Goal: Information Seeking & Learning: Learn about a topic

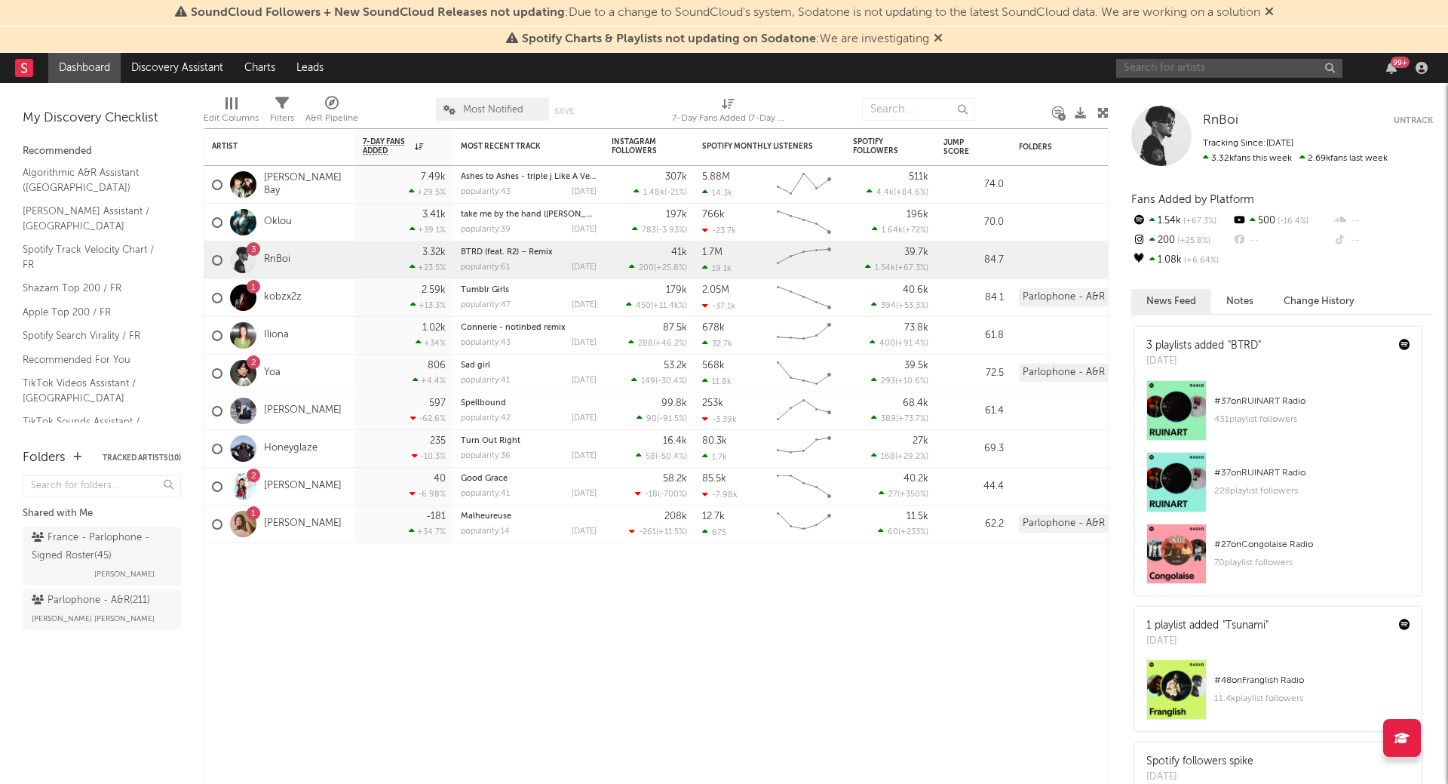
click at [1162, 69] on input "text" at bounding box center [1229, 68] width 226 height 19
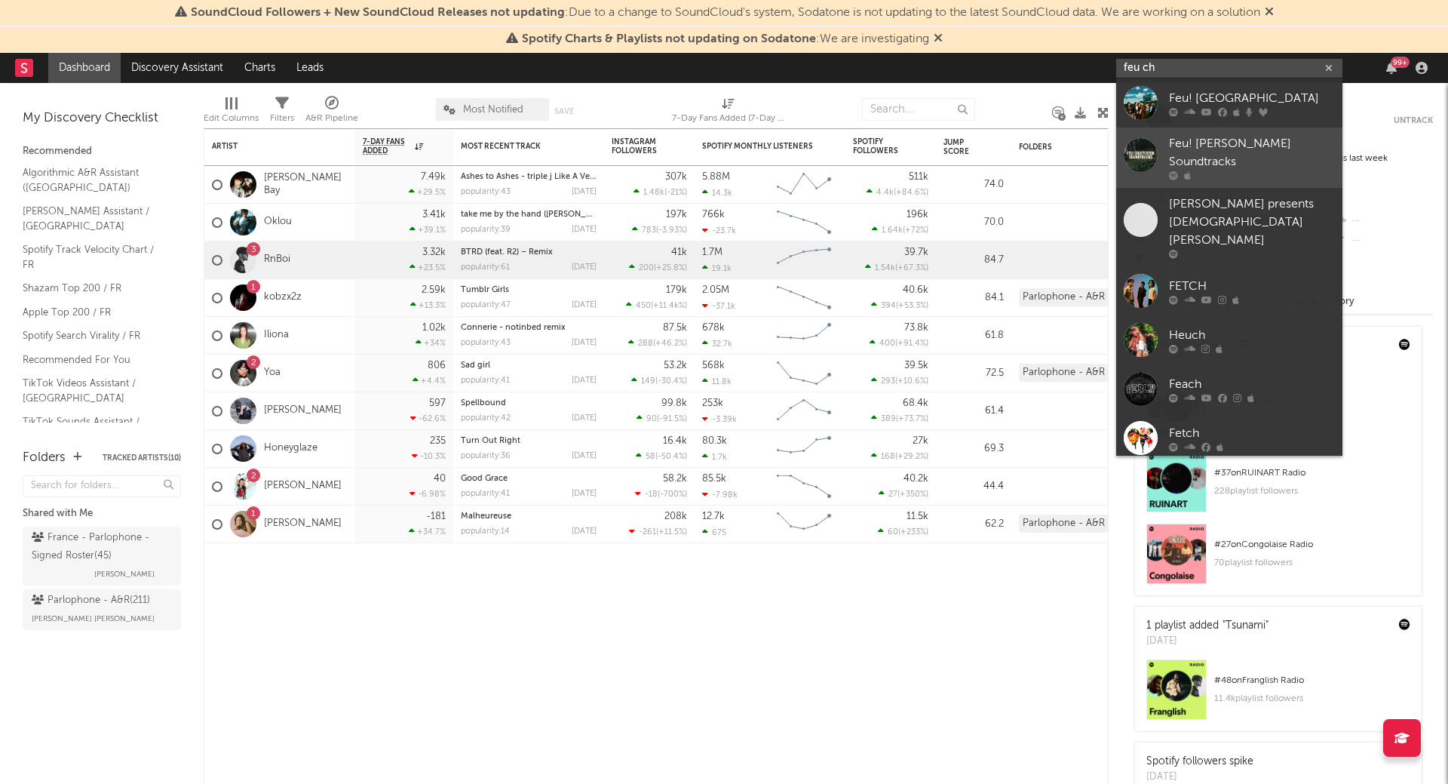
type input "feu ch"
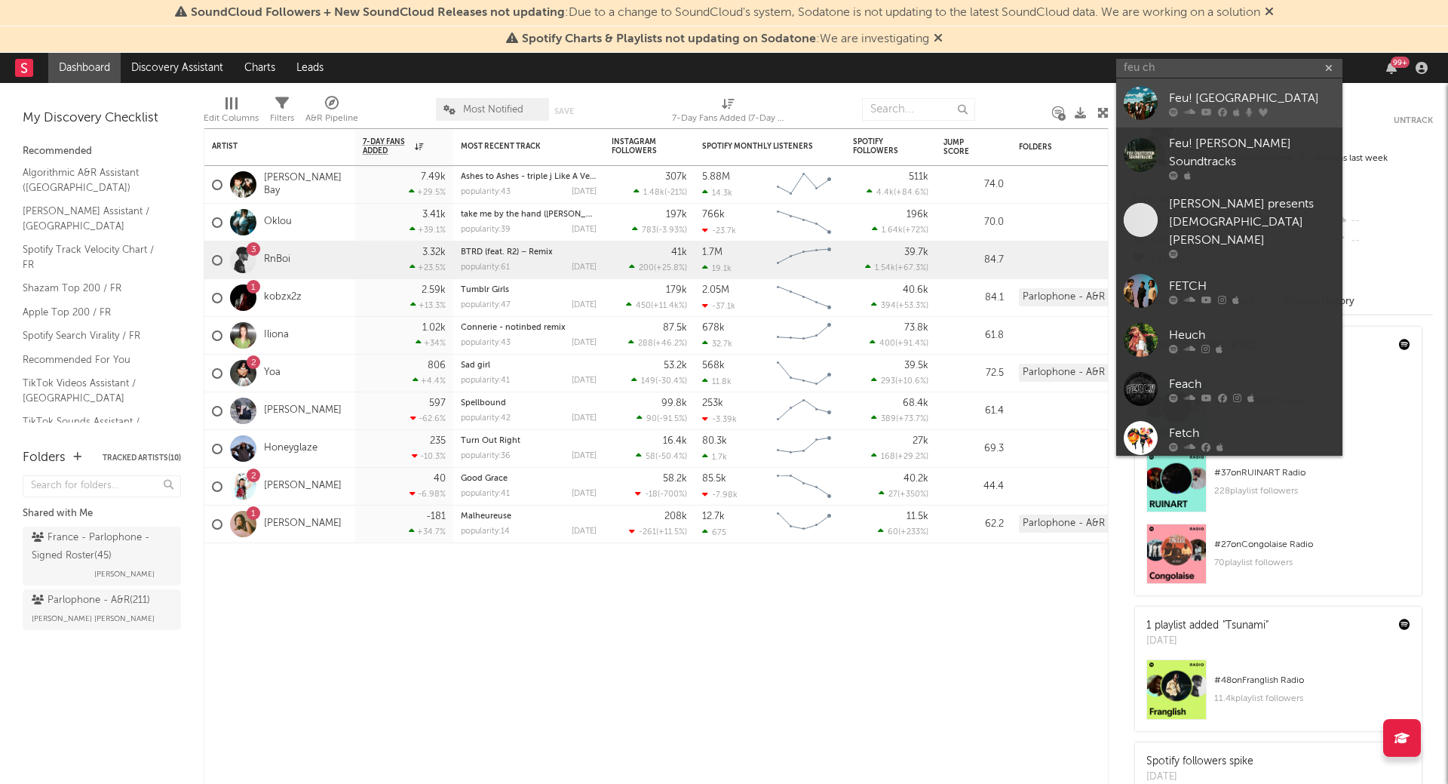
click at [1301, 101] on div "Feu! [GEOGRAPHIC_DATA]" at bounding box center [1252, 98] width 166 height 18
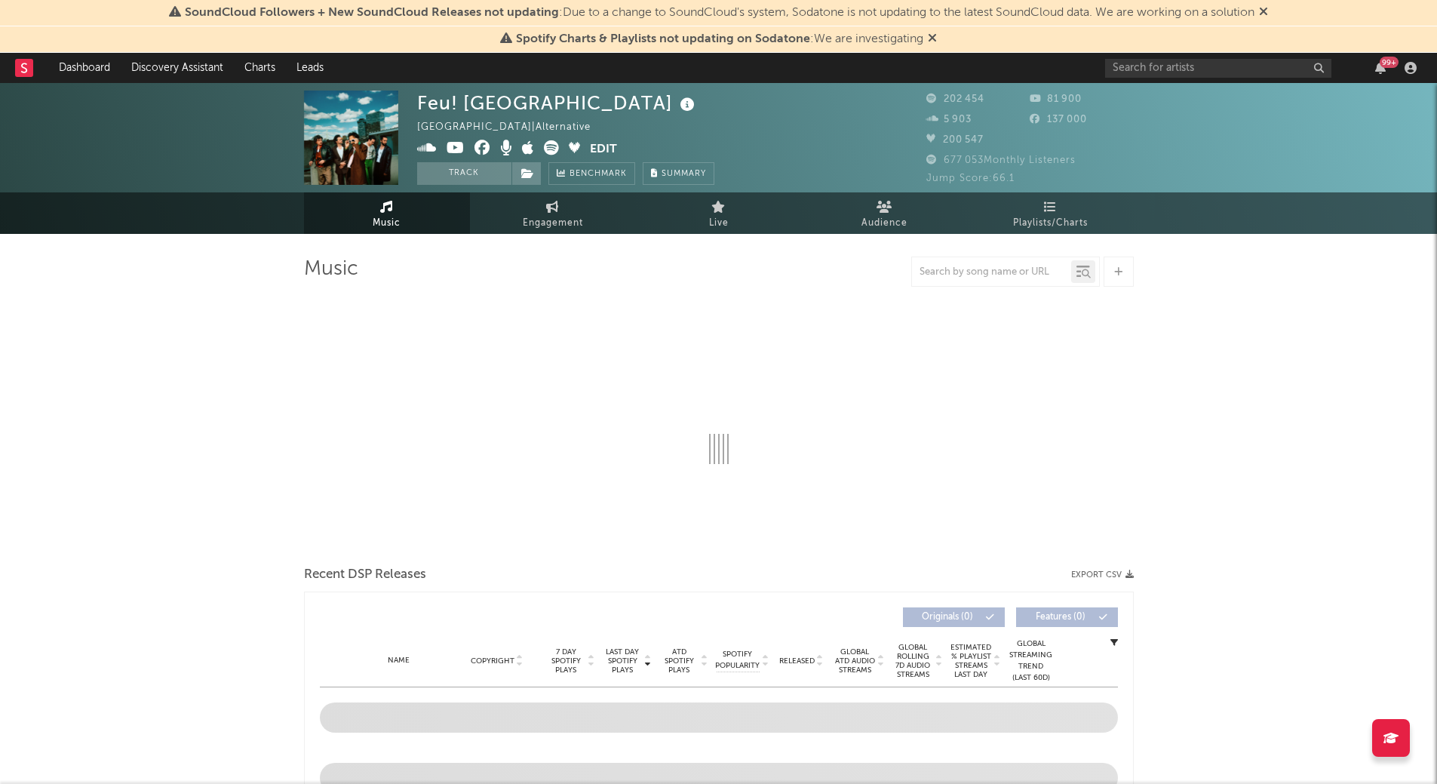
select select "6m"
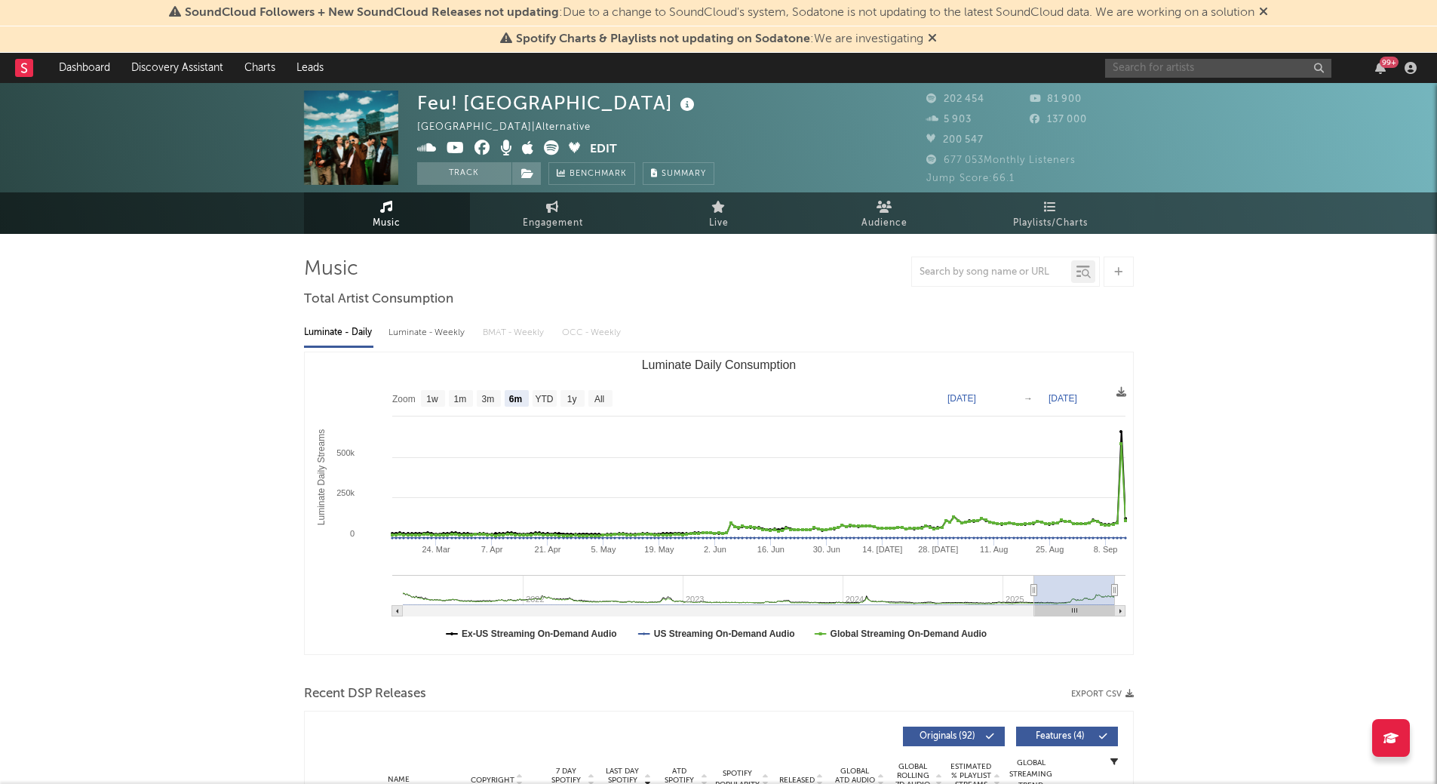
click at [1178, 60] on input "text" at bounding box center [1218, 68] width 226 height 19
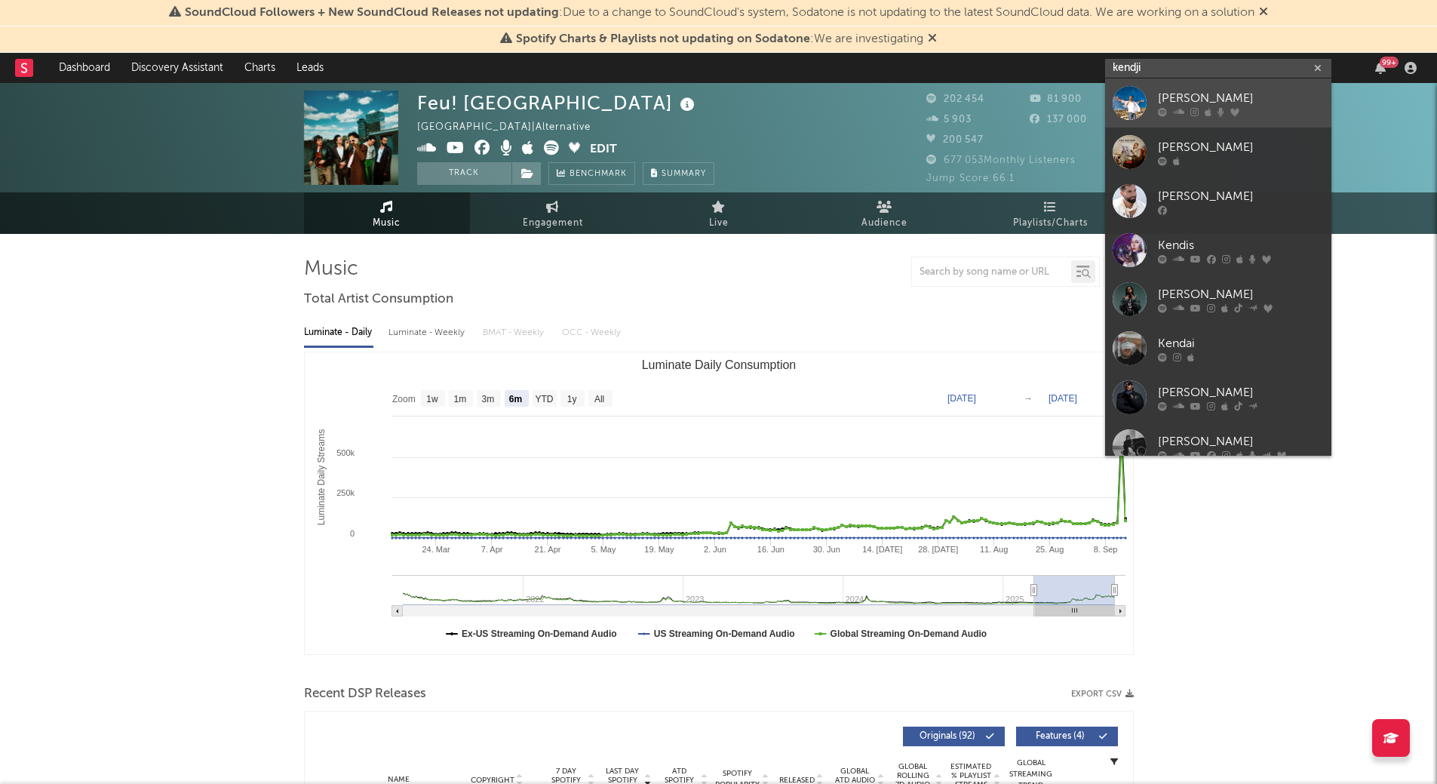
type input "kendji"
click at [1189, 87] on link "Kendji Girac" at bounding box center [1218, 102] width 226 height 49
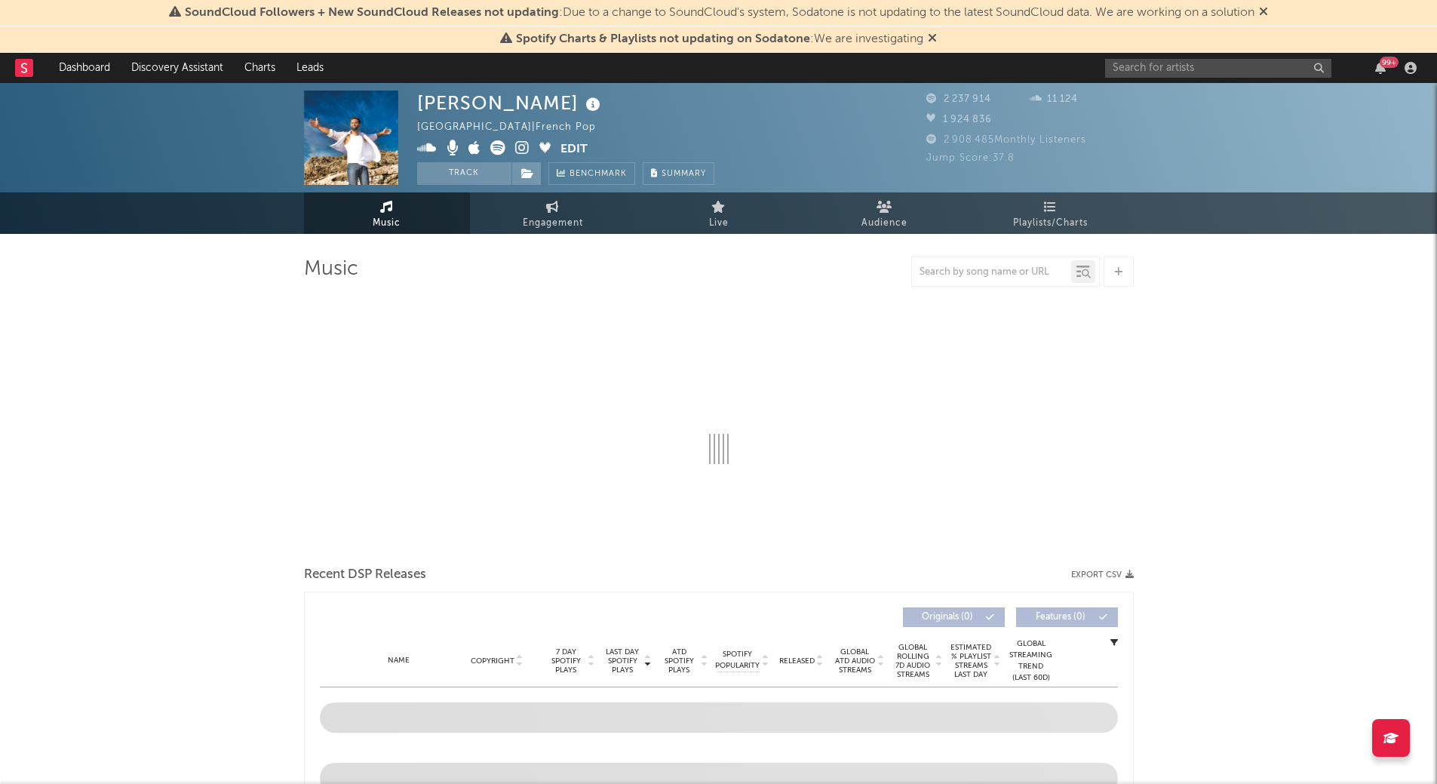
select select "6m"
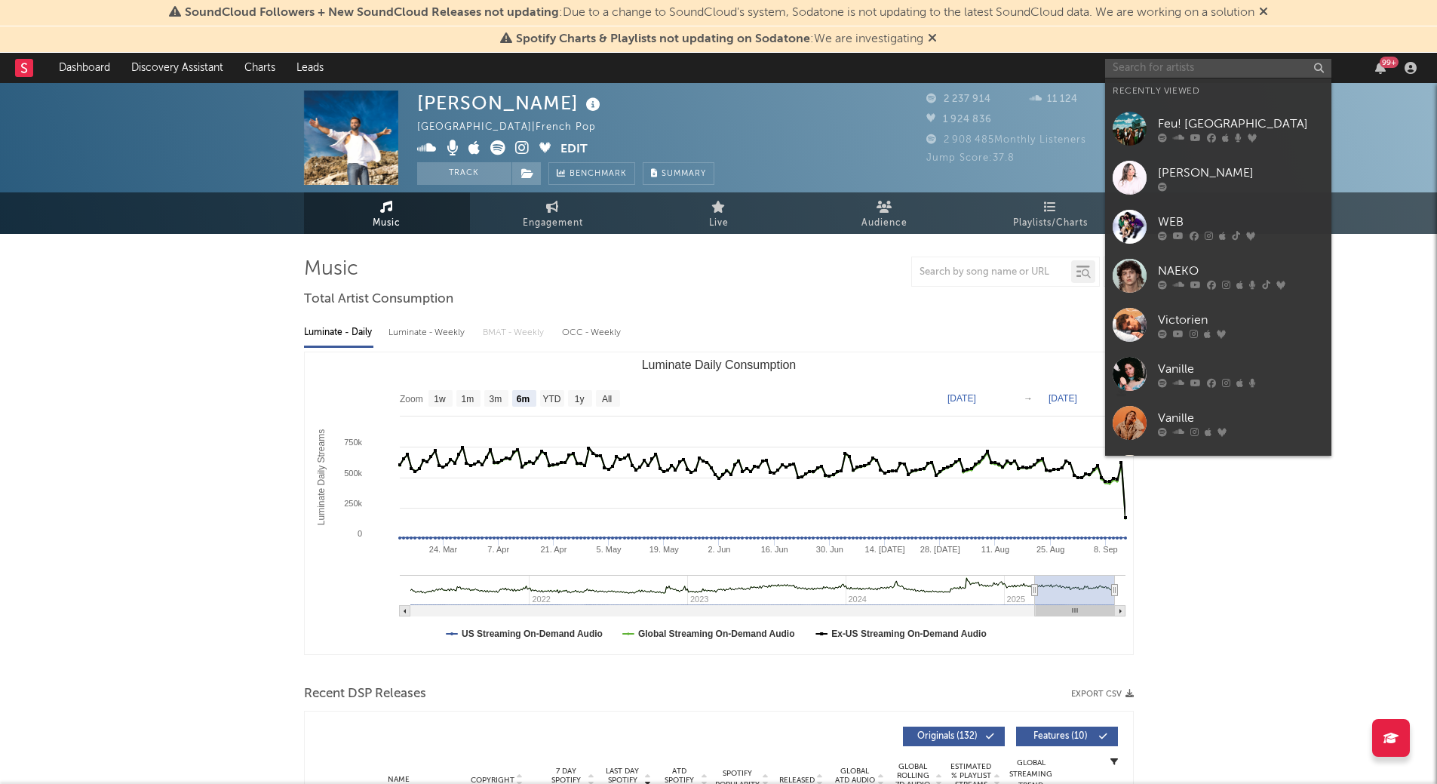
click at [1146, 63] on input "text" at bounding box center [1218, 68] width 226 height 19
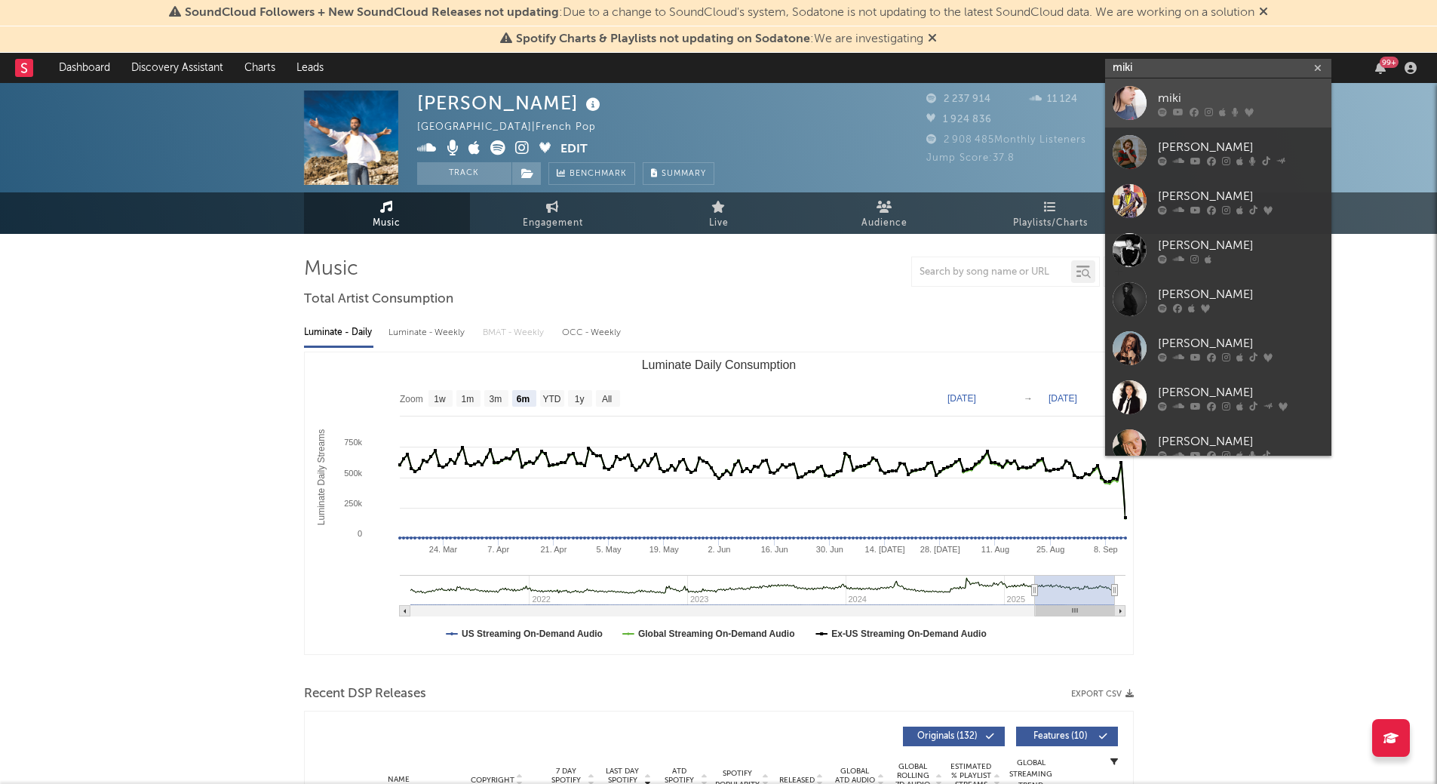
type input "miki"
click at [1177, 93] on div "miki" at bounding box center [1241, 98] width 166 height 18
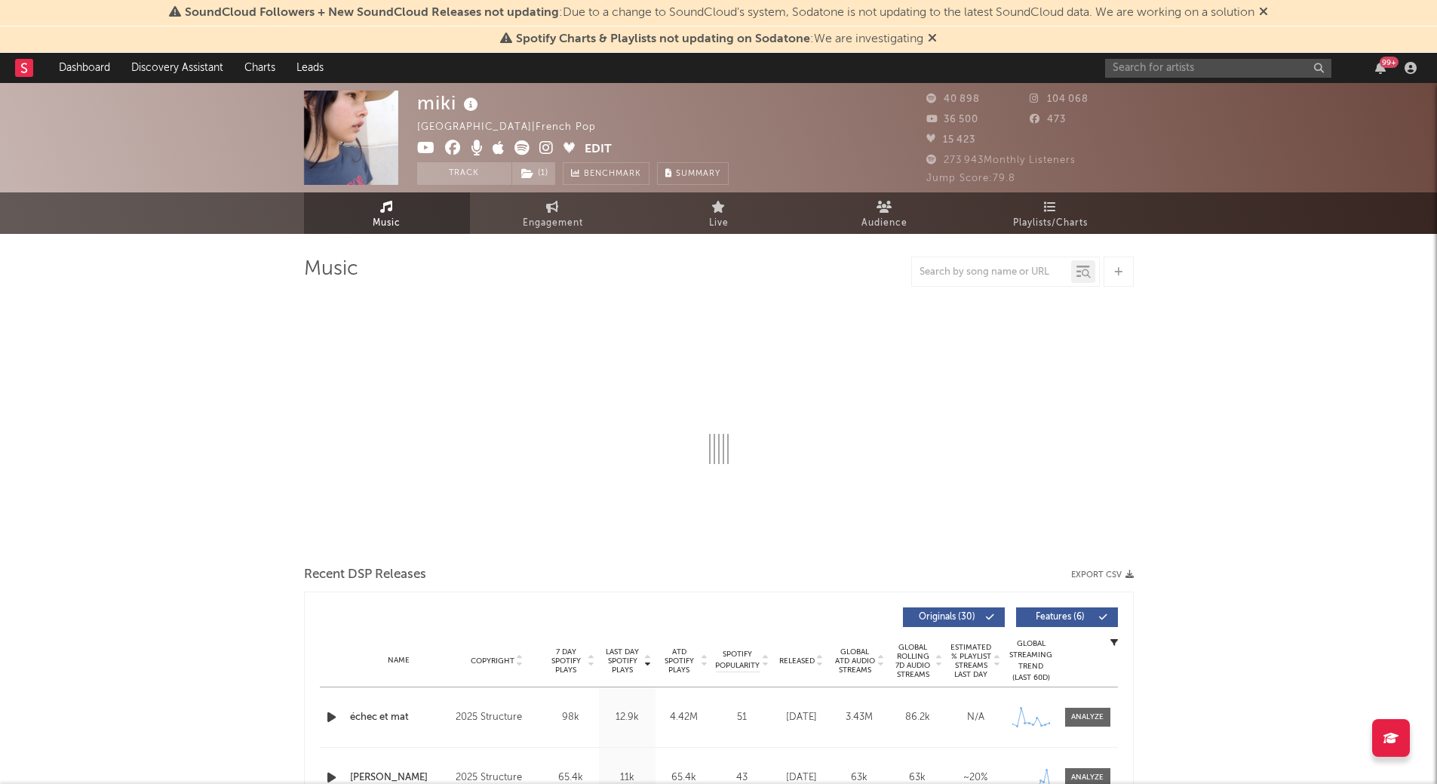
select select "6m"
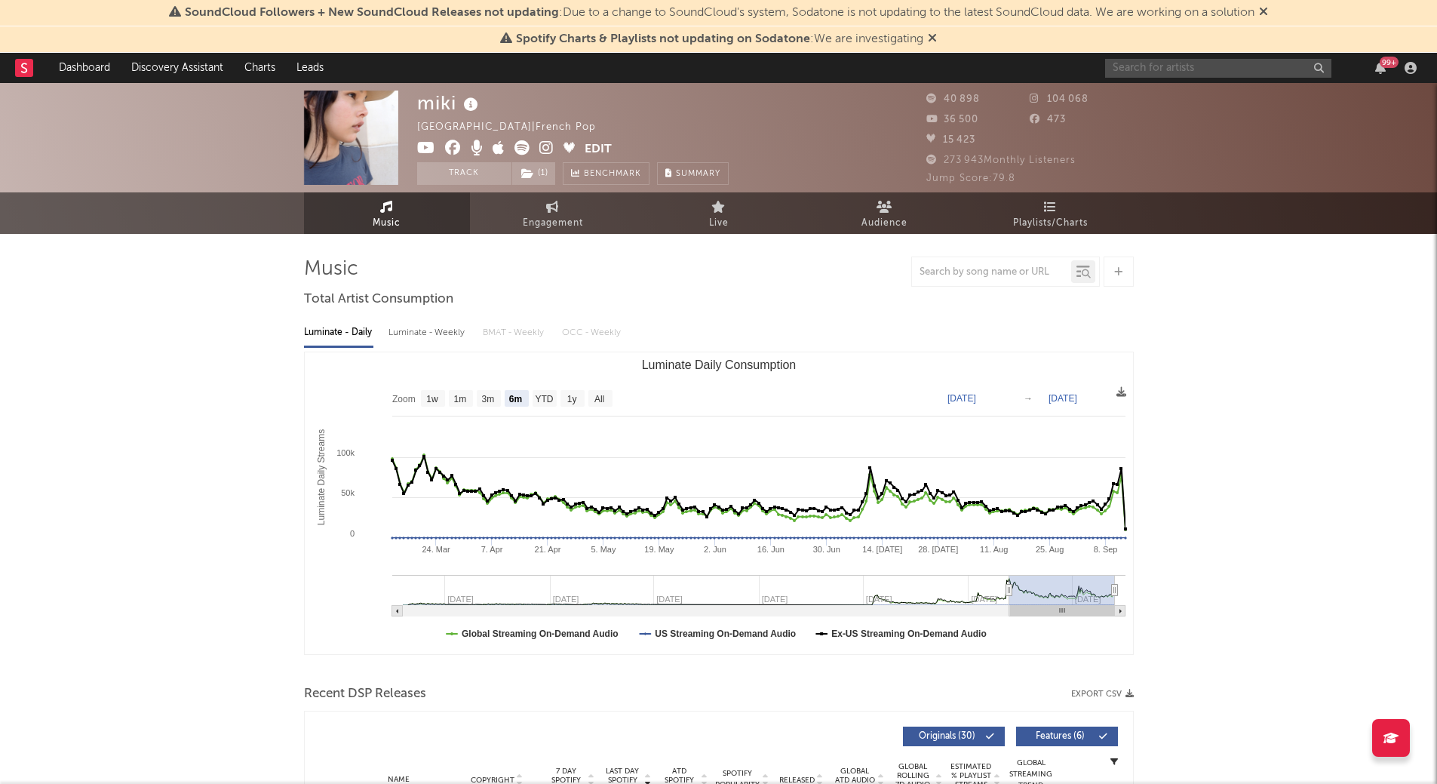
click at [1173, 60] on input "text" at bounding box center [1218, 68] width 226 height 19
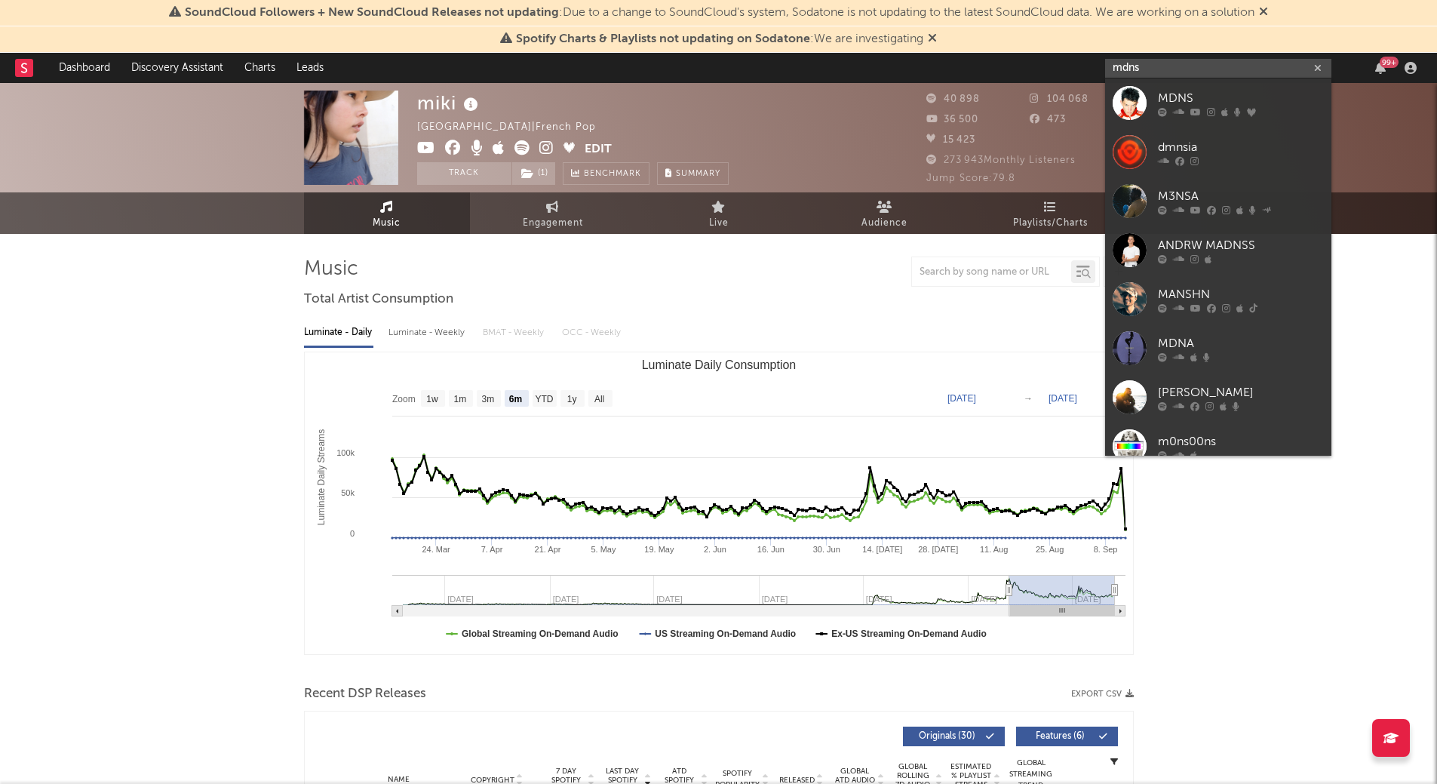
type input "mdns"
click at [1194, 87] on link "MDNS" at bounding box center [1218, 102] width 226 height 49
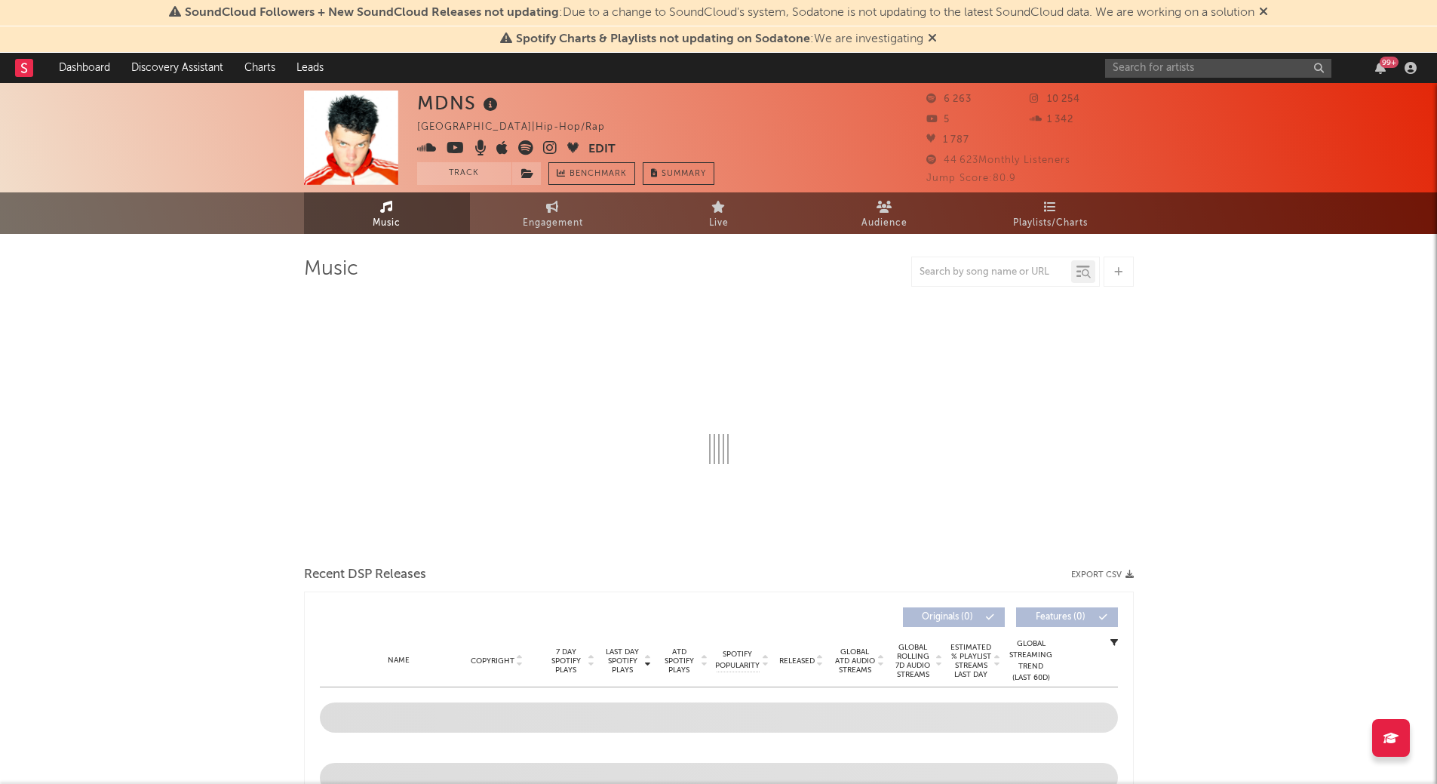
select select "1w"
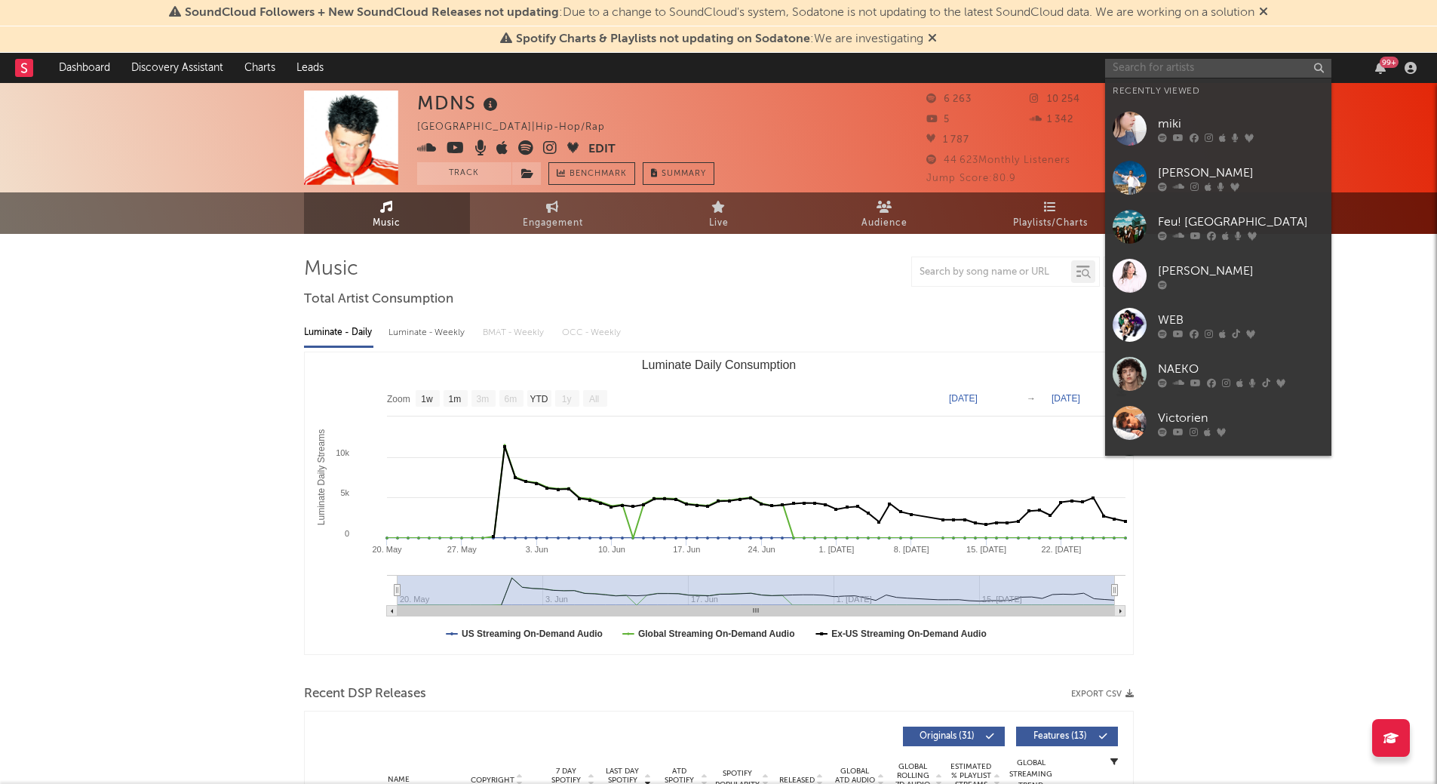
click at [1192, 59] on input "text" at bounding box center [1218, 68] width 226 height 19
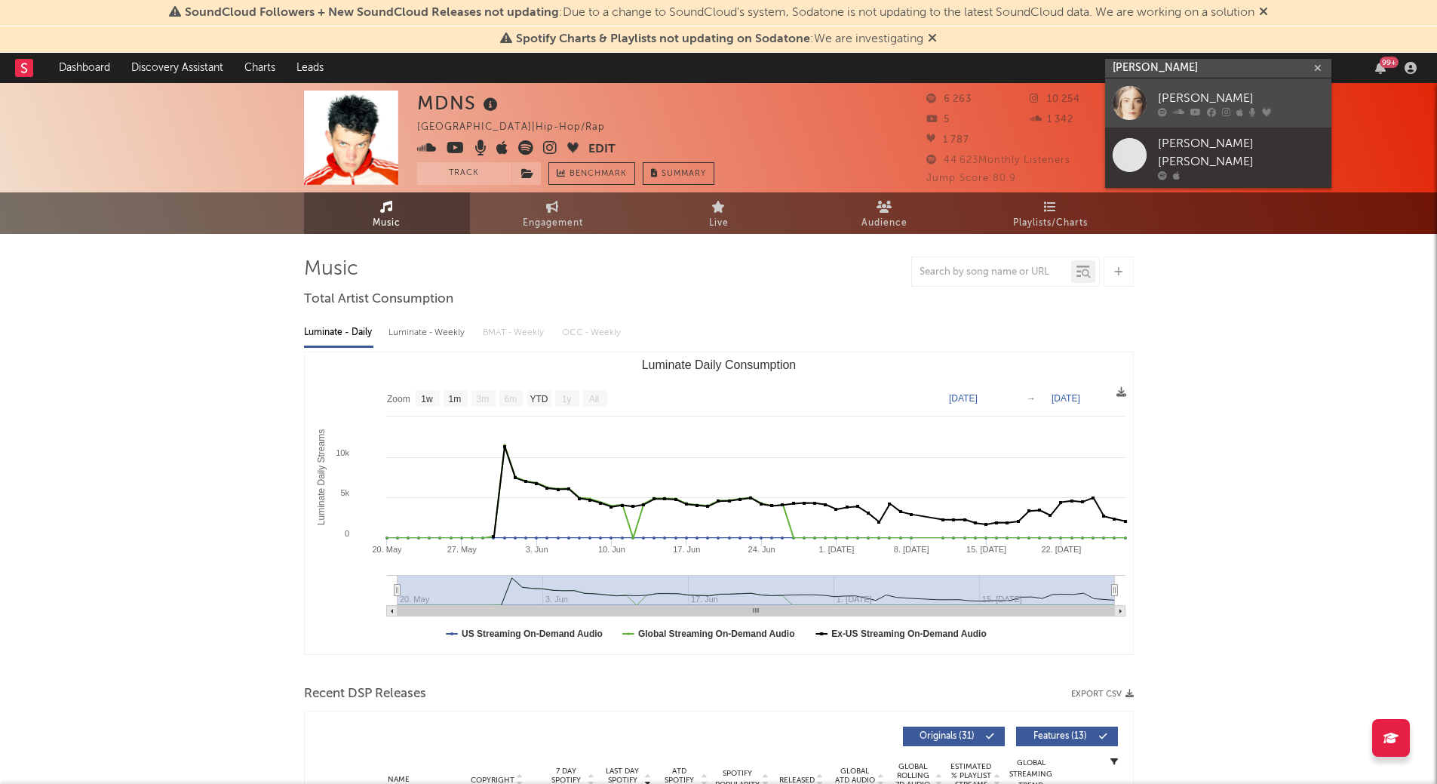
type input "kerenn ann"
click at [1165, 91] on div "Keren Ann" at bounding box center [1241, 98] width 166 height 18
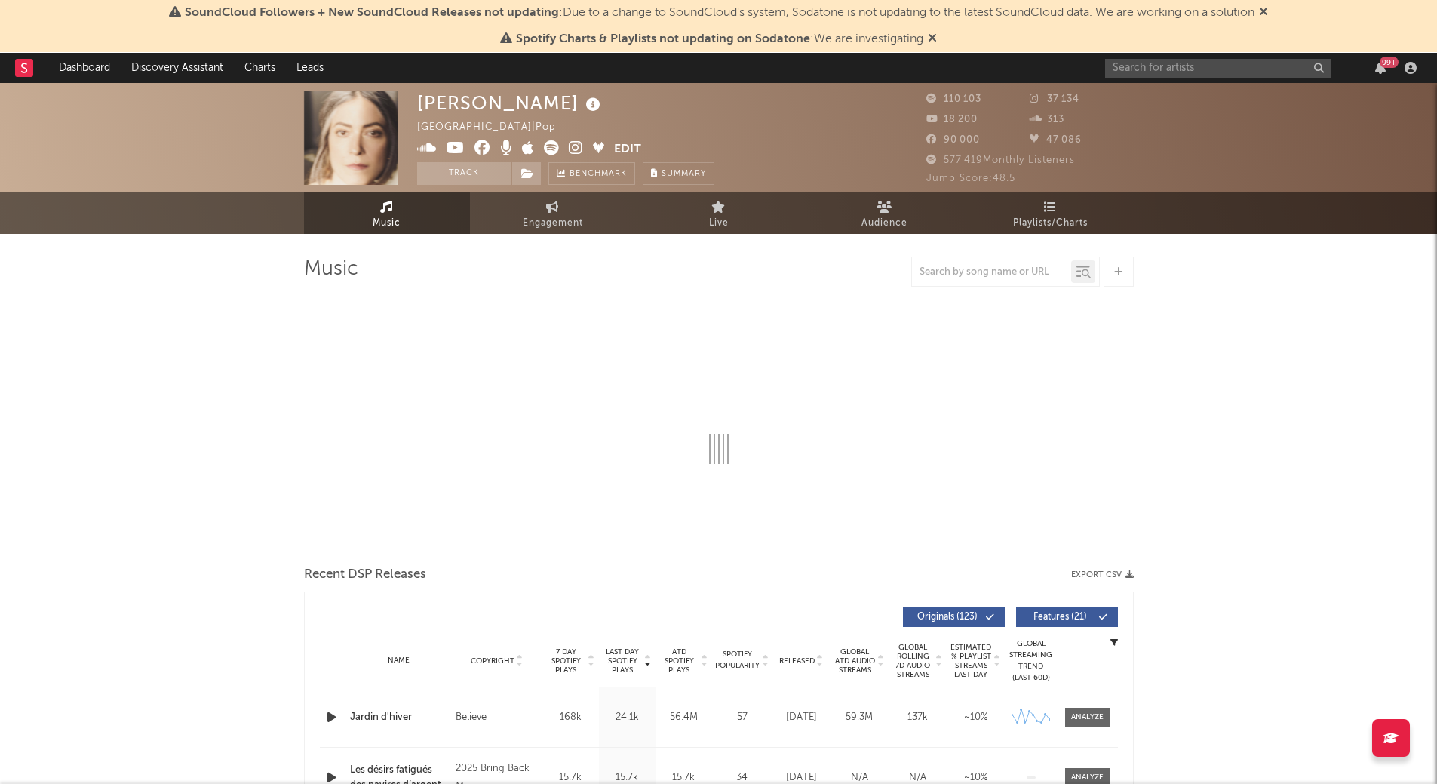
select select "6m"
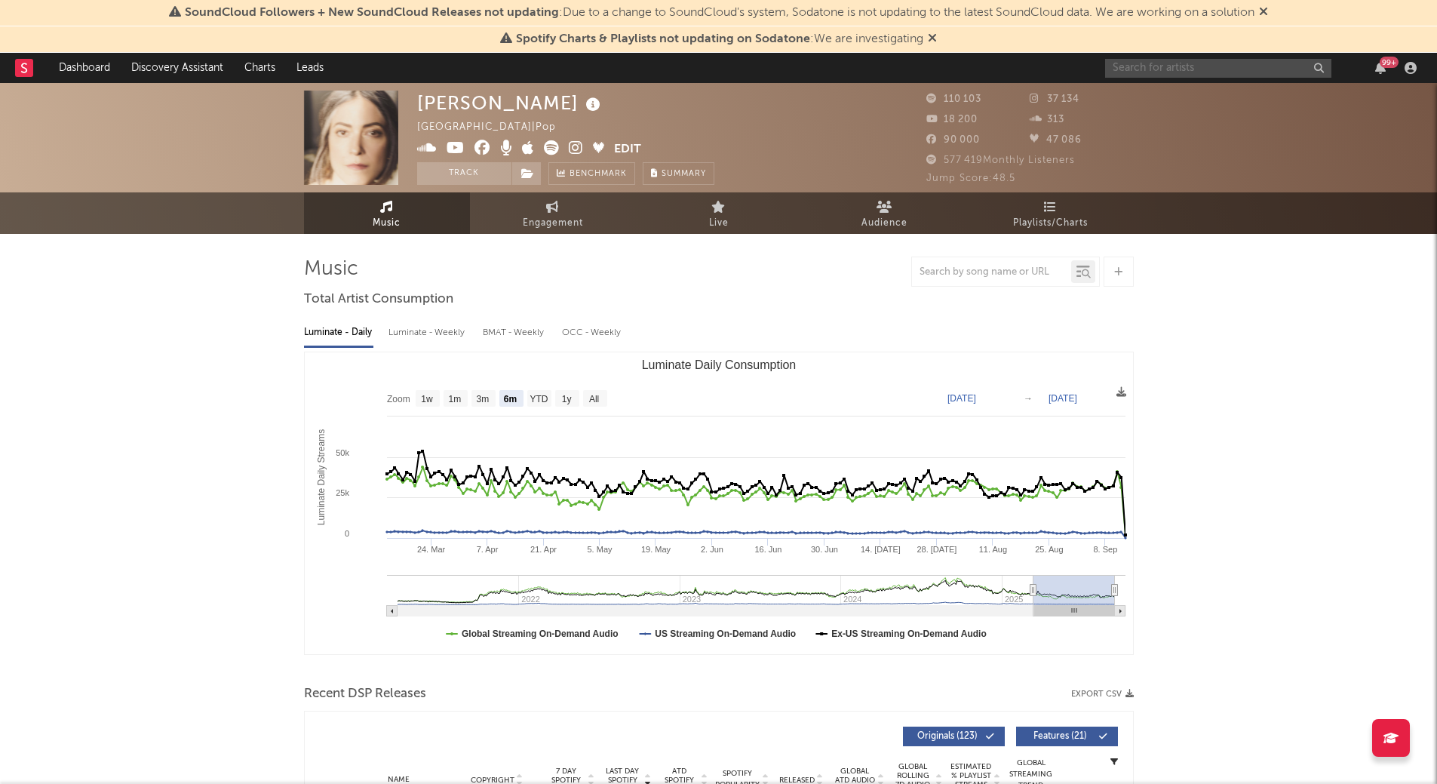
click at [1136, 70] on input "text" at bounding box center [1218, 68] width 226 height 19
type input "florent pagny"
click at [1199, 97] on div "Florent Pagny" at bounding box center [1241, 98] width 166 height 18
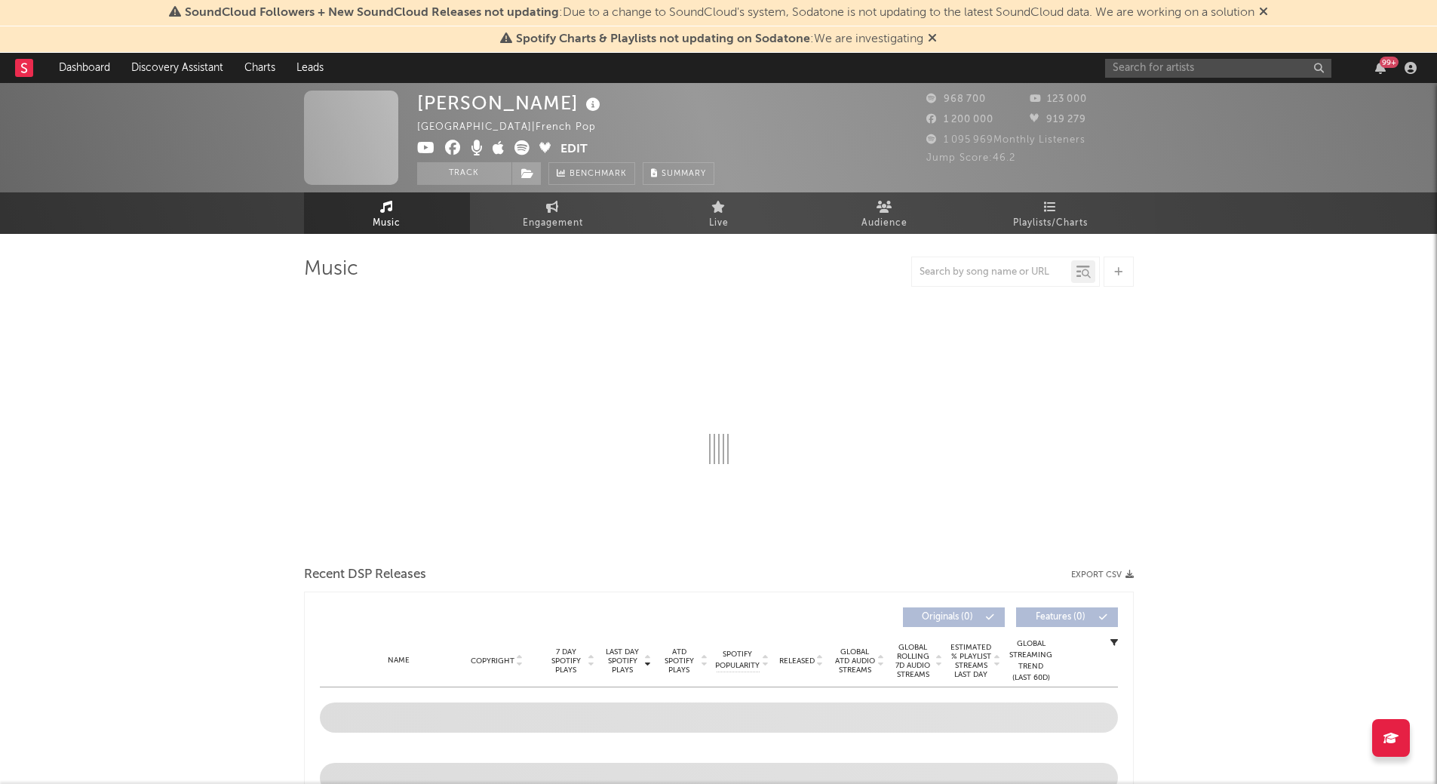
select select "6m"
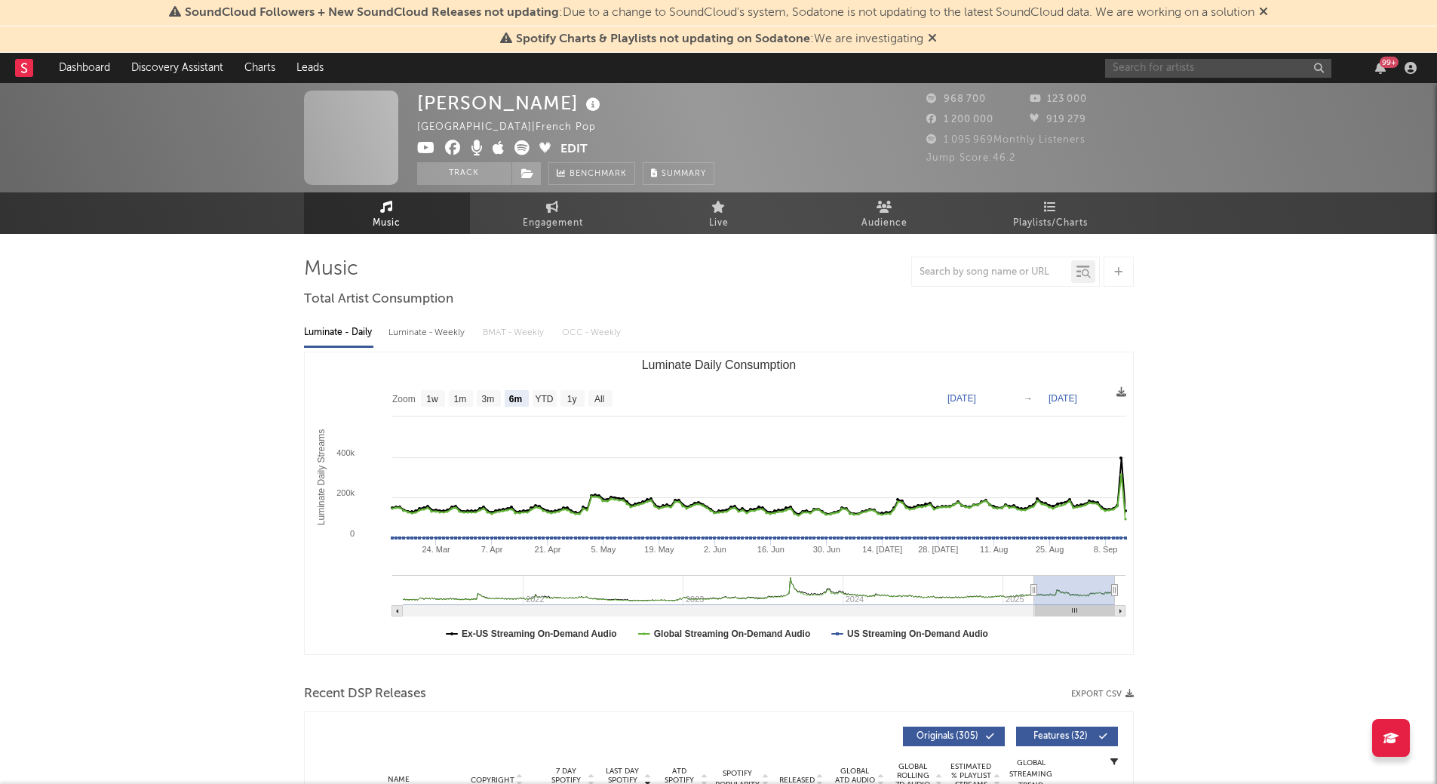
click at [1185, 72] on input "text" at bounding box center [1218, 68] width 226 height 19
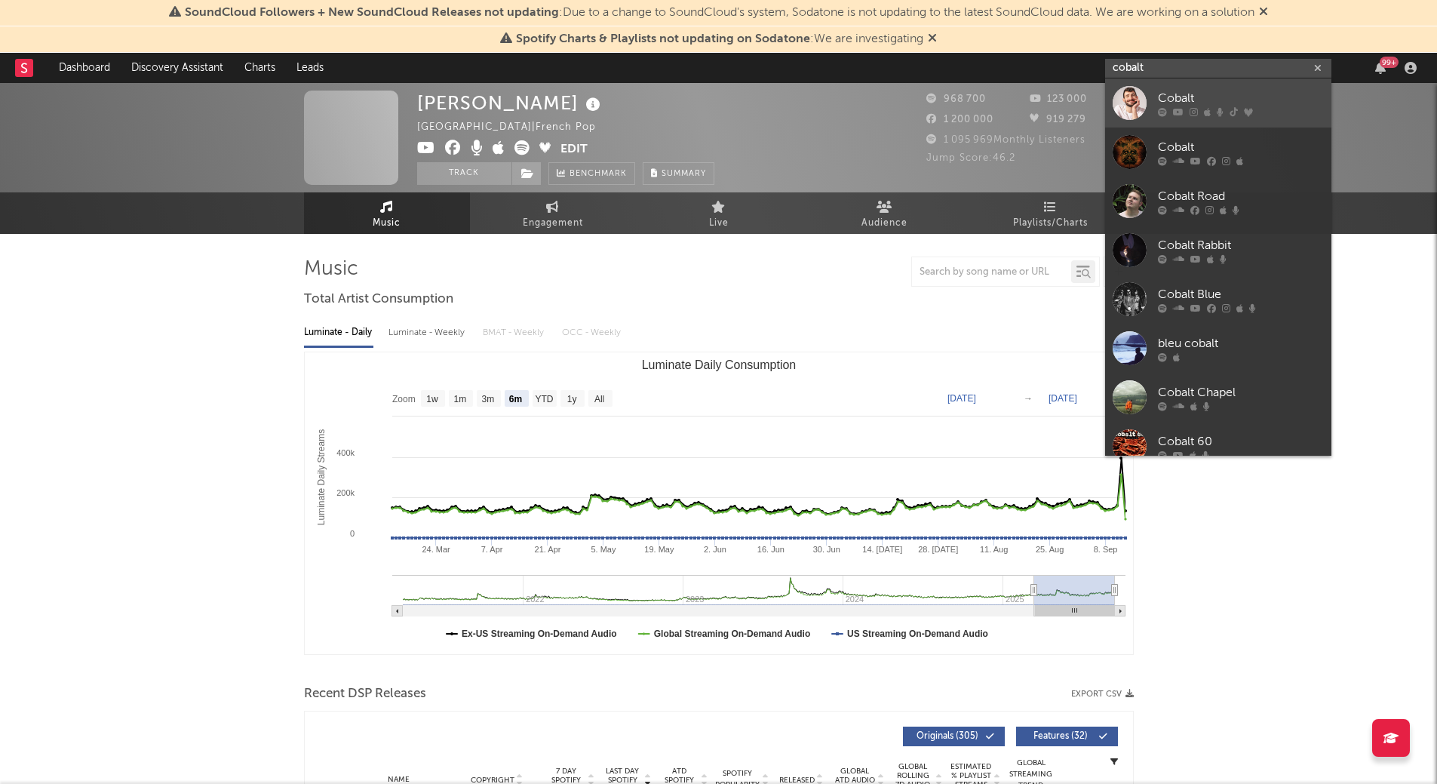
type input "cobalt"
click at [1200, 95] on div "Cobalt" at bounding box center [1241, 98] width 166 height 18
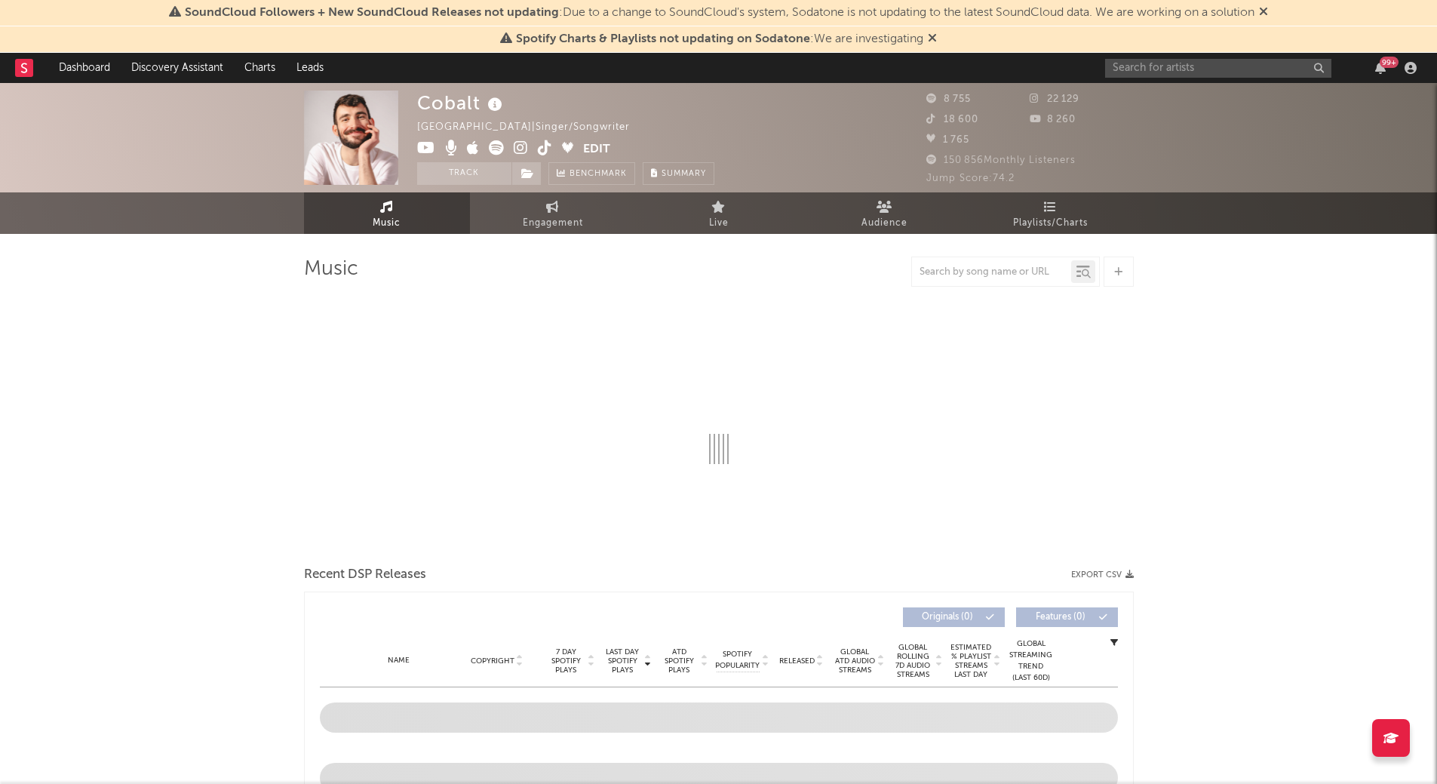
select select "6m"
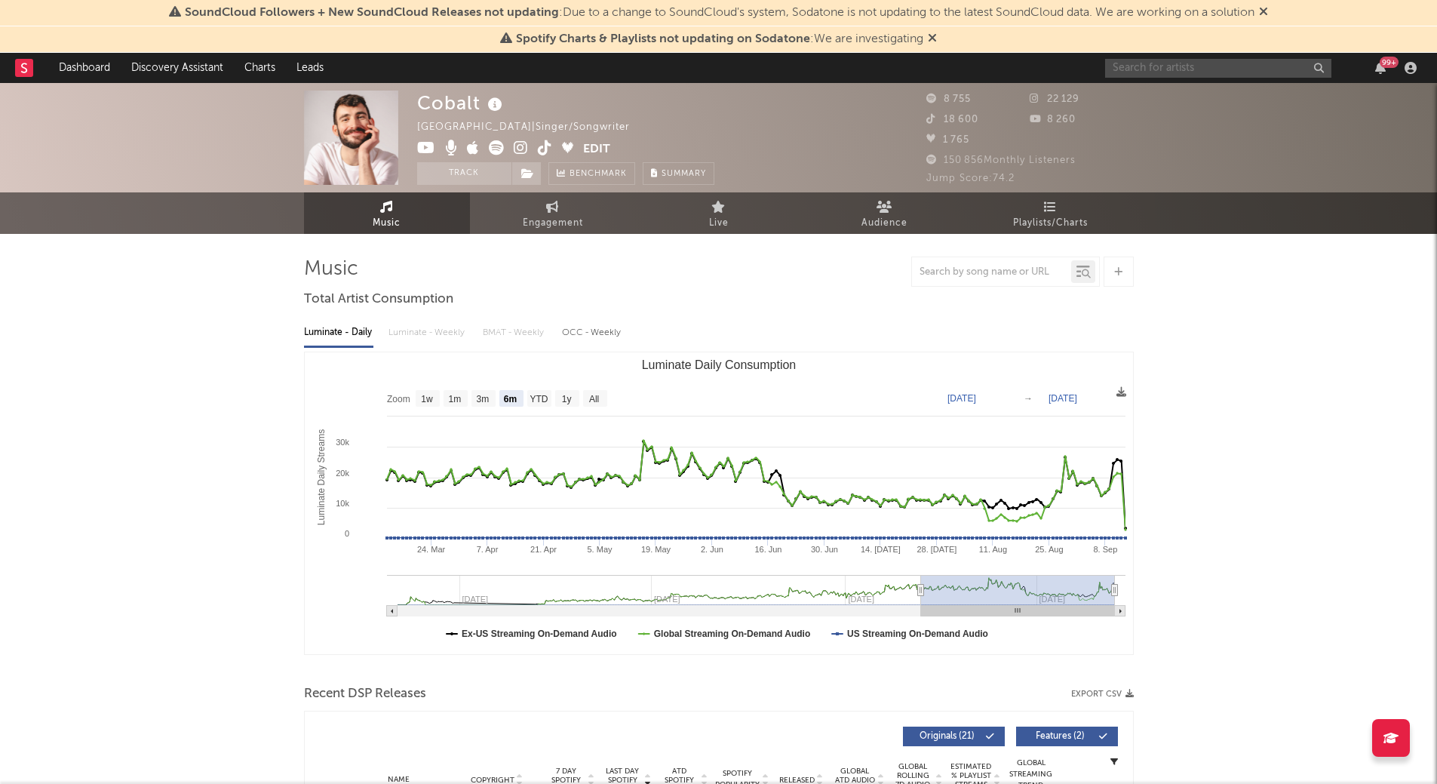
click at [1158, 59] on input "text" at bounding box center [1218, 68] width 226 height 19
type input "olympe cha"
click at [1228, 96] on div "Olympe Chabert" at bounding box center [1241, 98] width 166 height 18
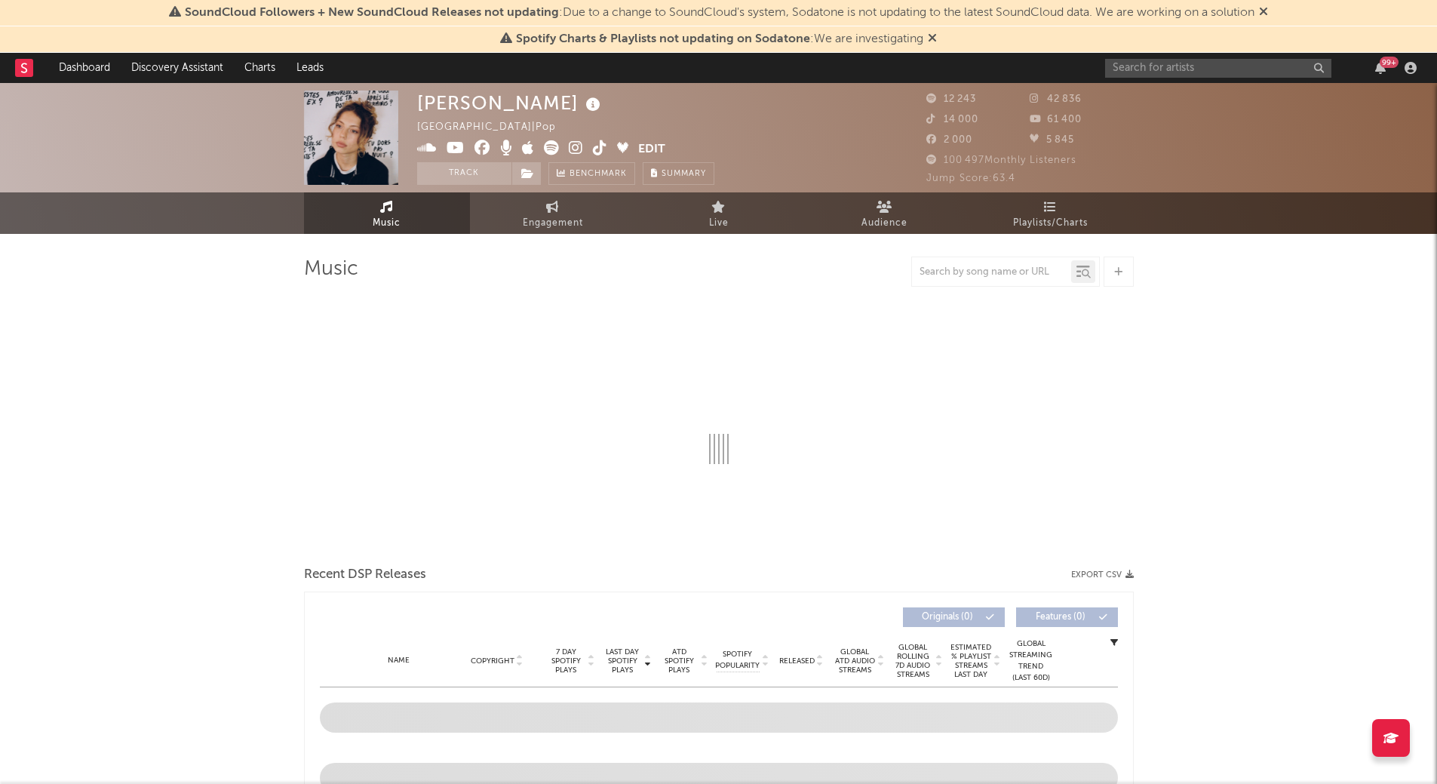
select select "6m"
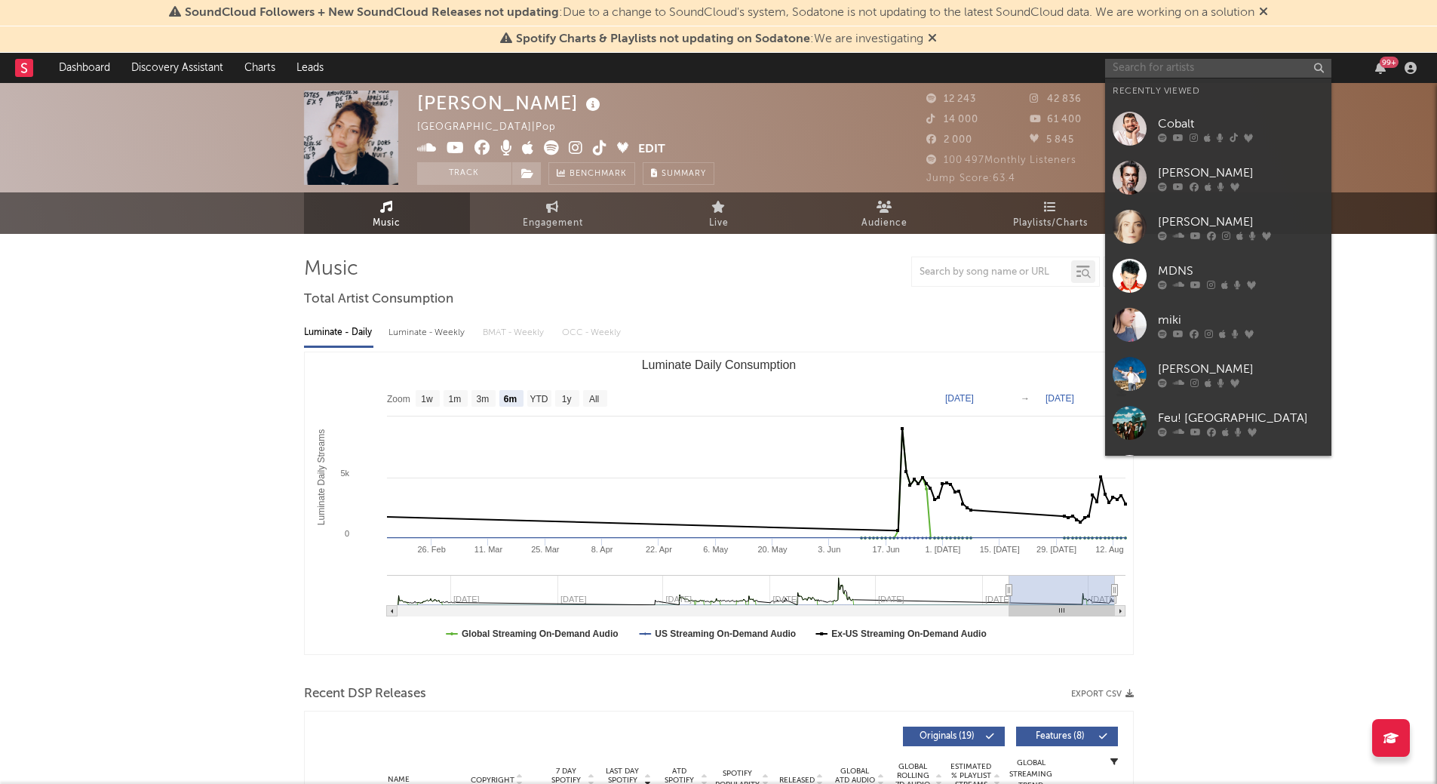
click at [1139, 63] on input "text" at bounding box center [1218, 68] width 226 height 19
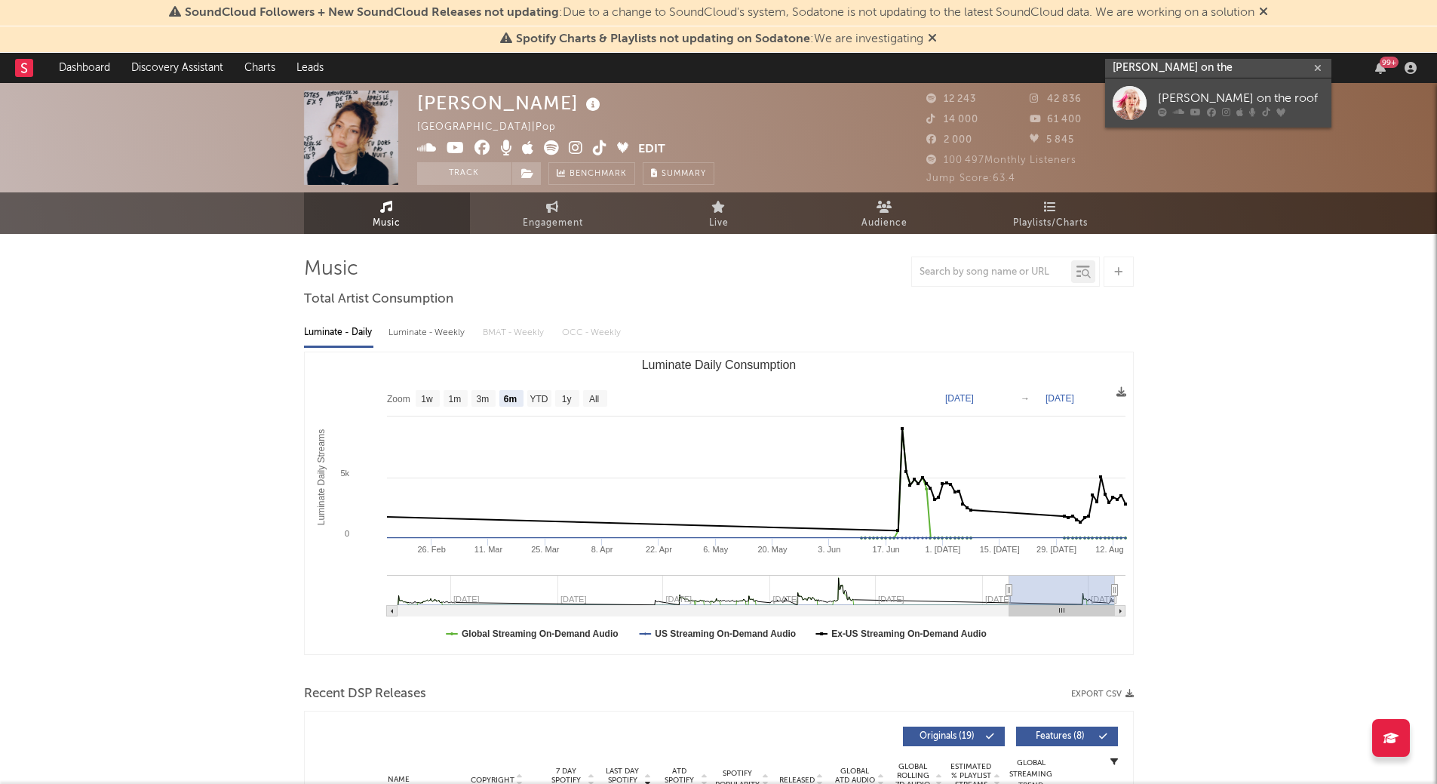
type input "alice on the"
click at [1211, 98] on div "Alice on the roof" at bounding box center [1241, 98] width 166 height 18
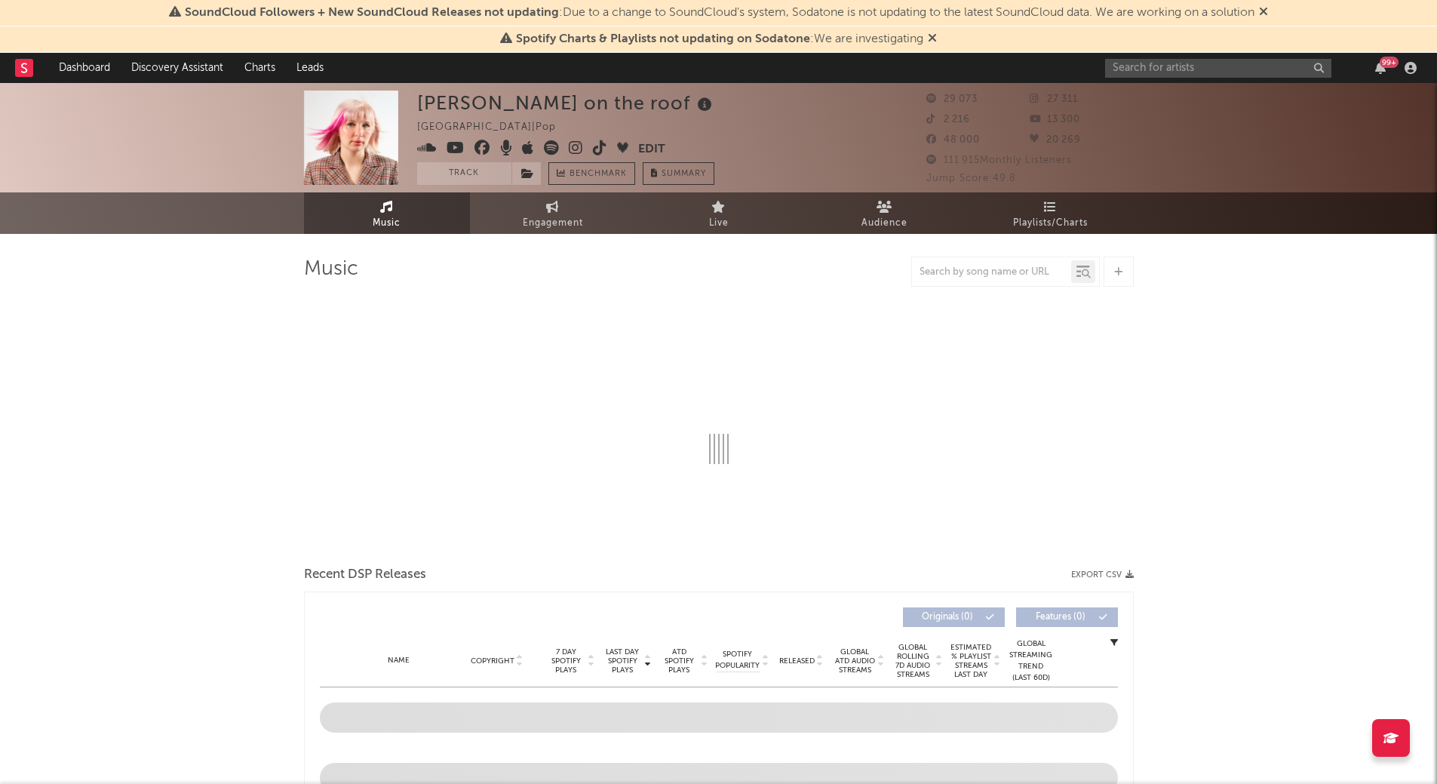
select select "6m"
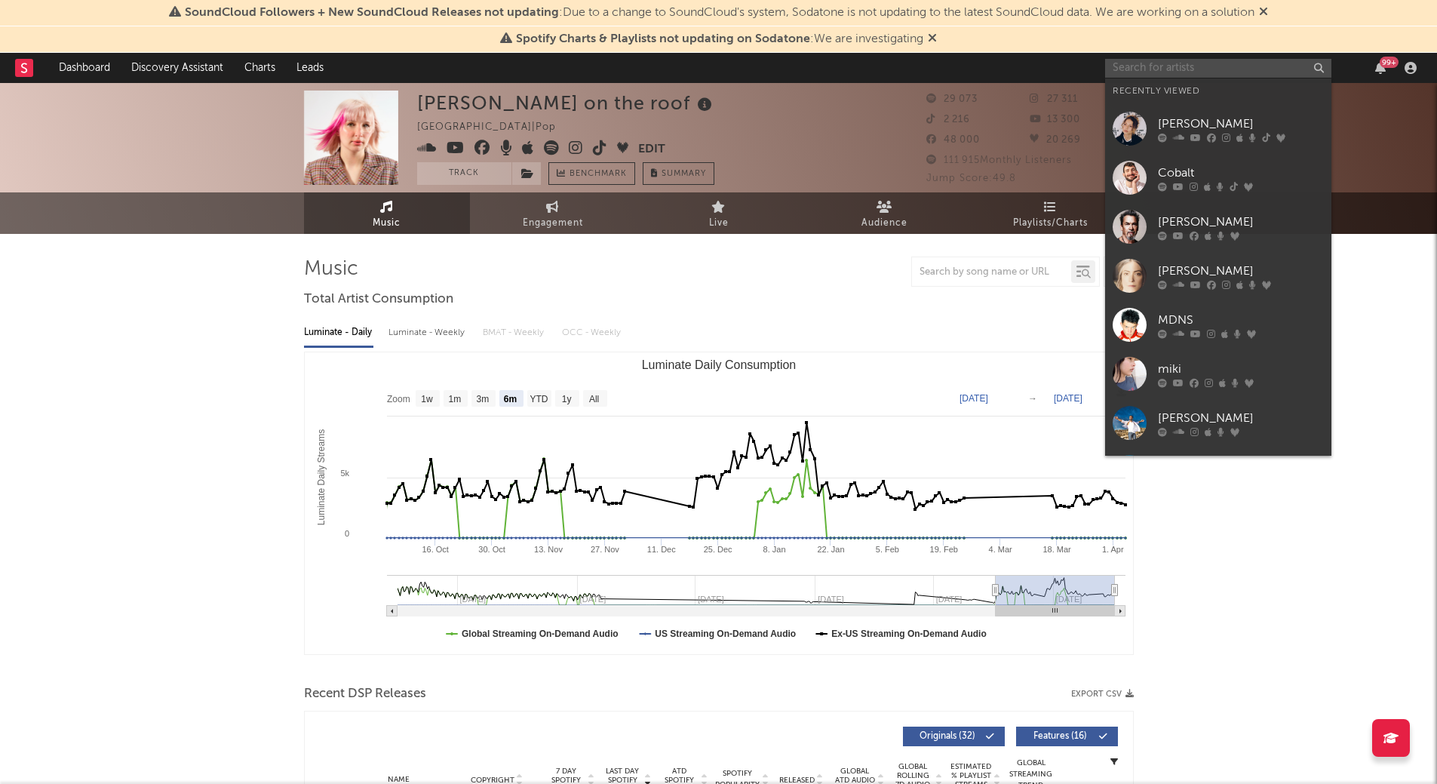
click at [1122, 73] on input "text" at bounding box center [1218, 68] width 226 height 19
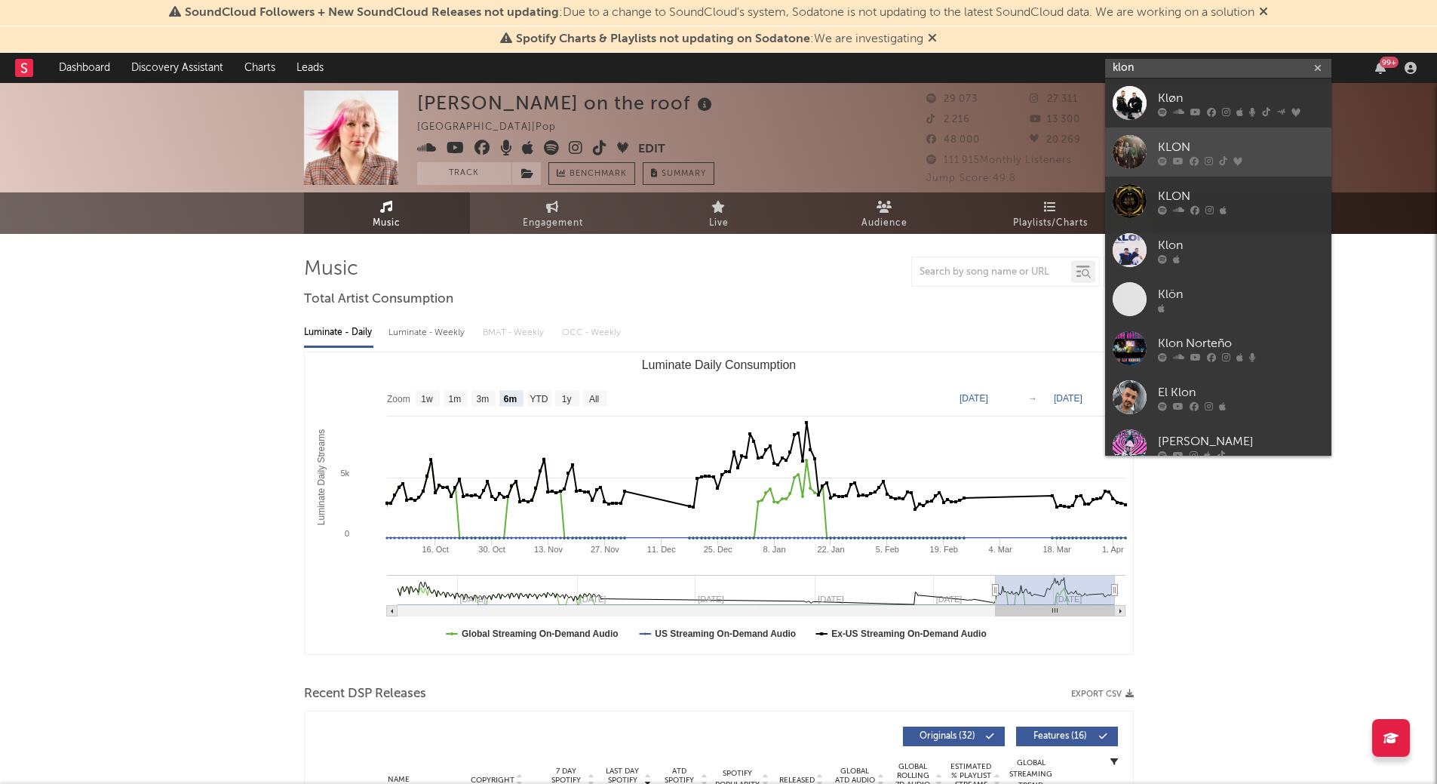
type input "klon"
click at [1211, 141] on div "KLON" at bounding box center [1241, 147] width 166 height 18
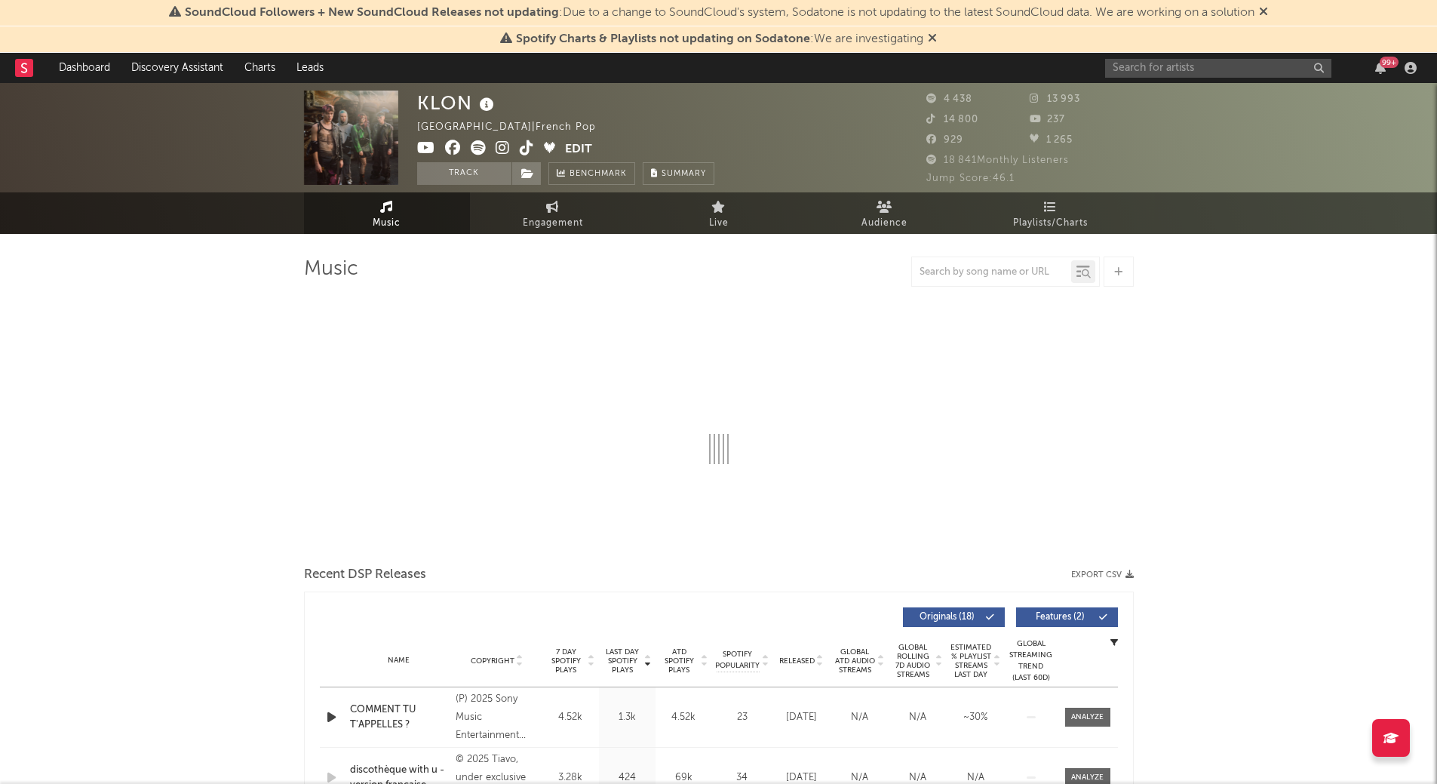
select select "6m"
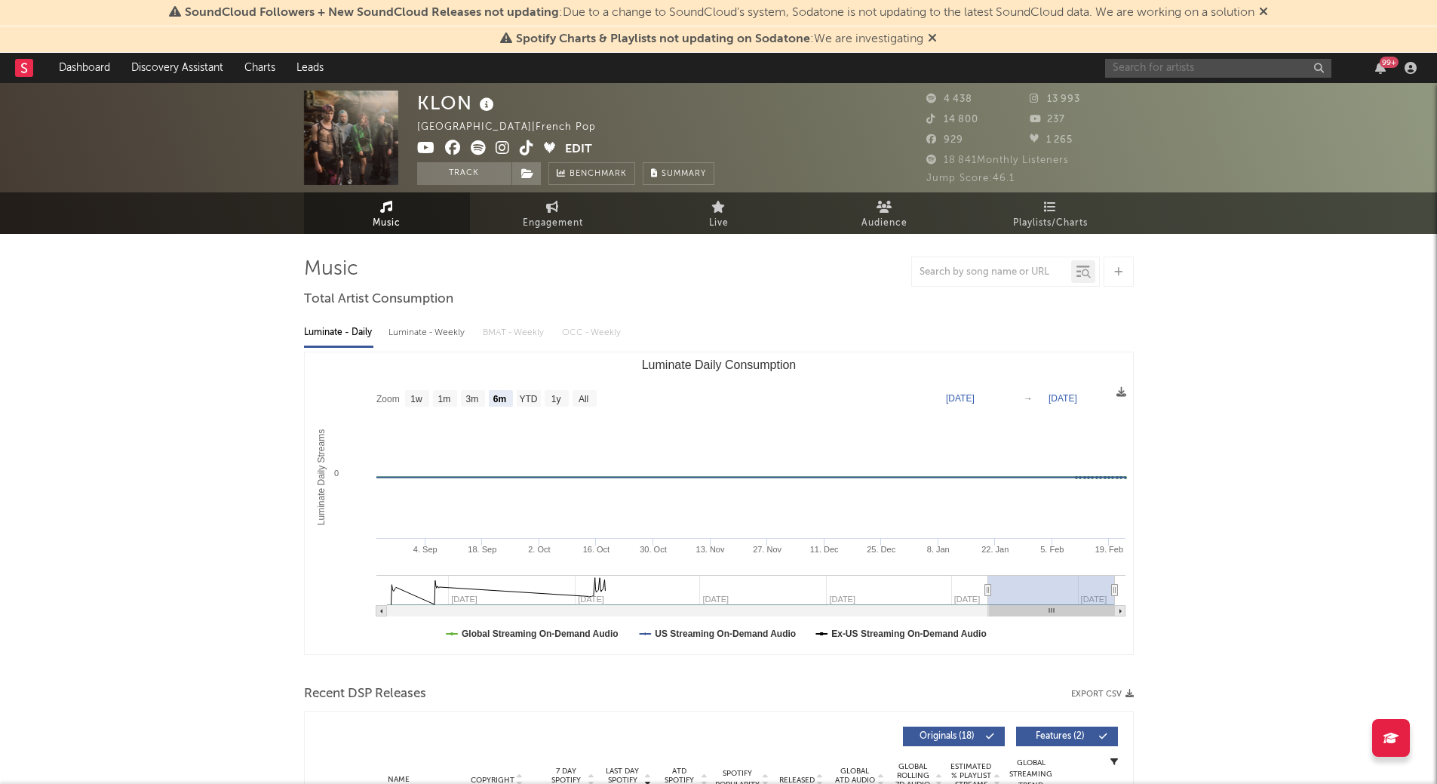
click at [1153, 72] on input "text" at bounding box center [1218, 68] width 226 height 19
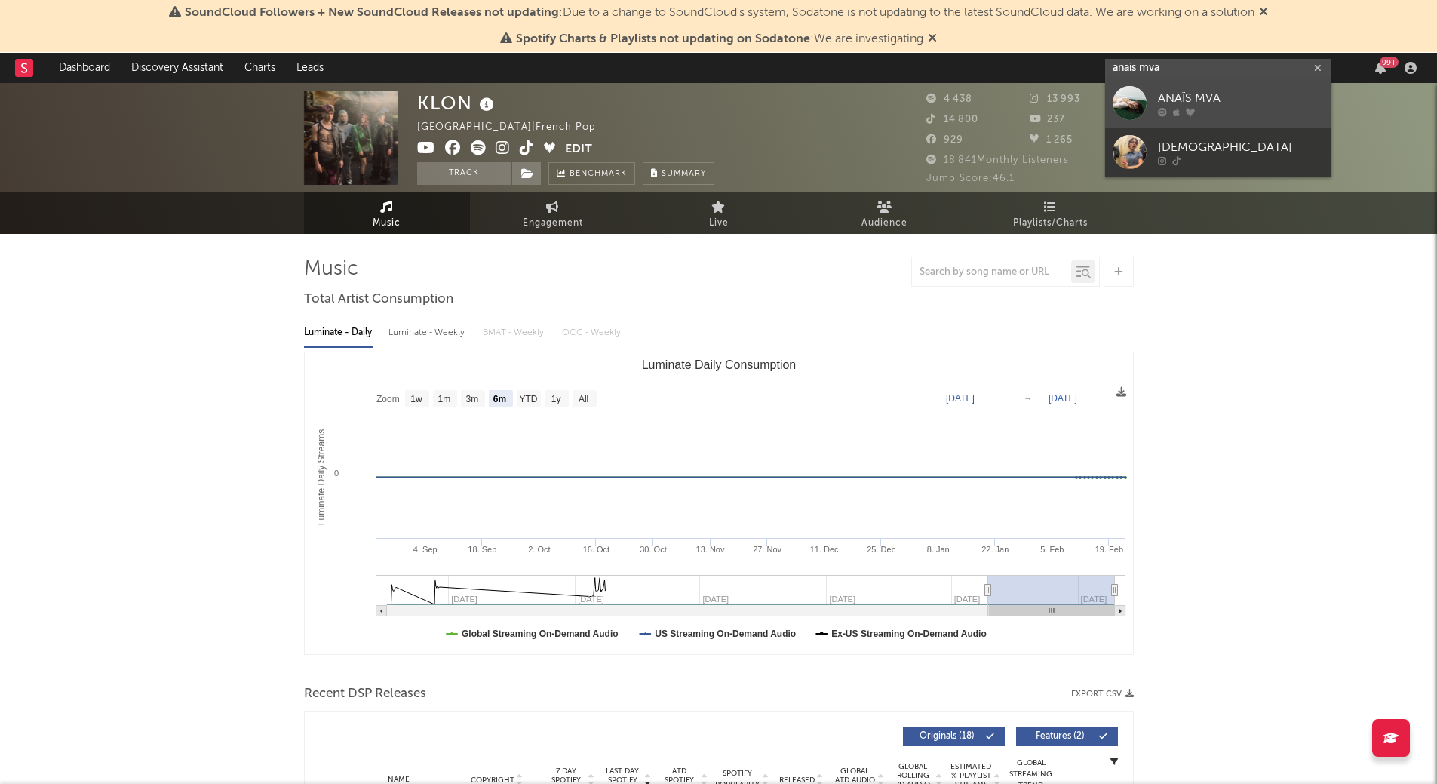
type input "anais mva"
click at [1206, 91] on div "ANAÏS MVA" at bounding box center [1241, 98] width 166 height 18
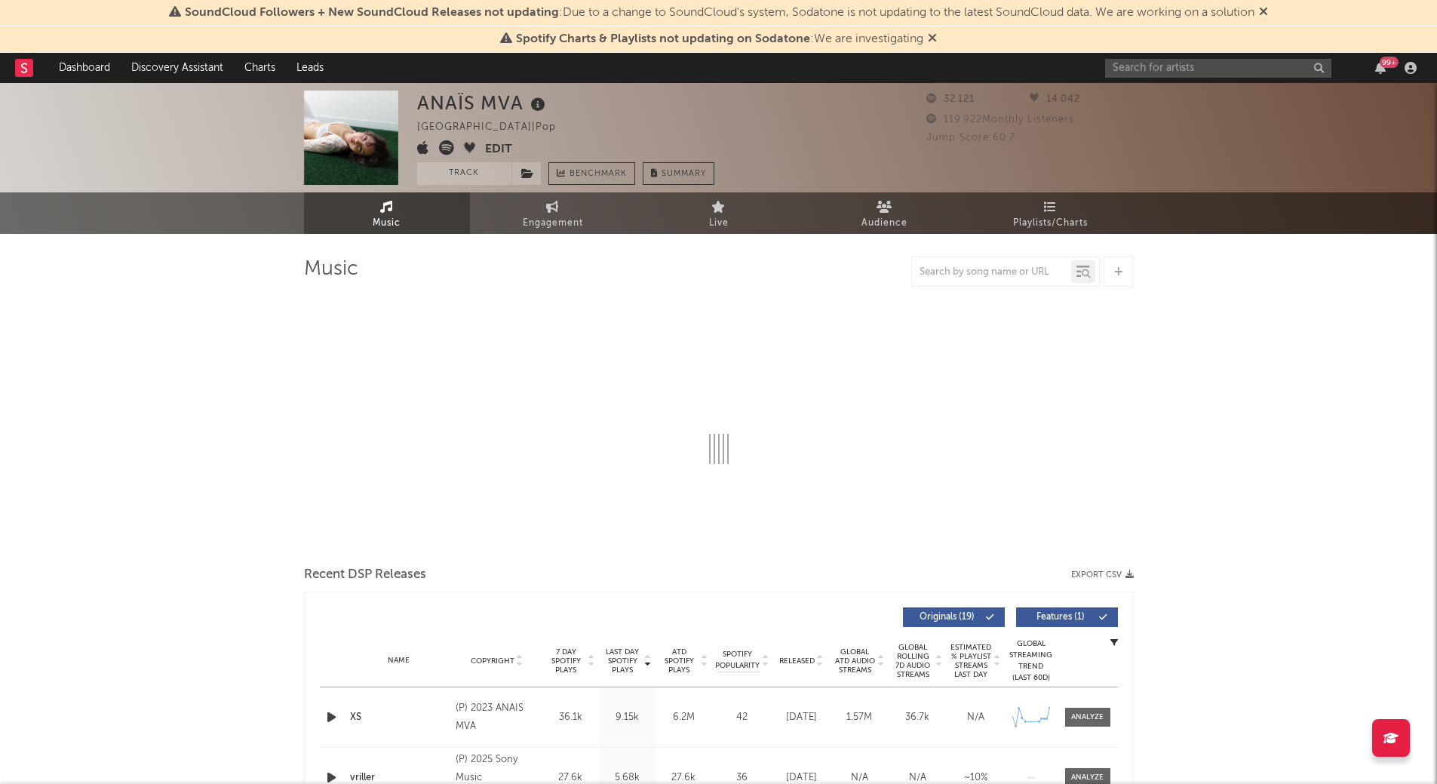
select select "6m"
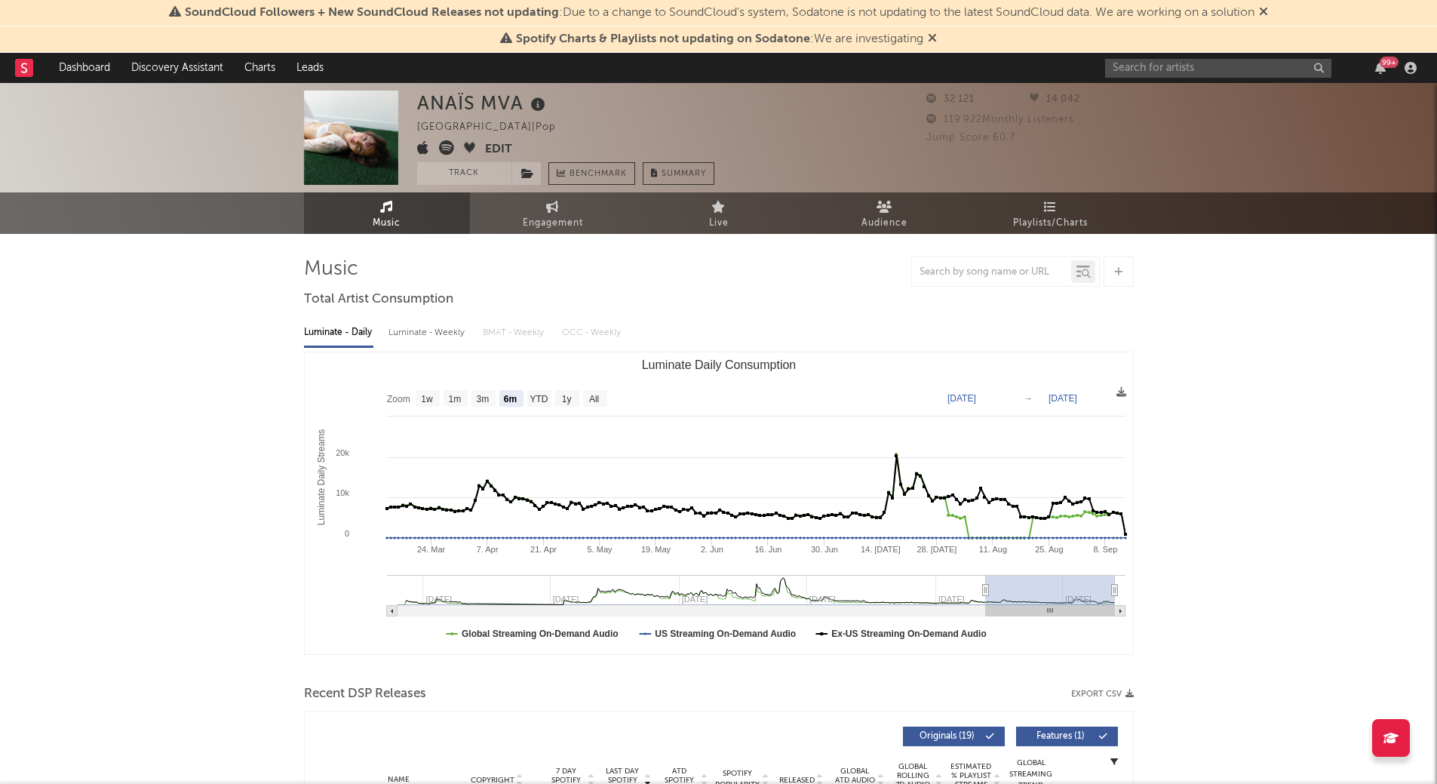
click at [29, 66] on rect at bounding box center [24, 68] width 18 height 18
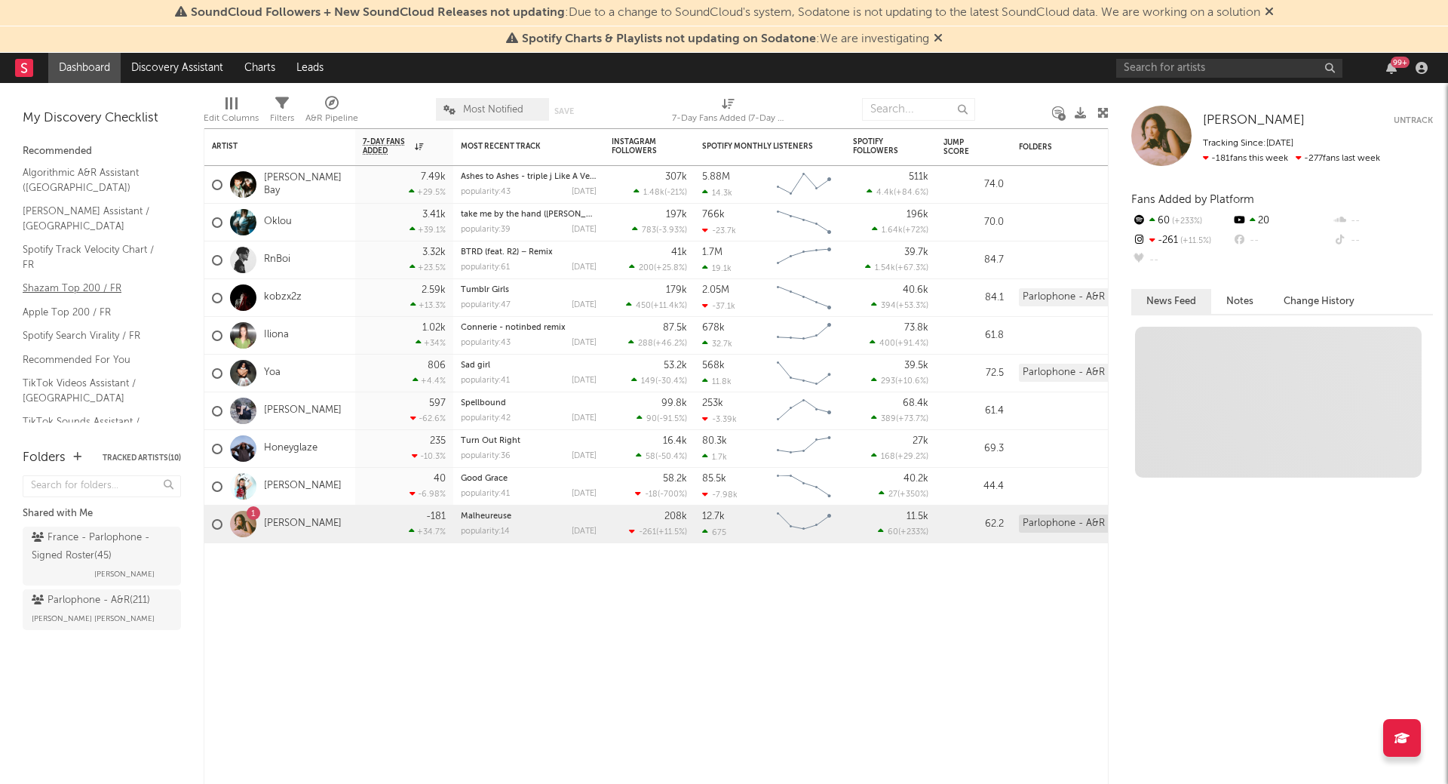
click at [75, 280] on link "Shazam Top 200 / FR" at bounding box center [94, 288] width 143 height 17
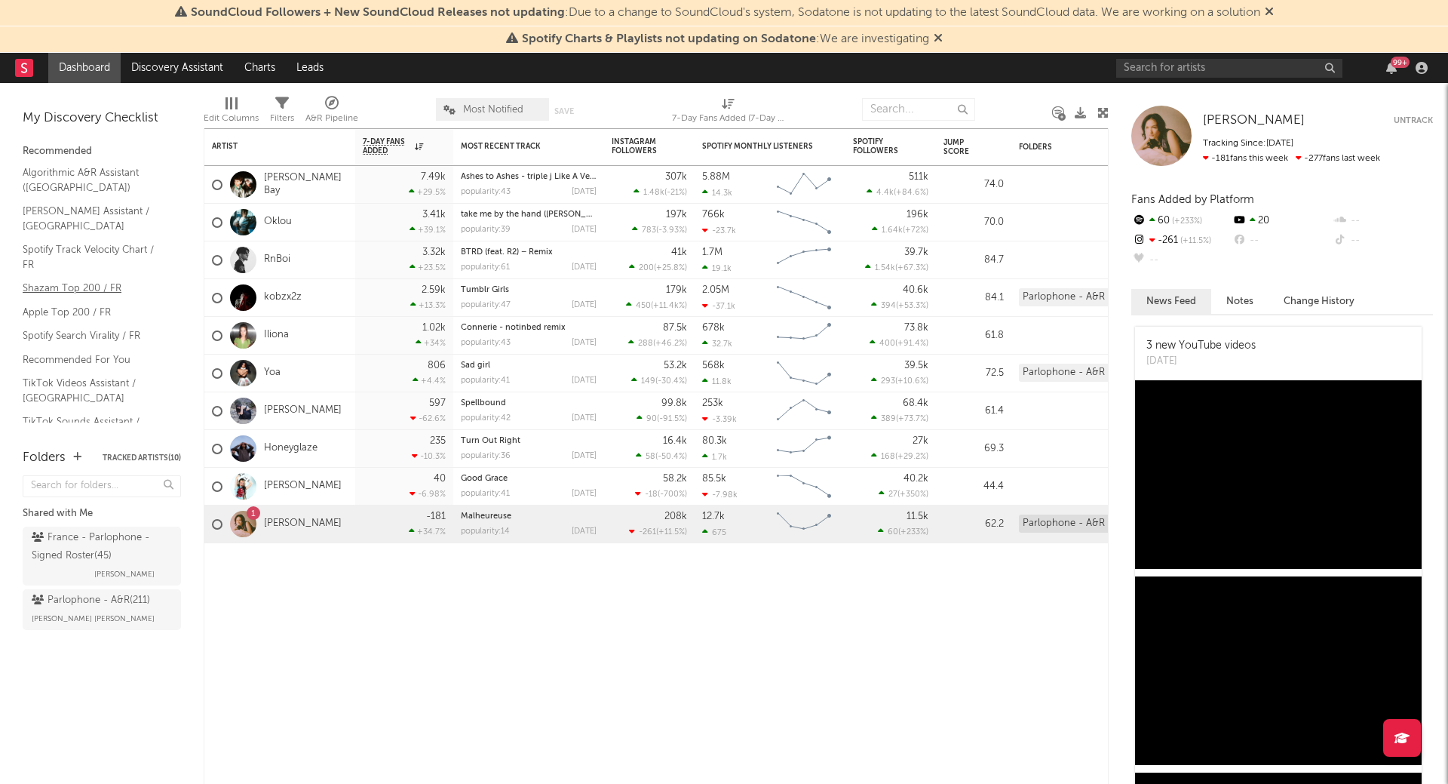
click at [91, 280] on link "Shazam Top 200 / FR" at bounding box center [94, 288] width 143 height 17
click at [63, 375] on link "TikTok Videos Assistant / [GEOGRAPHIC_DATA]" at bounding box center [94, 390] width 143 height 31
click at [77, 375] on link "TikTok Videos Assistant / [GEOGRAPHIC_DATA]" at bounding box center [94, 390] width 143 height 31
click at [48, 413] on link "TikTok Sounds Assistant / [GEOGRAPHIC_DATA]" at bounding box center [94, 428] width 143 height 31
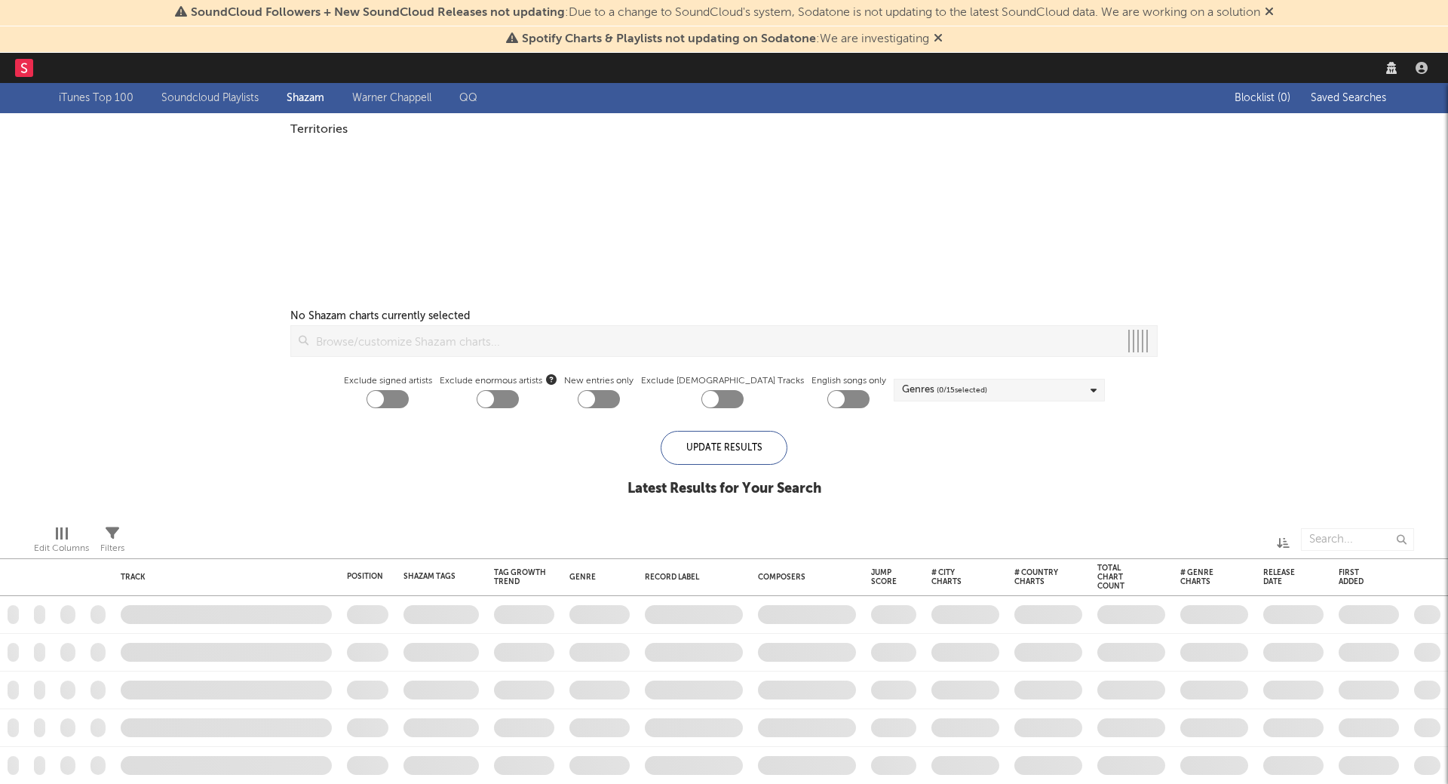
checkbox input "true"
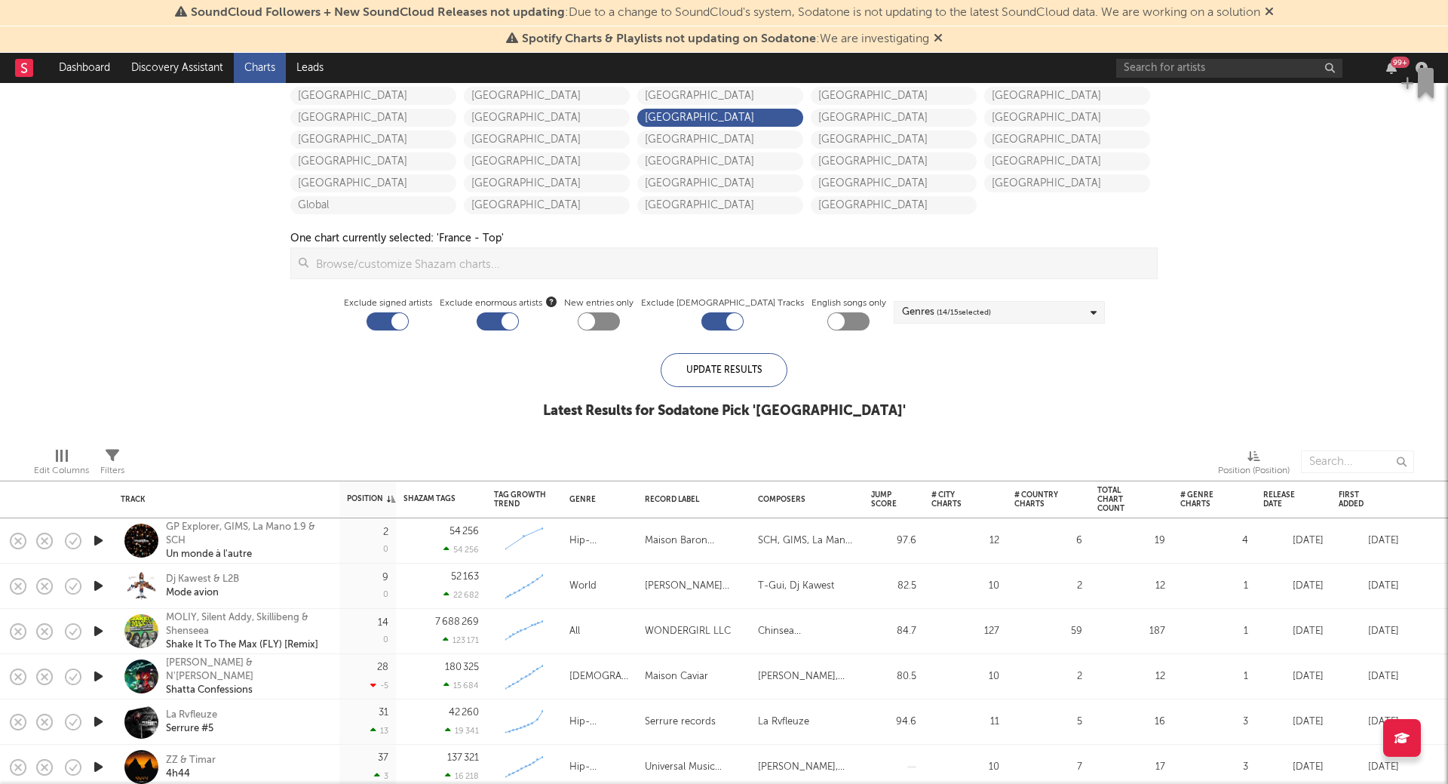
click at [409, 318] on div at bounding box center [388, 321] width 42 height 18
checkbox input "false"
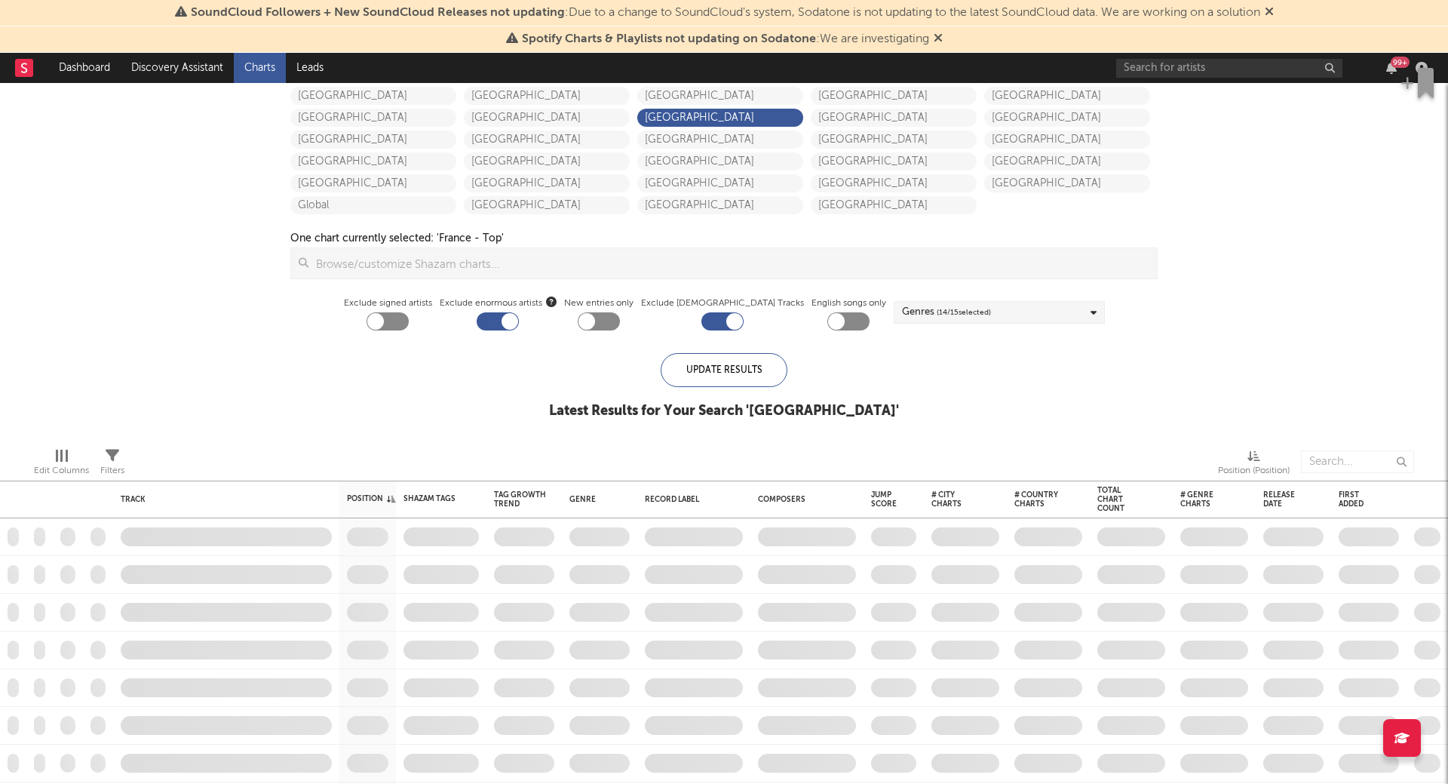
click at [504, 320] on div at bounding box center [498, 321] width 42 height 18
checkbox input "false"
click at [726, 321] on div at bounding box center [734, 321] width 17 height 17
checkbox input "false"
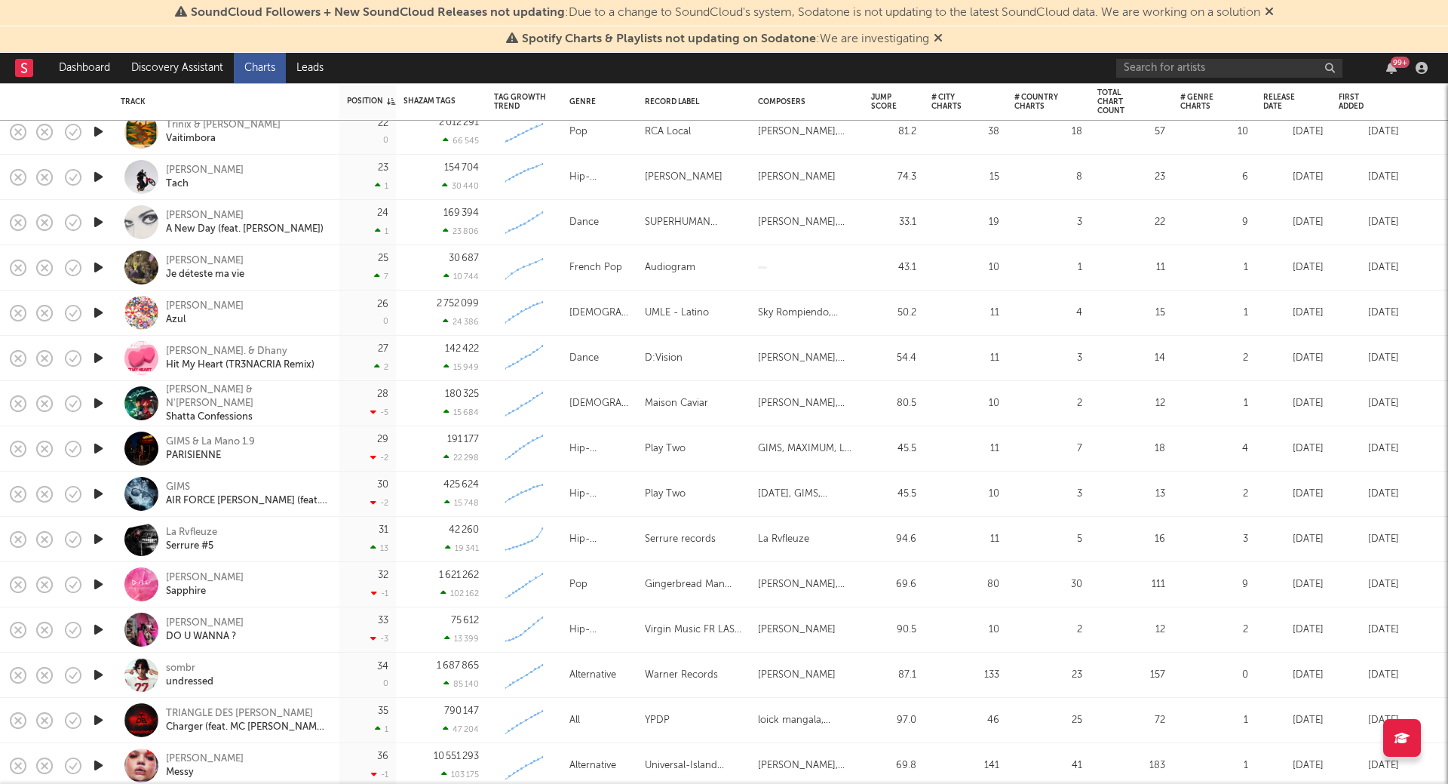
click at [100, 268] on icon "button" at bounding box center [99, 267] width 16 height 19
click at [100, 268] on icon "button" at bounding box center [98, 267] width 14 height 19
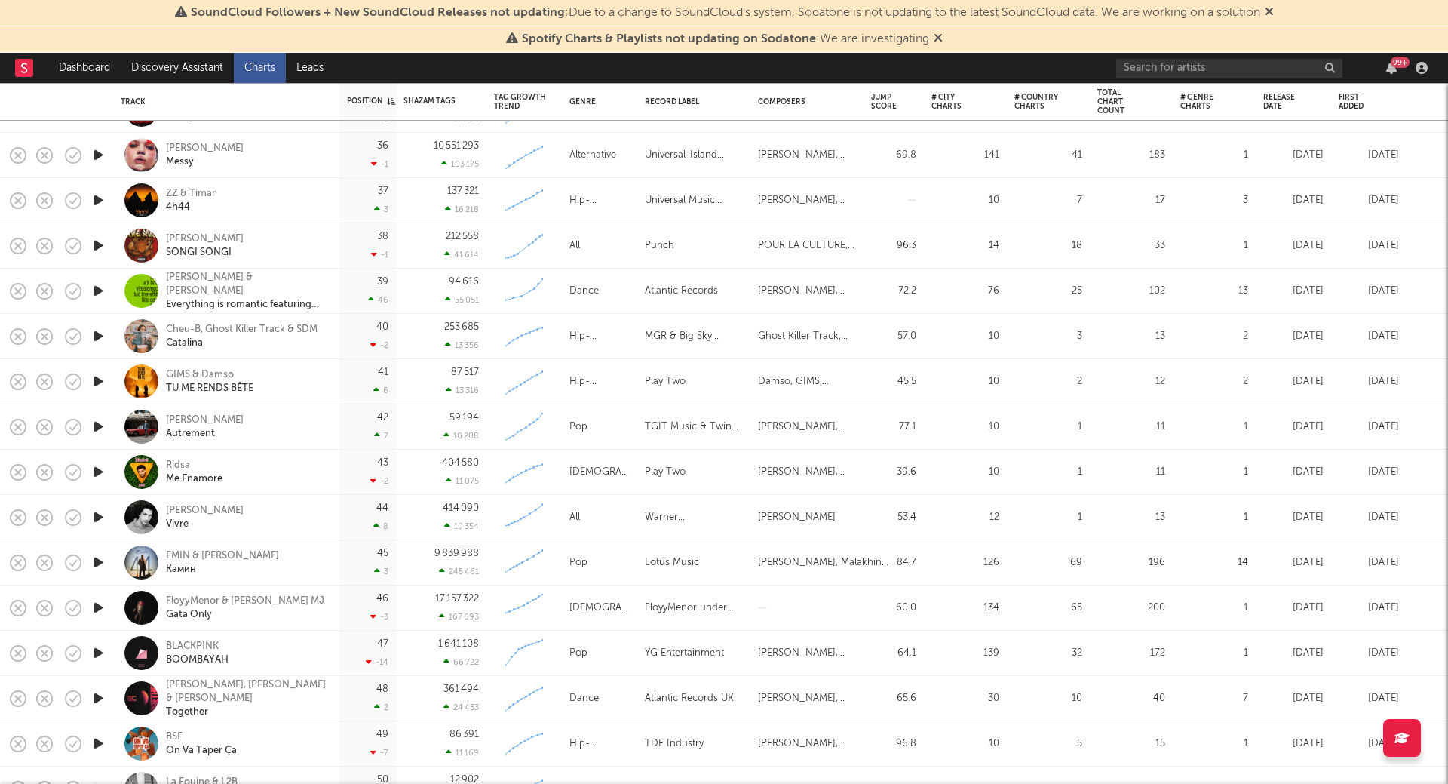
click at [97, 289] on icon "button" at bounding box center [99, 290] width 16 height 19
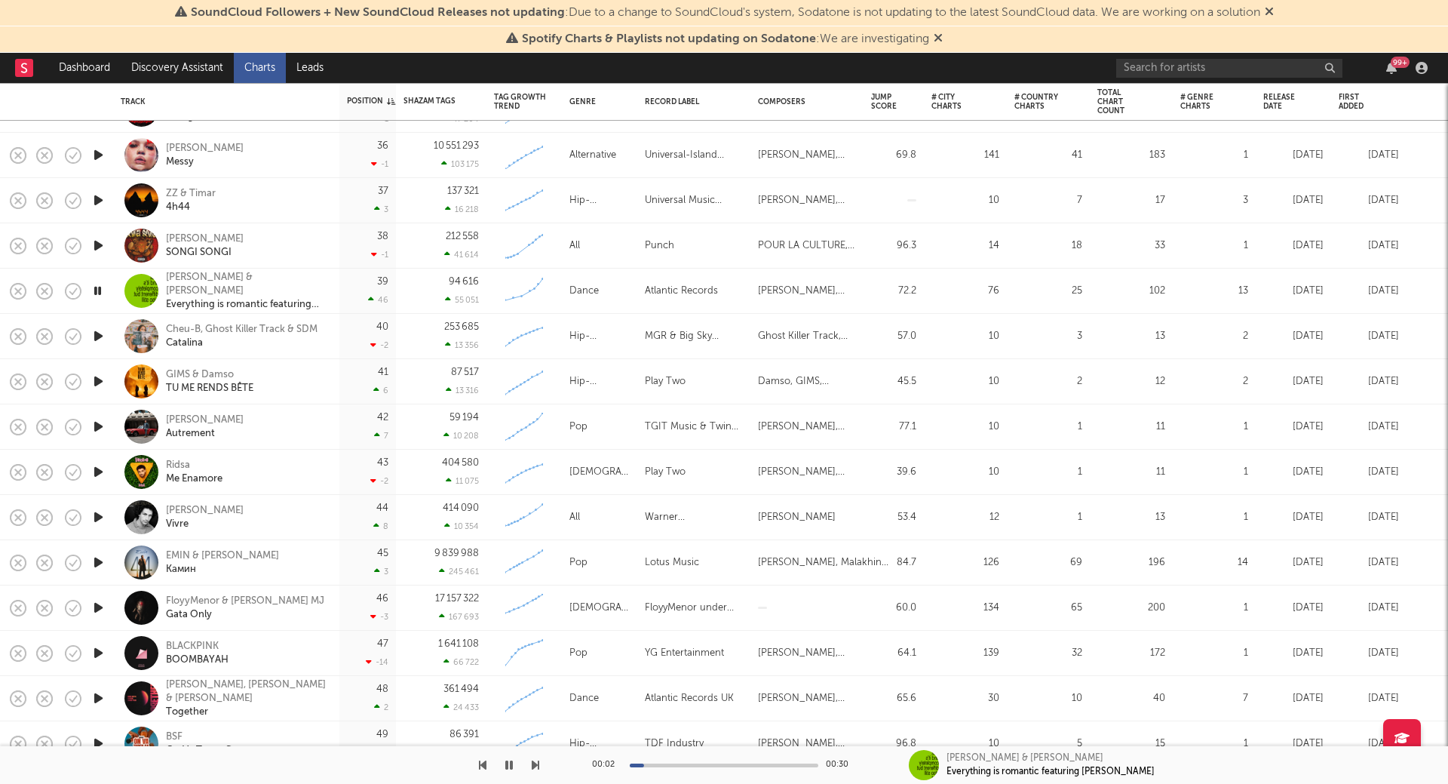
click at [97, 289] on icon "button" at bounding box center [98, 290] width 14 height 19
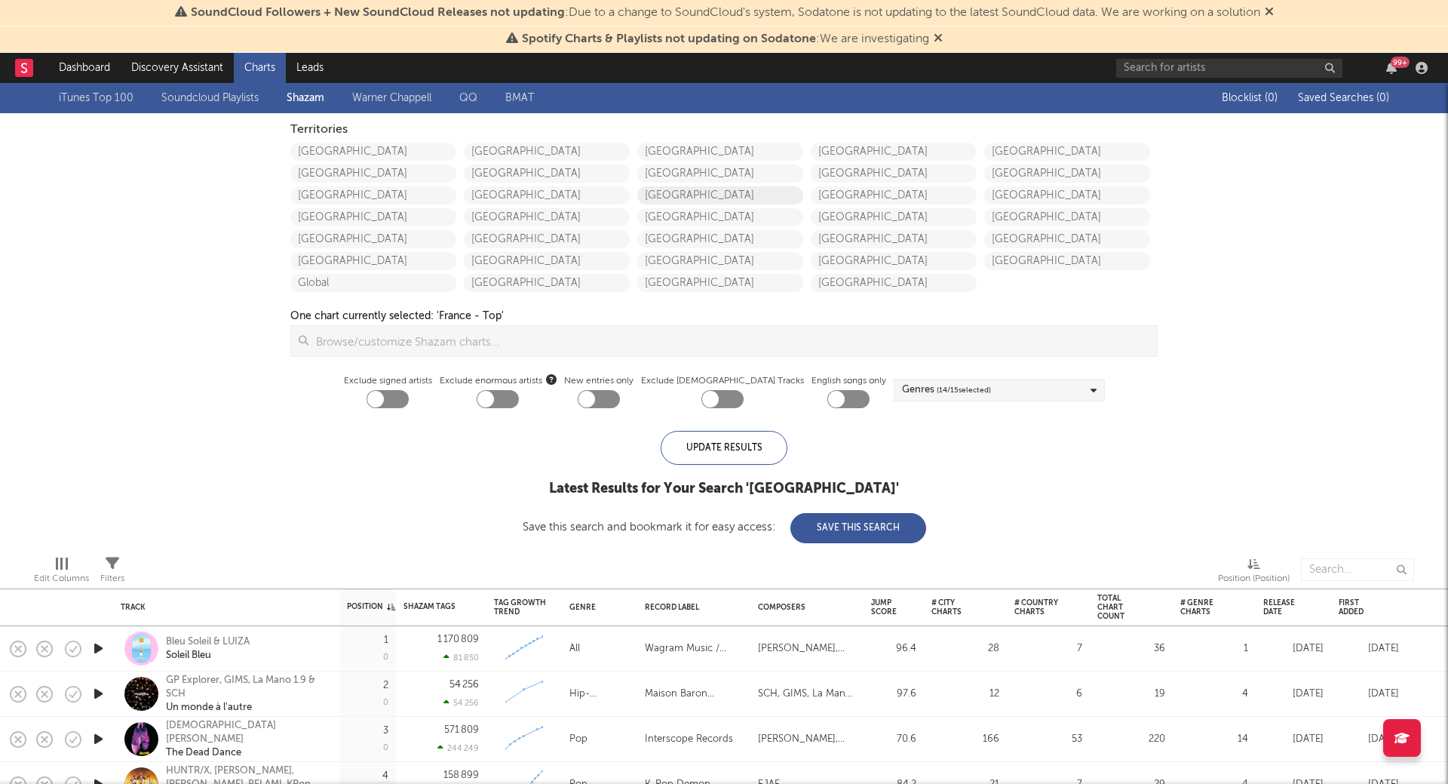
click at [662, 194] on link "[GEOGRAPHIC_DATA]" at bounding box center [720, 195] width 166 height 18
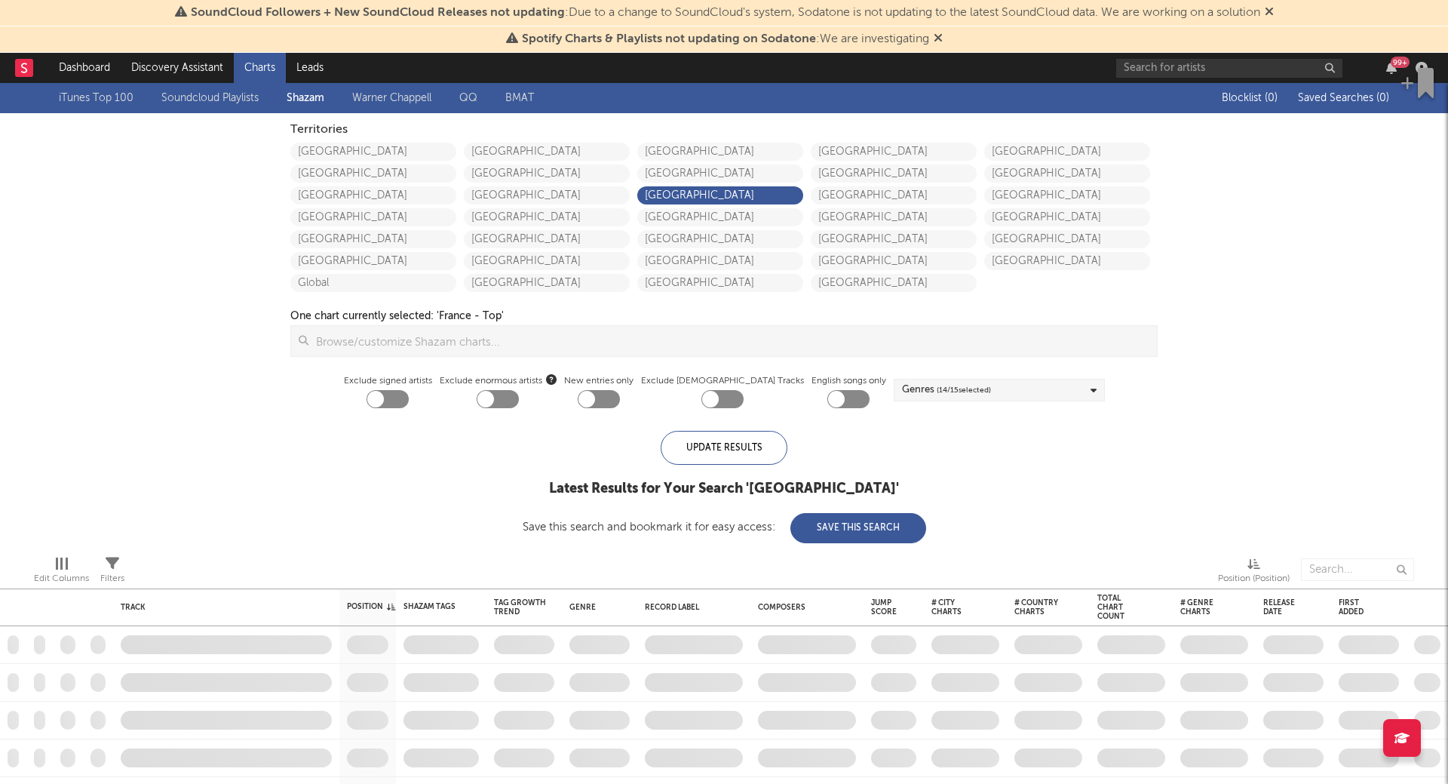
checkbox input "true"
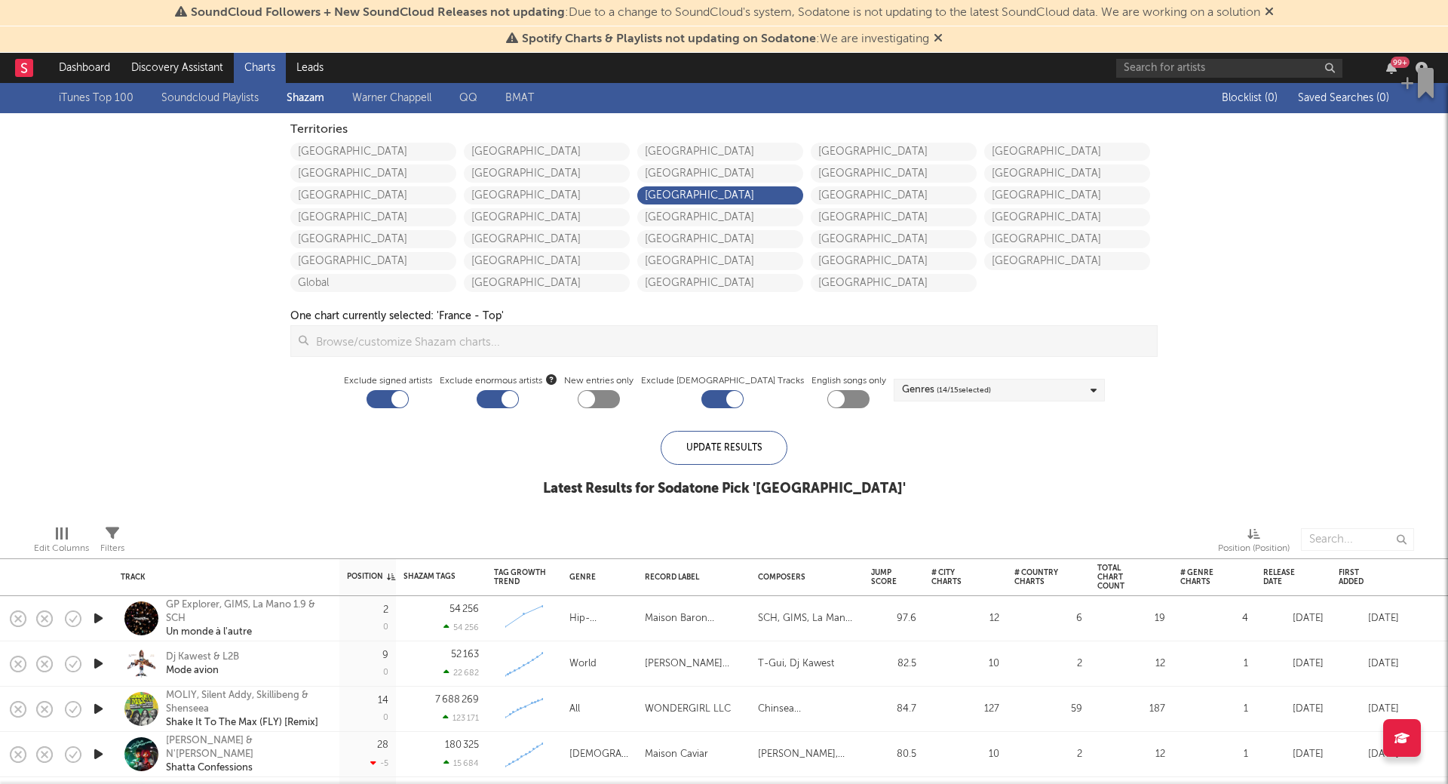
click at [409, 401] on div at bounding box center [388, 399] width 42 height 18
checkbox input "false"
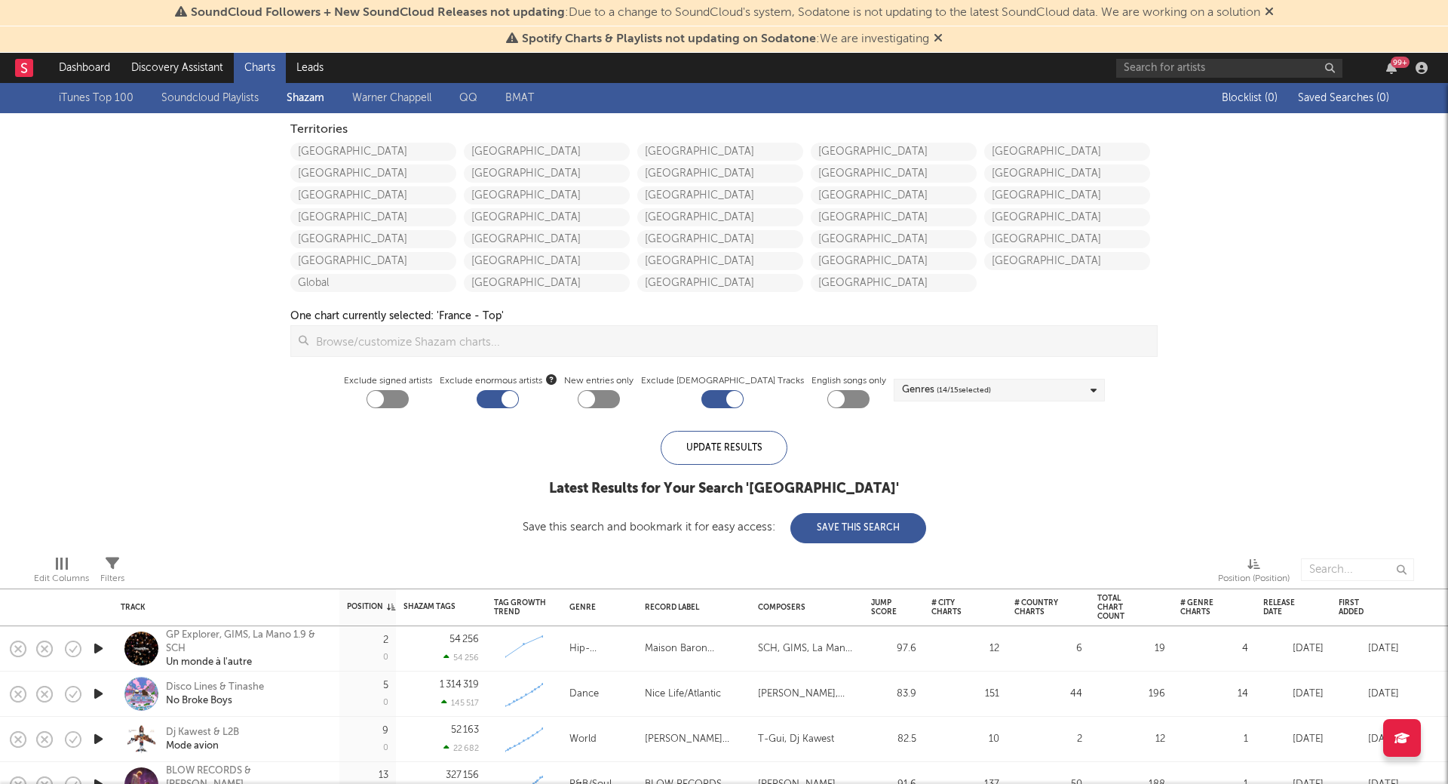
click at [512, 401] on div at bounding box center [498, 399] width 42 height 18
checkbox input "false"
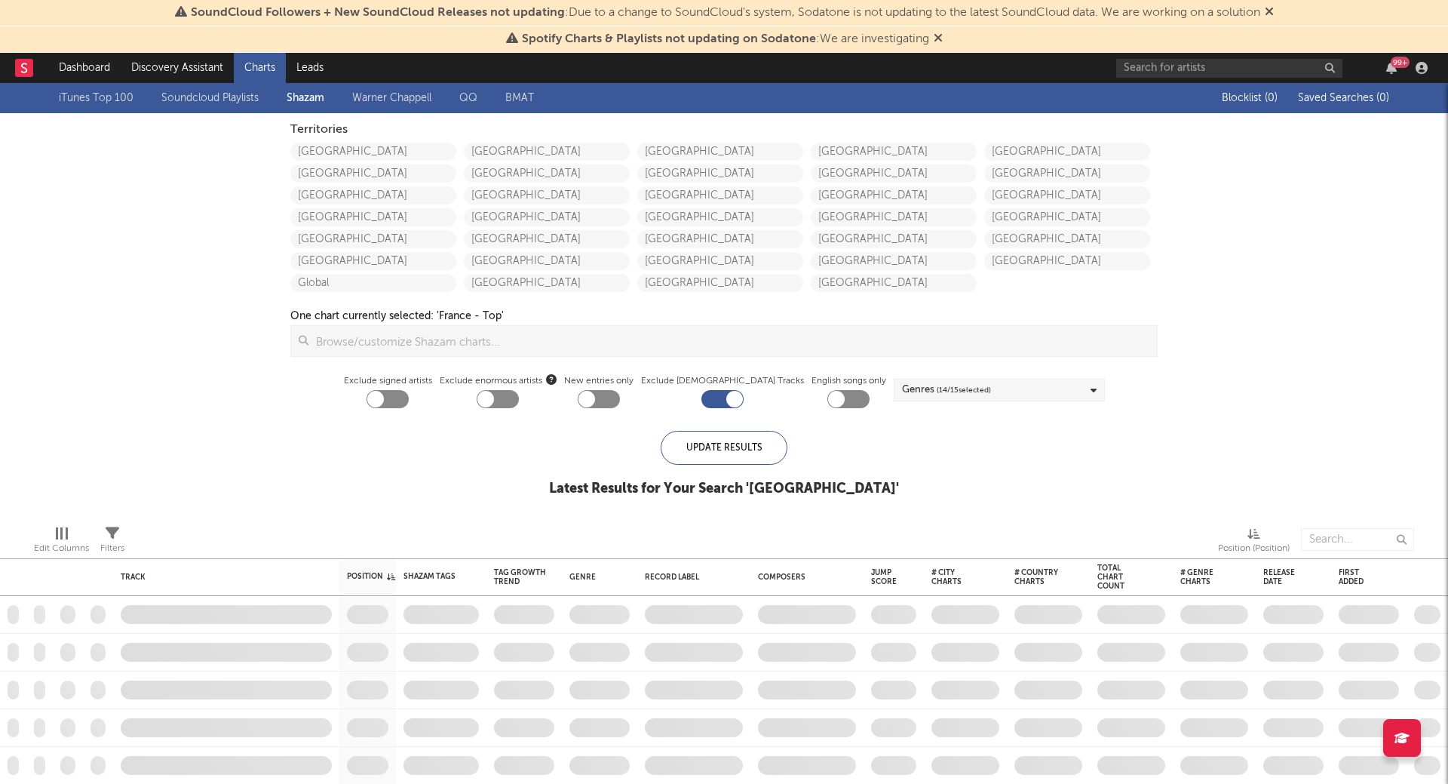
click at [728, 400] on div at bounding box center [734, 399] width 17 height 17
checkbox input "false"
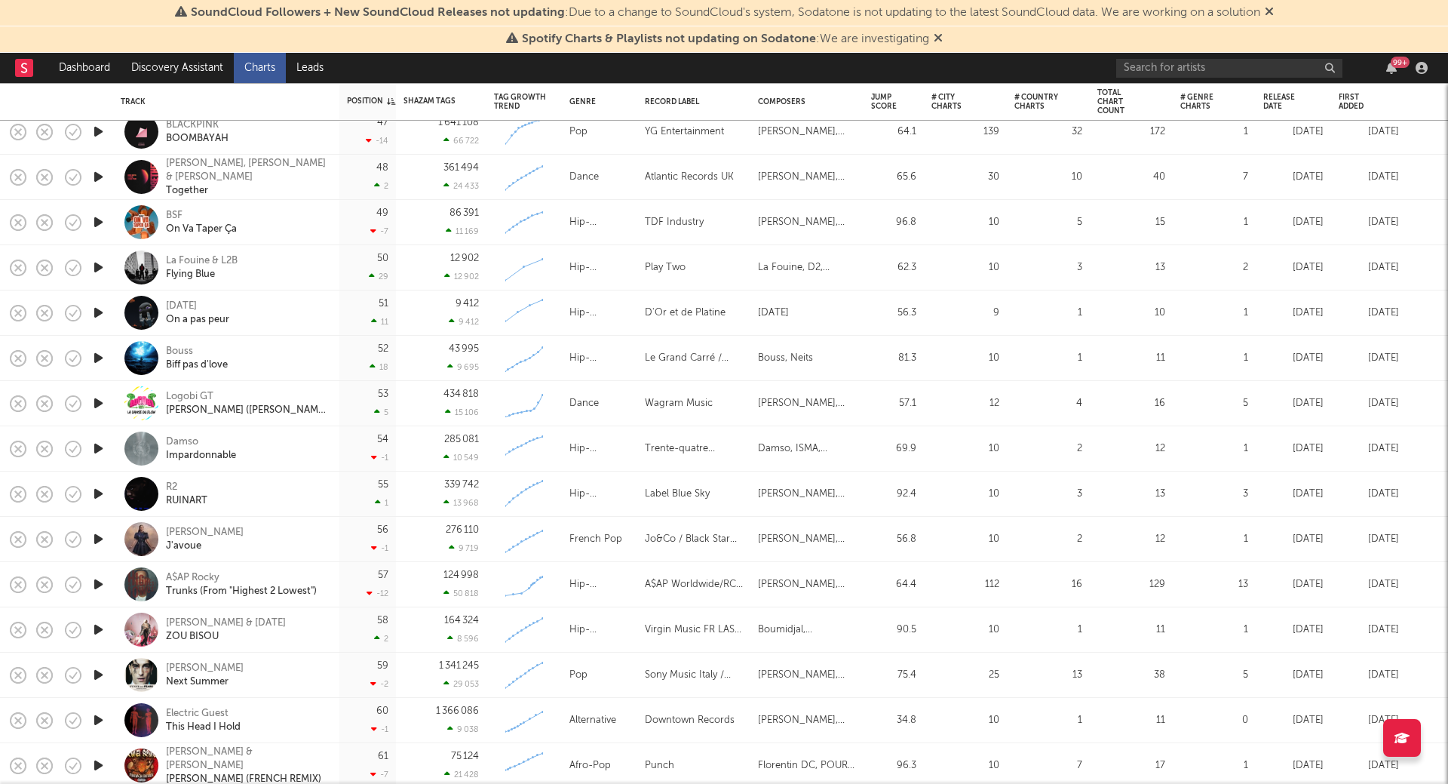
drag, startPoint x: 1376, startPoint y: 273, endPoint x: 1389, endPoint y: 342, distance: 70.7
click at [1389, 342] on div "GIMS & Damso TU ME RENDS BÊTE 41 6 87 517 13 316 Created with Highcharts 10.3.3…" at bounding box center [724, 131] width 1448 height 5295
click at [1433, 322] on div at bounding box center [1427, 312] width 41 height 45
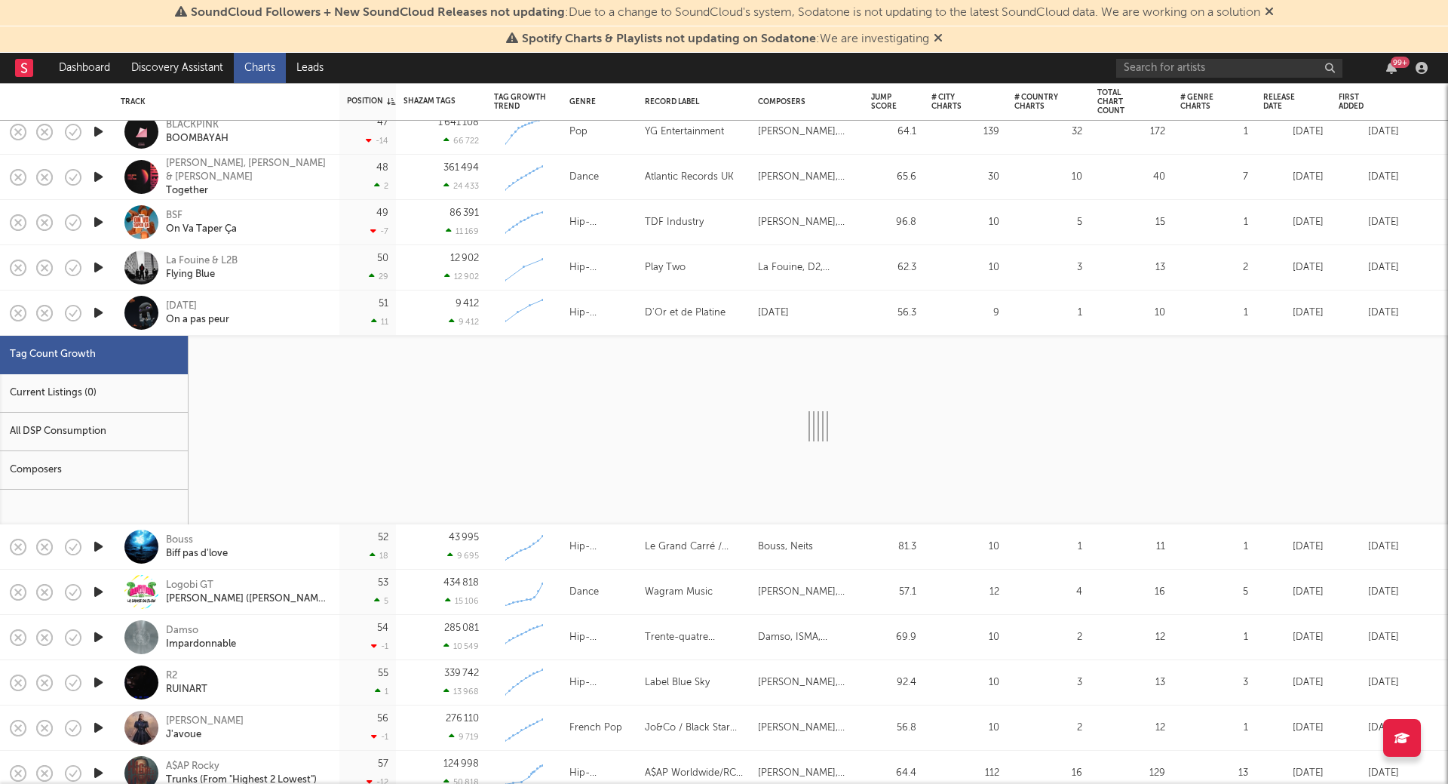
select select "1w"
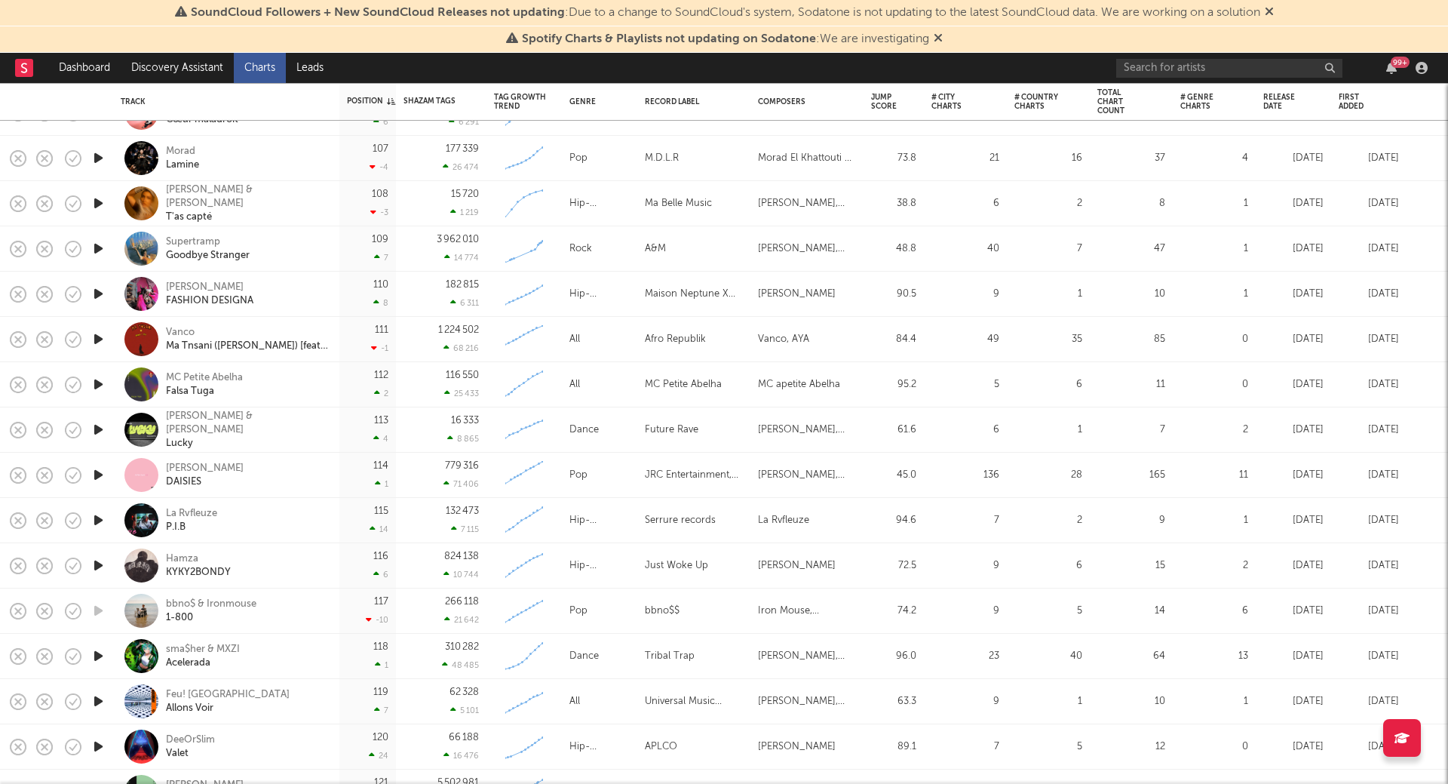
click at [102, 200] on icon "button" at bounding box center [99, 203] width 16 height 19
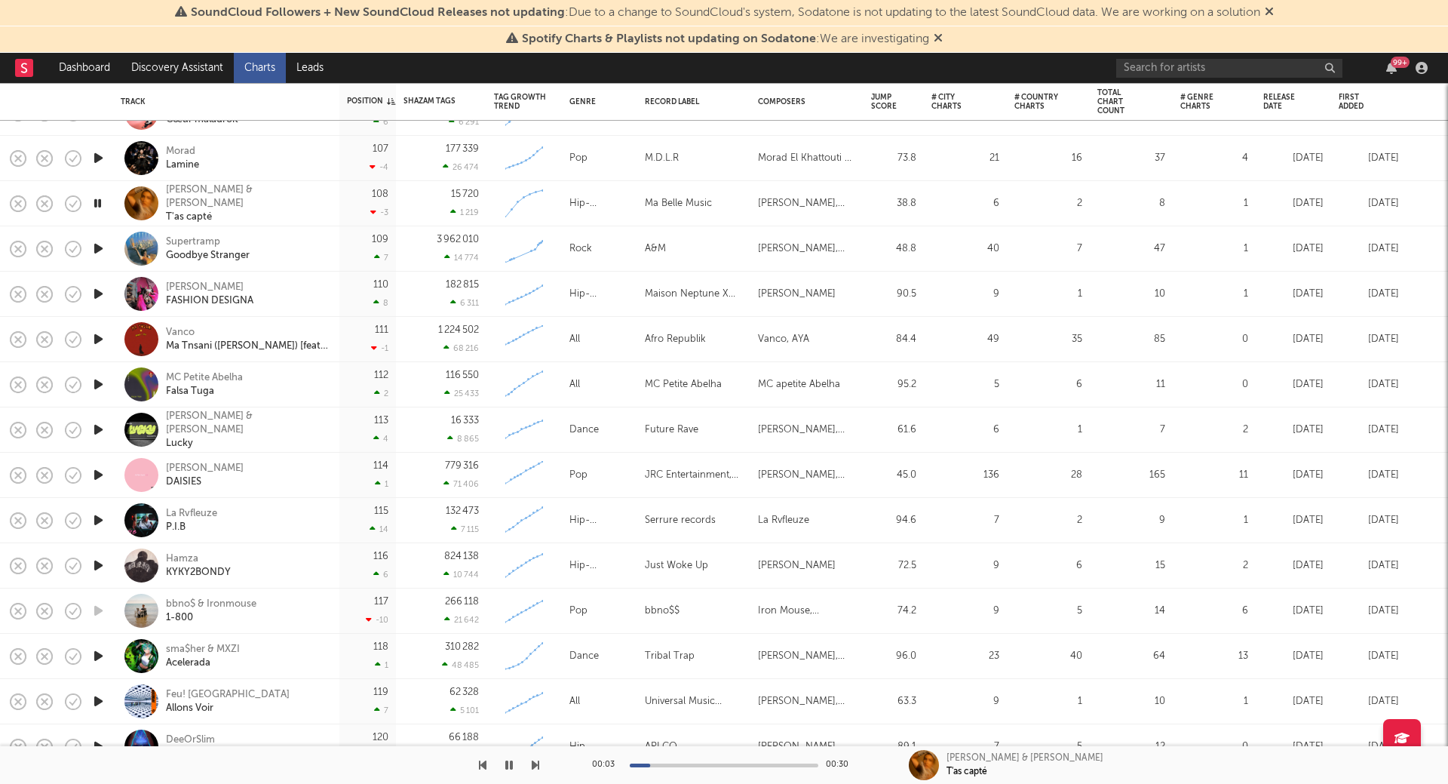
click at [96, 204] on icon "button" at bounding box center [98, 203] width 14 height 19
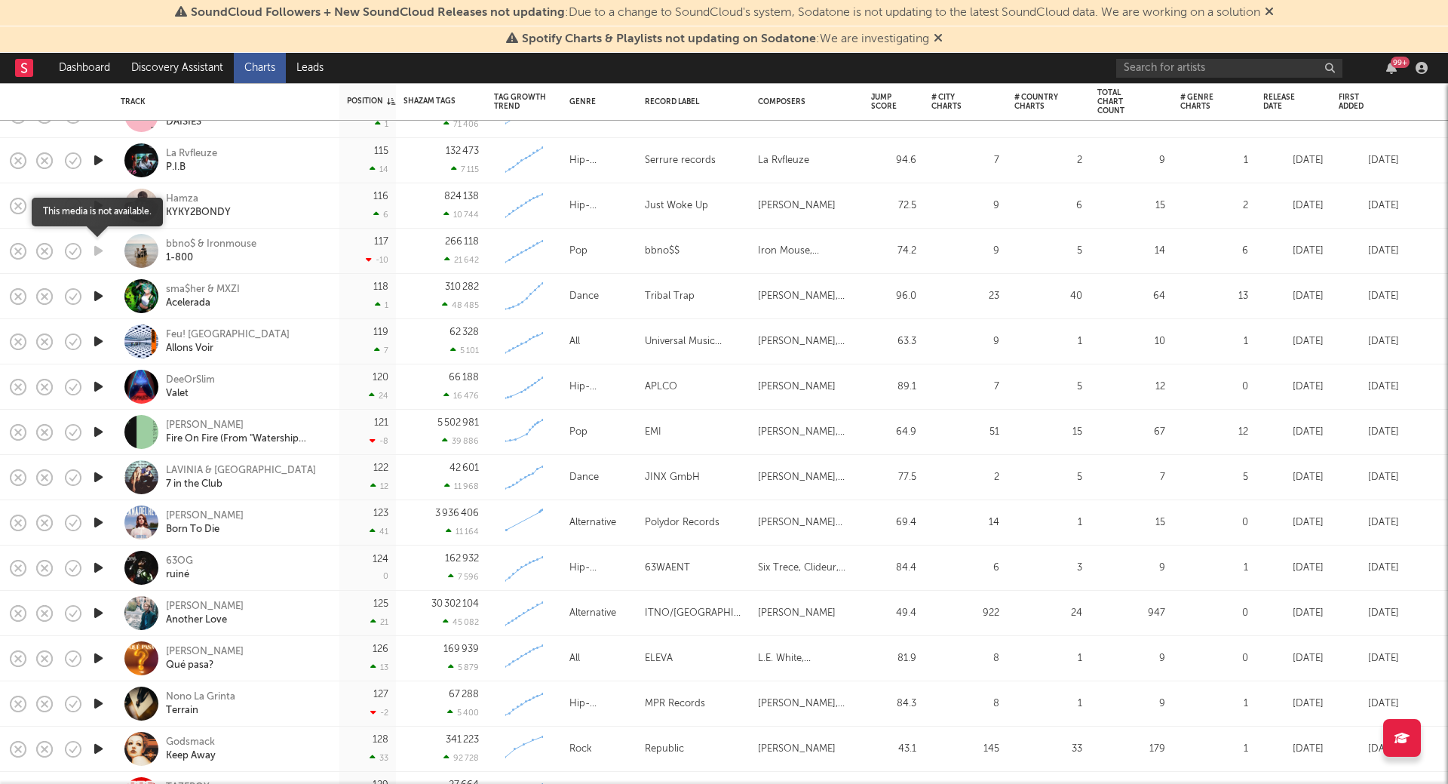
click at [99, 250] on icon "button" at bounding box center [99, 250] width 16 height 19
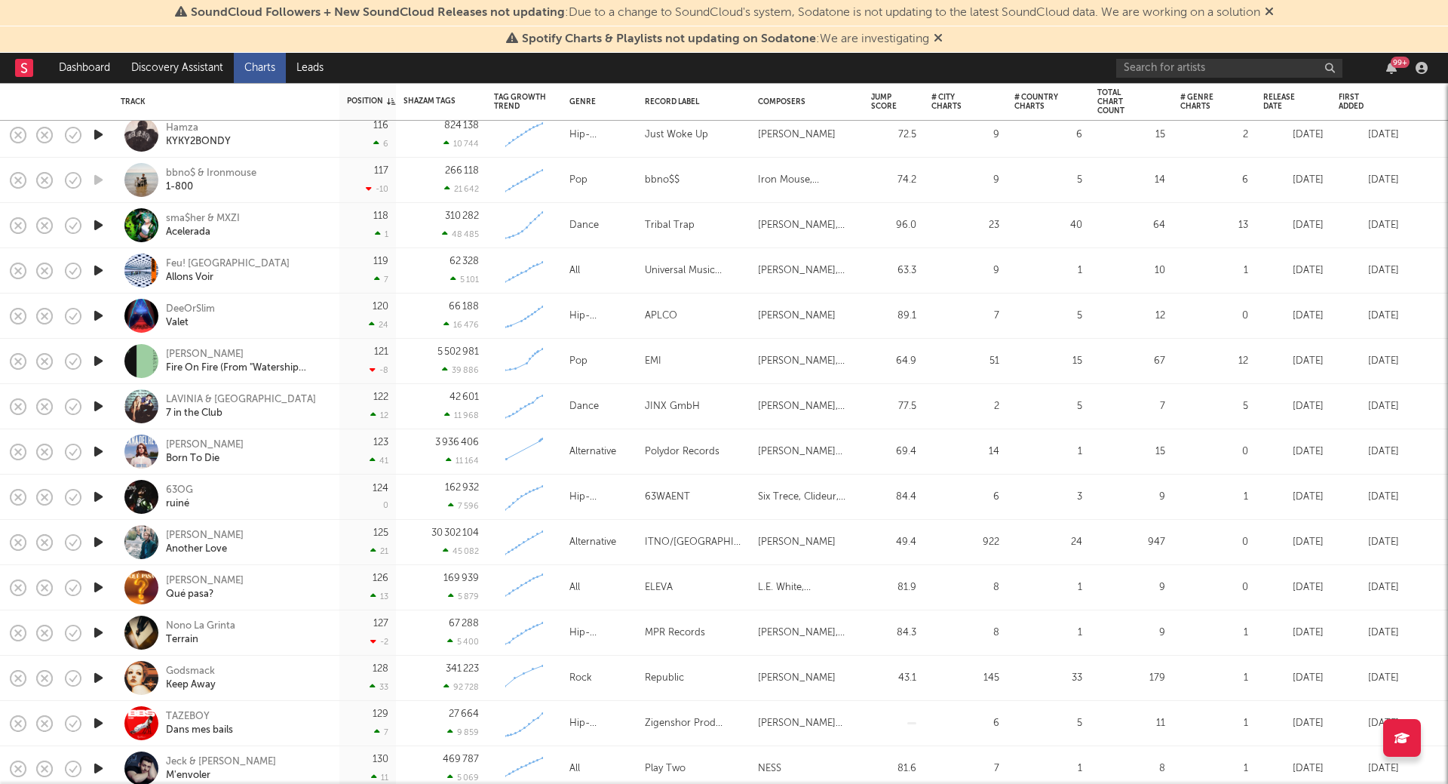
click at [100, 314] on icon "button" at bounding box center [99, 315] width 16 height 19
click at [100, 314] on icon "button" at bounding box center [98, 315] width 14 height 19
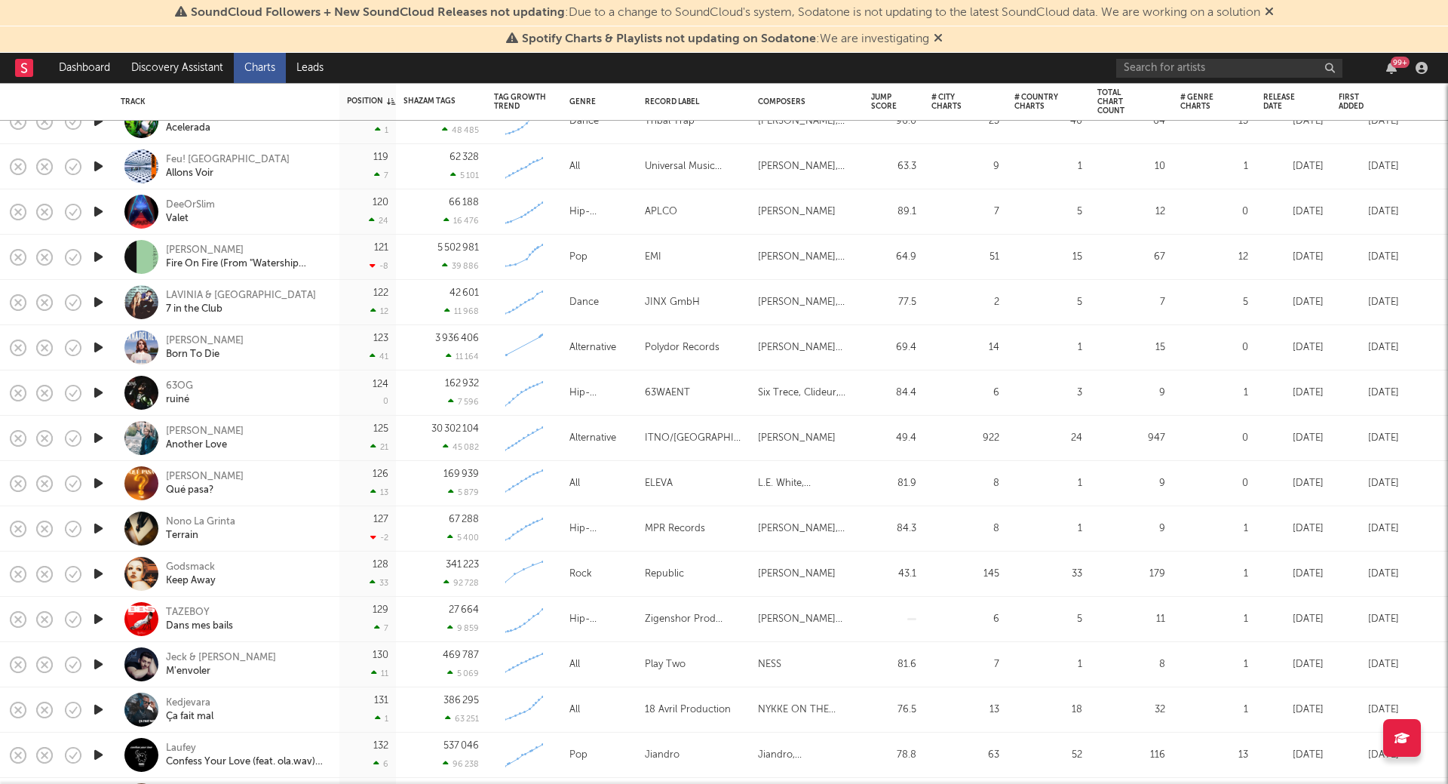
click at [100, 342] on icon "button" at bounding box center [99, 347] width 16 height 19
click at [100, 342] on icon "button" at bounding box center [98, 347] width 14 height 19
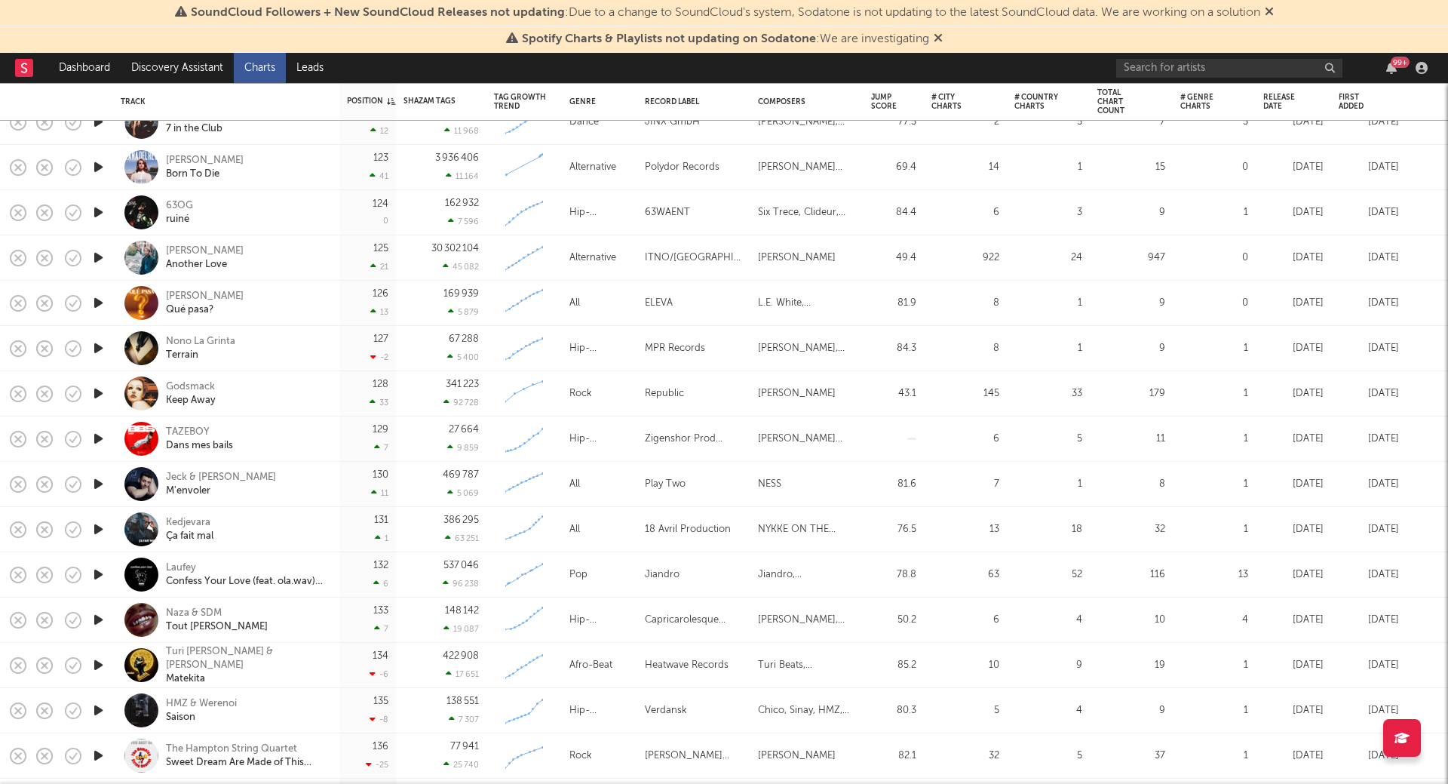
click at [103, 392] on icon "button" at bounding box center [99, 393] width 16 height 19
click at [103, 392] on icon "button" at bounding box center [98, 393] width 14 height 19
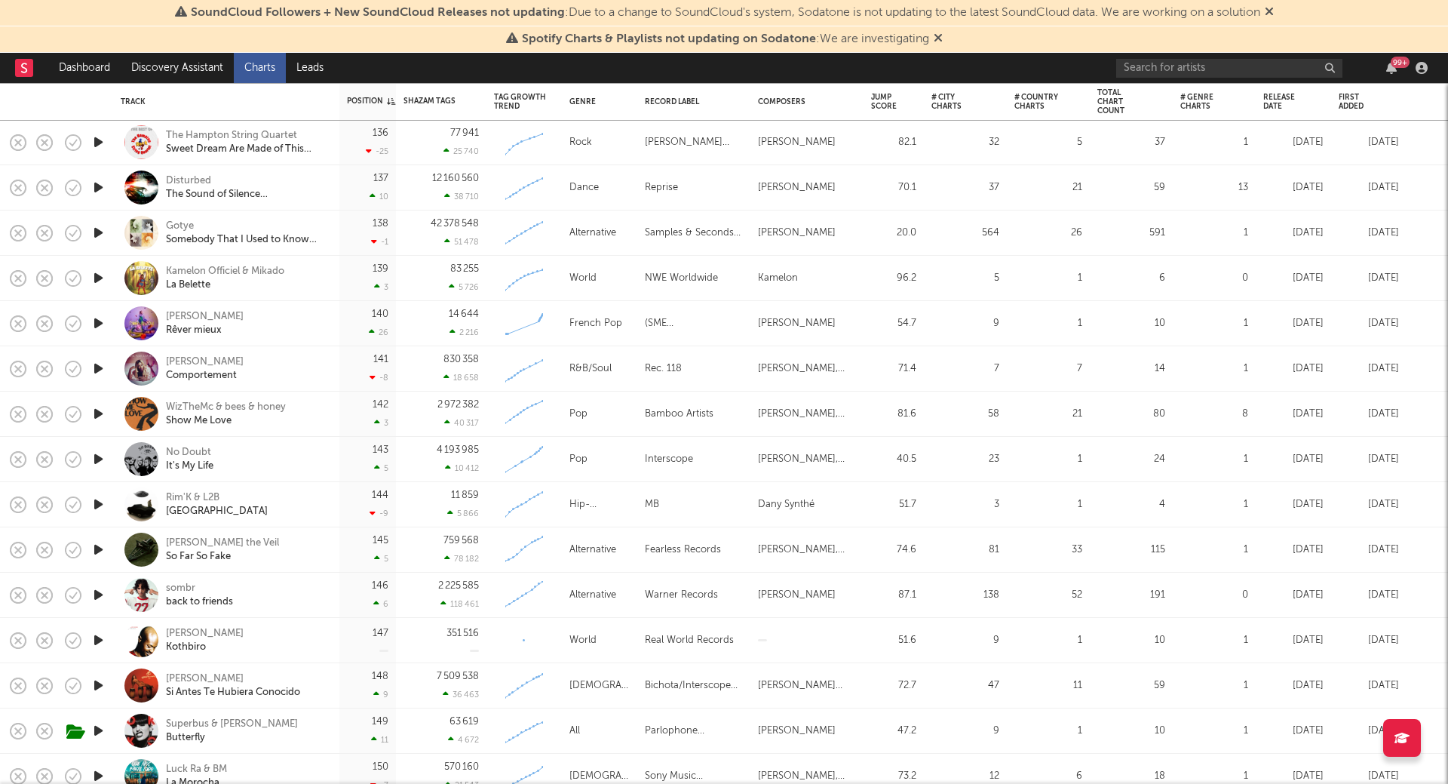
click at [95, 324] on icon "button" at bounding box center [99, 323] width 16 height 19
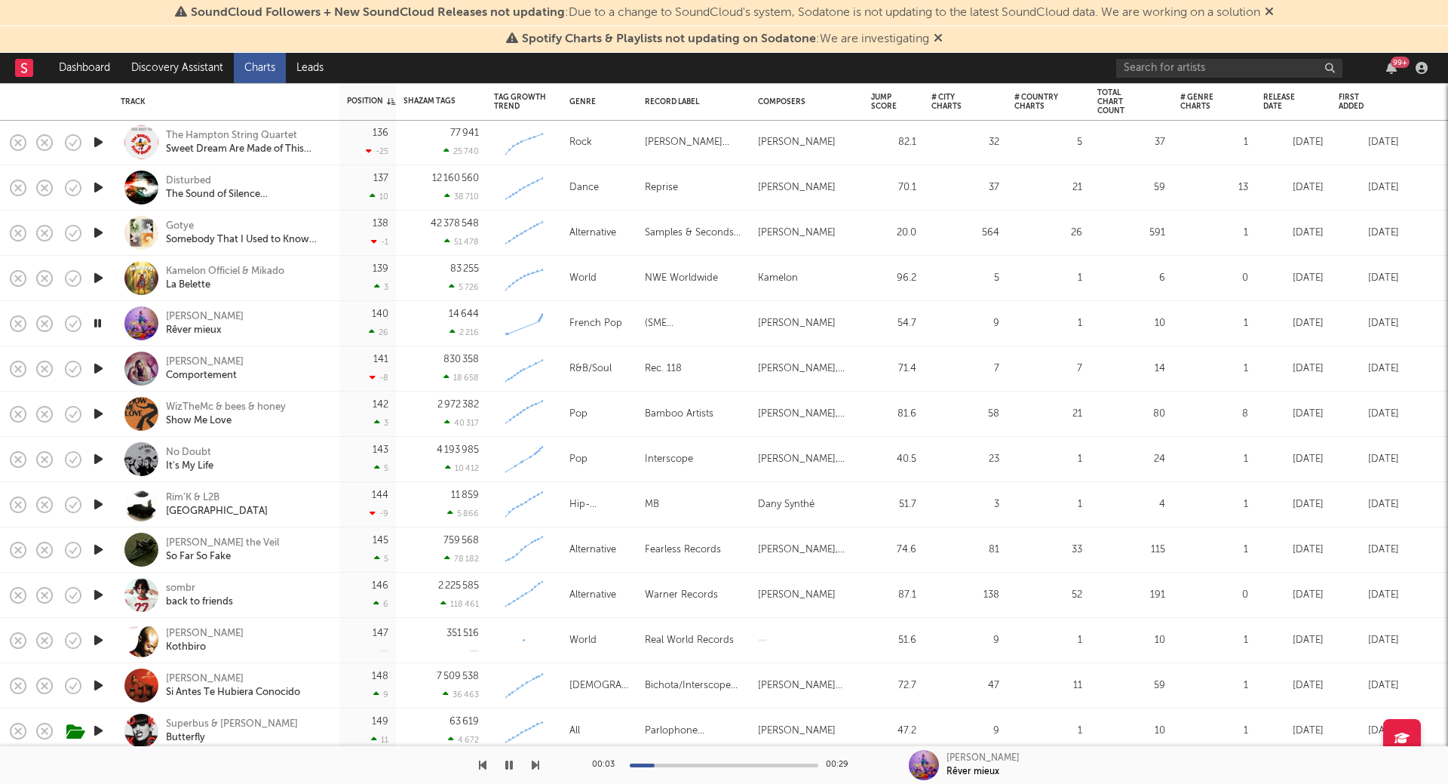
click at [99, 321] on icon "button" at bounding box center [98, 323] width 14 height 19
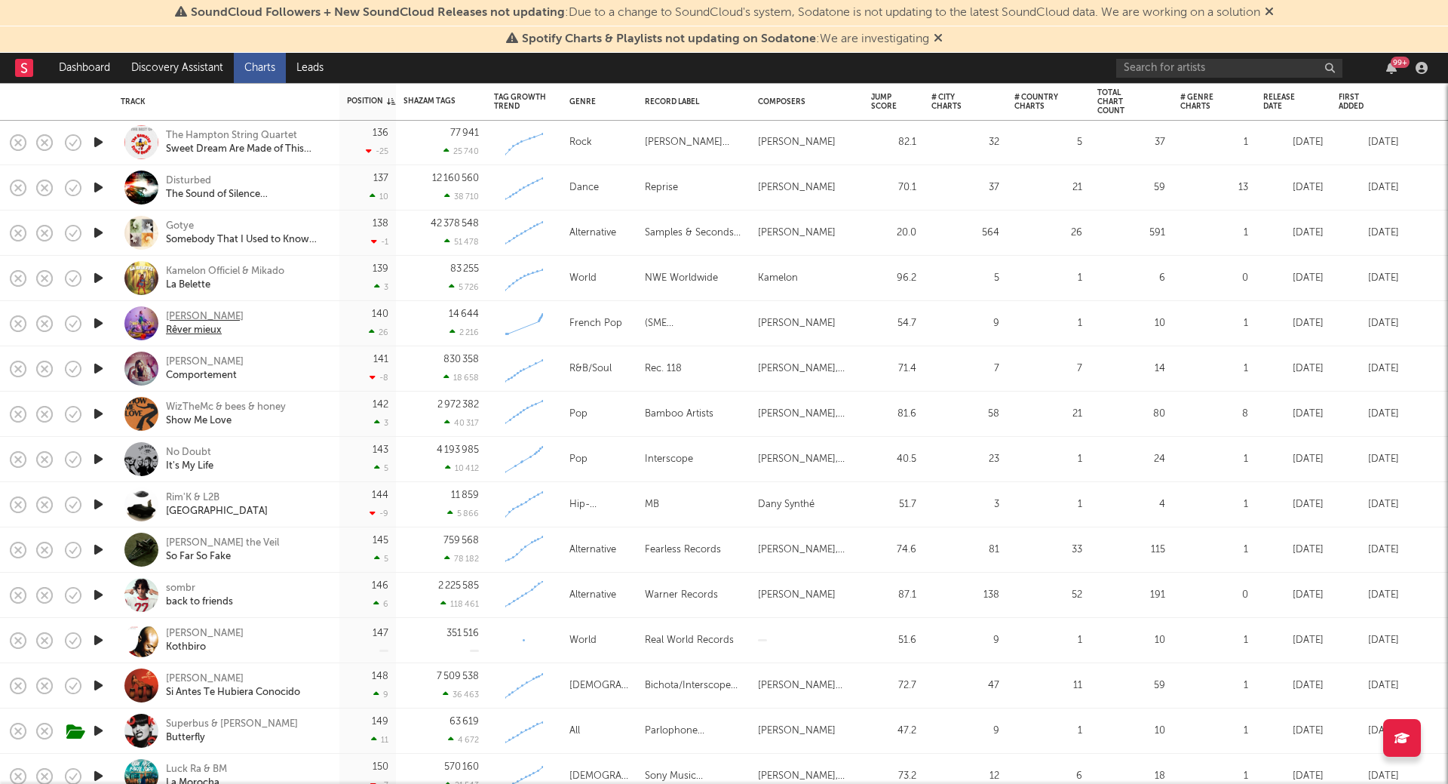
click at [207, 318] on div "[PERSON_NAME]" at bounding box center [205, 317] width 78 height 14
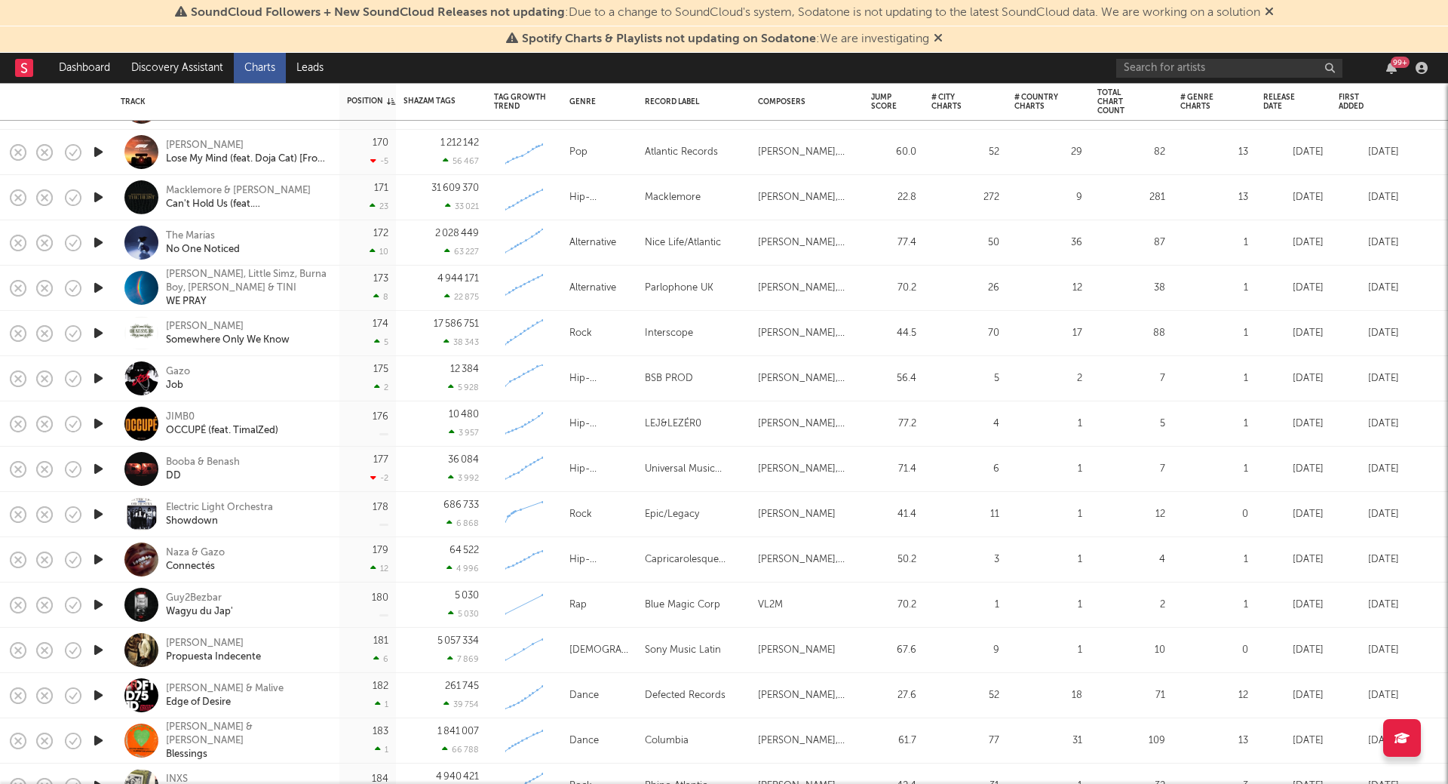
click at [101, 373] on icon "button" at bounding box center [99, 378] width 16 height 19
click at [101, 373] on icon "button" at bounding box center [98, 378] width 14 height 19
click at [103, 516] on icon "button" at bounding box center [99, 514] width 16 height 19
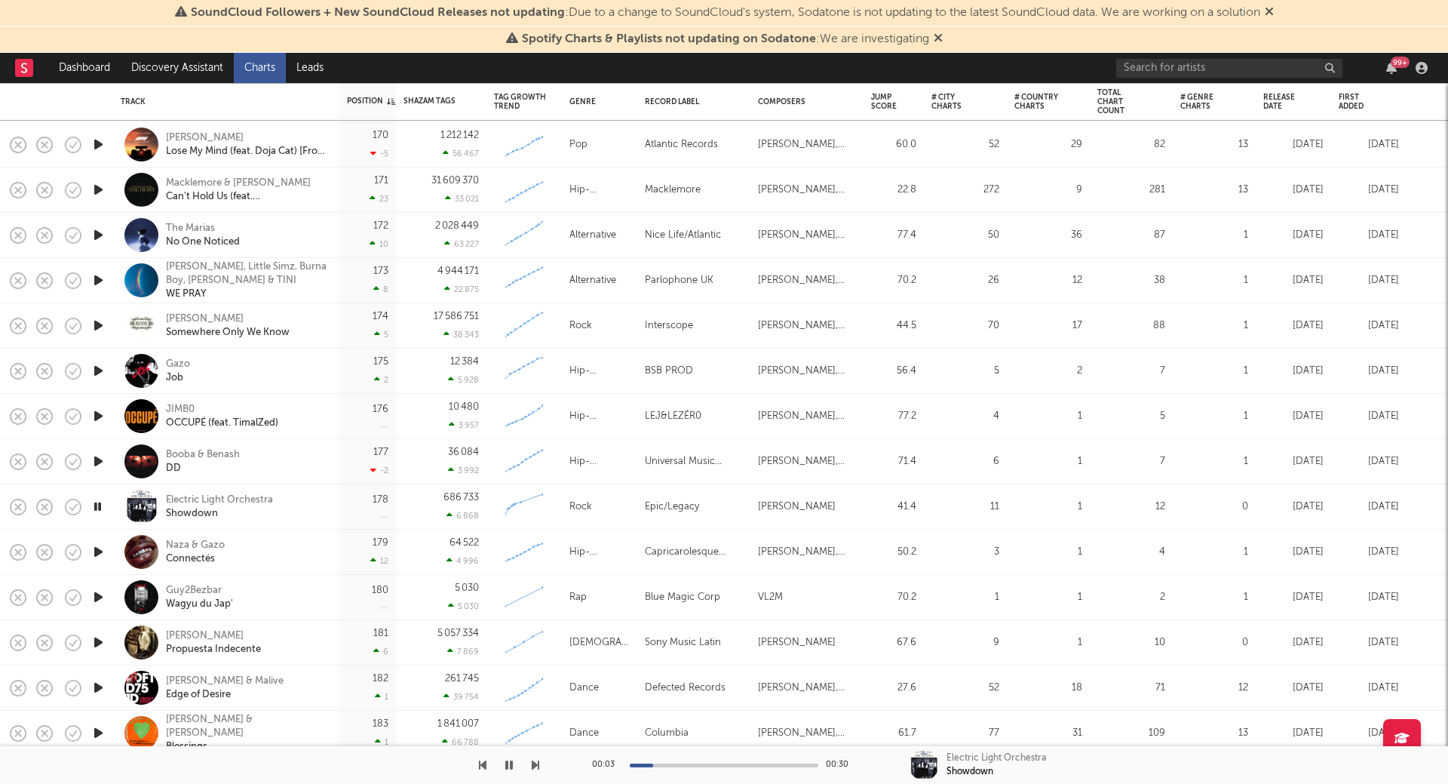
click at [96, 503] on icon "button" at bounding box center [98, 506] width 14 height 19
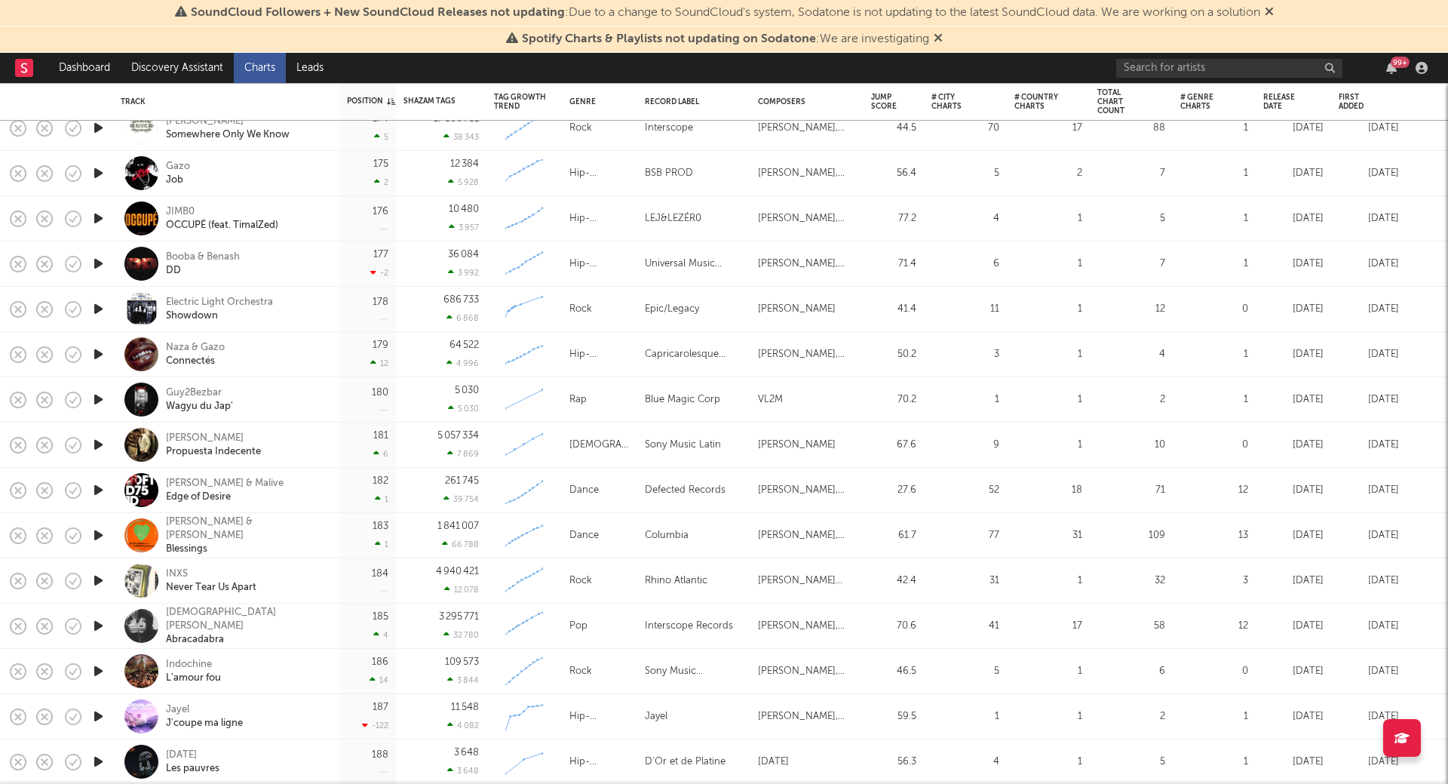
click at [100, 402] on icon "button" at bounding box center [99, 399] width 16 height 19
click at [100, 401] on icon "button" at bounding box center [98, 399] width 14 height 19
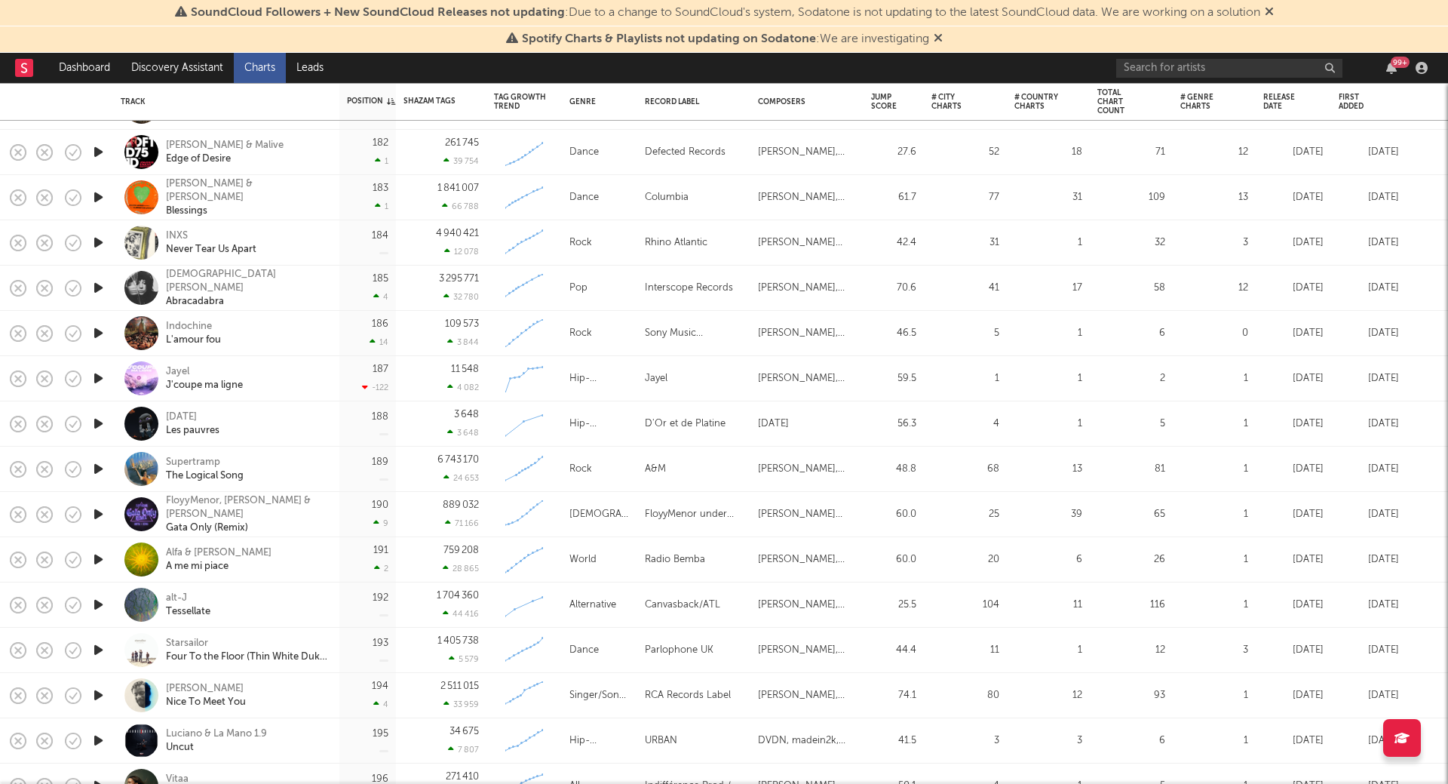
click at [102, 423] on icon "button" at bounding box center [99, 423] width 16 height 19
click at [102, 423] on icon "button" at bounding box center [98, 423] width 14 height 19
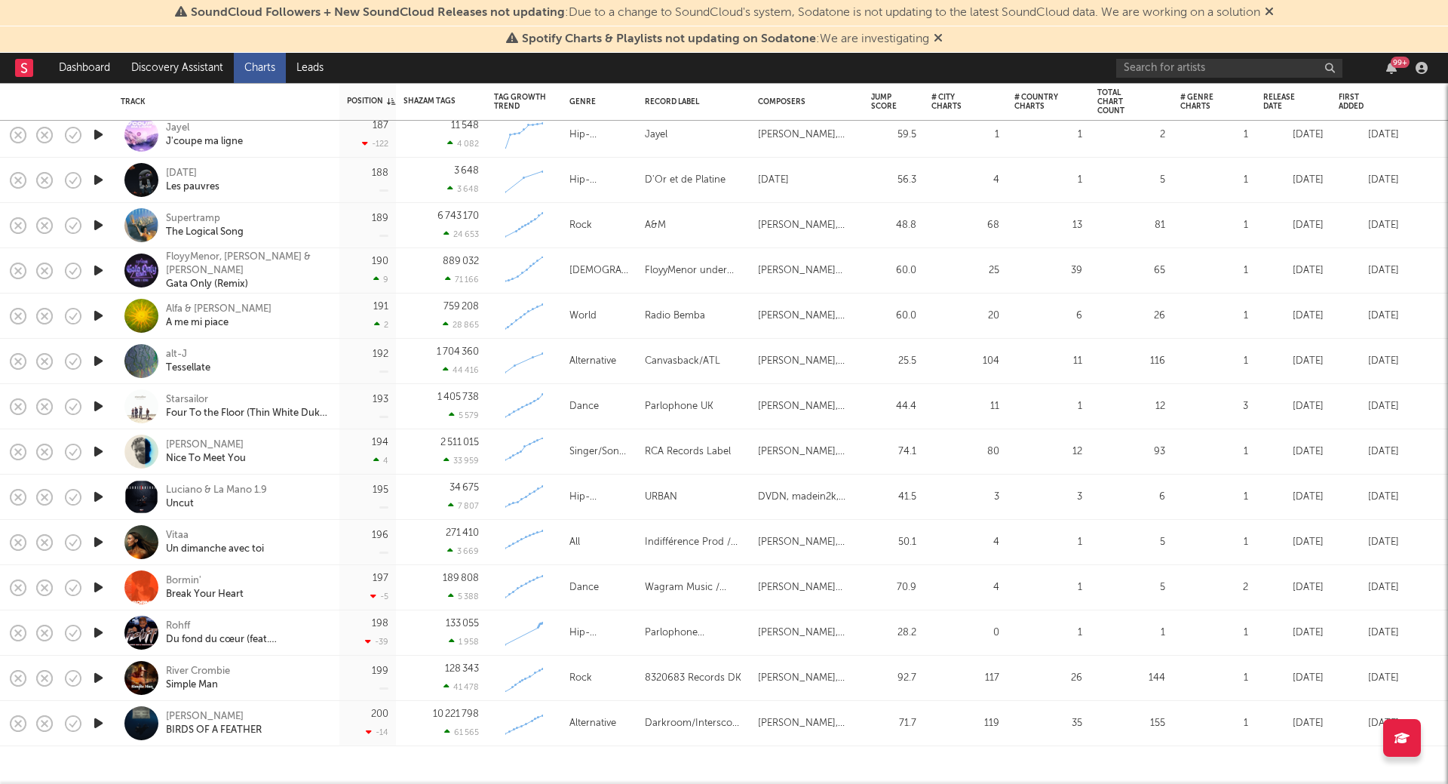
click at [100, 402] on icon "button" at bounding box center [99, 406] width 16 height 19
click at [100, 403] on icon "button" at bounding box center [98, 406] width 14 height 19
click at [187, 397] on div "Starsailor" at bounding box center [247, 400] width 162 height 14
click at [104, 407] on icon "button" at bounding box center [99, 406] width 16 height 19
click at [741, 767] on div "00:10 00:30" at bounding box center [724, 765] width 264 height 38
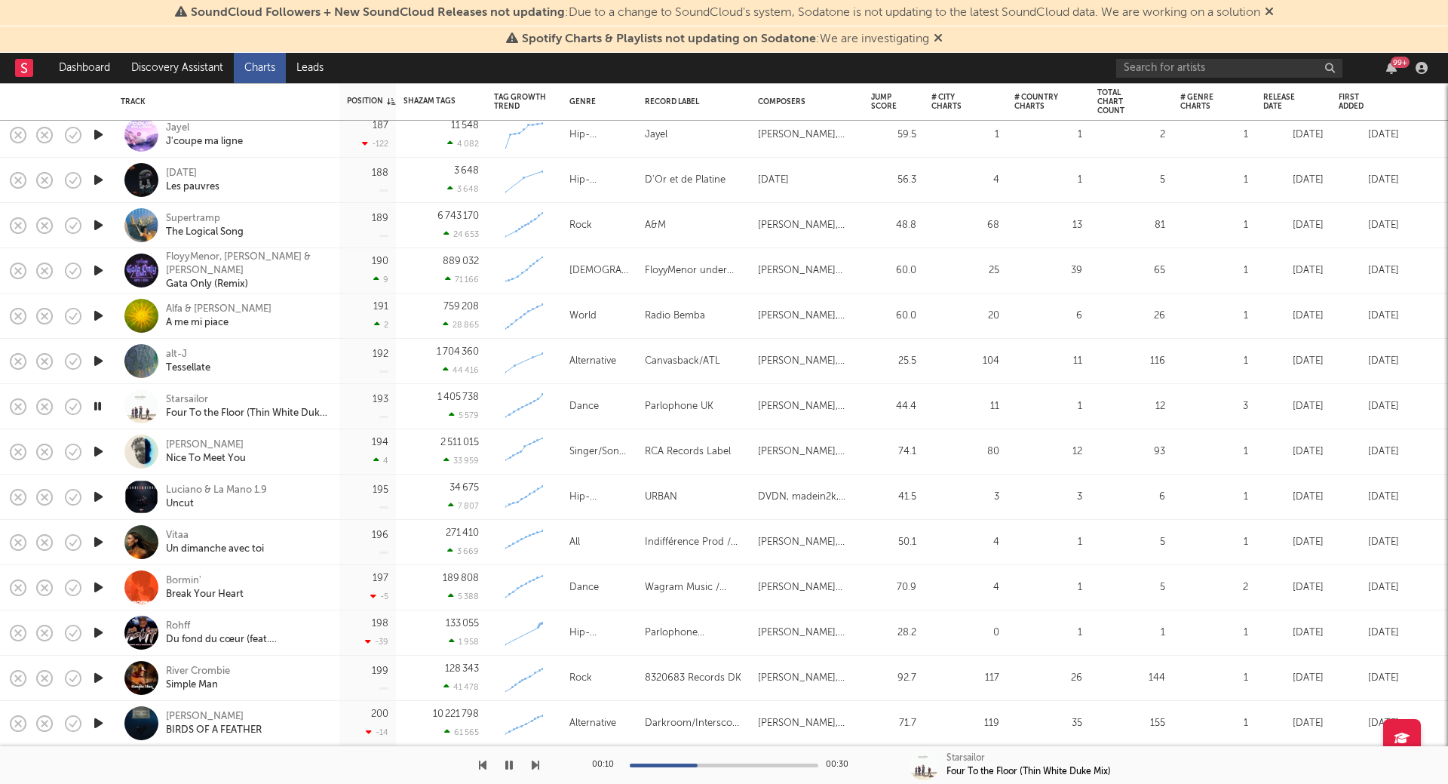
click at [741, 766] on div at bounding box center [724, 765] width 189 height 4
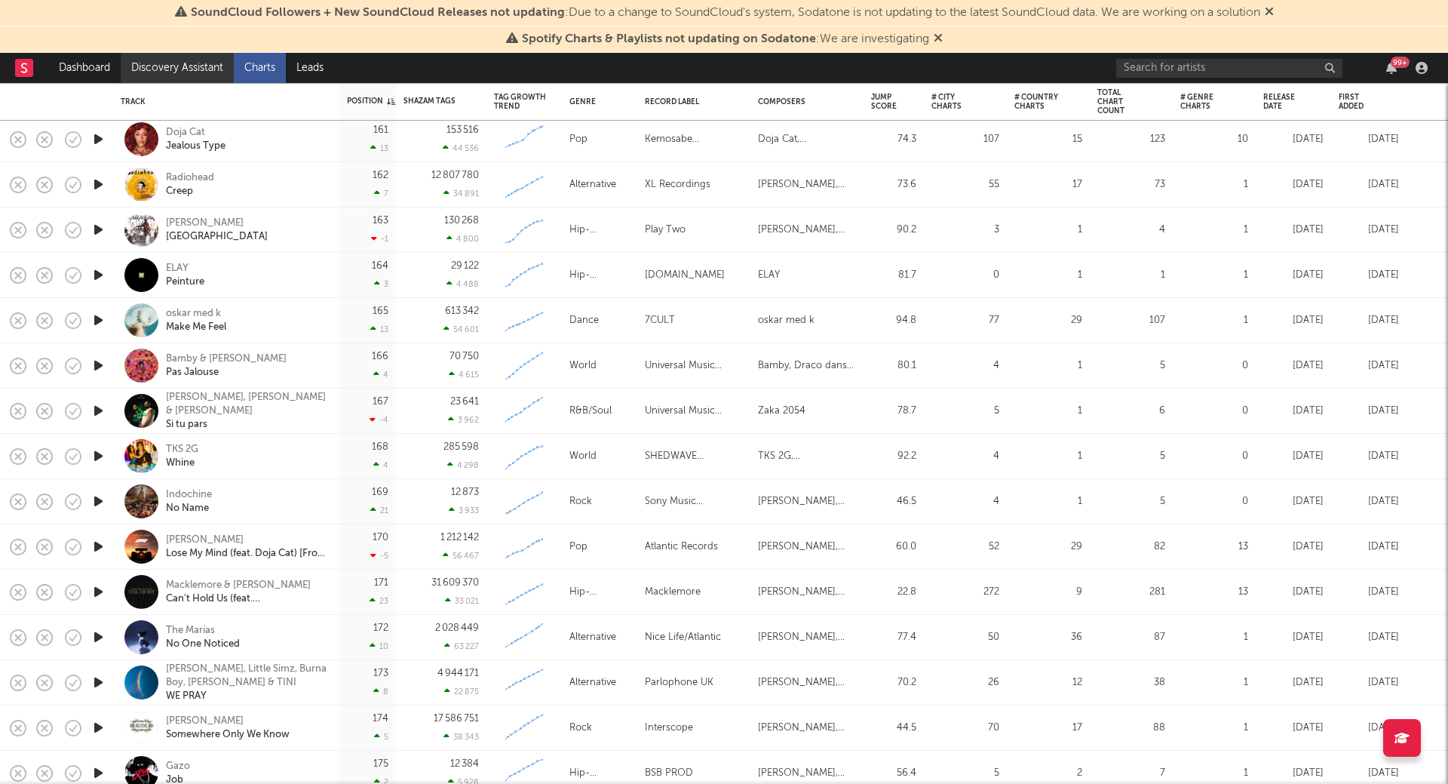
click at [197, 65] on link "Discovery Assistant" at bounding box center [177, 68] width 113 height 30
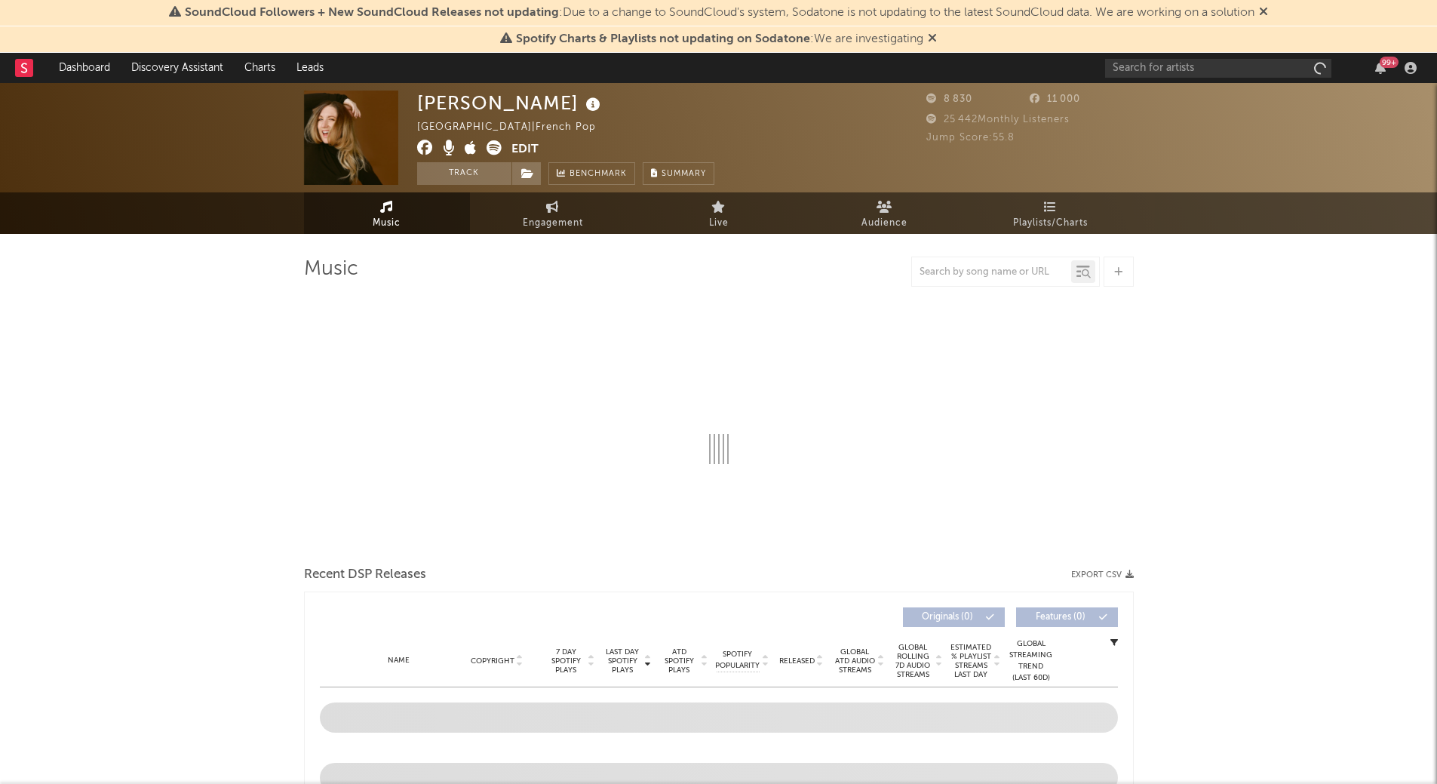
select select "1w"
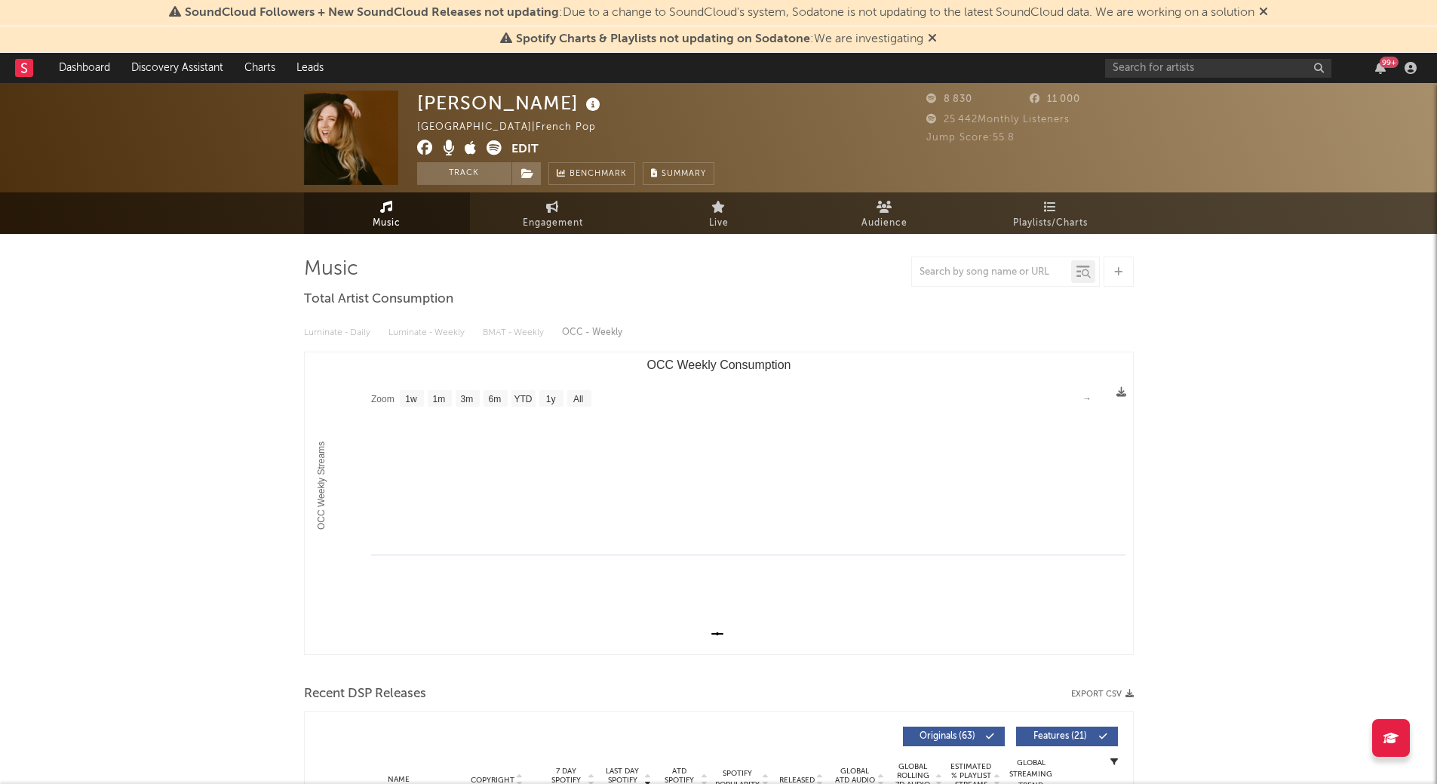
click at [346, 124] on img at bounding box center [351, 138] width 94 height 94
click at [77, 57] on link "Dashboard" at bounding box center [84, 68] width 72 height 30
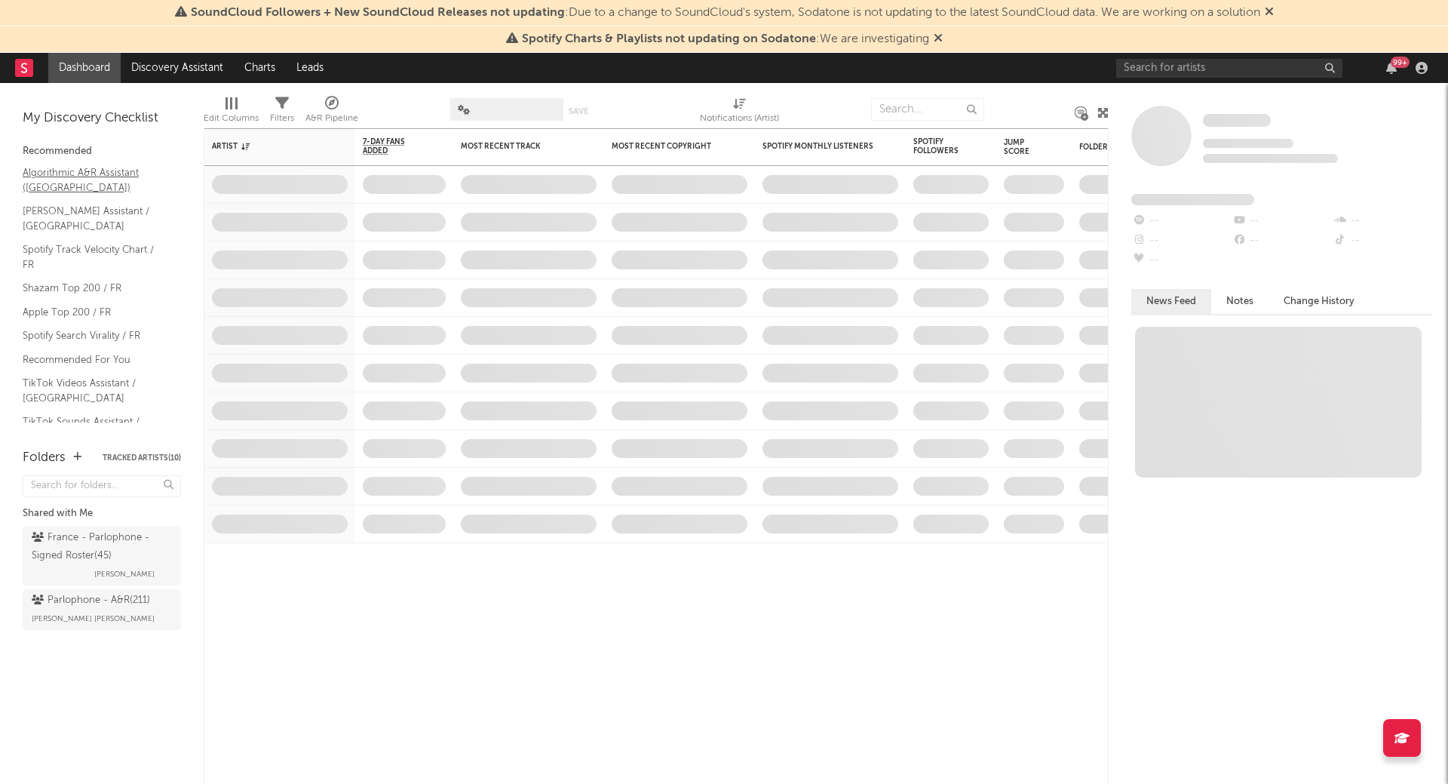
click at [62, 180] on link "Algorithmic A&R Assistant ([GEOGRAPHIC_DATA])" at bounding box center [94, 179] width 143 height 31
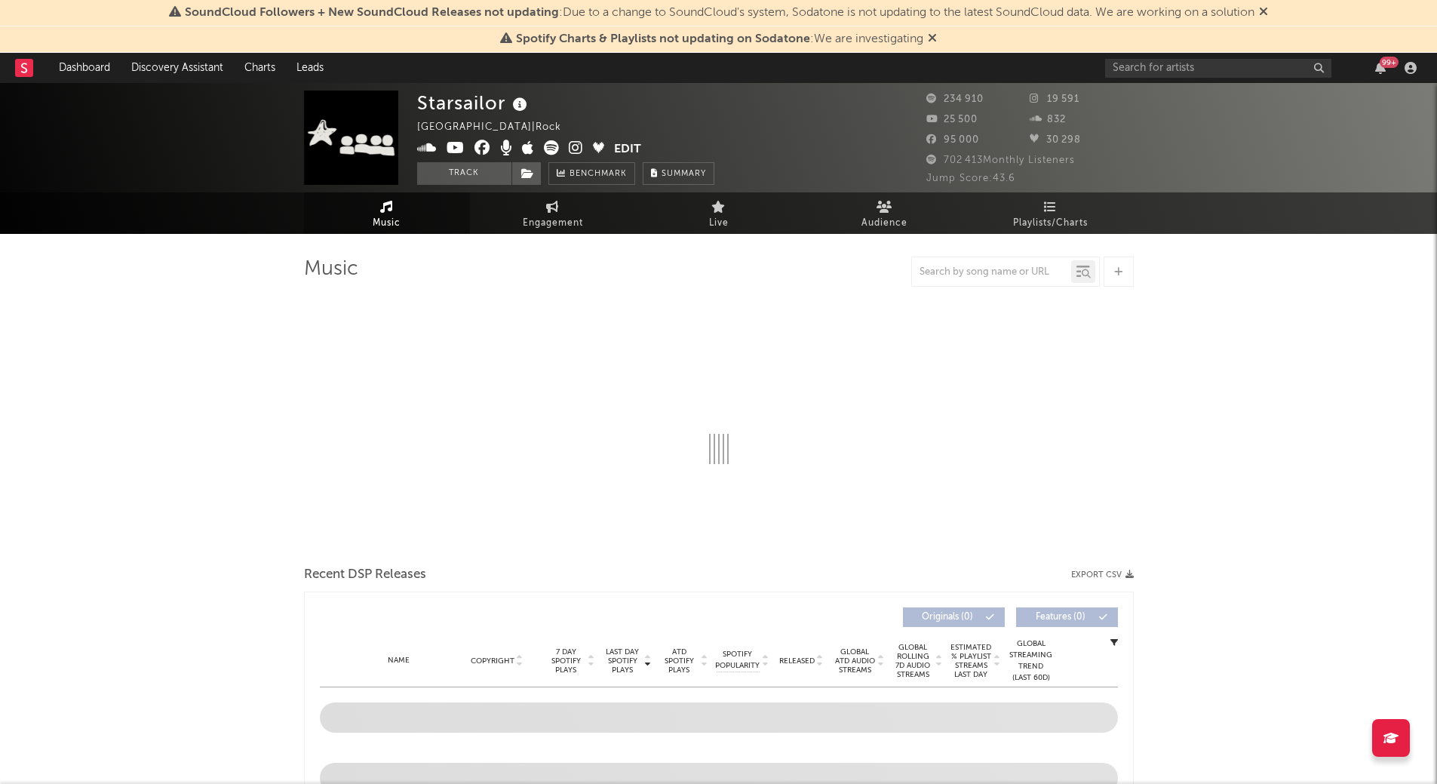
select select "6m"
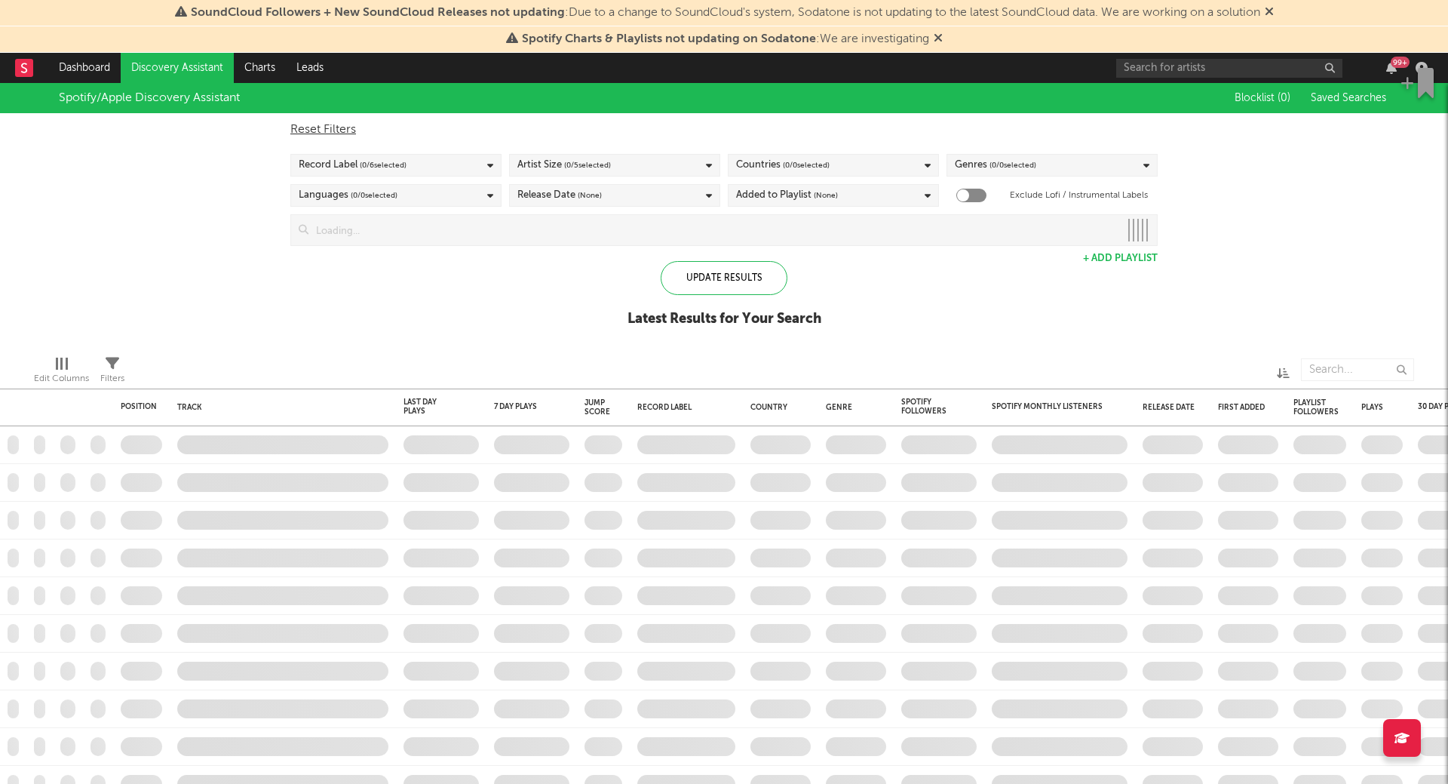
checkbox input "true"
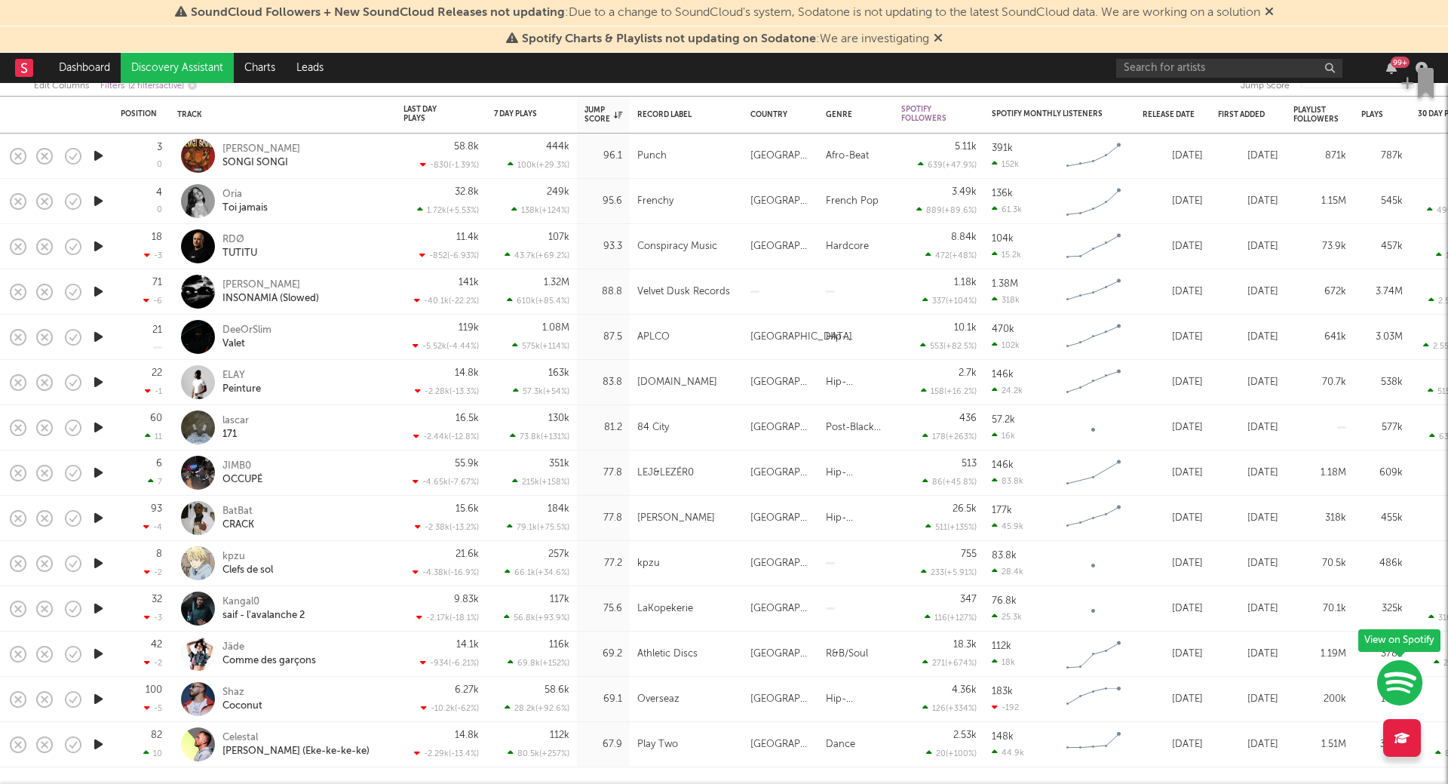
click at [98, 520] on icon "button" at bounding box center [99, 517] width 16 height 19
click at [98, 520] on icon "button" at bounding box center [98, 517] width 14 height 19
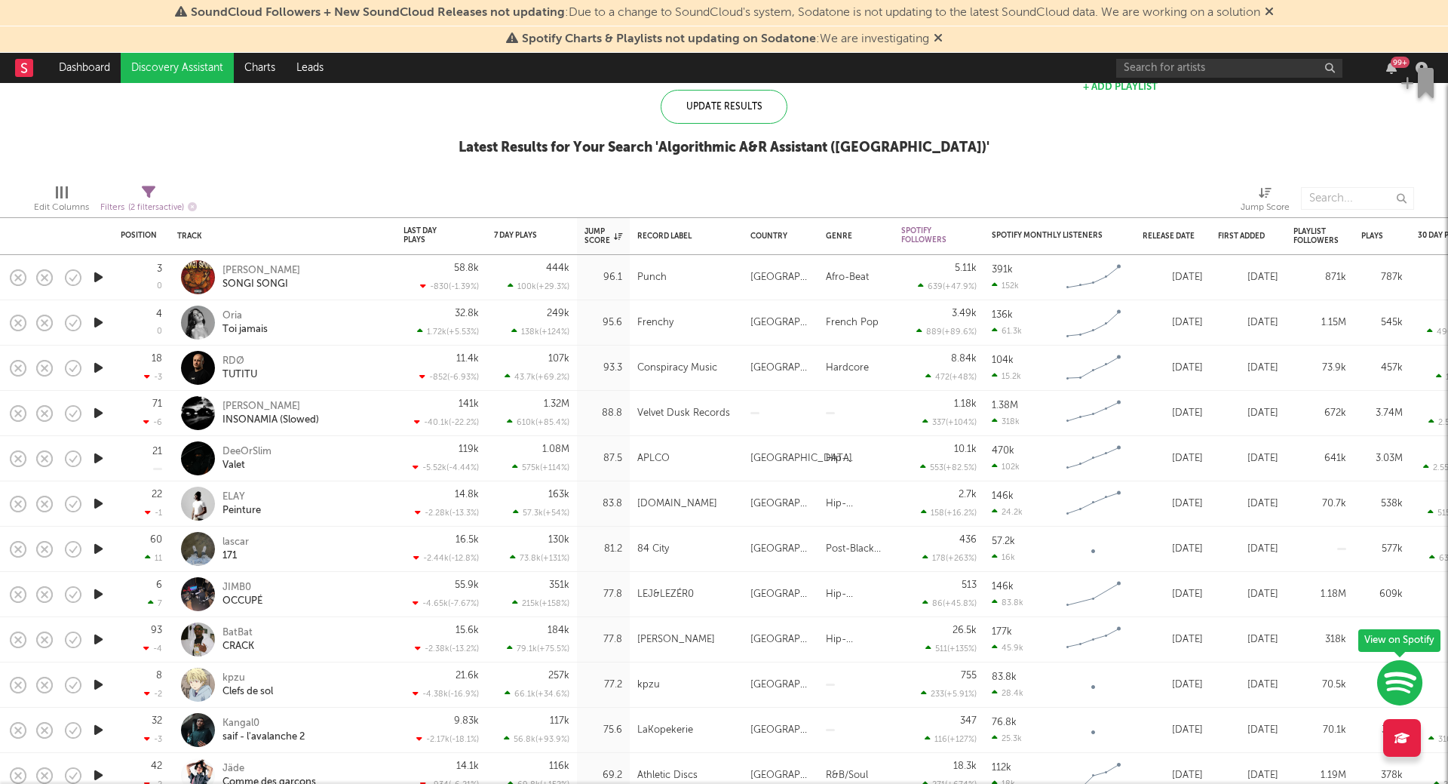
click at [100, 499] on icon "button" at bounding box center [99, 503] width 16 height 19
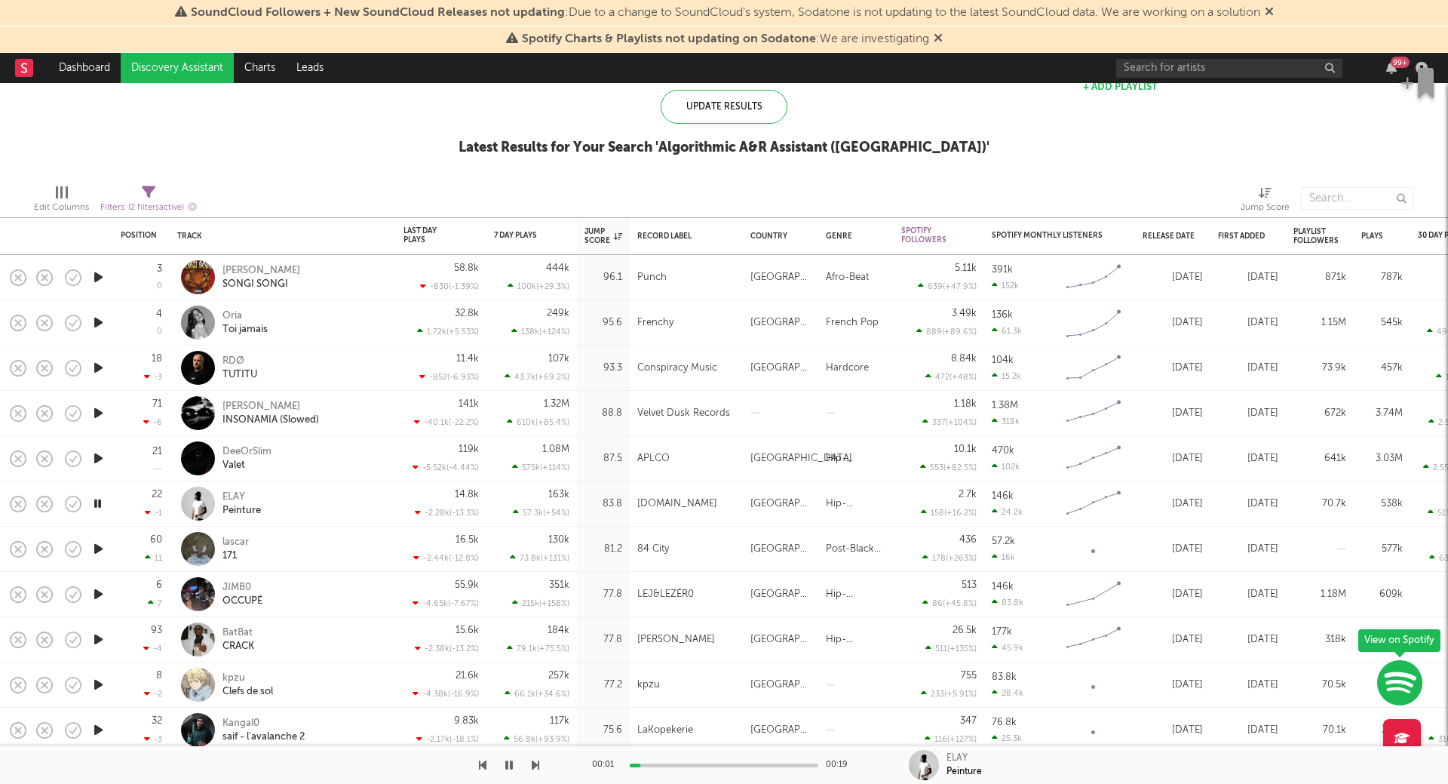
click at [100, 499] on icon "button" at bounding box center [98, 503] width 14 height 19
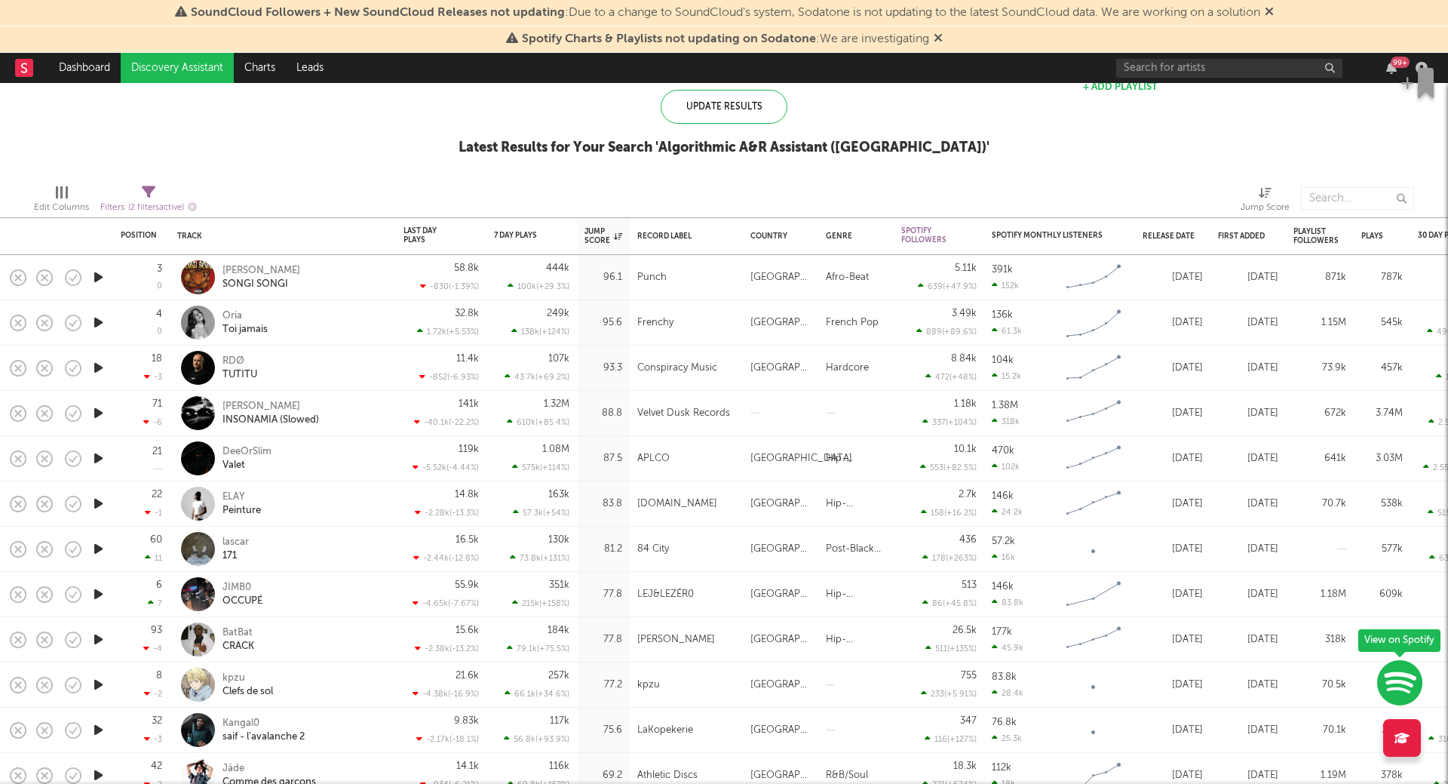
click at [99, 276] on icon "button" at bounding box center [99, 277] width 16 height 19
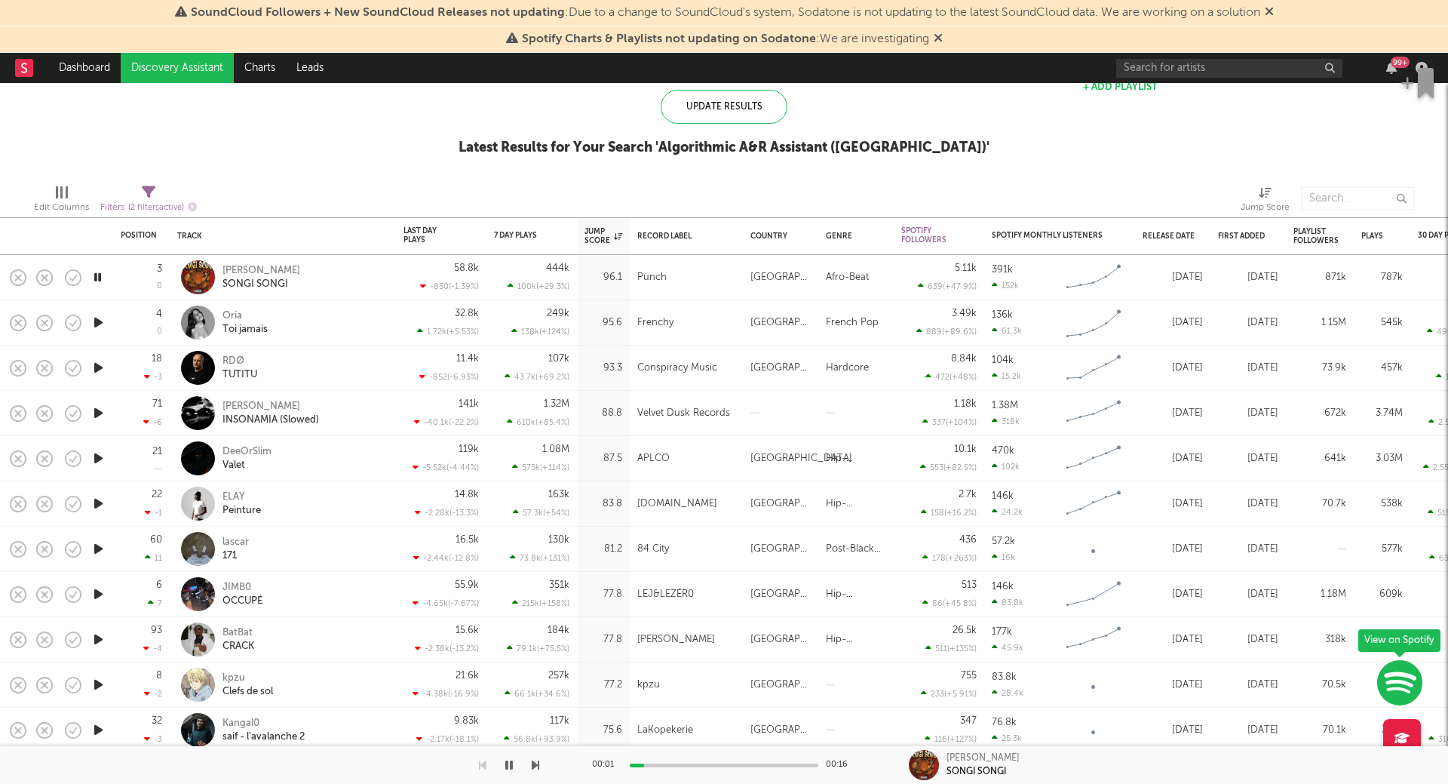
click at [99, 276] on icon "button" at bounding box center [98, 277] width 14 height 19
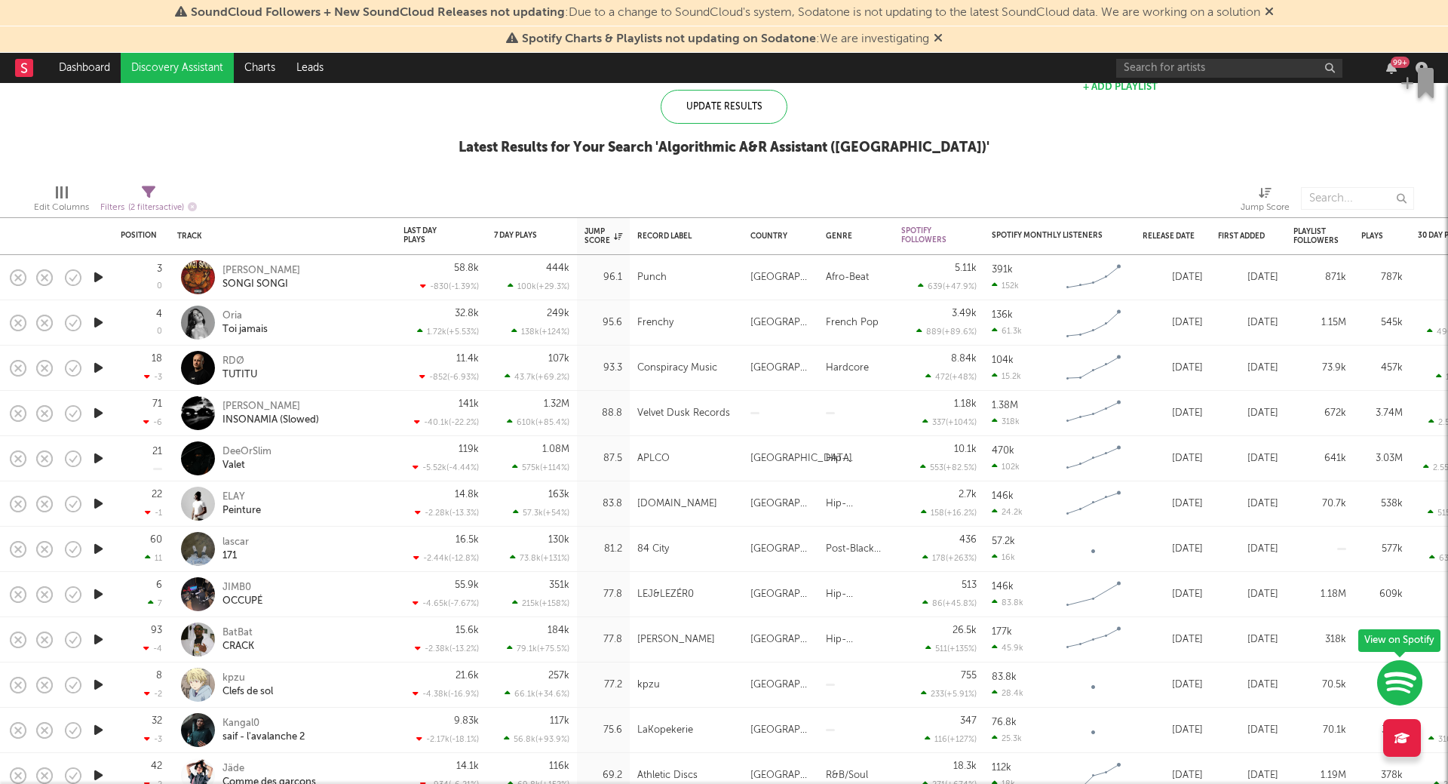
click at [99, 276] on icon "button" at bounding box center [99, 277] width 16 height 19
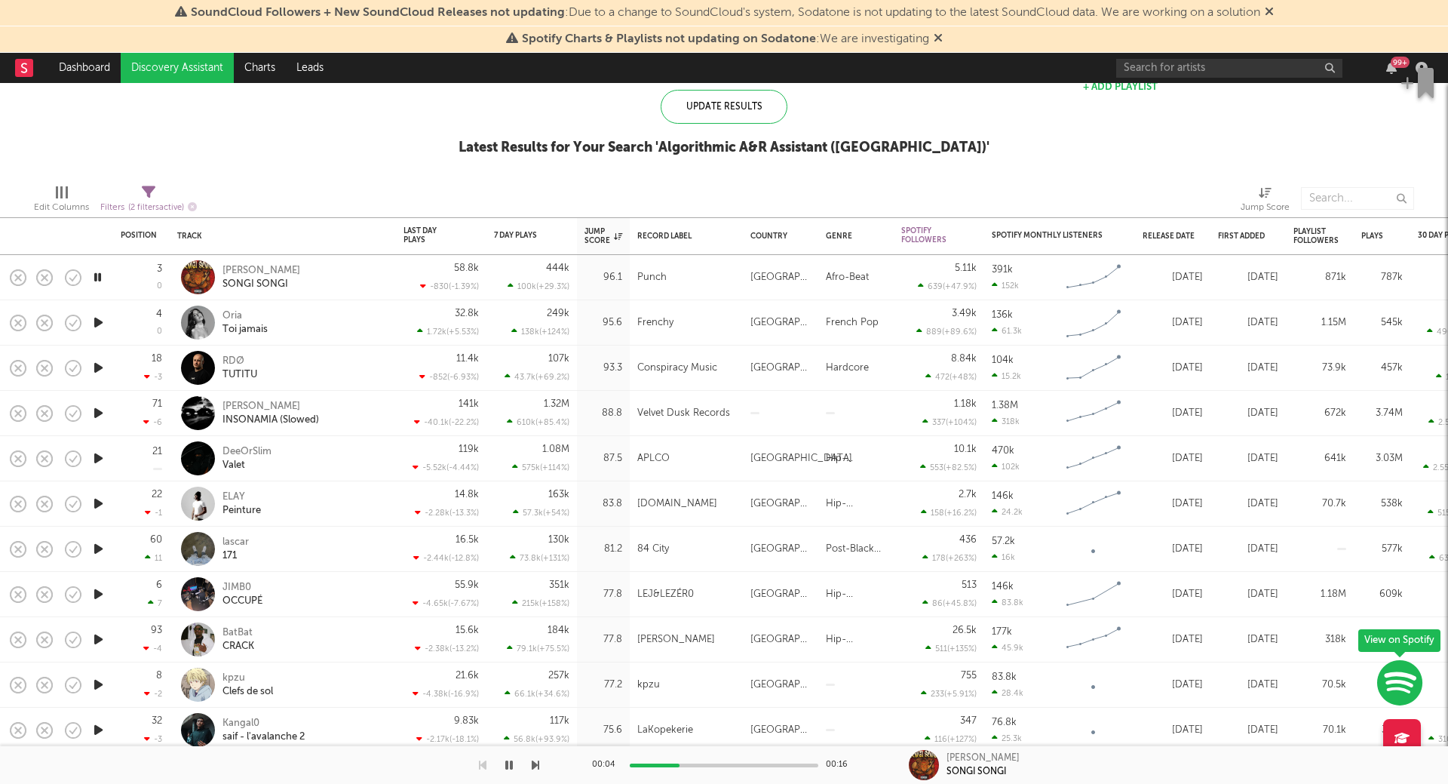
click at [99, 276] on icon "button" at bounding box center [98, 277] width 14 height 19
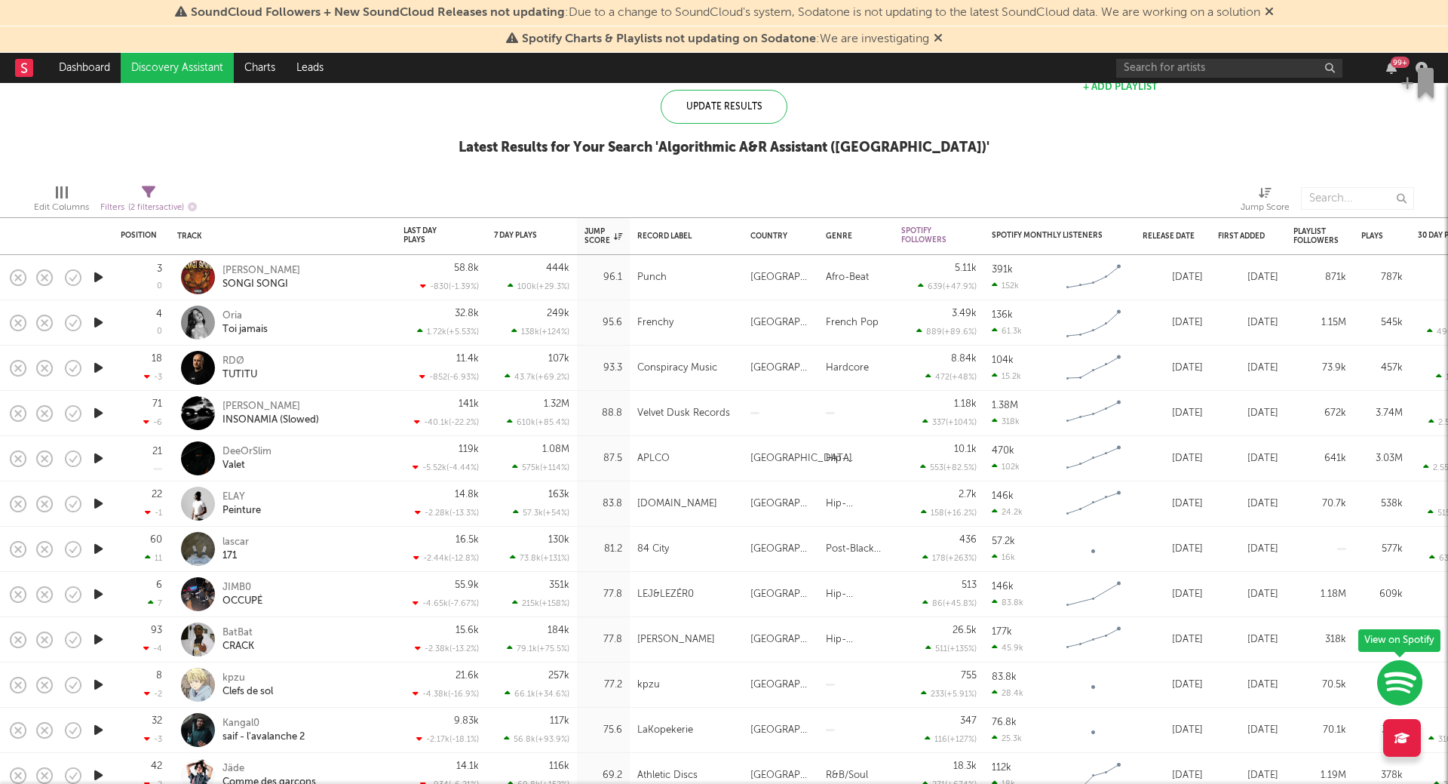
click at [102, 328] on icon "button" at bounding box center [99, 322] width 16 height 19
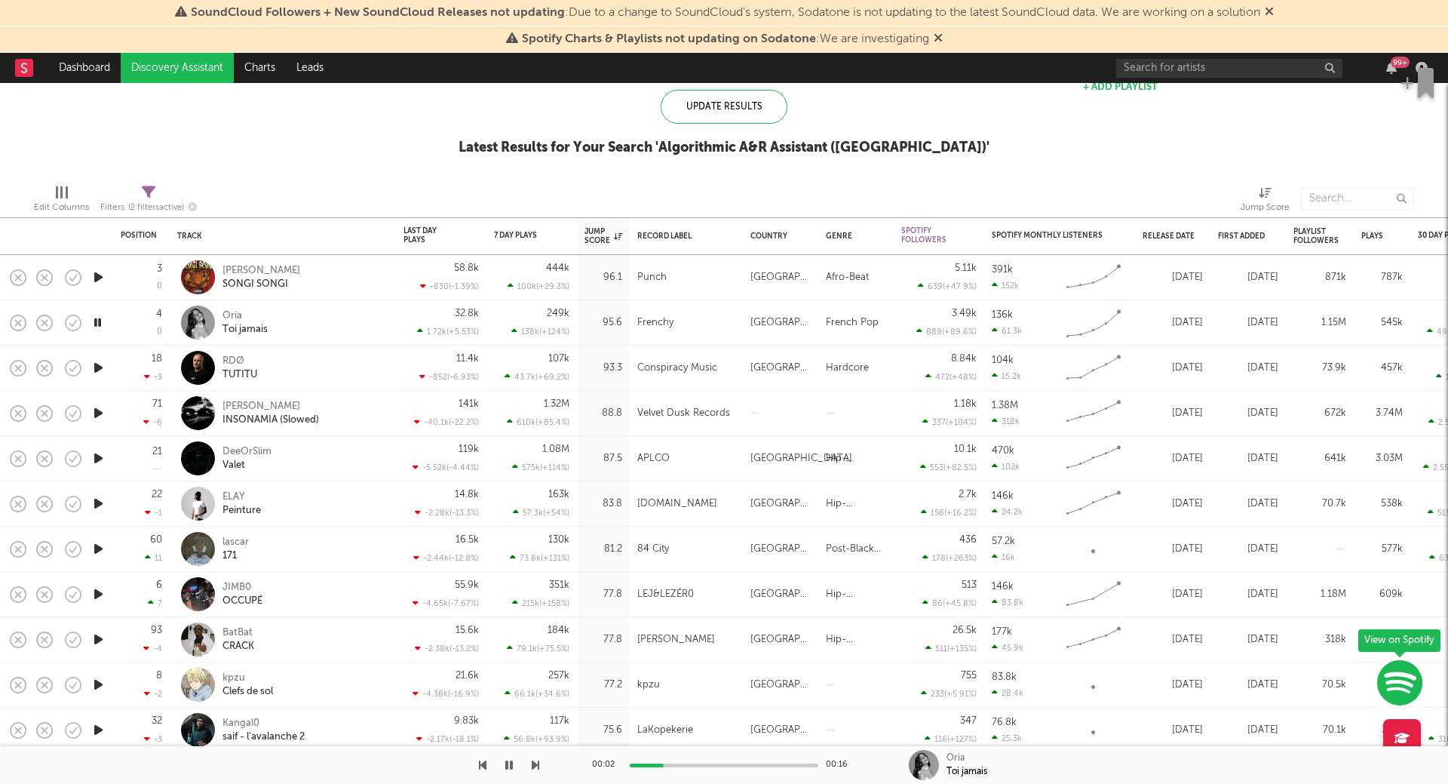
click at [102, 328] on icon "button" at bounding box center [98, 322] width 14 height 19
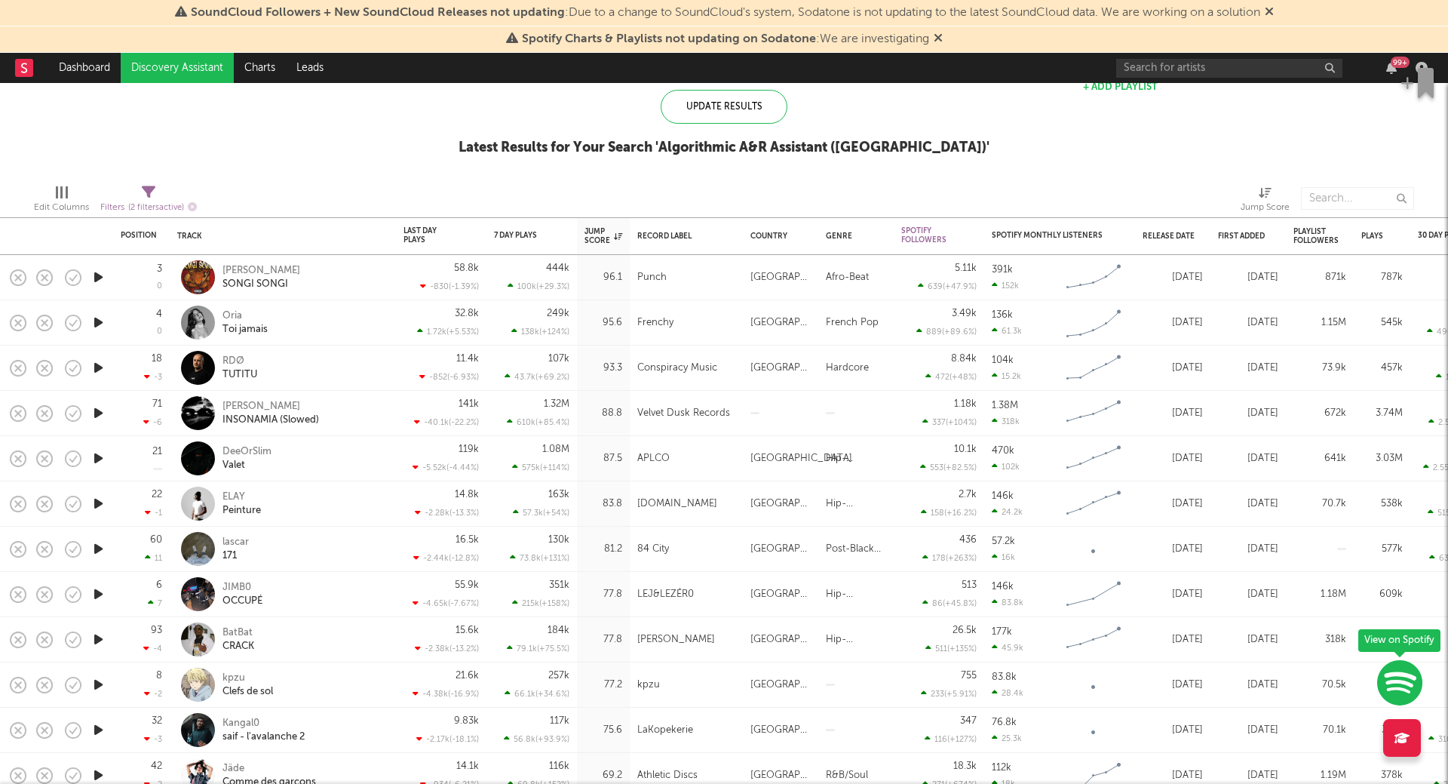
click at [95, 456] on icon "button" at bounding box center [99, 458] width 16 height 19
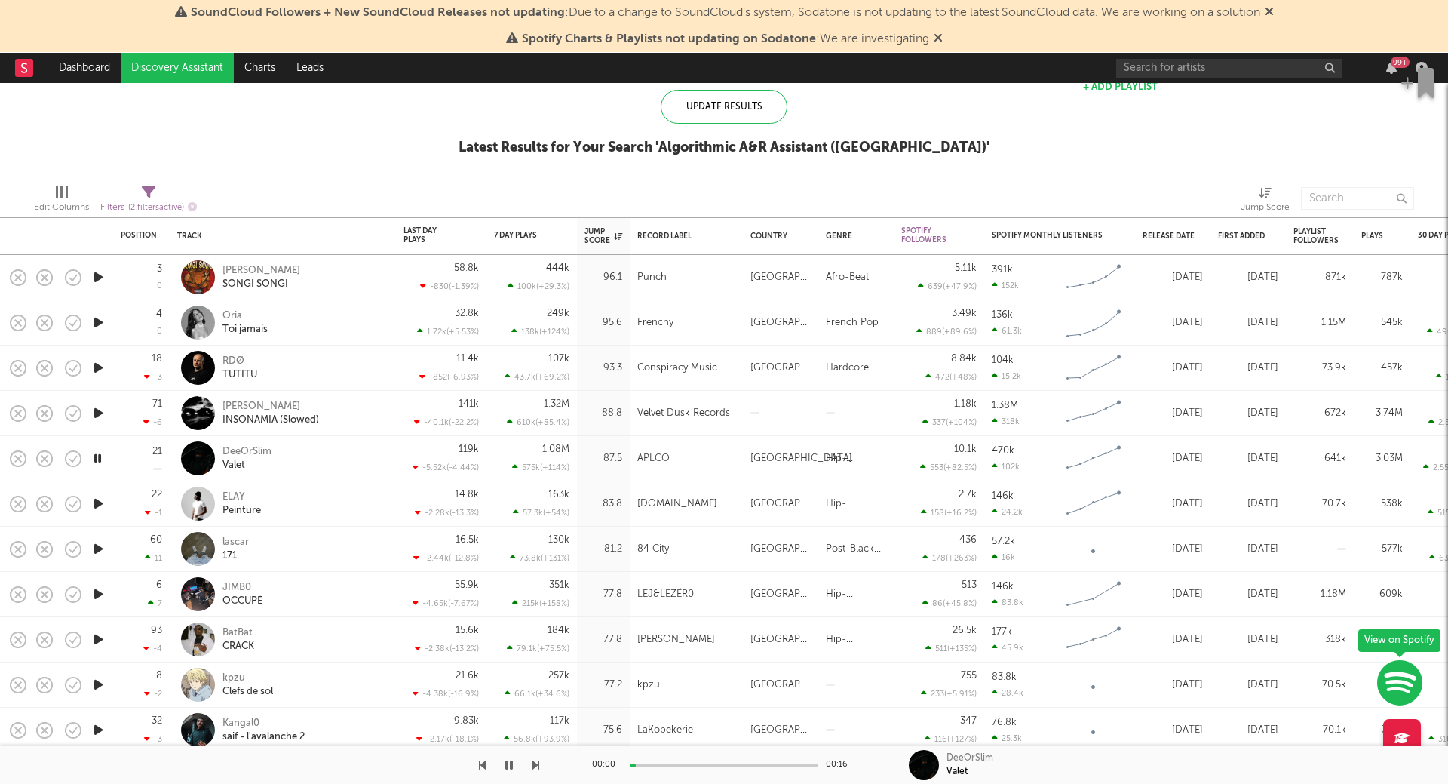
click at [95, 456] on icon "button" at bounding box center [98, 458] width 14 height 19
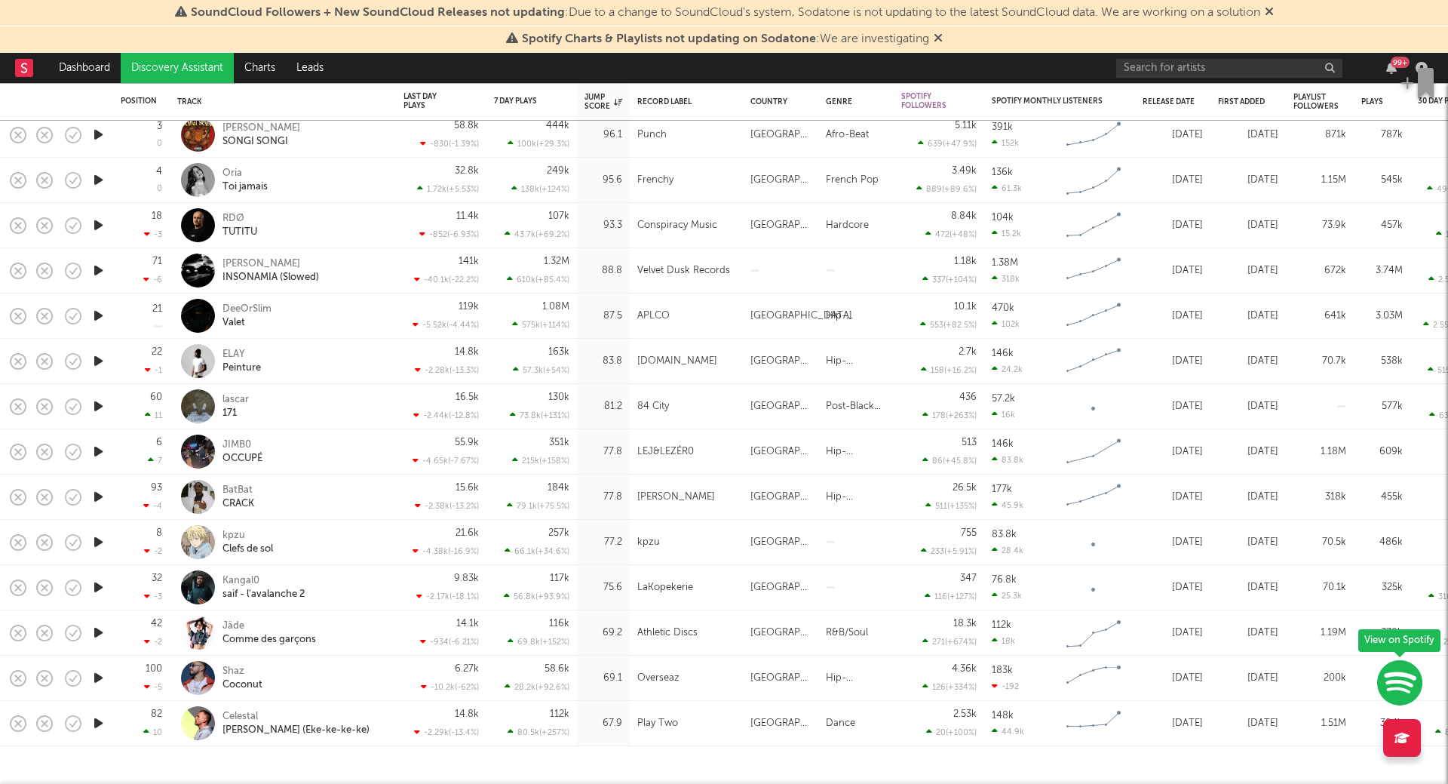
click at [94, 631] on icon "button" at bounding box center [99, 632] width 16 height 19
click at [93, 631] on icon "button" at bounding box center [98, 632] width 14 height 19
click at [226, 625] on div "Jäde" at bounding box center [270, 626] width 94 height 14
click at [272, 637] on div "Comme des garçons" at bounding box center [270, 640] width 94 height 14
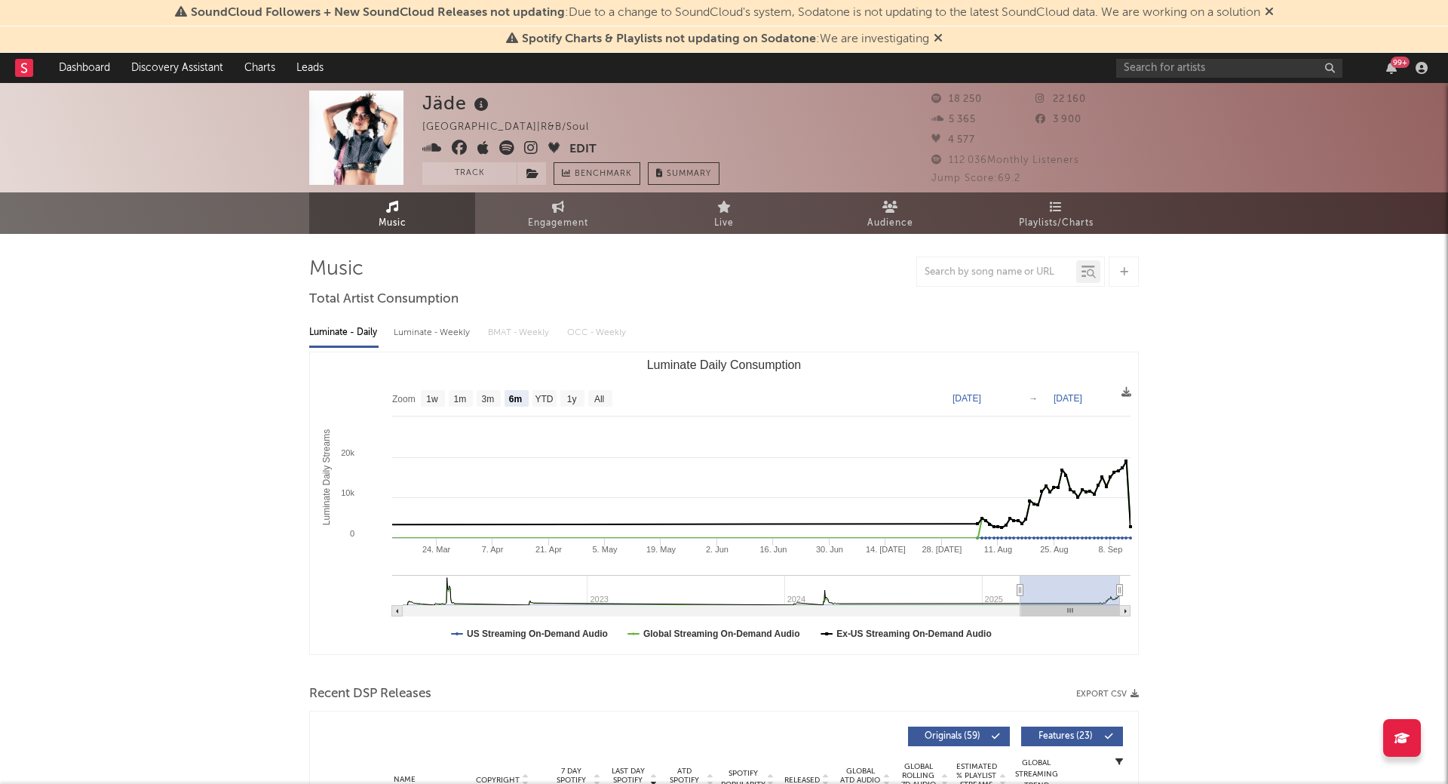
select select "6m"
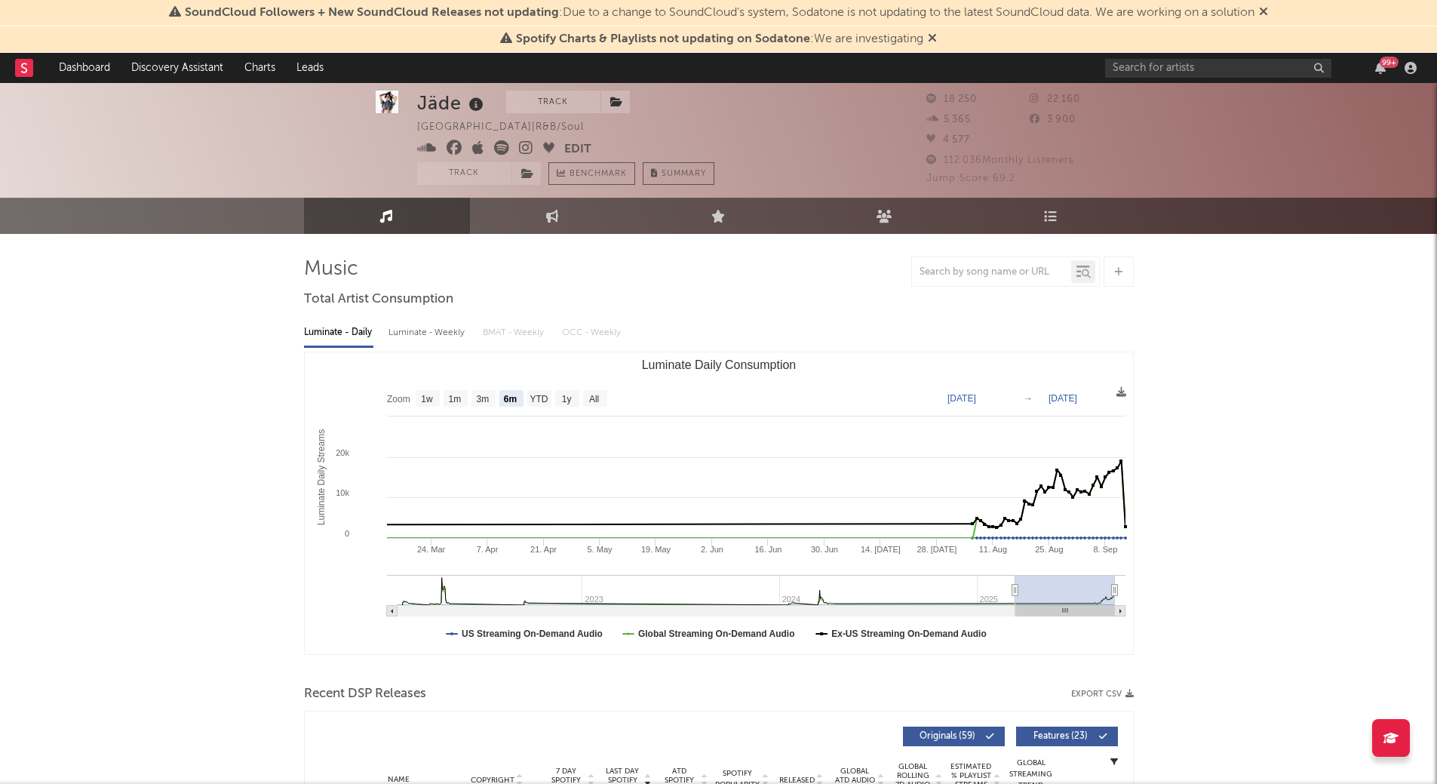
scroll to position [11, 0]
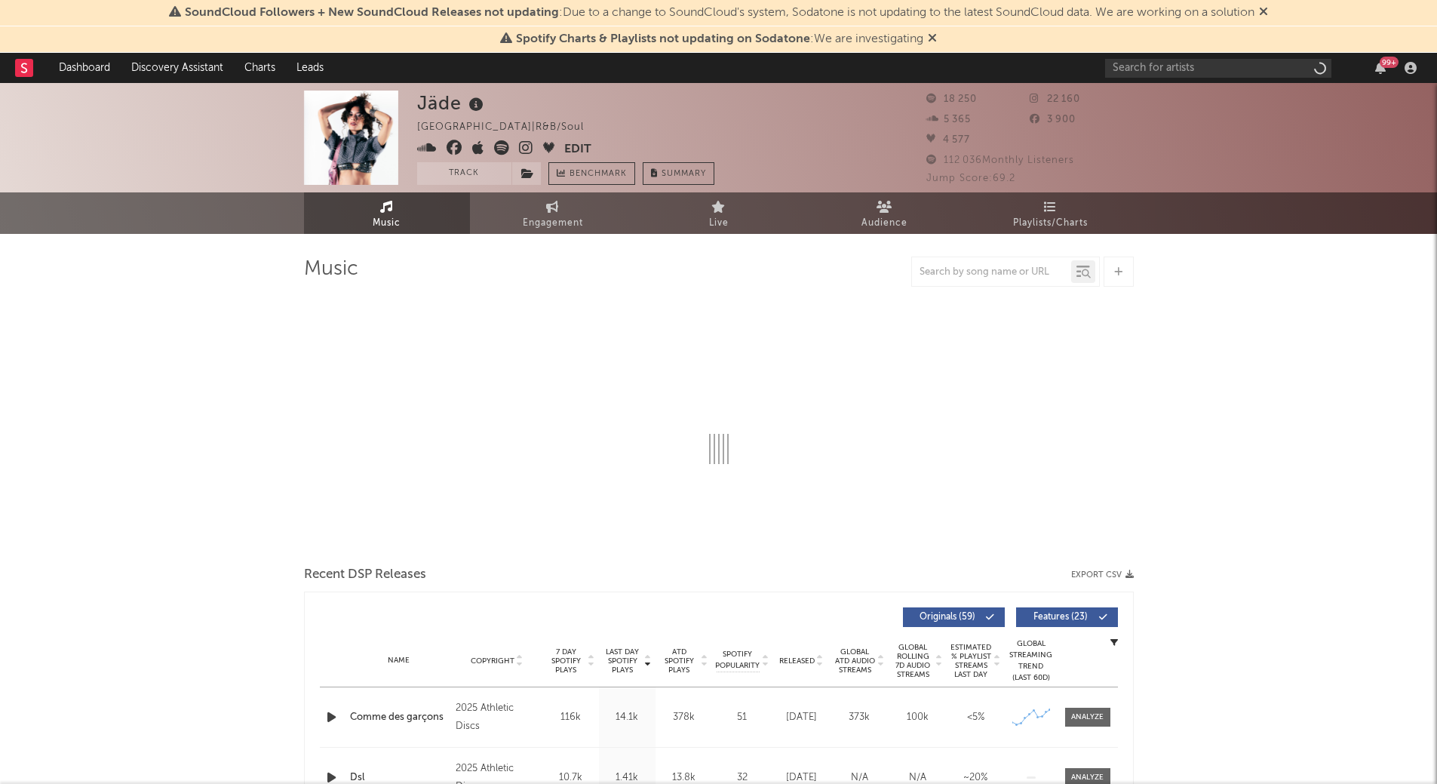
select select "6m"
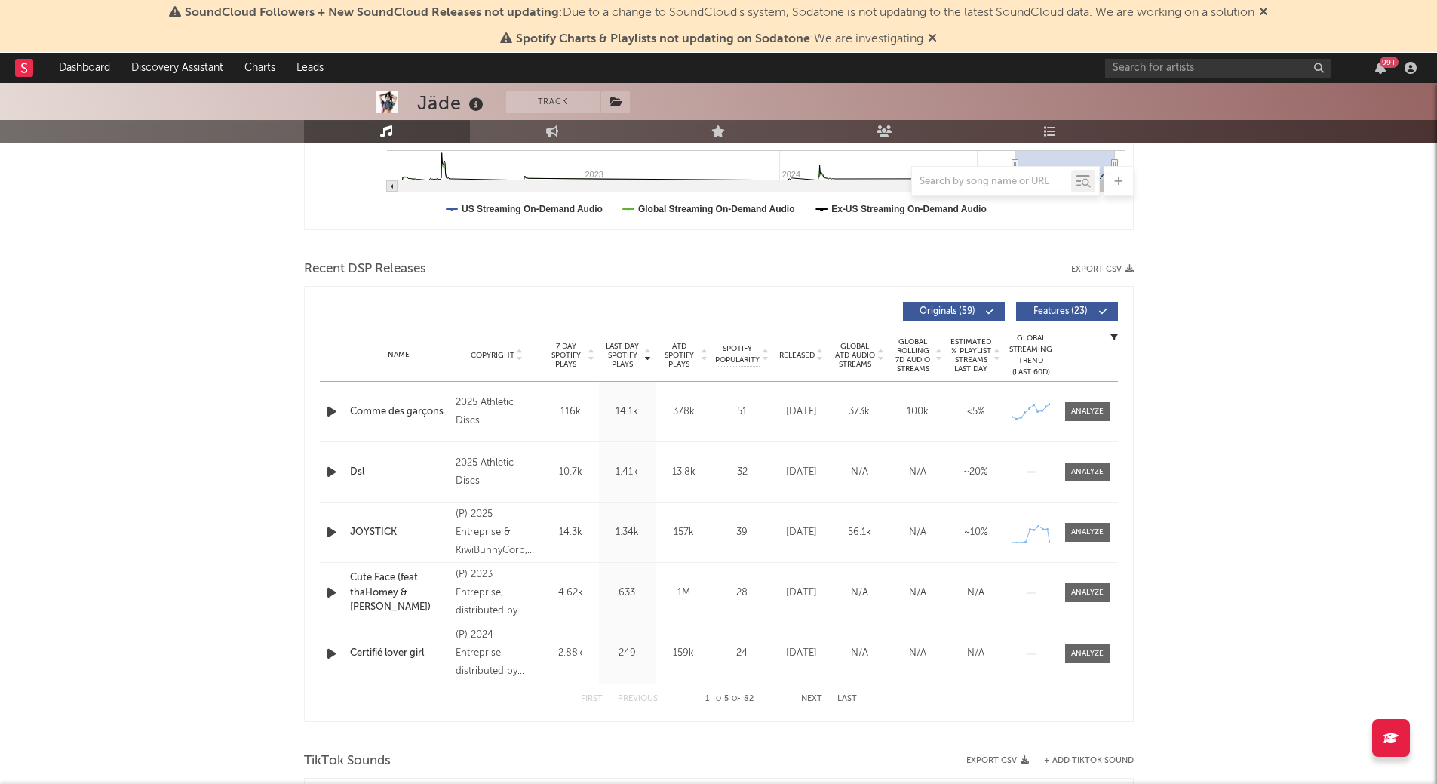
scroll to position [425, 0]
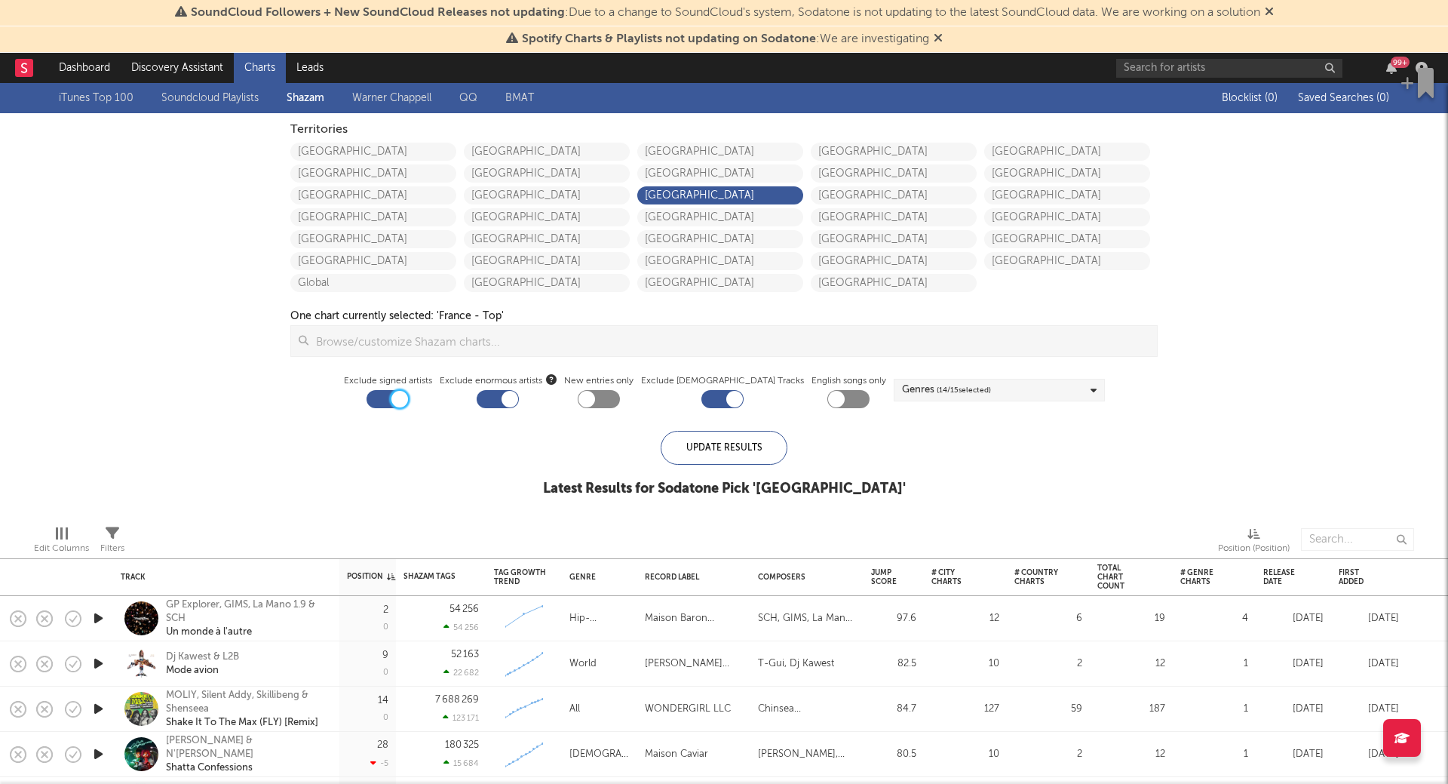
click at [408, 404] on div at bounding box center [399, 399] width 17 height 17
checkbox input "false"
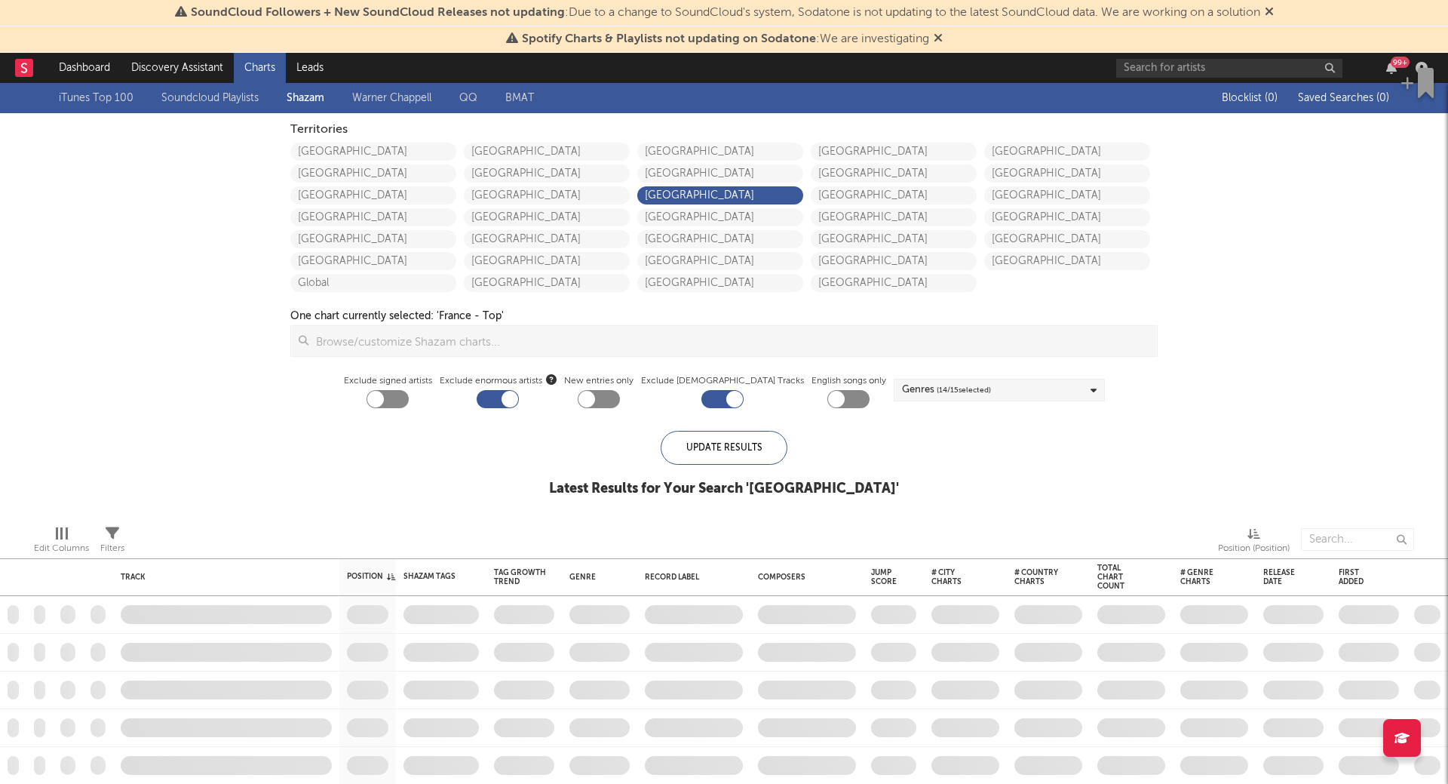
click at [518, 405] on div at bounding box center [510, 399] width 17 height 17
checkbox input "false"
click at [718, 400] on div at bounding box center [722, 399] width 42 height 18
checkbox input "false"
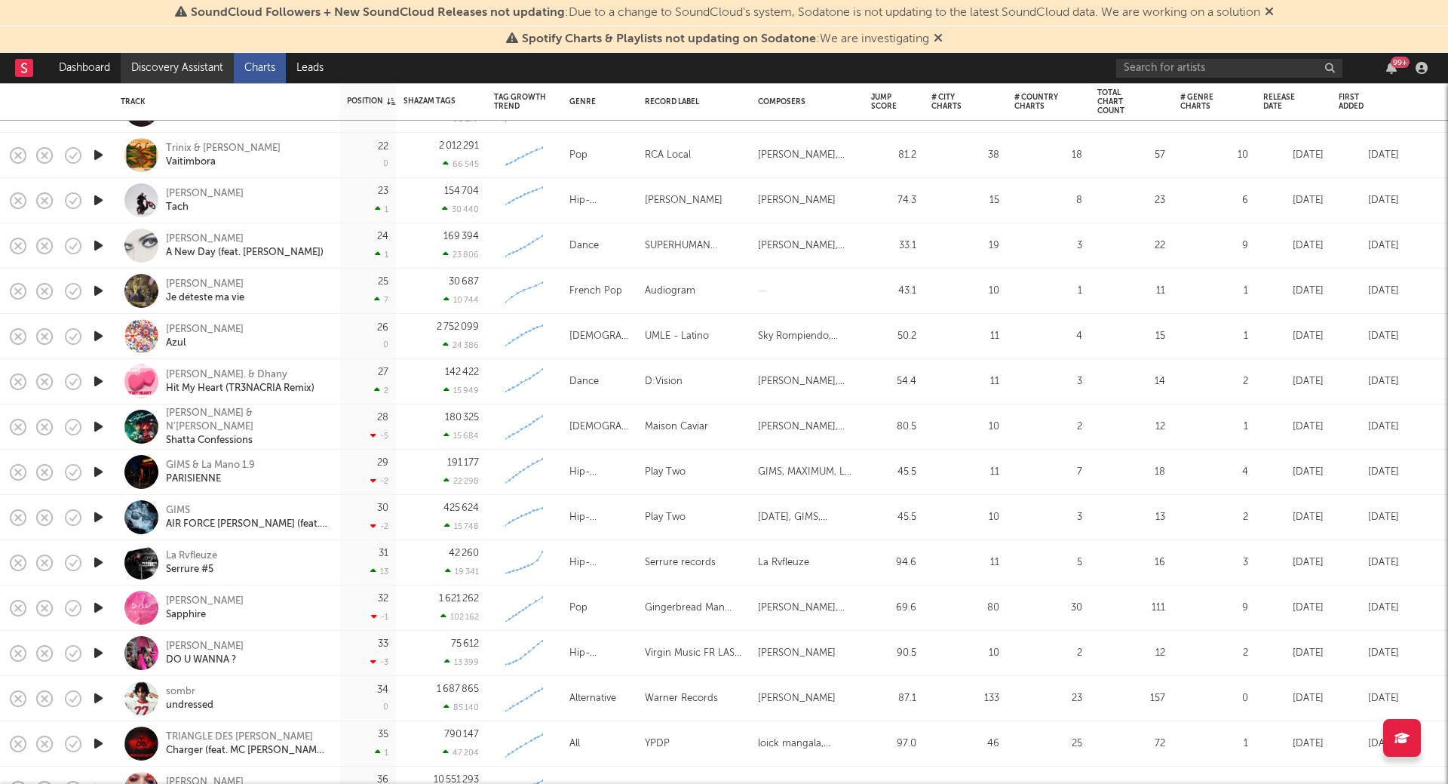
click at [178, 75] on link "Discovery Assistant" at bounding box center [177, 68] width 113 height 30
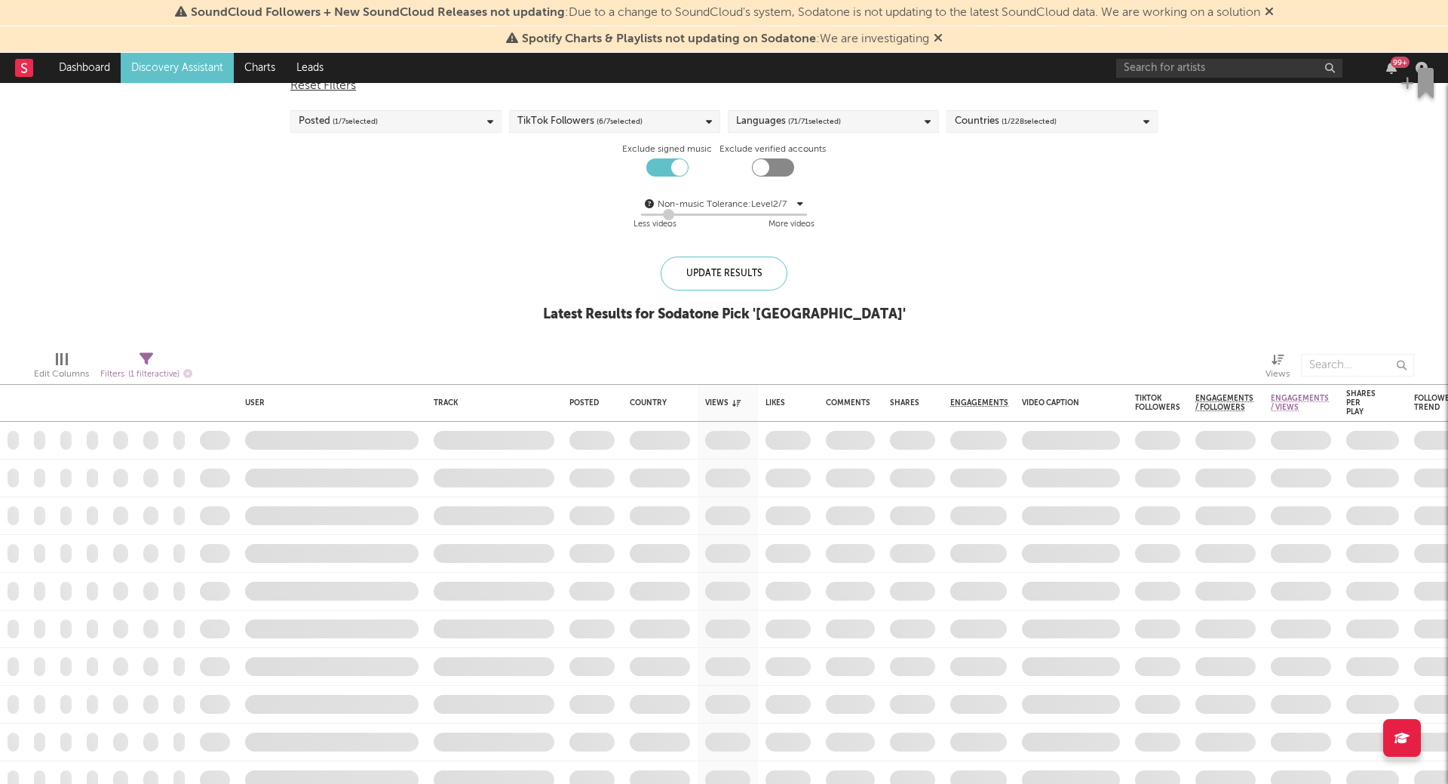
click at [679, 166] on div at bounding box center [679, 167] width 17 height 17
checkbox input "false"
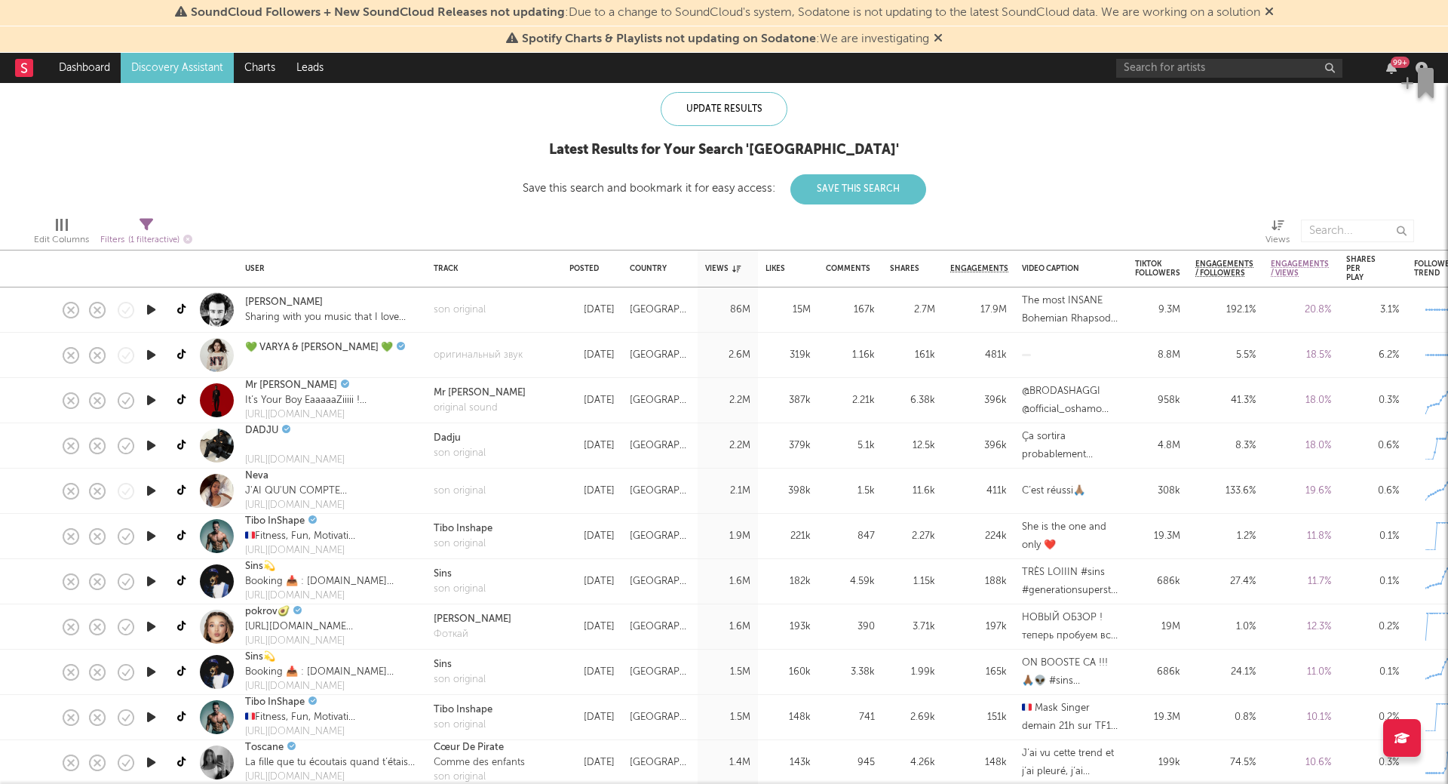
click at [154, 305] on icon "button" at bounding box center [151, 309] width 16 height 19
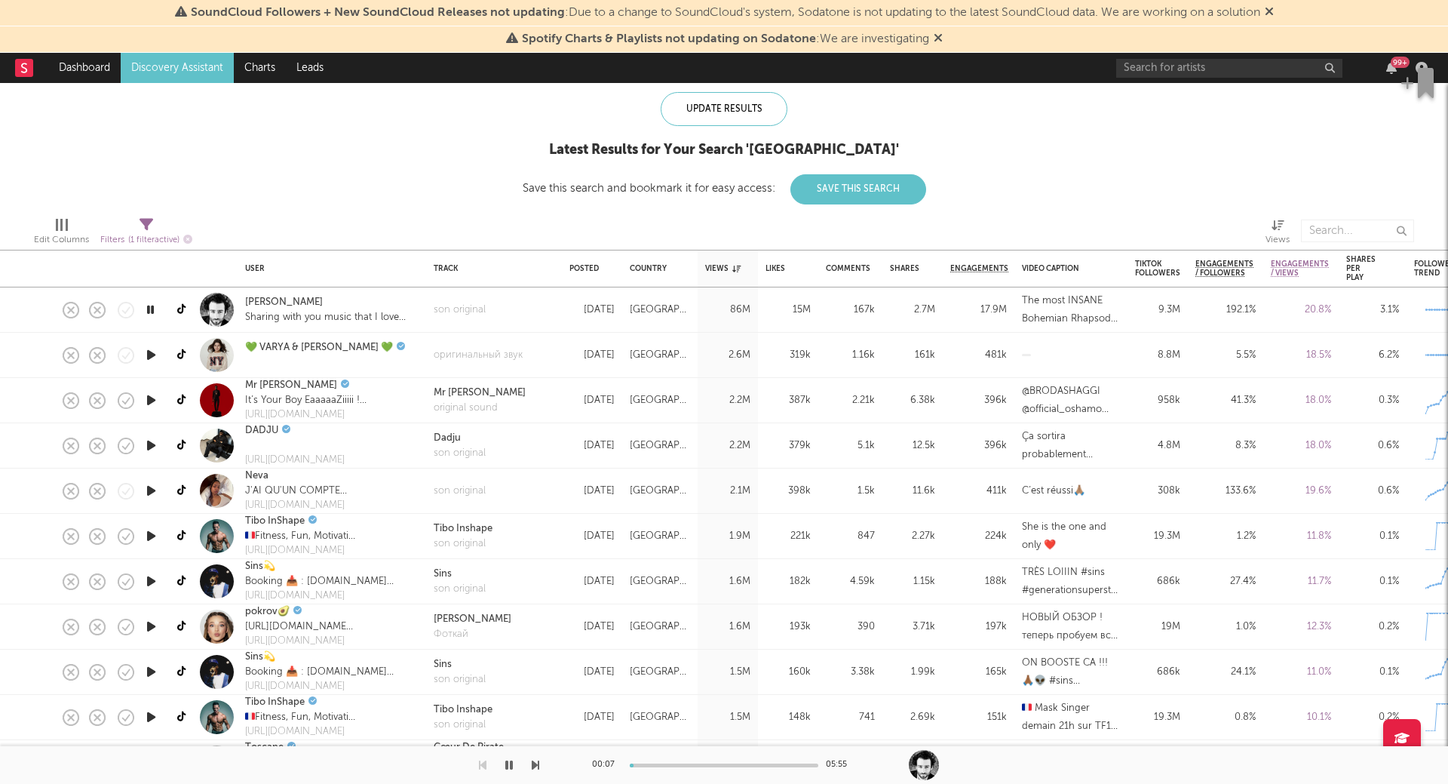
click at [158, 348] on icon "button" at bounding box center [151, 354] width 16 height 19
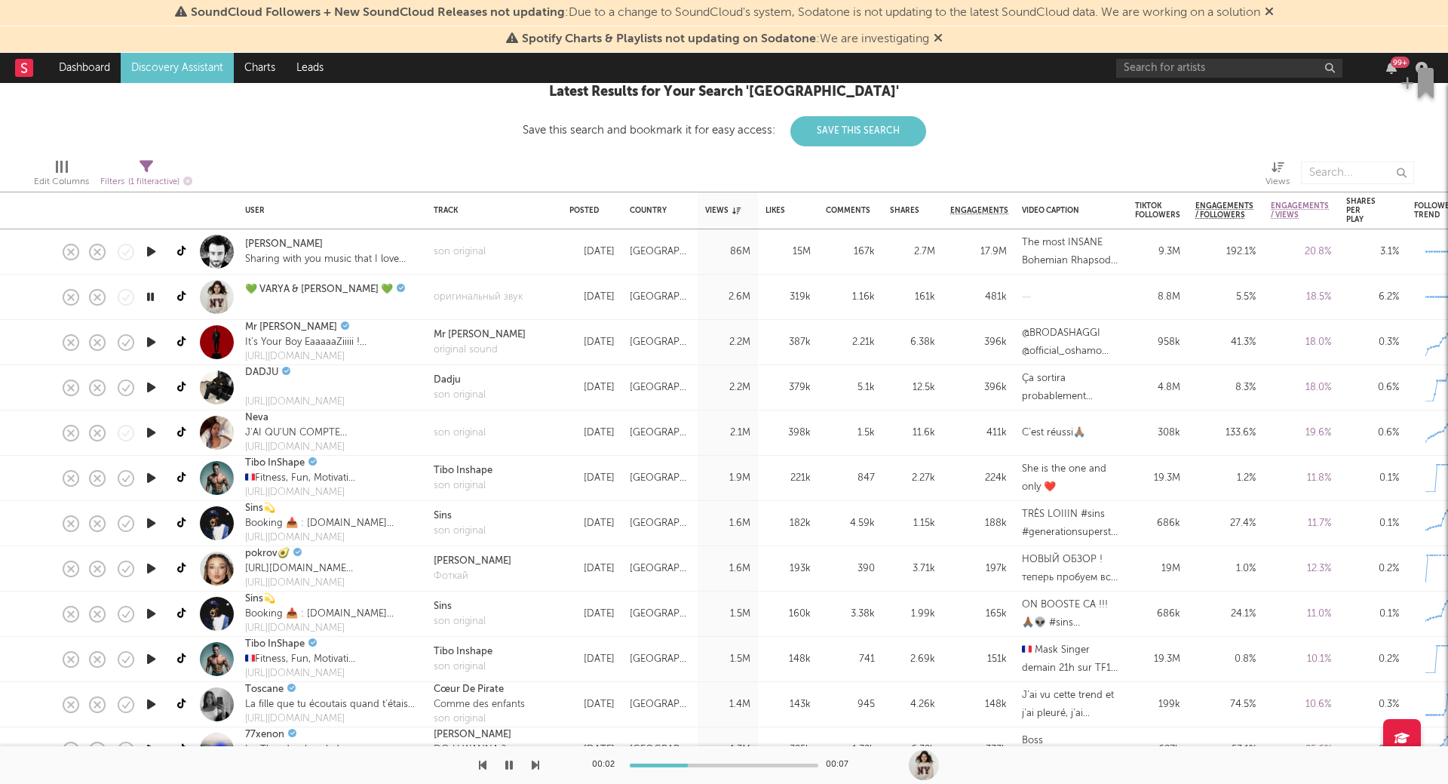
click at [152, 340] on icon "button" at bounding box center [151, 342] width 16 height 19
click at [152, 389] on icon "button" at bounding box center [151, 387] width 16 height 19
click at [152, 435] on icon "button" at bounding box center [151, 432] width 16 height 19
click at [153, 490] on div at bounding box center [151, 478] width 30 height 45
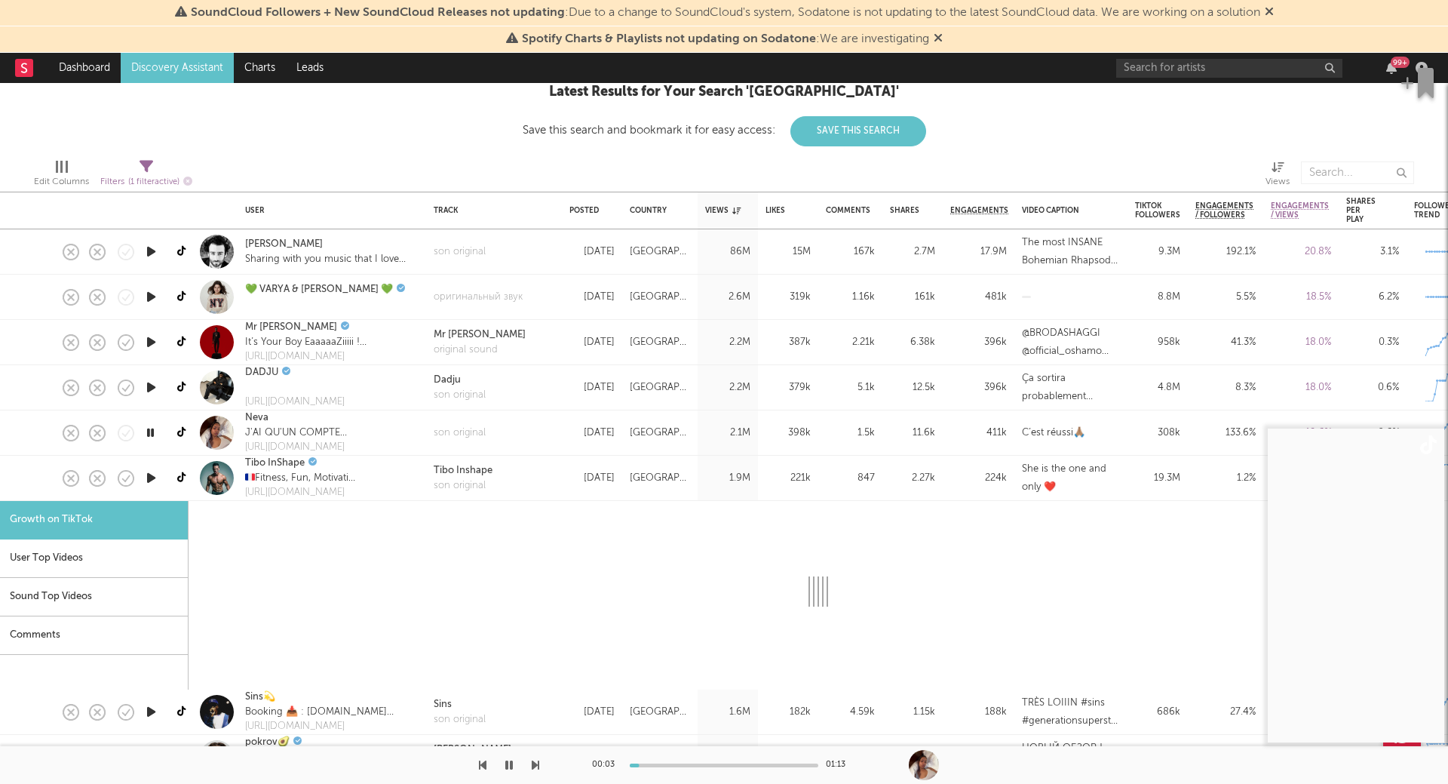
click at [155, 479] on icon "button" at bounding box center [151, 477] width 16 height 19
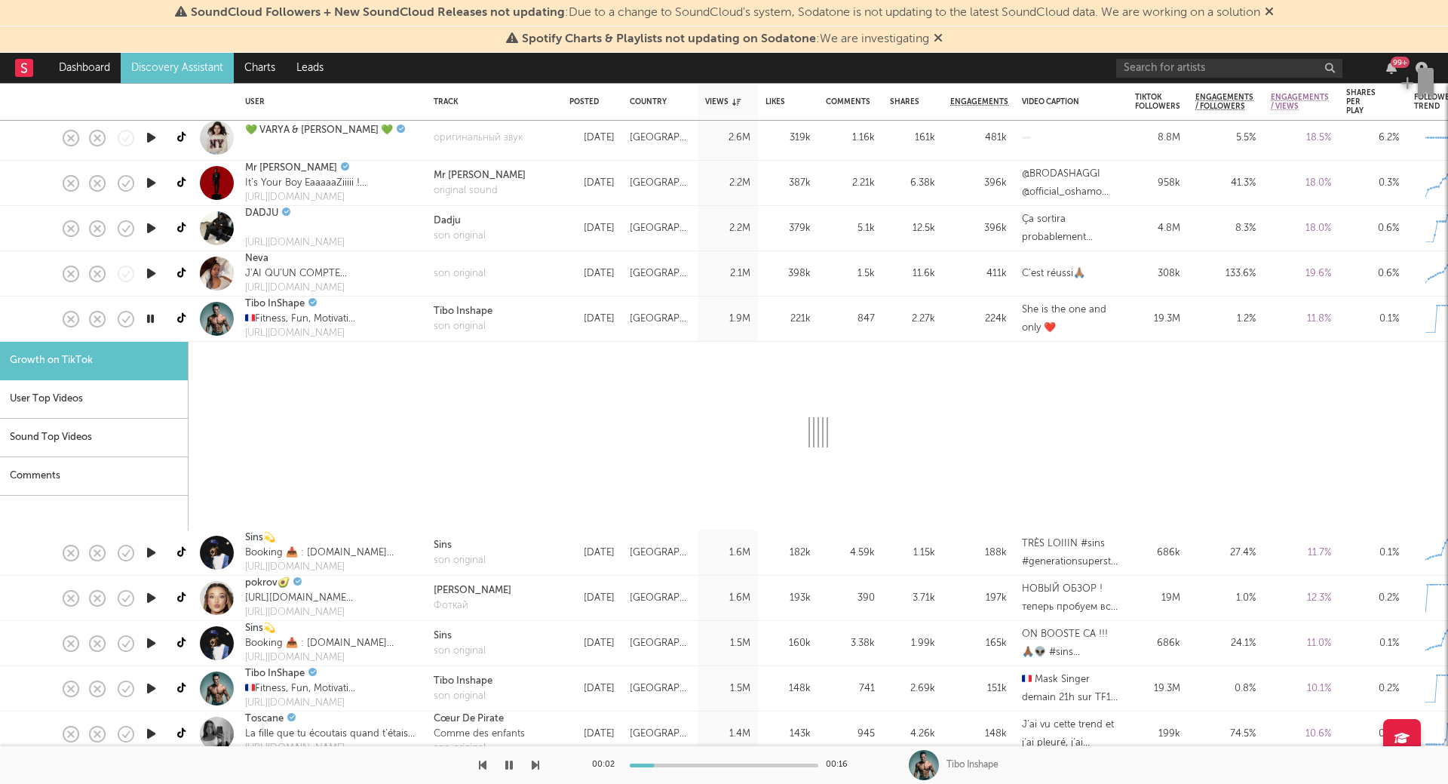
click at [149, 549] on icon "button" at bounding box center [151, 552] width 16 height 19
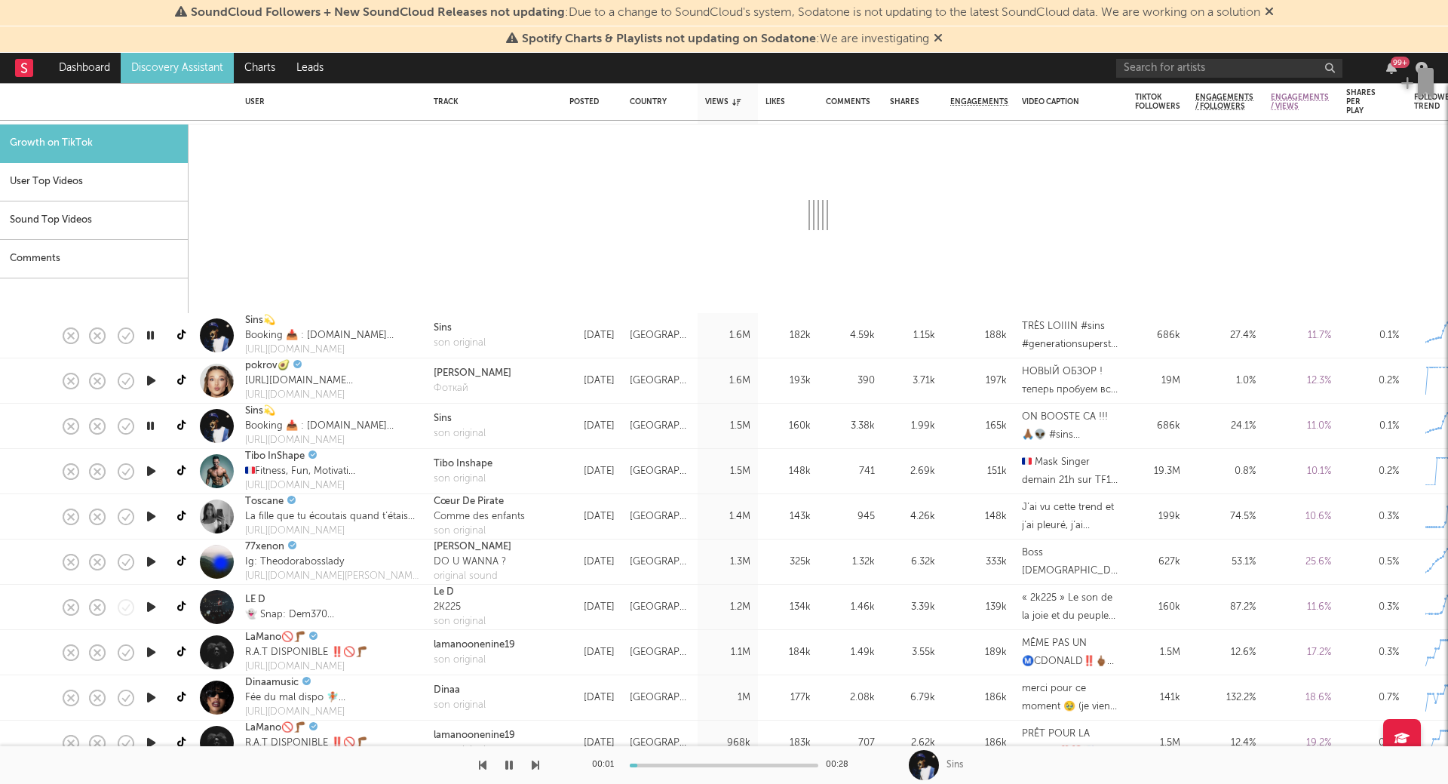
click at [152, 387] on icon "button" at bounding box center [151, 380] width 16 height 19
click at [151, 425] on icon "button" at bounding box center [151, 425] width 16 height 19
select select "1m"
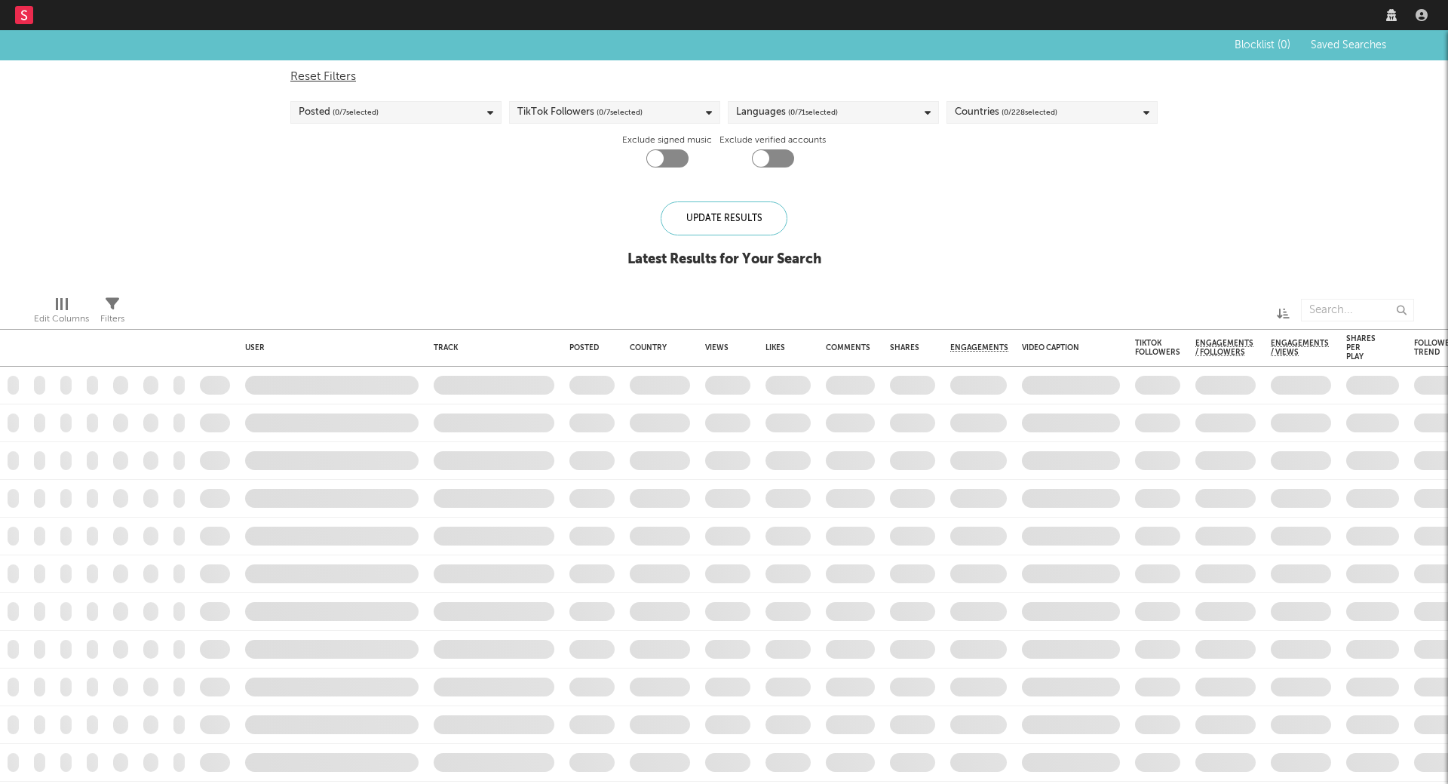
checkbox input "true"
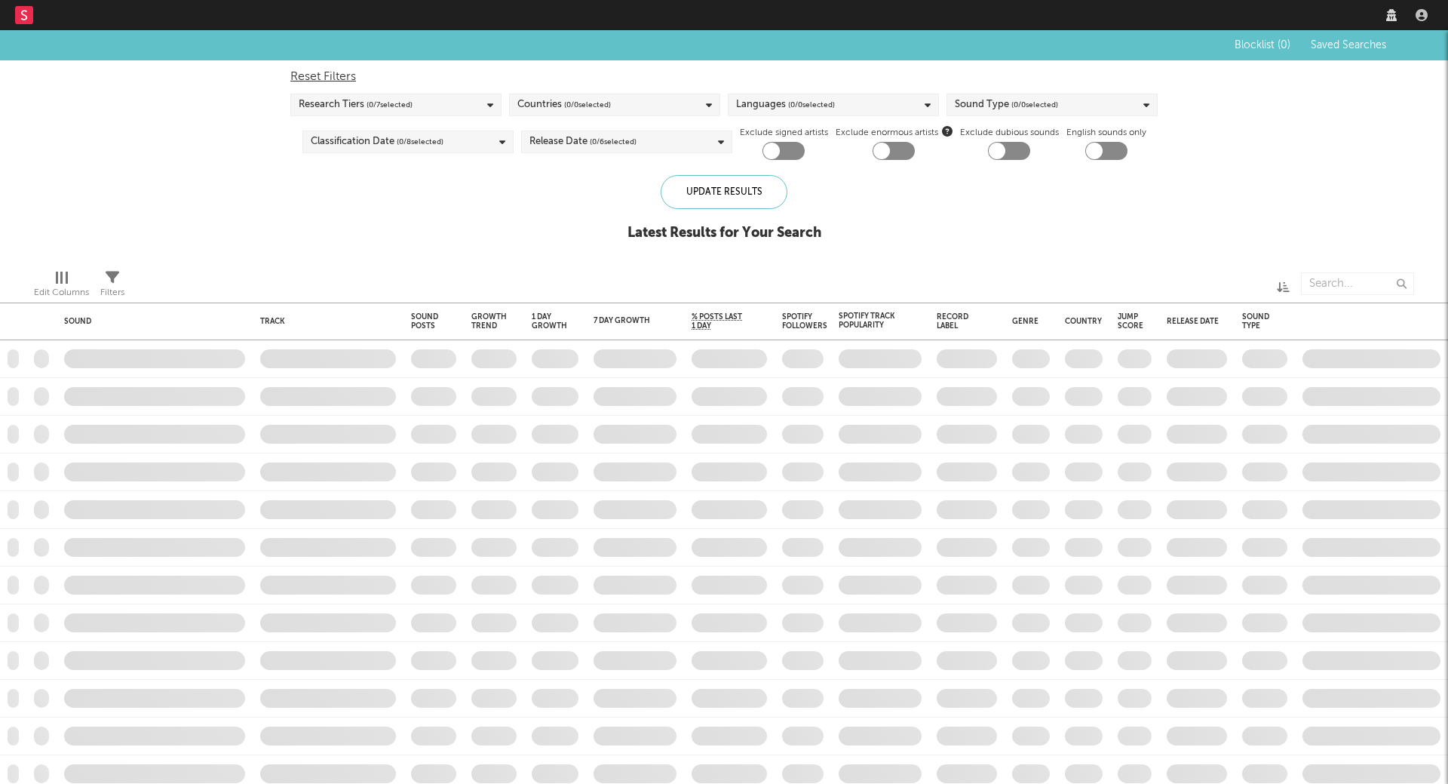
checkbox input "true"
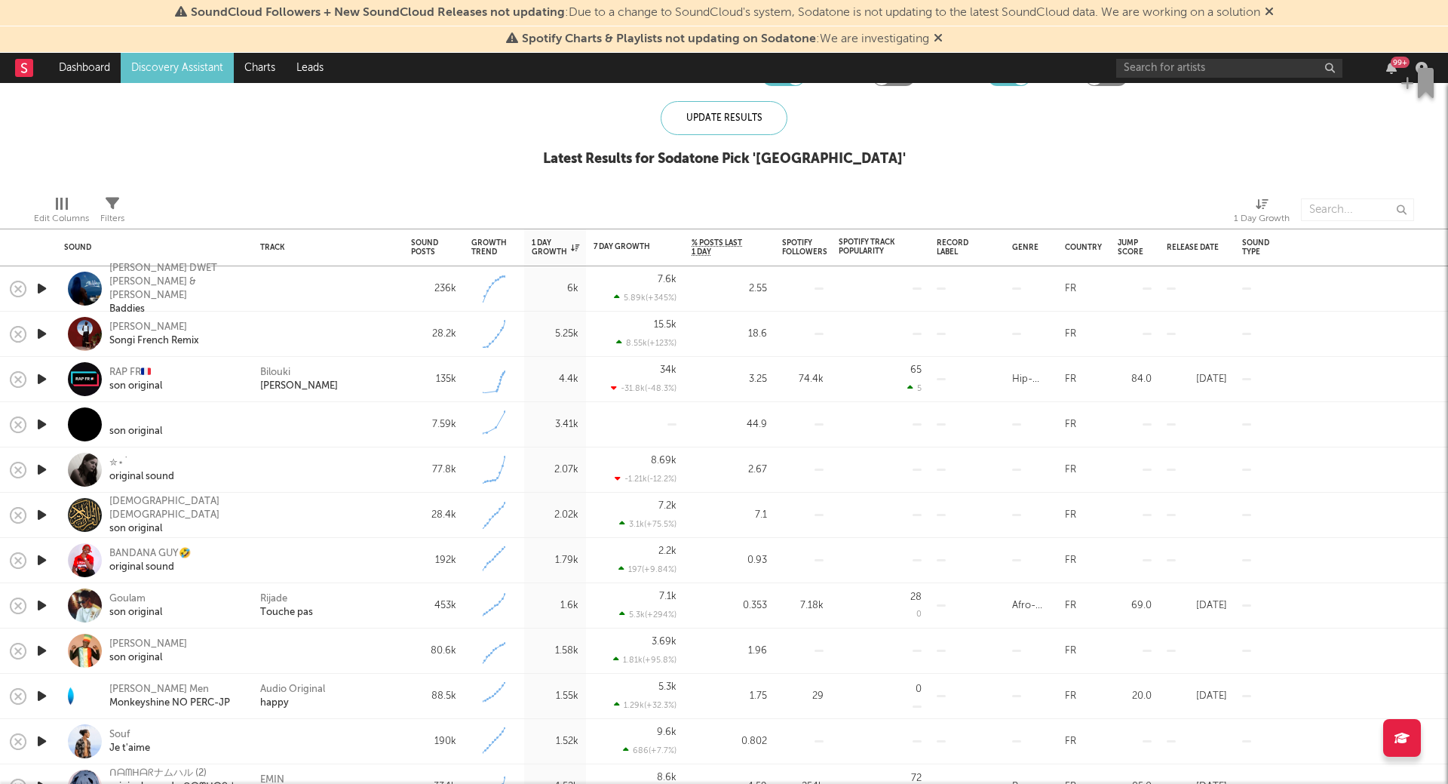
click at [46, 284] on icon "button" at bounding box center [42, 288] width 16 height 19
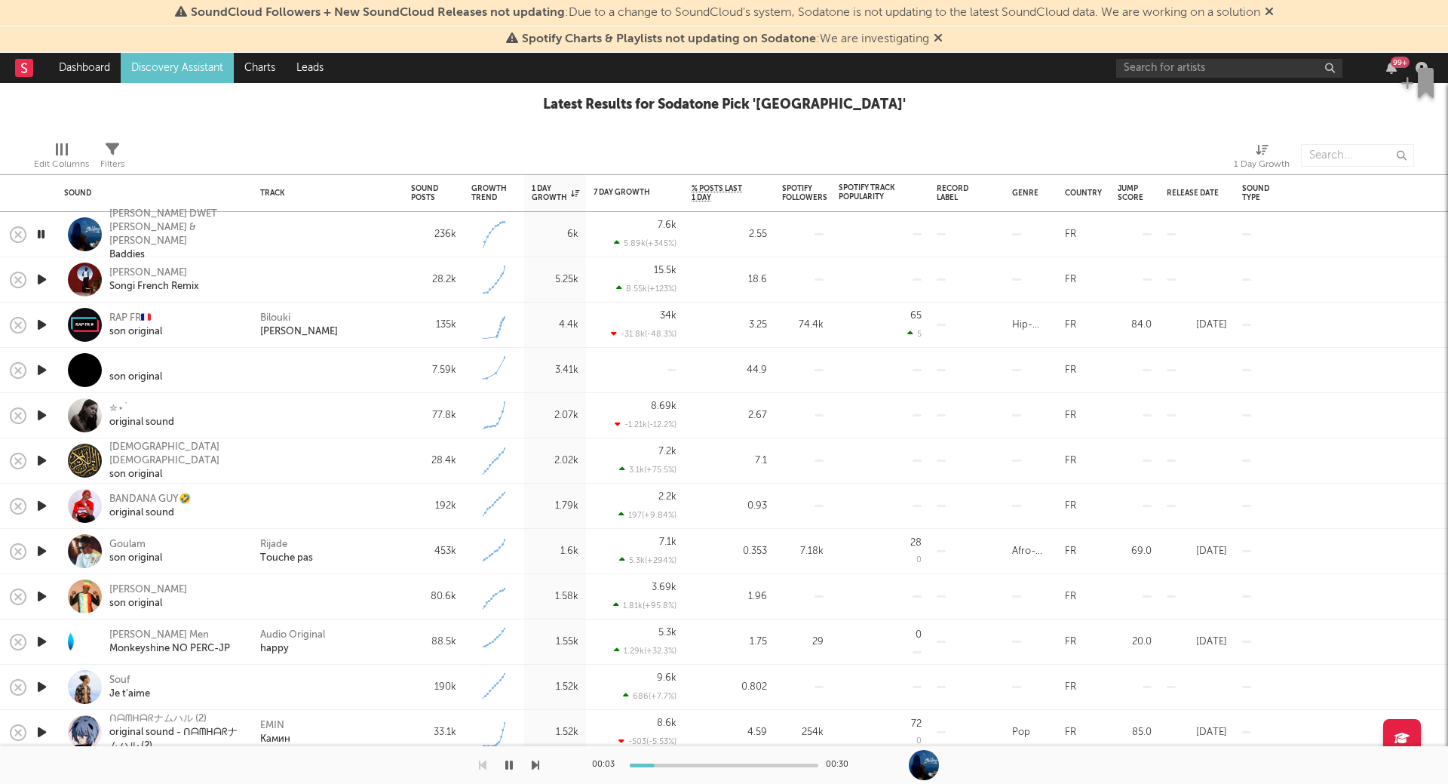
click at [44, 273] on icon "button" at bounding box center [42, 279] width 16 height 19
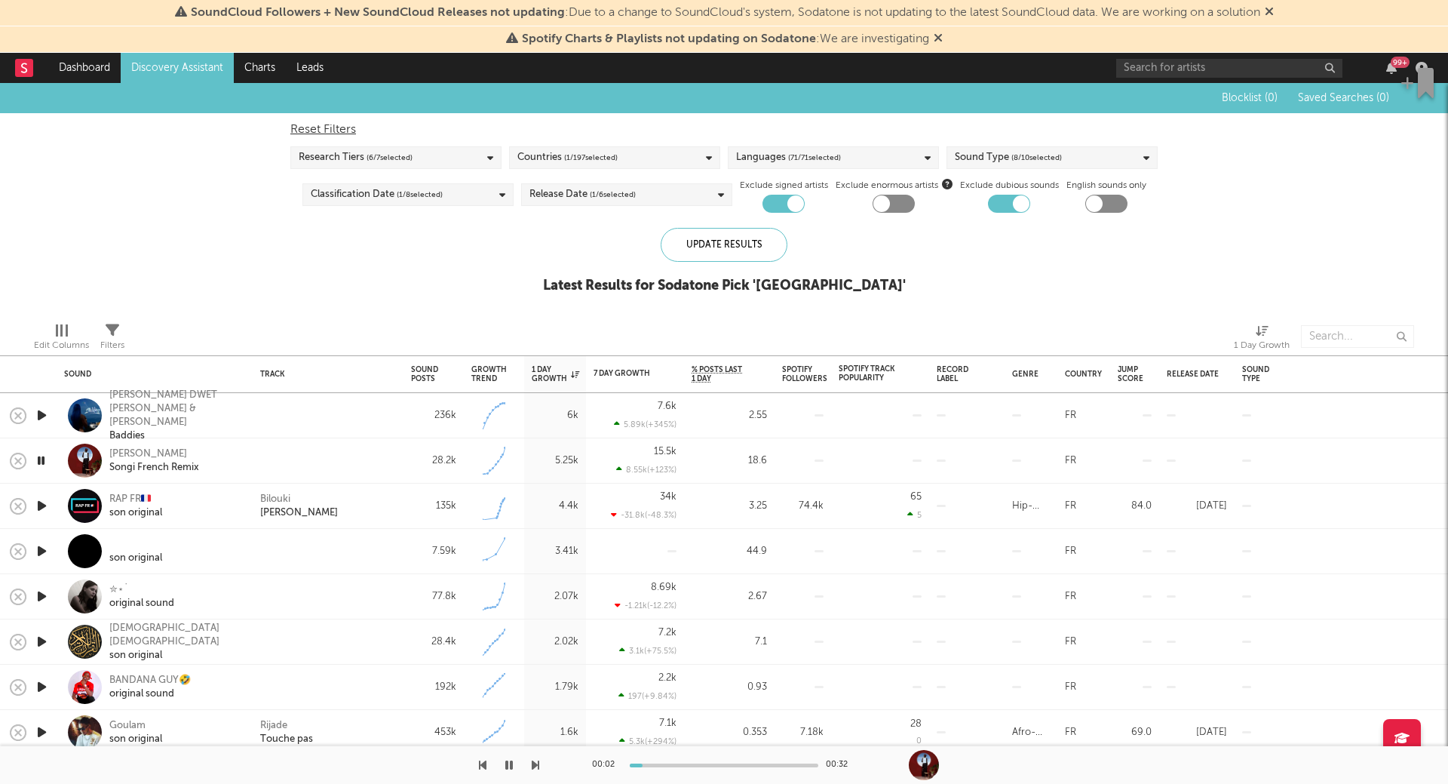
click at [766, 201] on div at bounding box center [784, 204] width 42 height 18
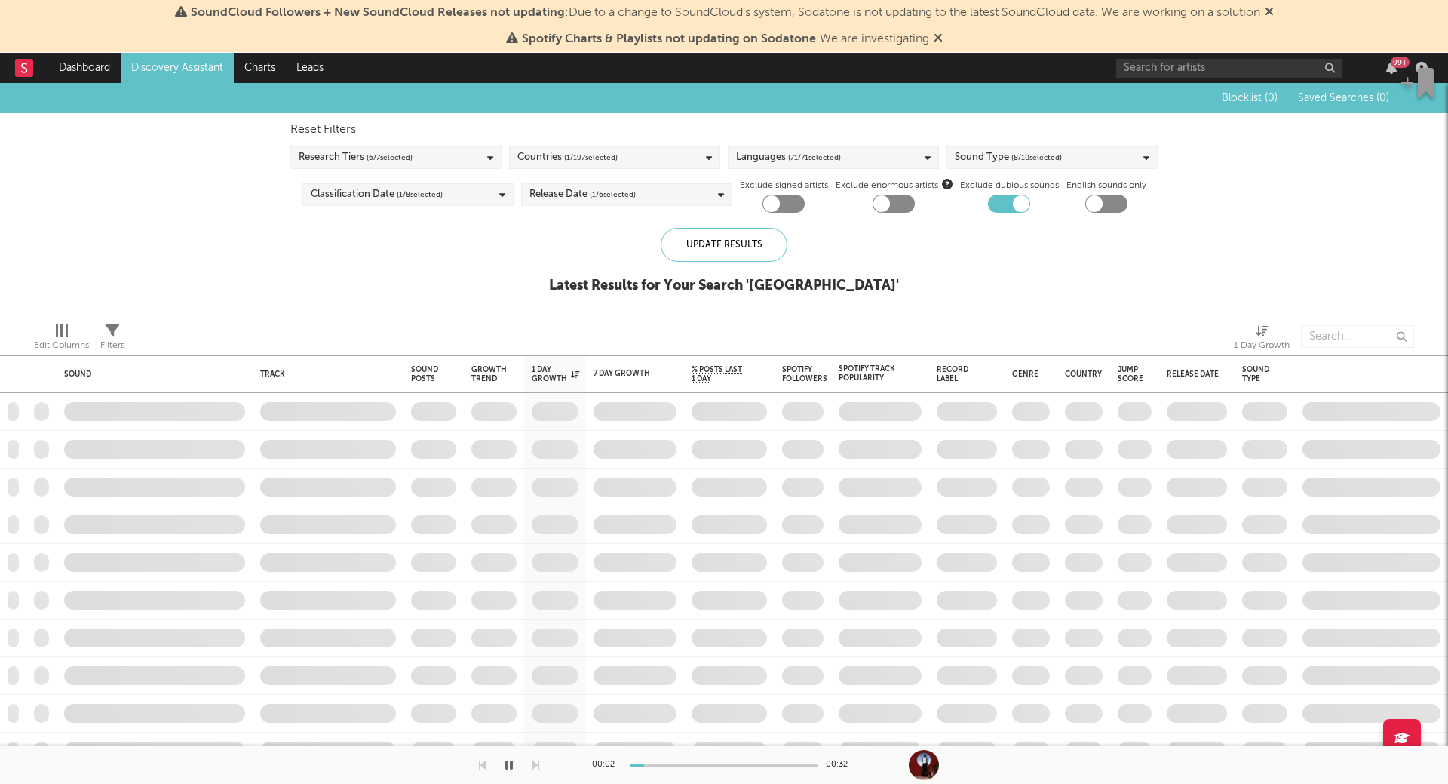
checkbox input "false"
click at [1015, 201] on div at bounding box center [1021, 203] width 17 height 17
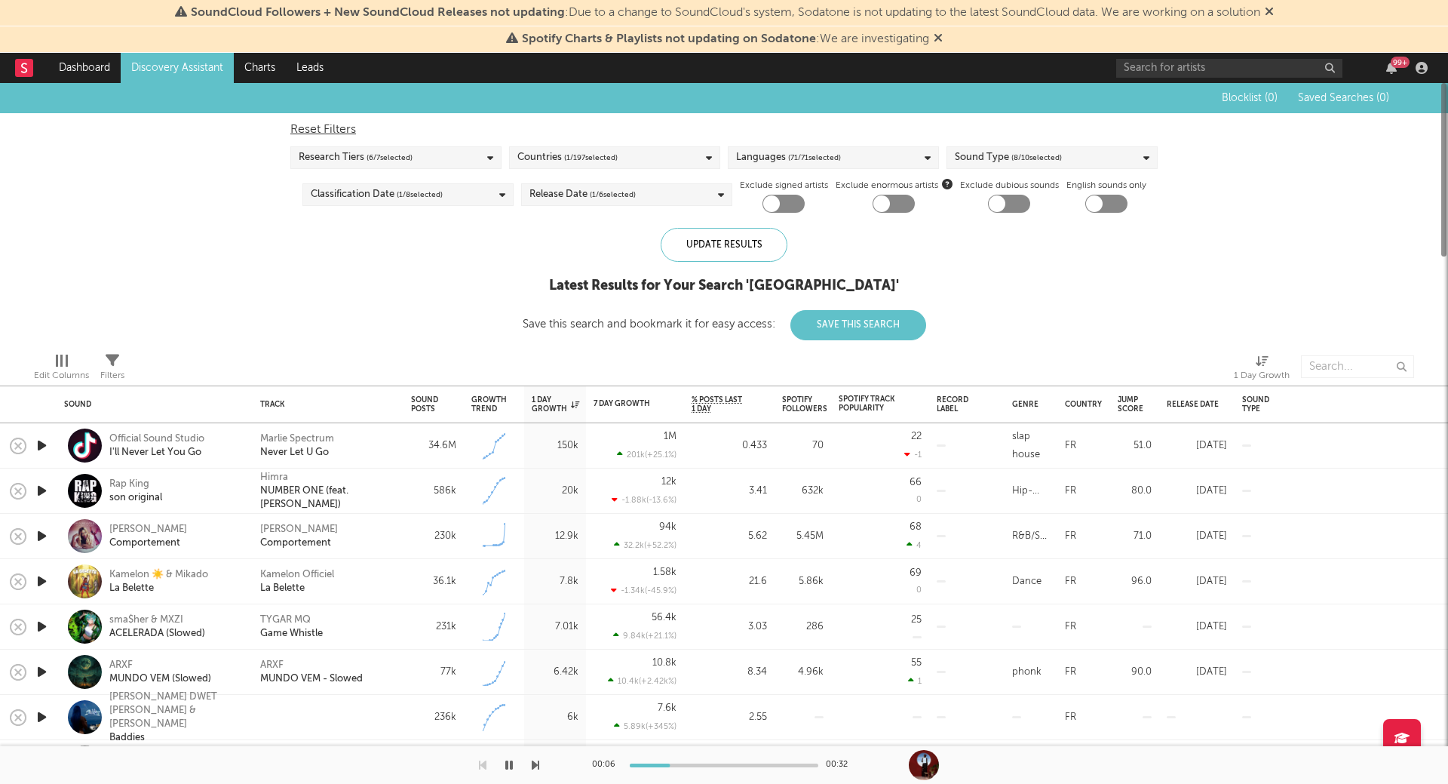
click at [995, 212] on div at bounding box center [1009, 204] width 42 height 18
checkbox input "true"
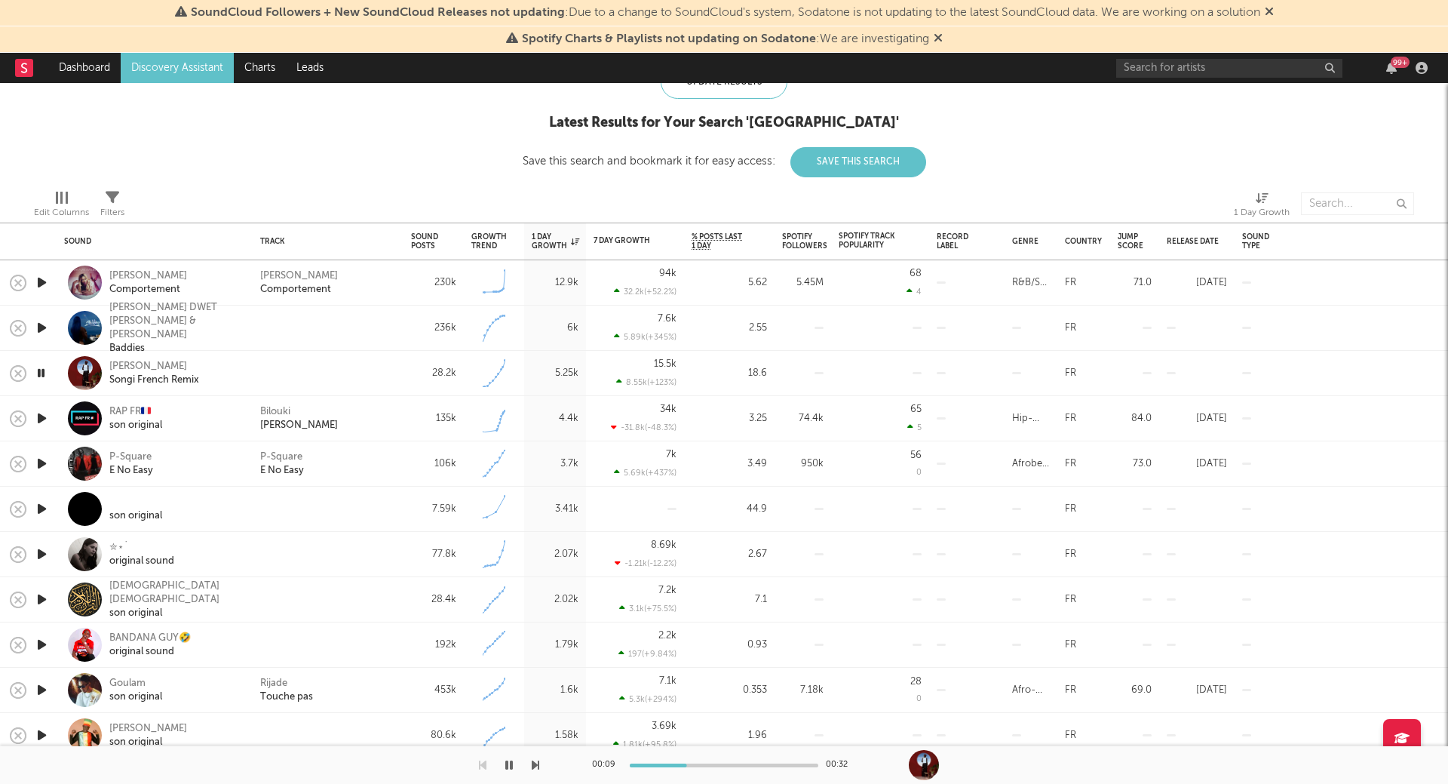
click at [43, 281] on icon "button" at bounding box center [42, 282] width 16 height 19
click at [44, 279] on icon "button" at bounding box center [41, 282] width 14 height 19
click at [45, 282] on icon "button" at bounding box center [42, 282] width 16 height 19
click at [45, 282] on icon "button" at bounding box center [41, 282] width 14 height 19
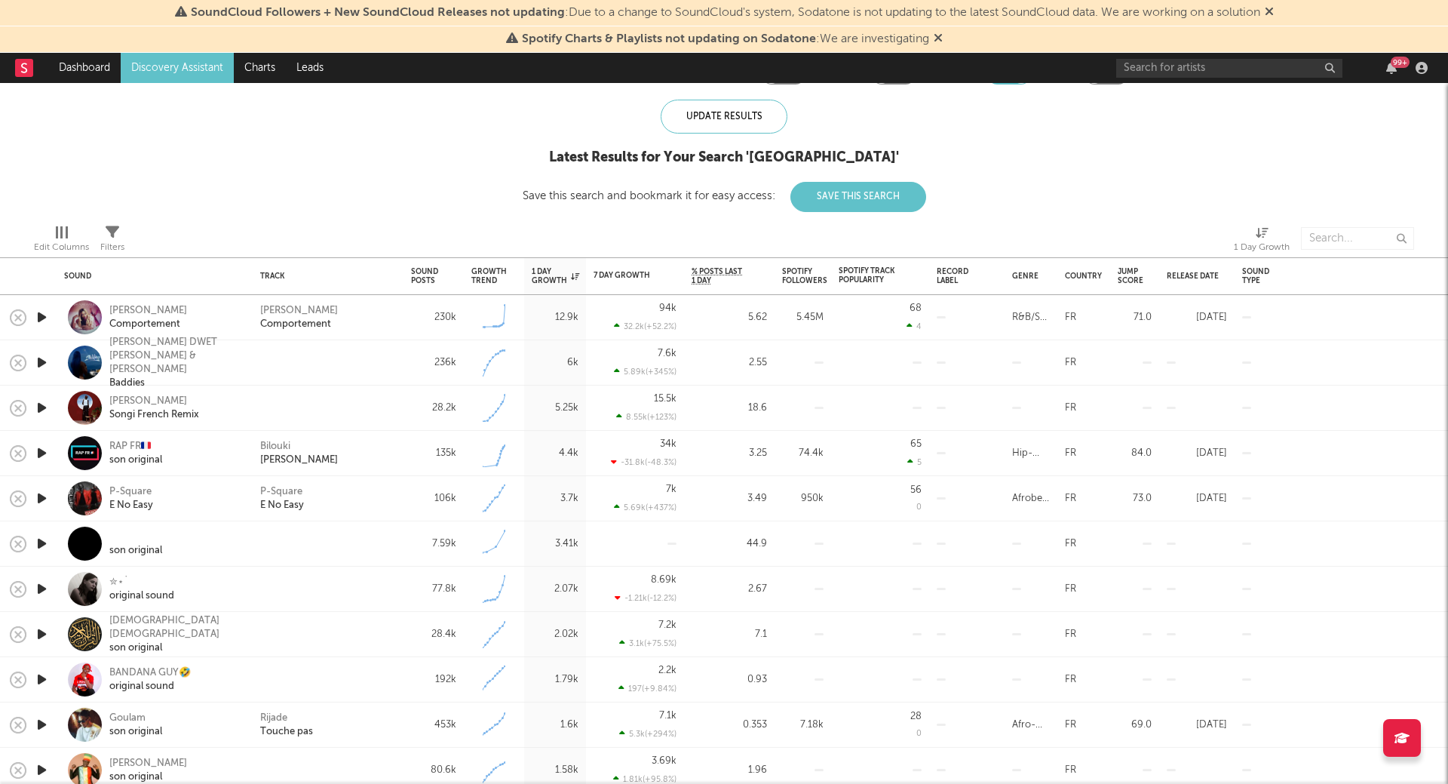
click at [41, 358] on icon "button" at bounding box center [42, 362] width 16 height 19
click at [41, 358] on icon "button" at bounding box center [41, 362] width 14 height 19
click at [39, 407] on icon "button" at bounding box center [42, 407] width 16 height 19
click at [39, 407] on icon "button" at bounding box center [41, 407] width 14 height 19
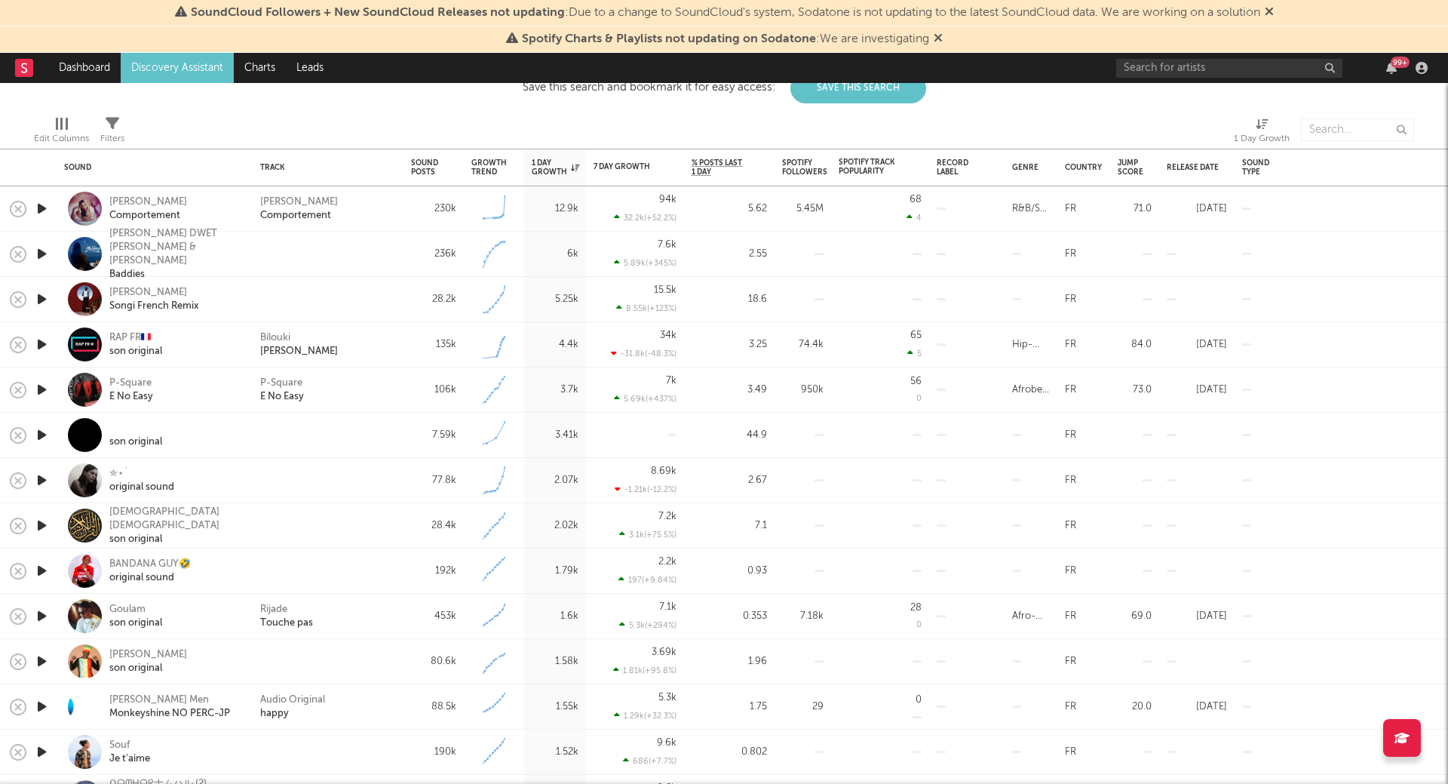
click at [52, 393] on div at bounding box center [41, 389] width 30 height 45
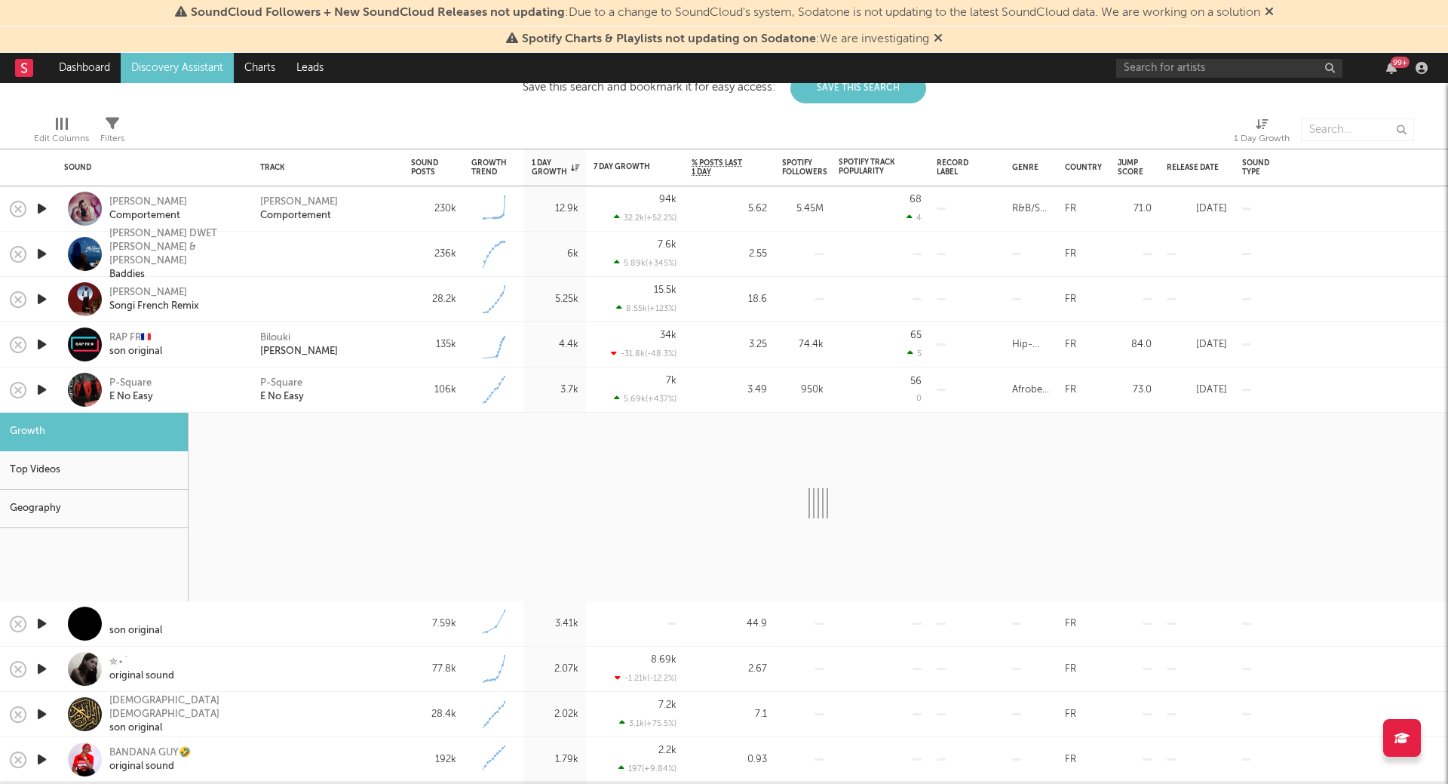
click at [39, 389] on icon "button" at bounding box center [42, 389] width 16 height 19
click at [39, 389] on icon "button" at bounding box center [41, 389] width 14 height 19
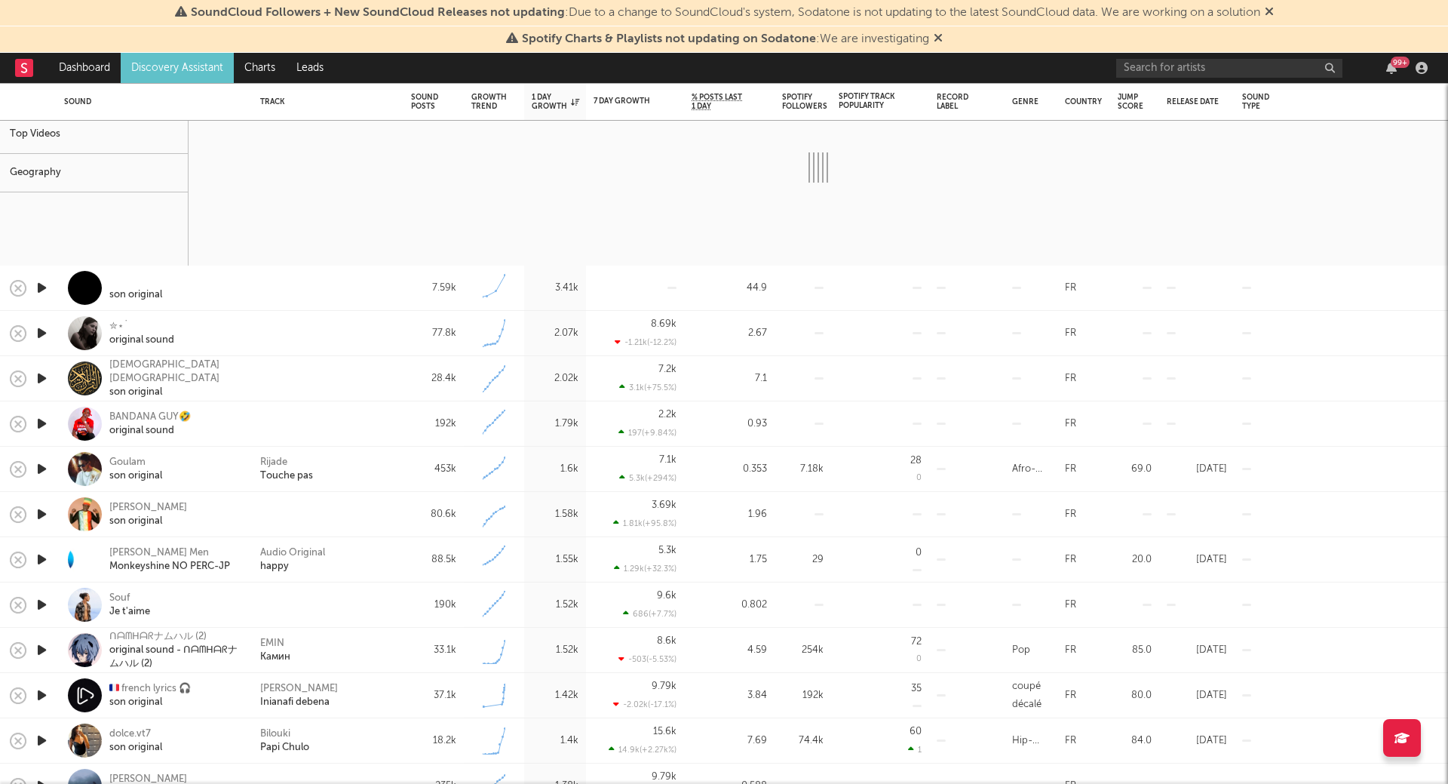
click at [45, 468] on icon "button" at bounding box center [42, 468] width 16 height 19
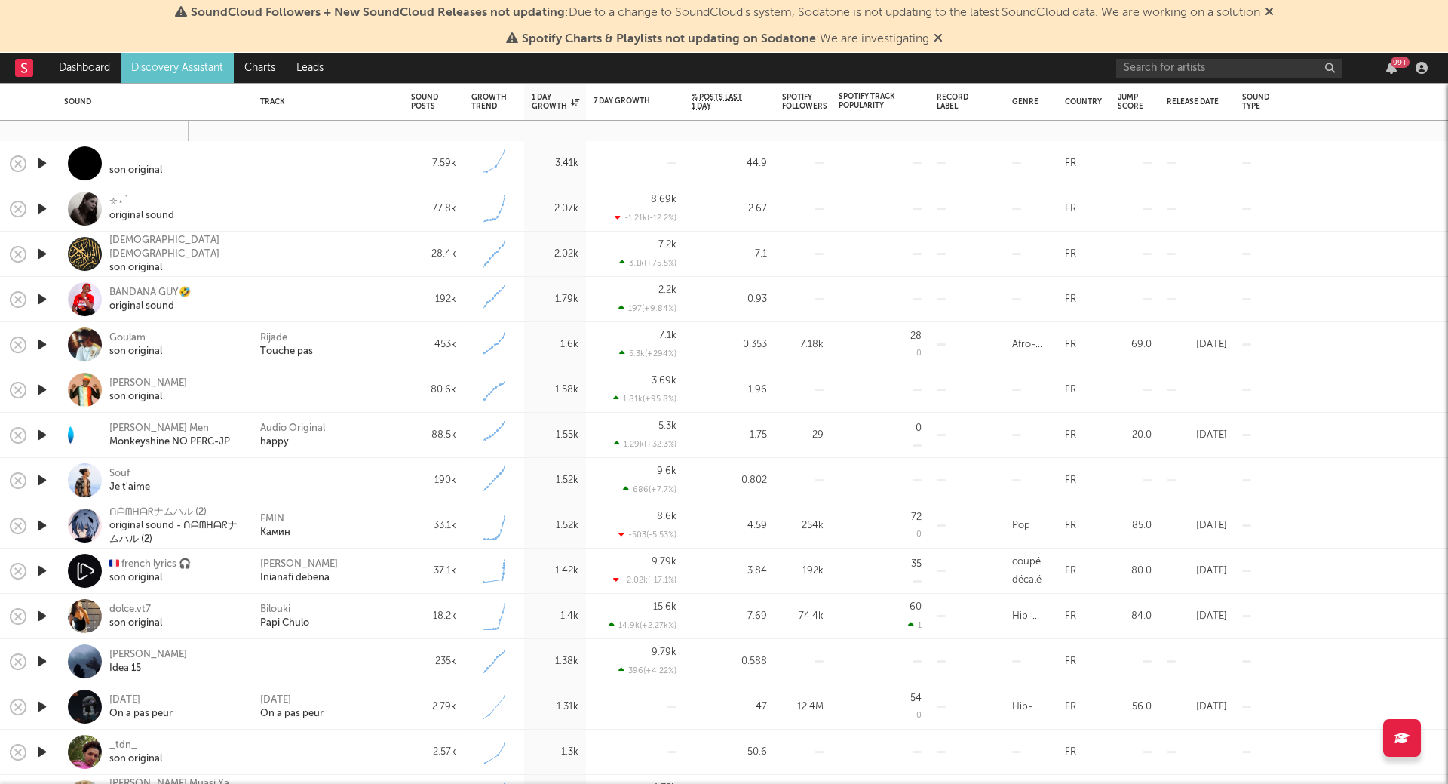
click at [41, 388] on icon "button" at bounding box center [42, 389] width 16 height 19
select select "6m"
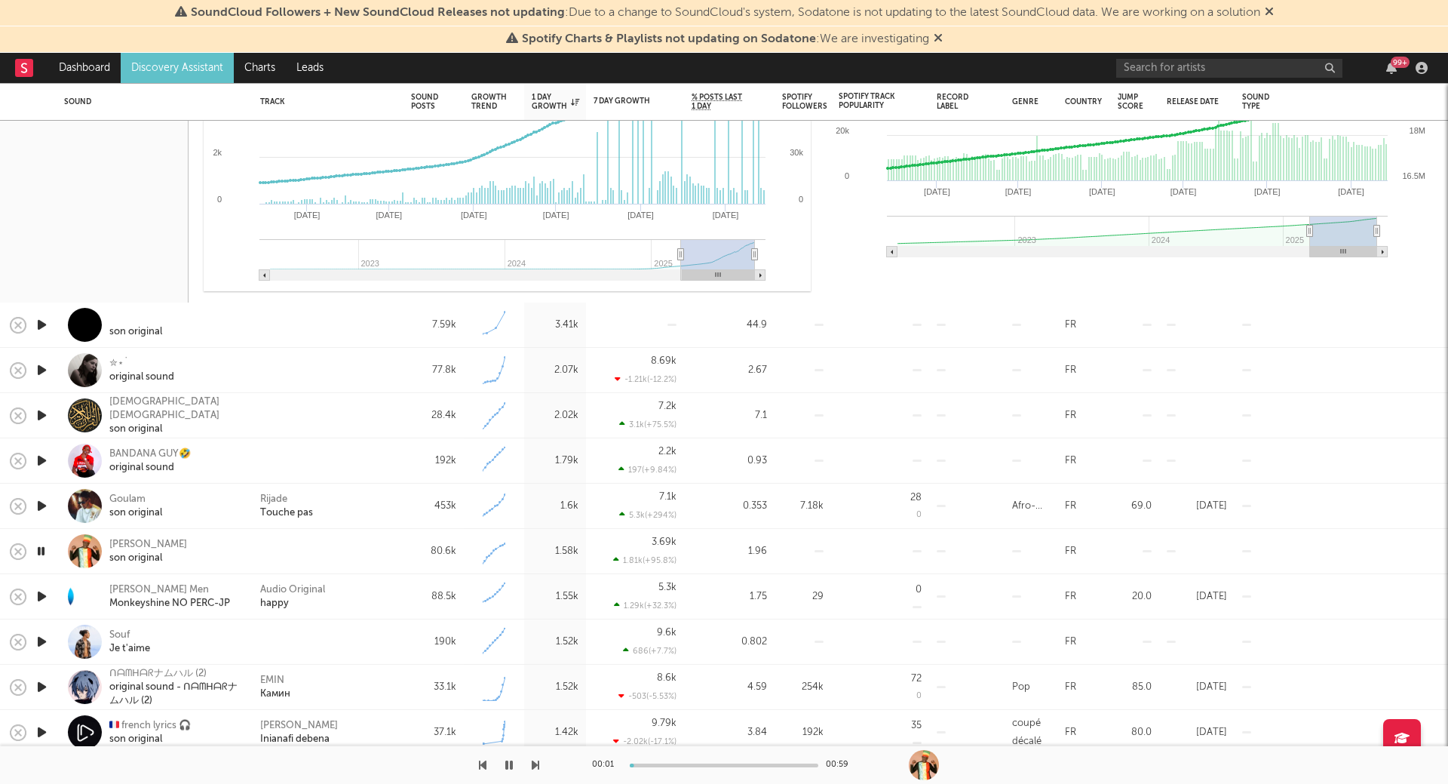
click at [45, 554] on icon "button" at bounding box center [41, 551] width 14 height 19
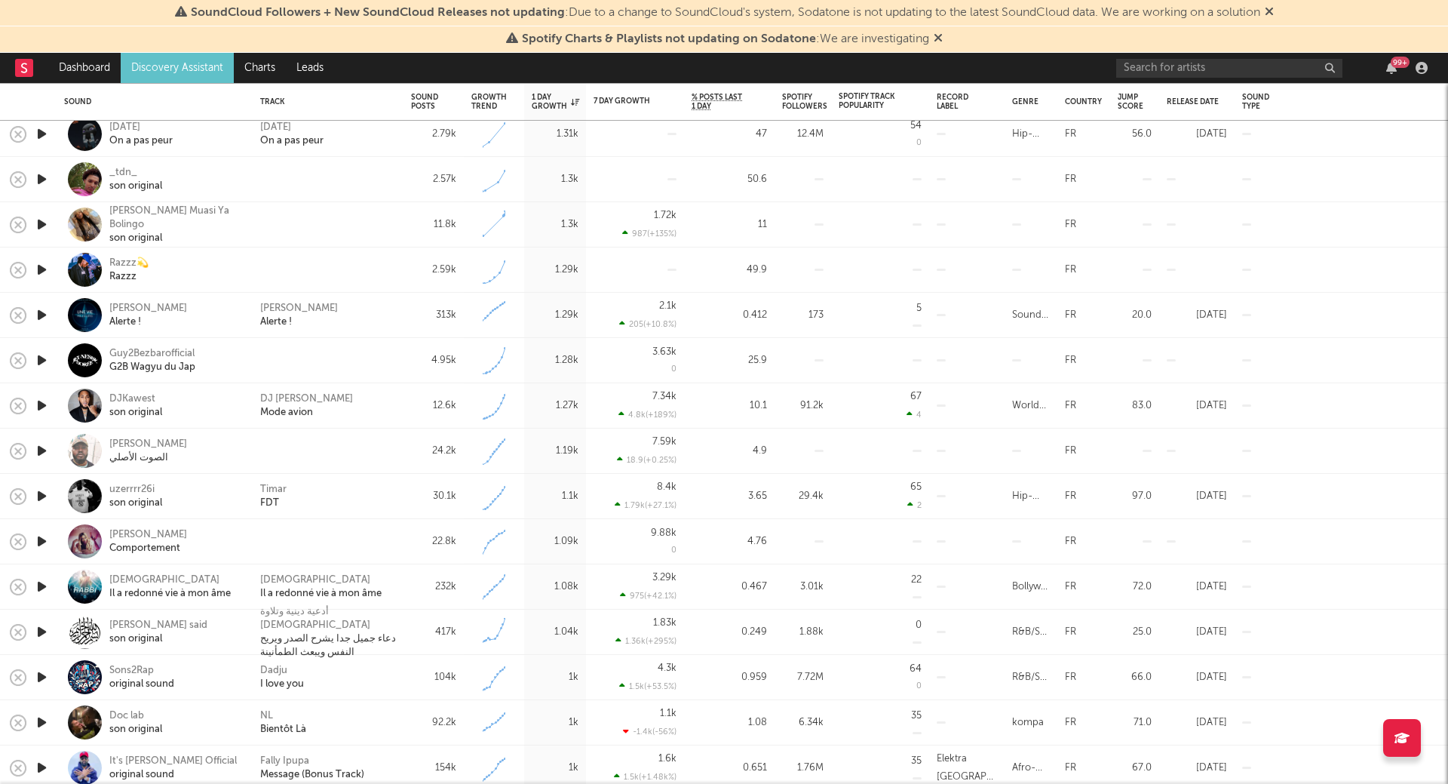
click at [48, 541] on icon "button" at bounding box center [42, 541] width 16 height 19
click at [48, 541] on icon "button" at bounding box center [41, 541] width 14 height 19
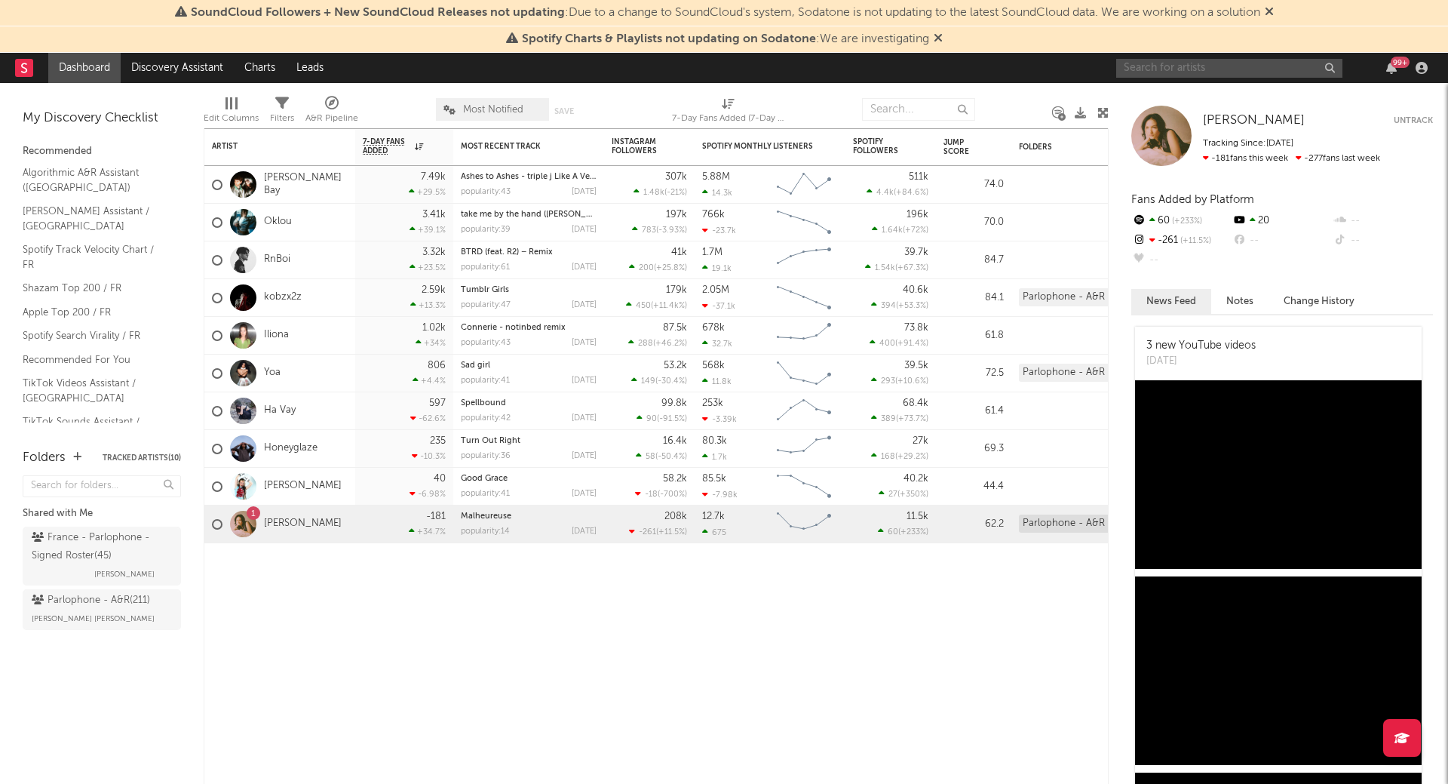
click at [1147, 69] on input "text" at bounding box center [1229, 68] width 226 height 19
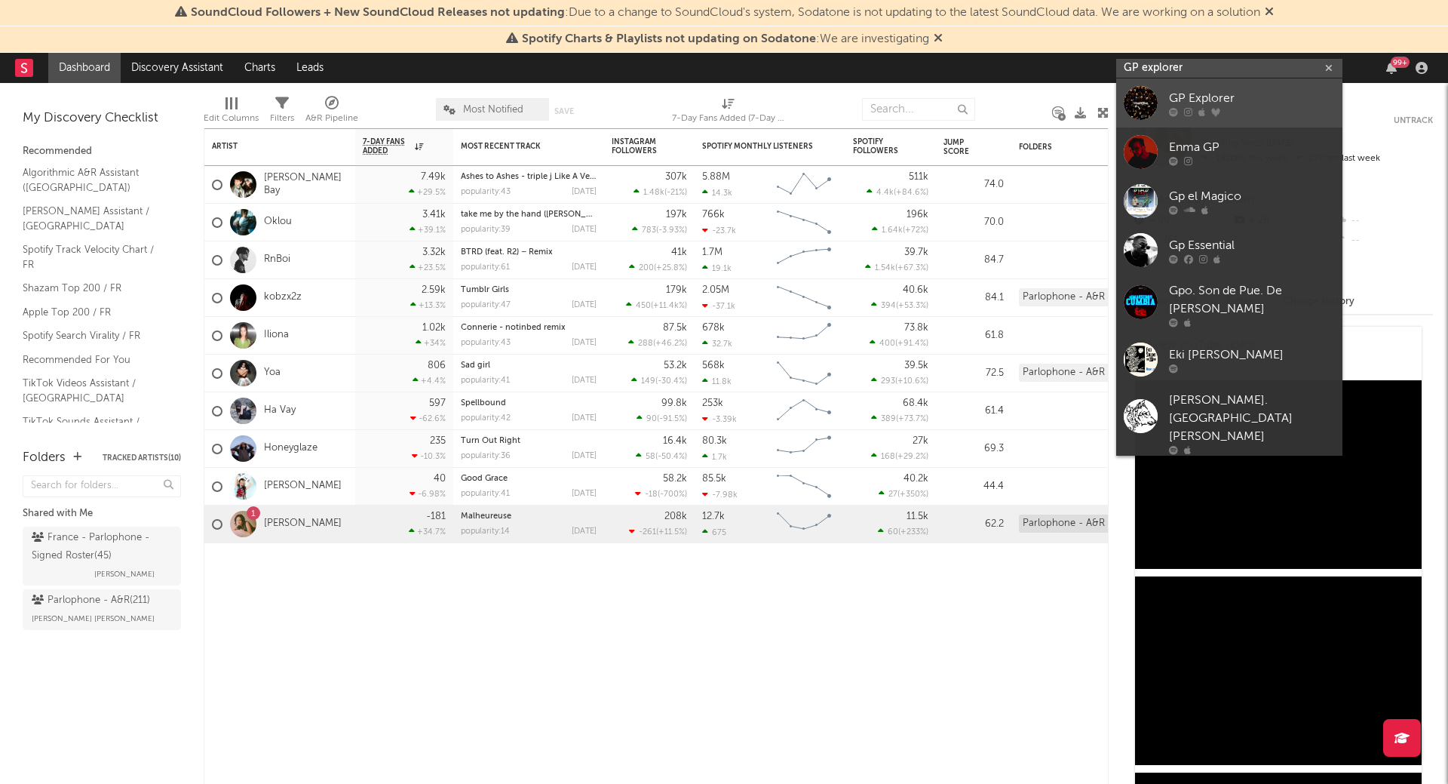
type input "GP explorer"
click at [1155, 93] on div at bounding box center [1141, 103] width 34 height 34
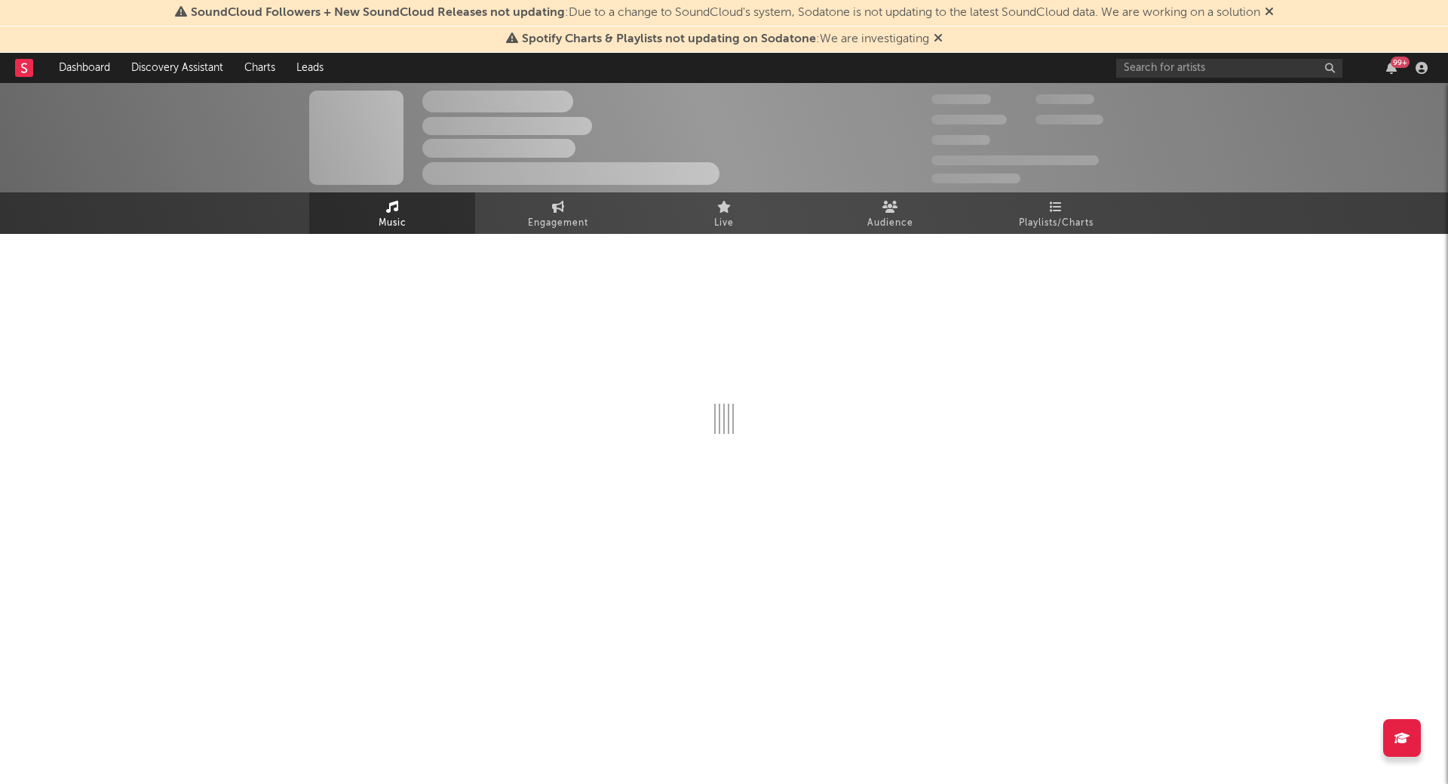
select select "1w"
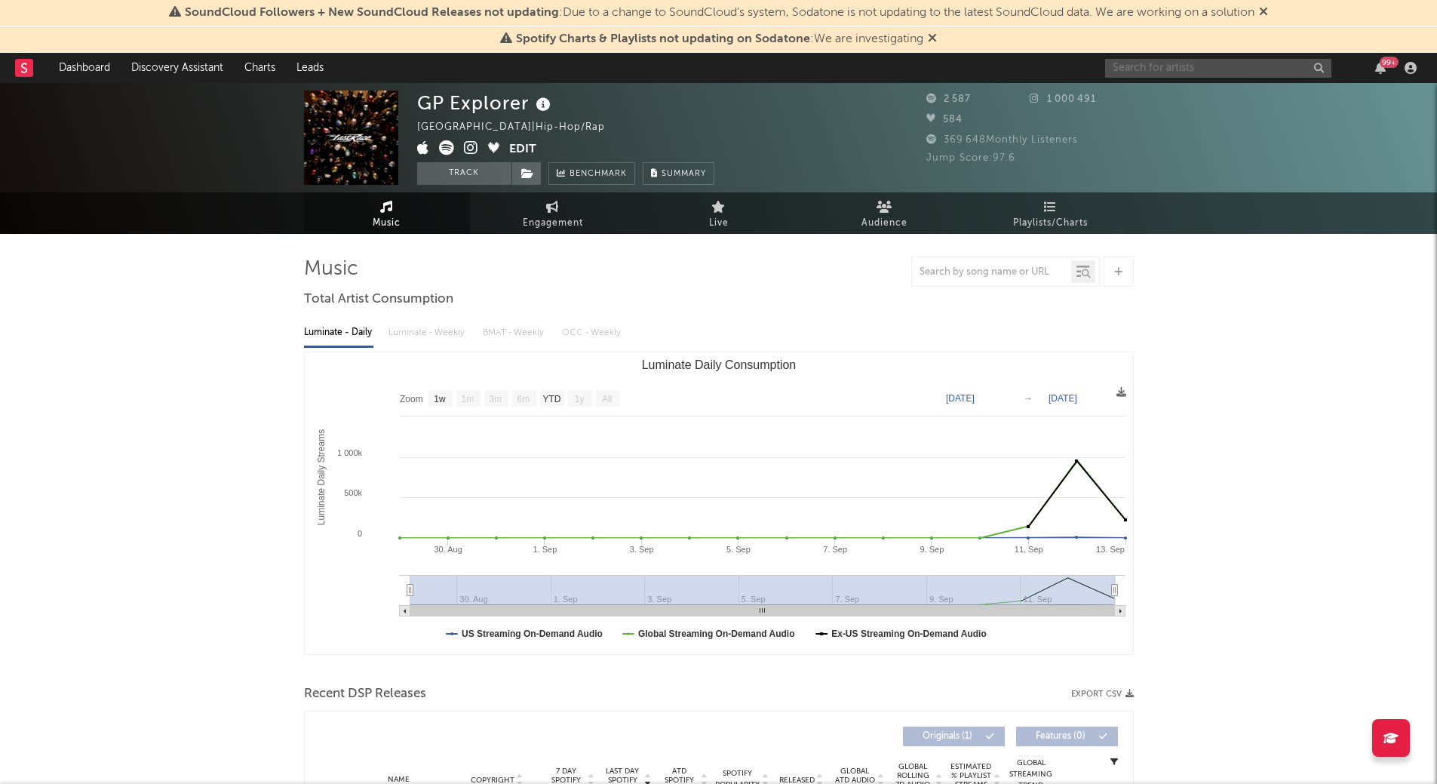
click at [1131, 65] on input "text" at bounding box center [1218, 68] width 226 height 19
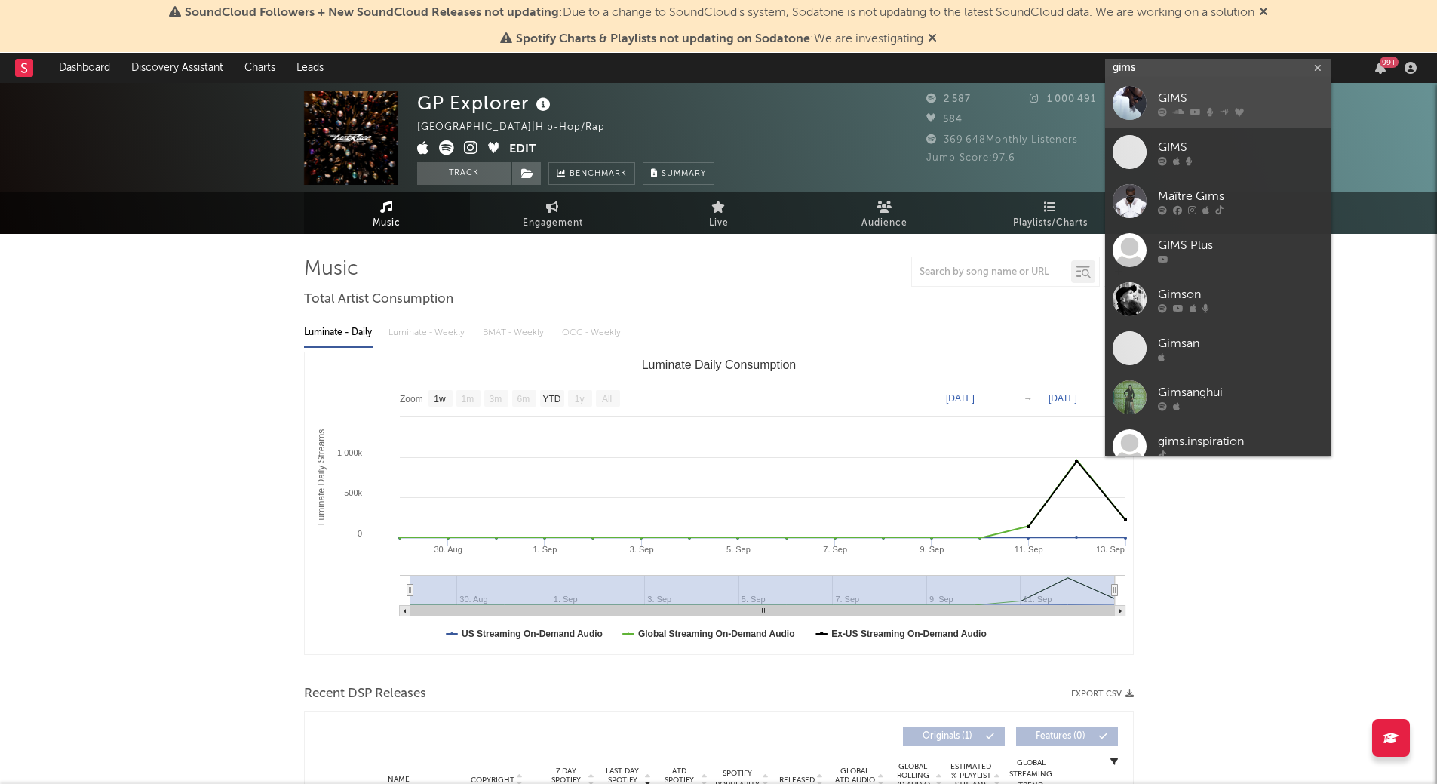
type input "gims"
click at [1175, 100] on div "GIMS" at bounding box center [1241, 98] width 166 height 18
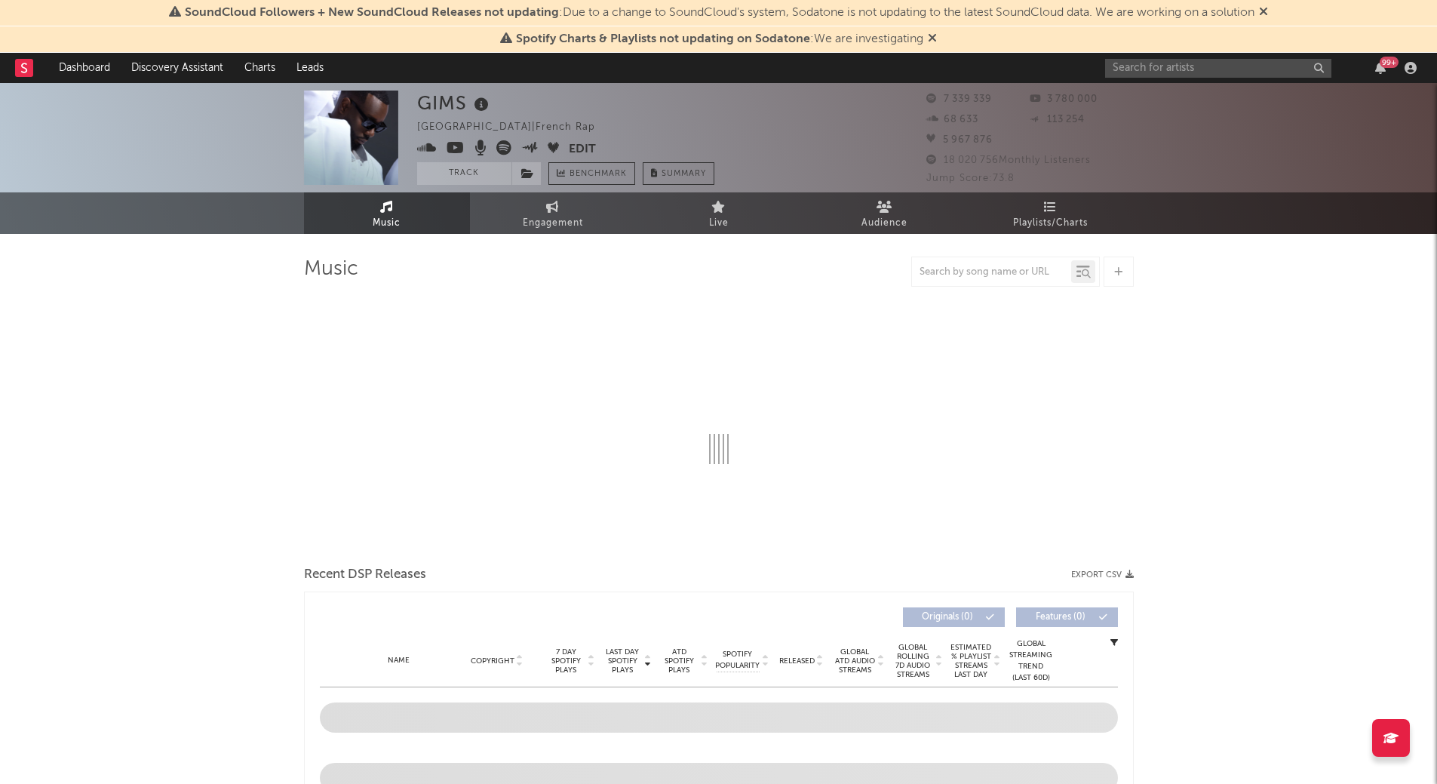
select select "6m"
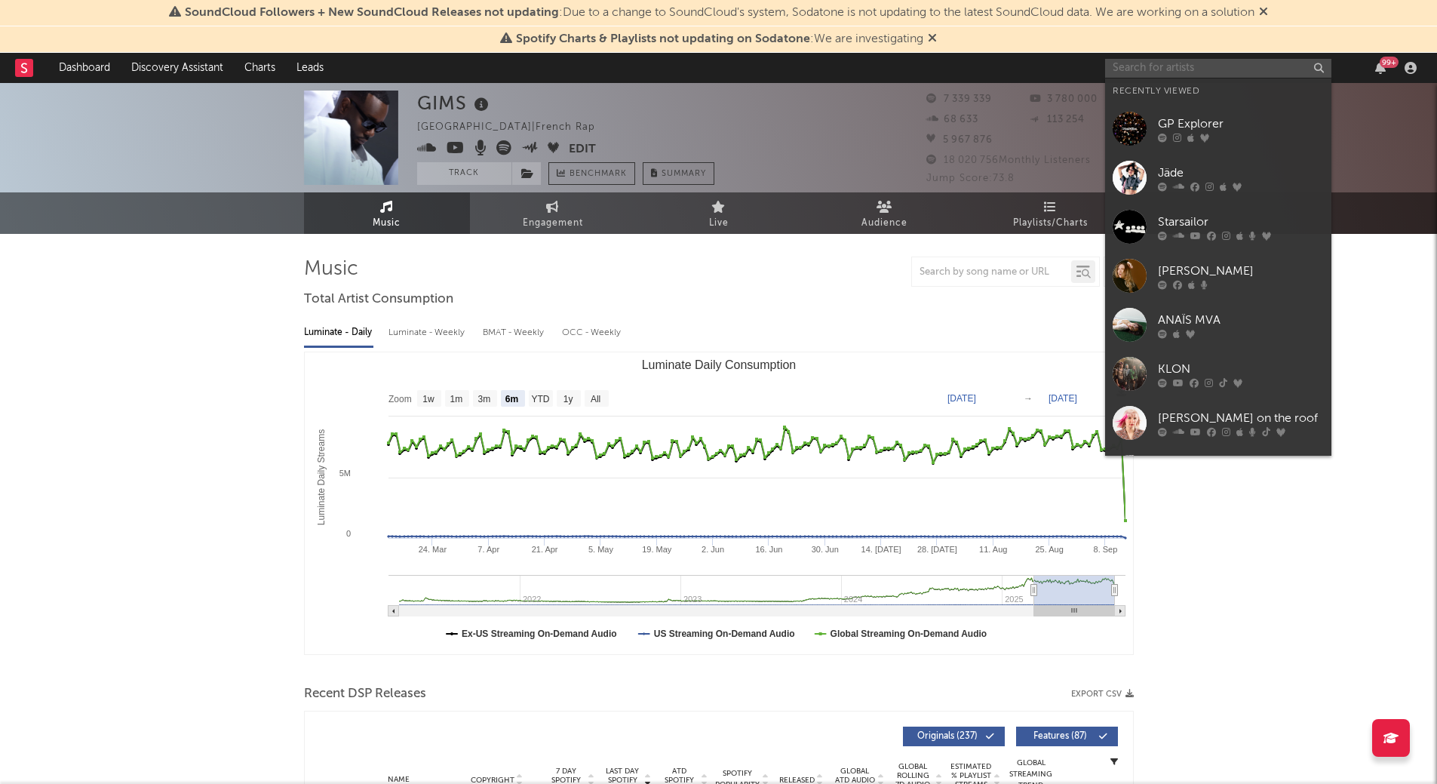
click at [1164, 60] on input "text" at bounding box center [1218, 68] width 226 height 19
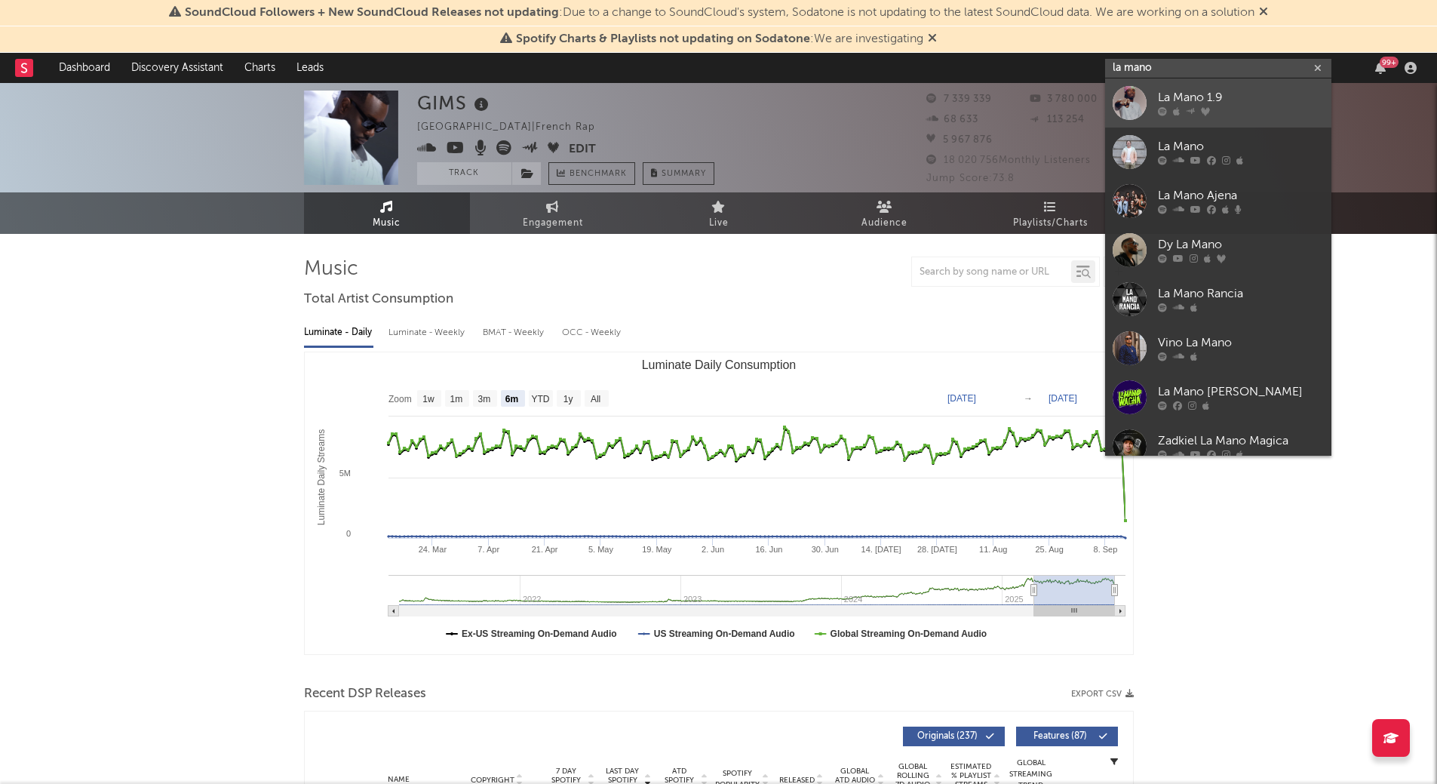
type input "la mano"
click at [1167, 90] on div "La Mano 1.9" at bounding box center [1241, 98] width 166 height 18
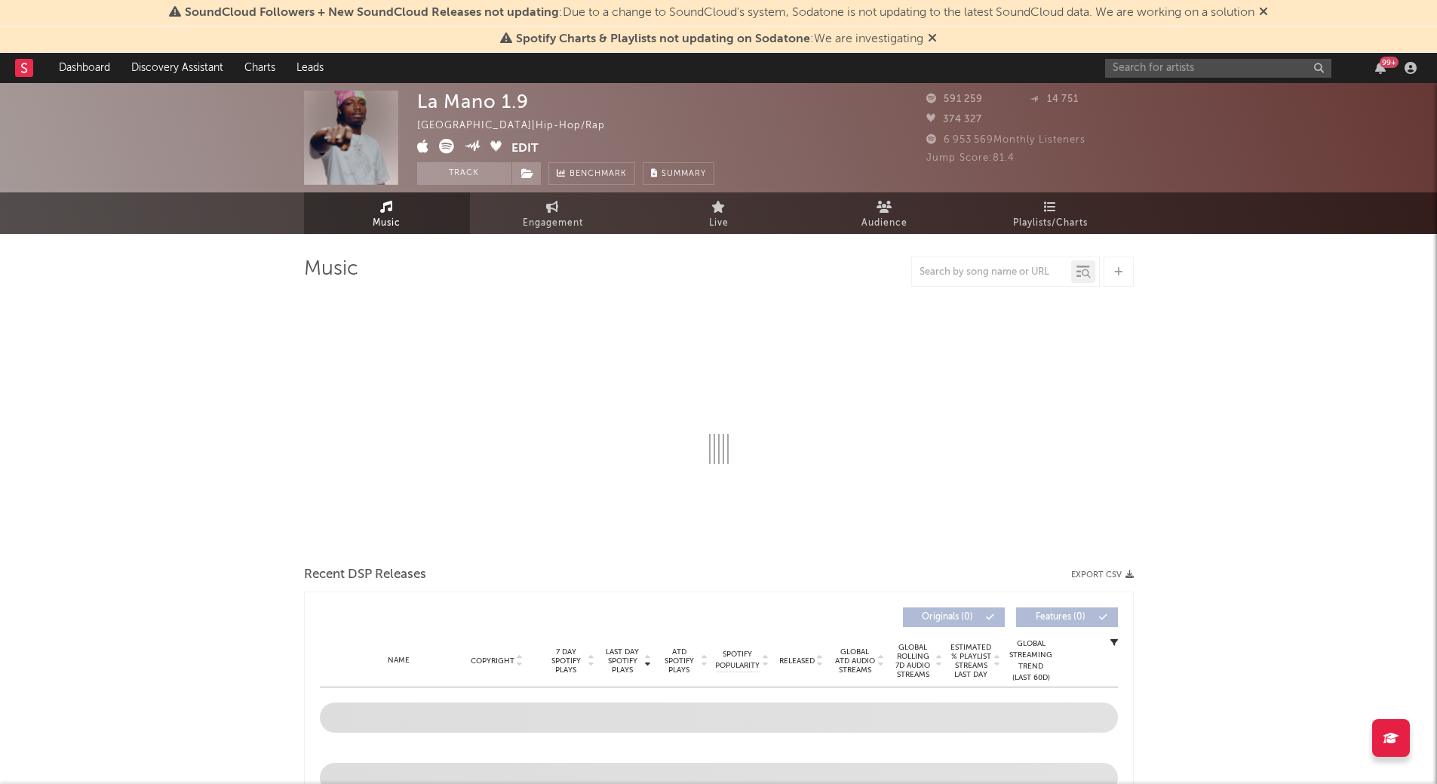
select select "6m"
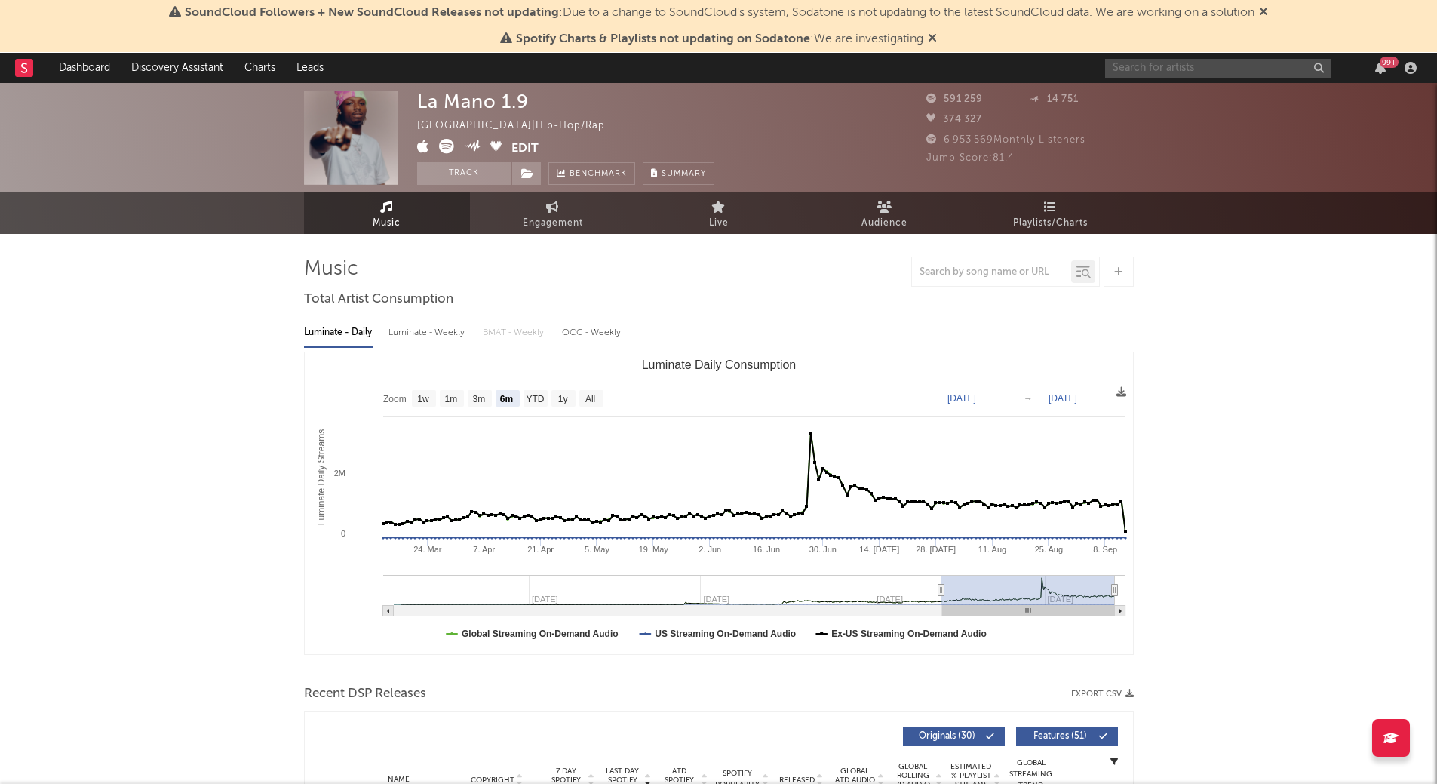
click at [1159, 65] on input "text" at bounding box center [1218, 68] width 226 height 19
type input "SCH"
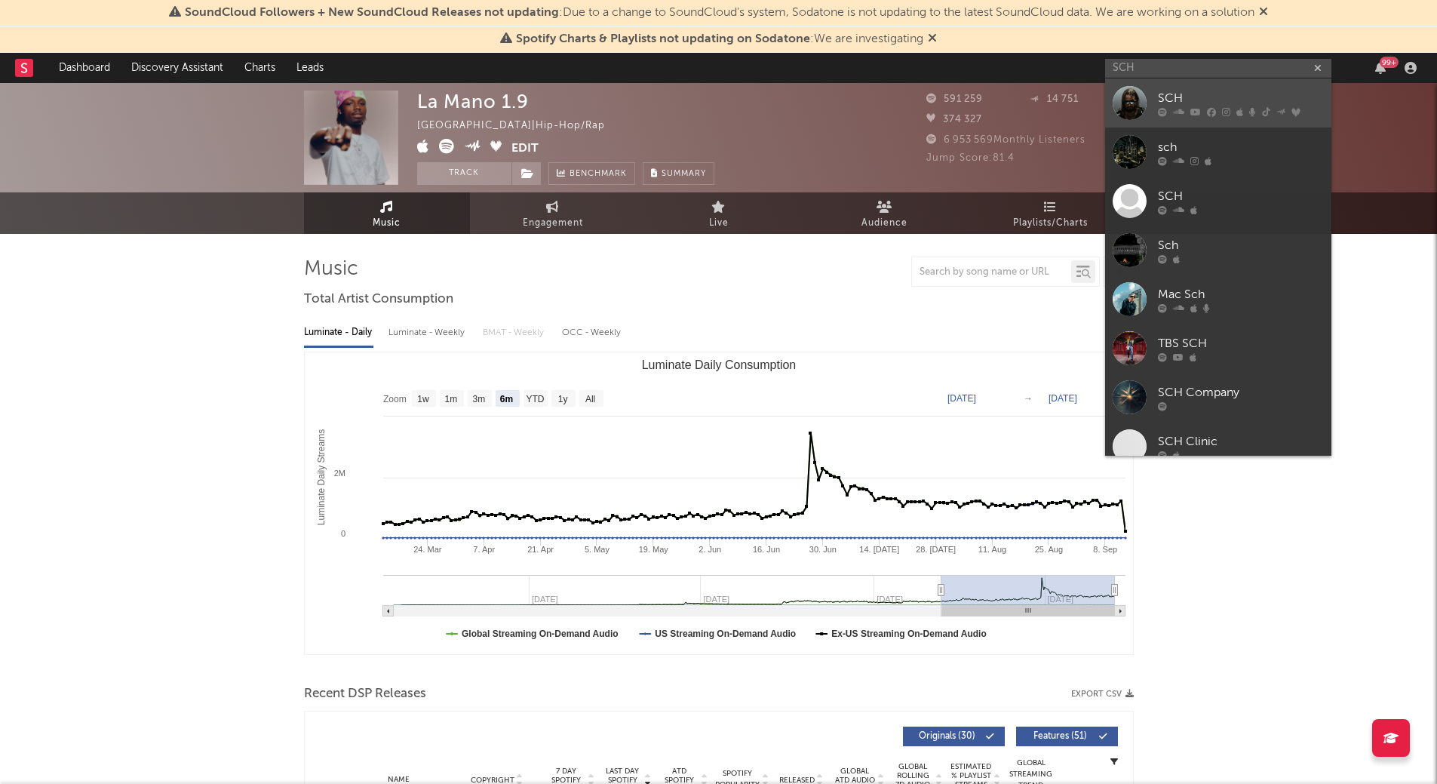
click at [1193, 88] on link "SCH" at bounding box center [1218, 102] width 226 height 49
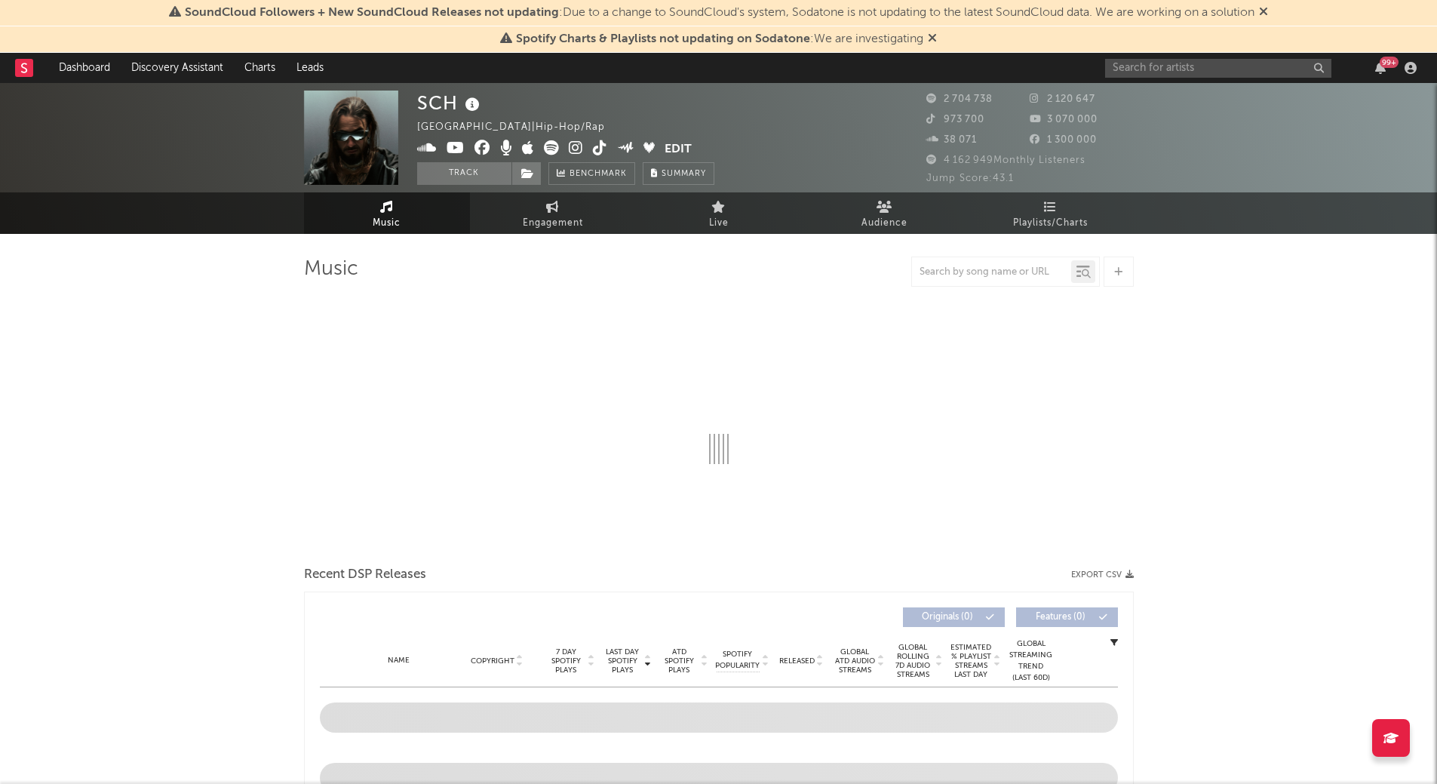
select select "6m"
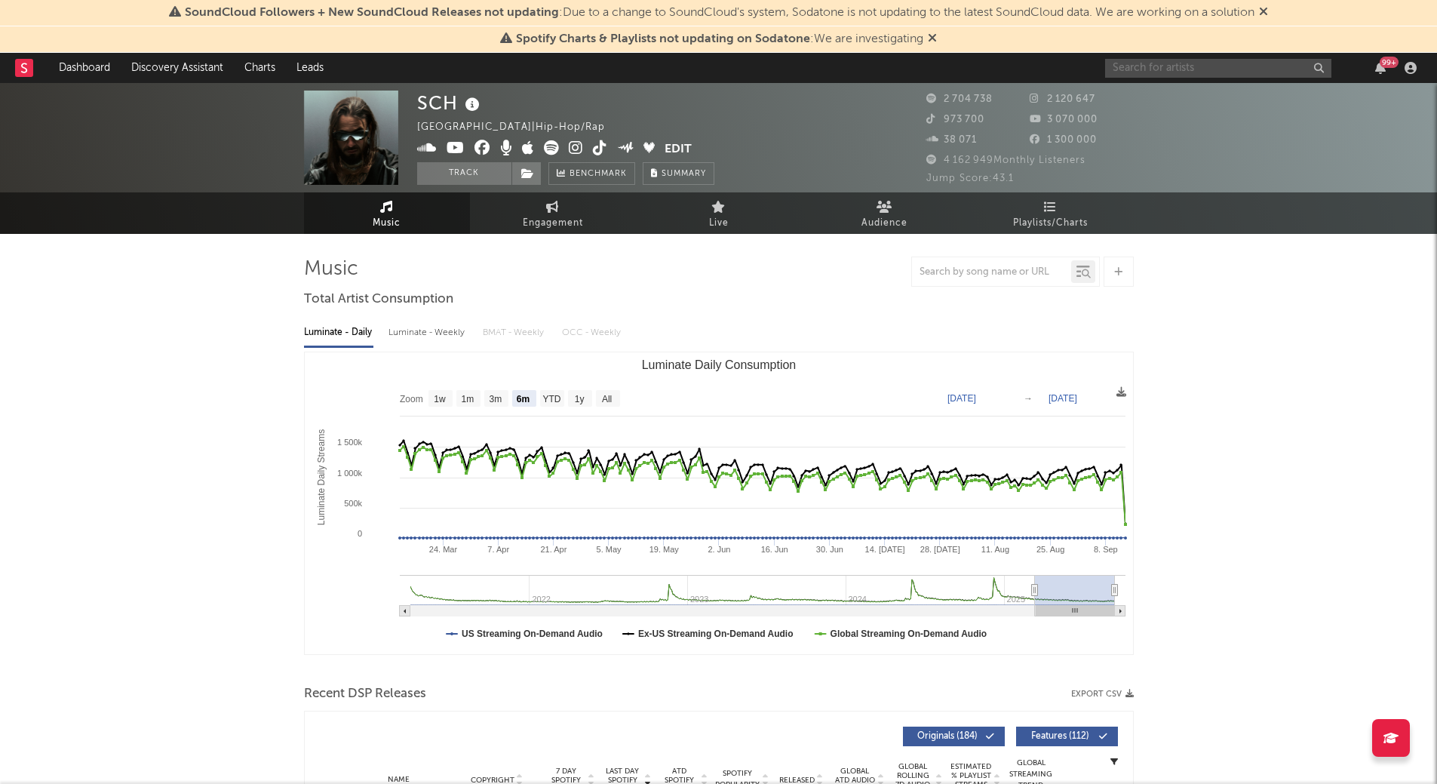
click at [1195, 64] on input "text" at bounding box center [1218, 68] width 226 height 19
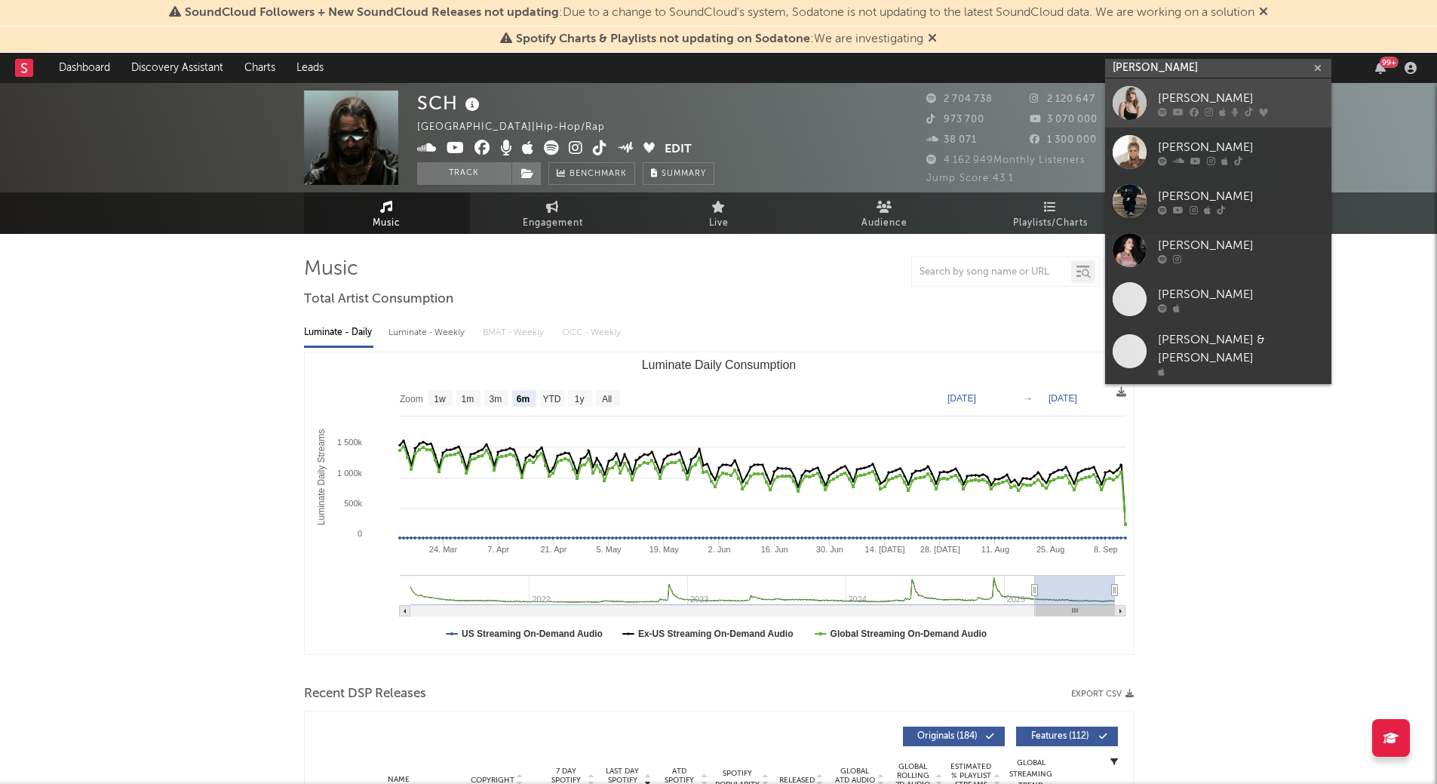
type input "[PERSON_NAME]"
click at [1177, 91] on div "[PERSON_NAME]" at bounding box center [1241, 98] width 166 height 18
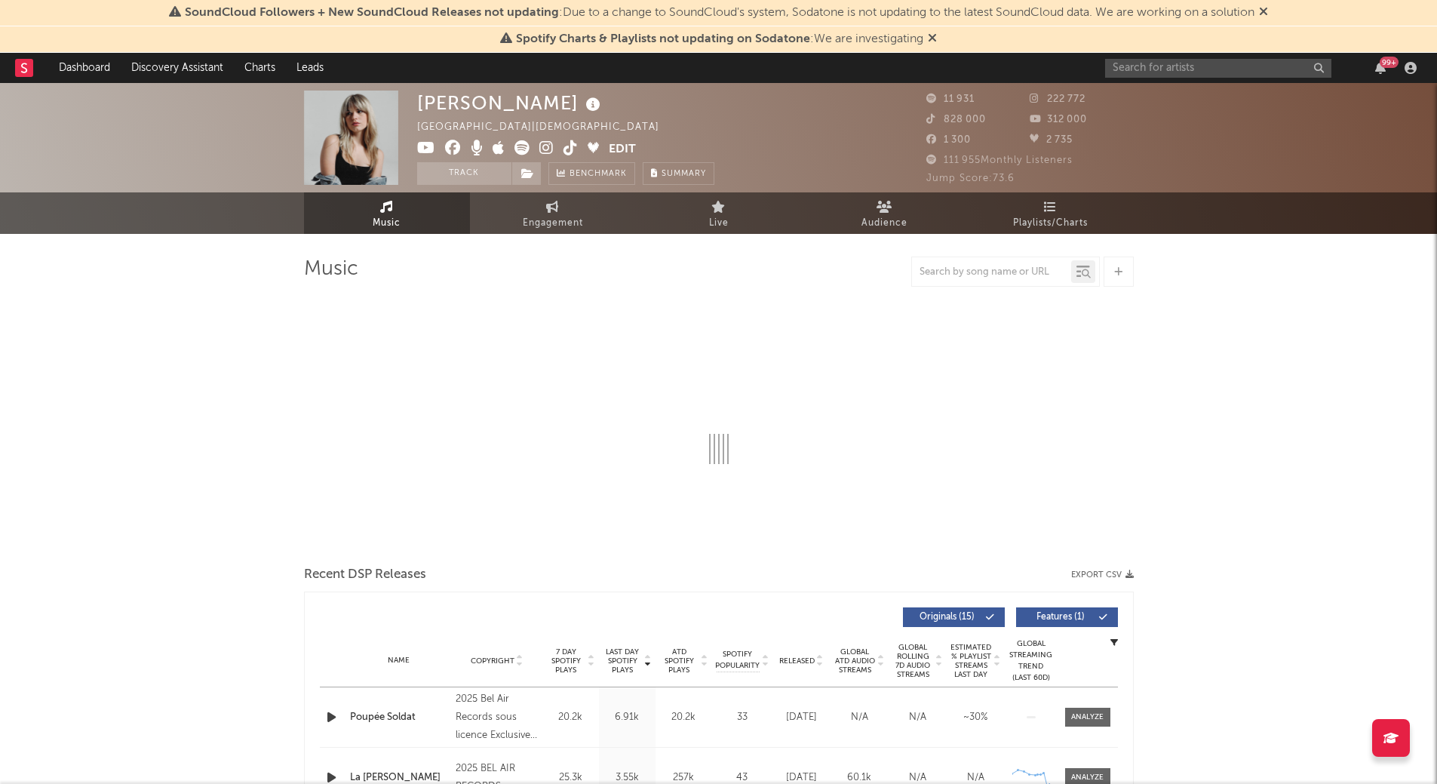
select select "6m"
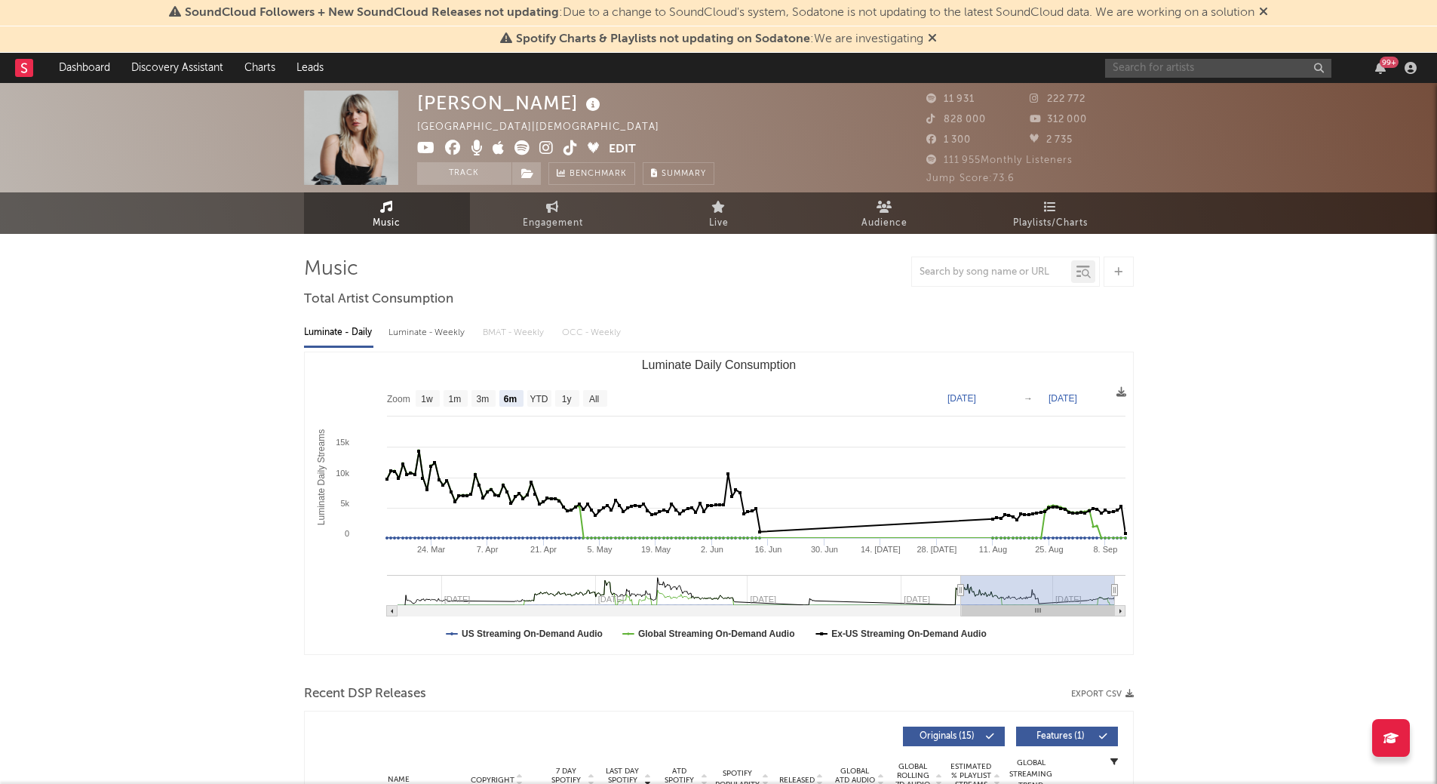
click at [1166, 63] on input "text" at bounding box center [1218, 68] width 226 height 19
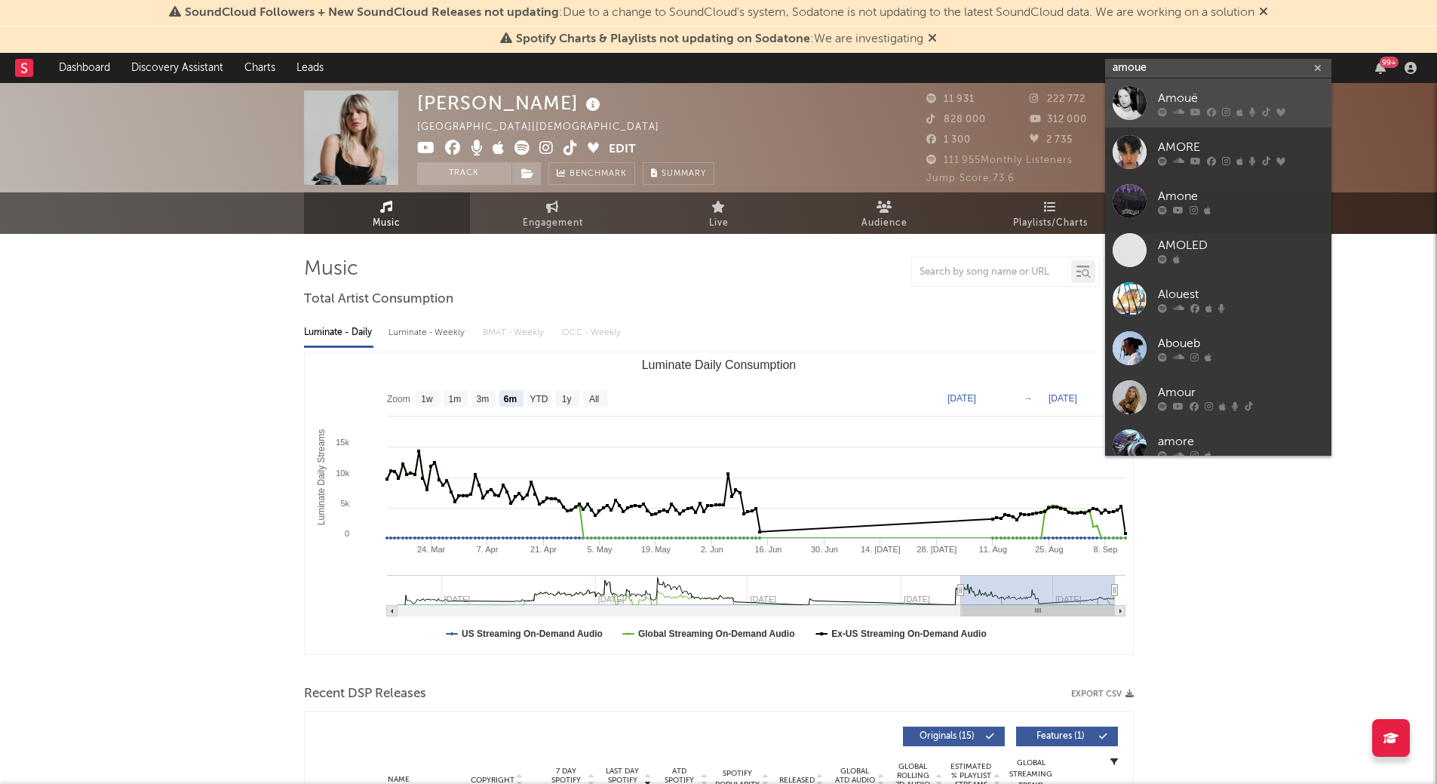
type input "amoue"
click at [1204, 99] on div "Amouë" at bounding box center [1241, 98] width 166 height 18
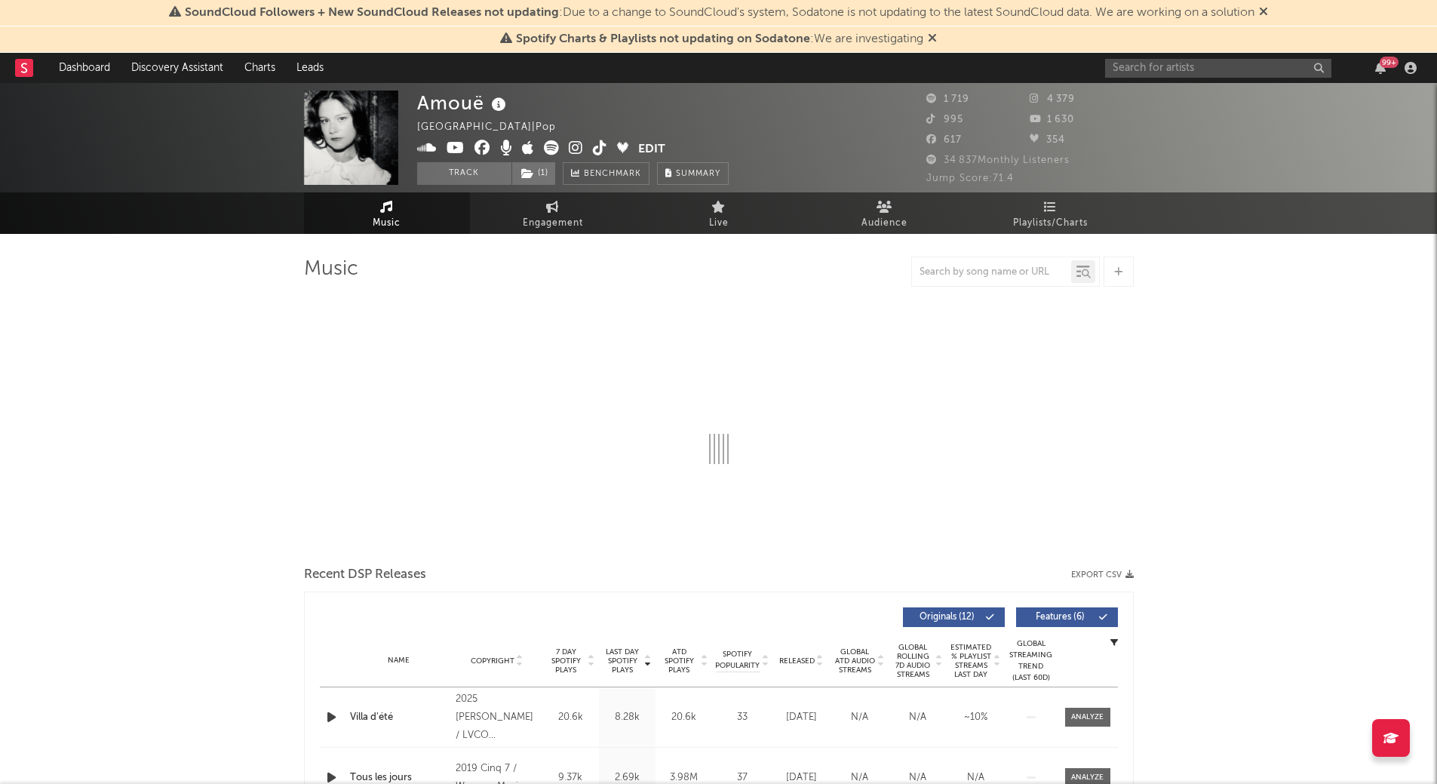
select select "6m"
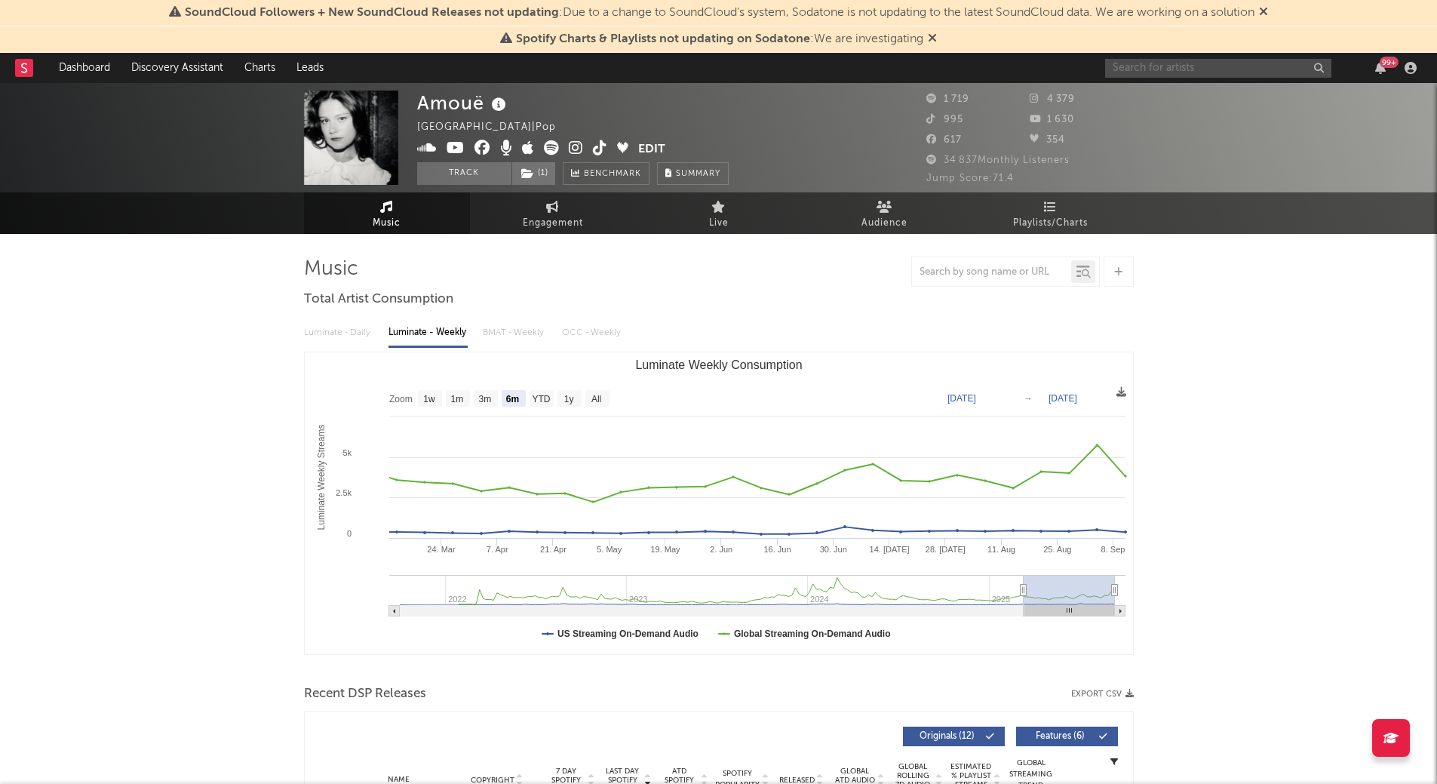
click at [1139, 69] on input "text" at bounding box center [1218, 68] width 226 height 19
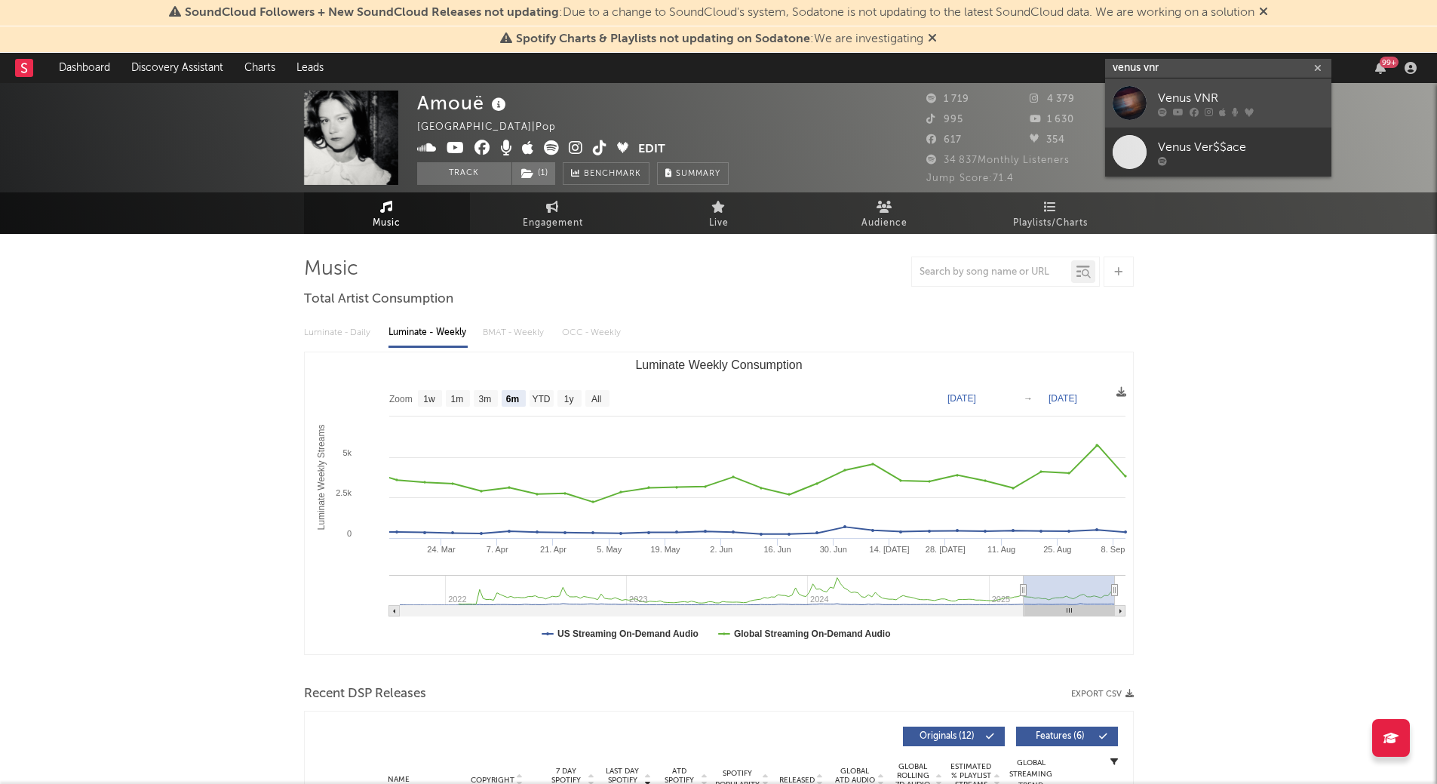
type input "venus vnr"
click at [1222, 97] on div "Venus VNR" at bounding box center [1241, 98] width 166 height 18
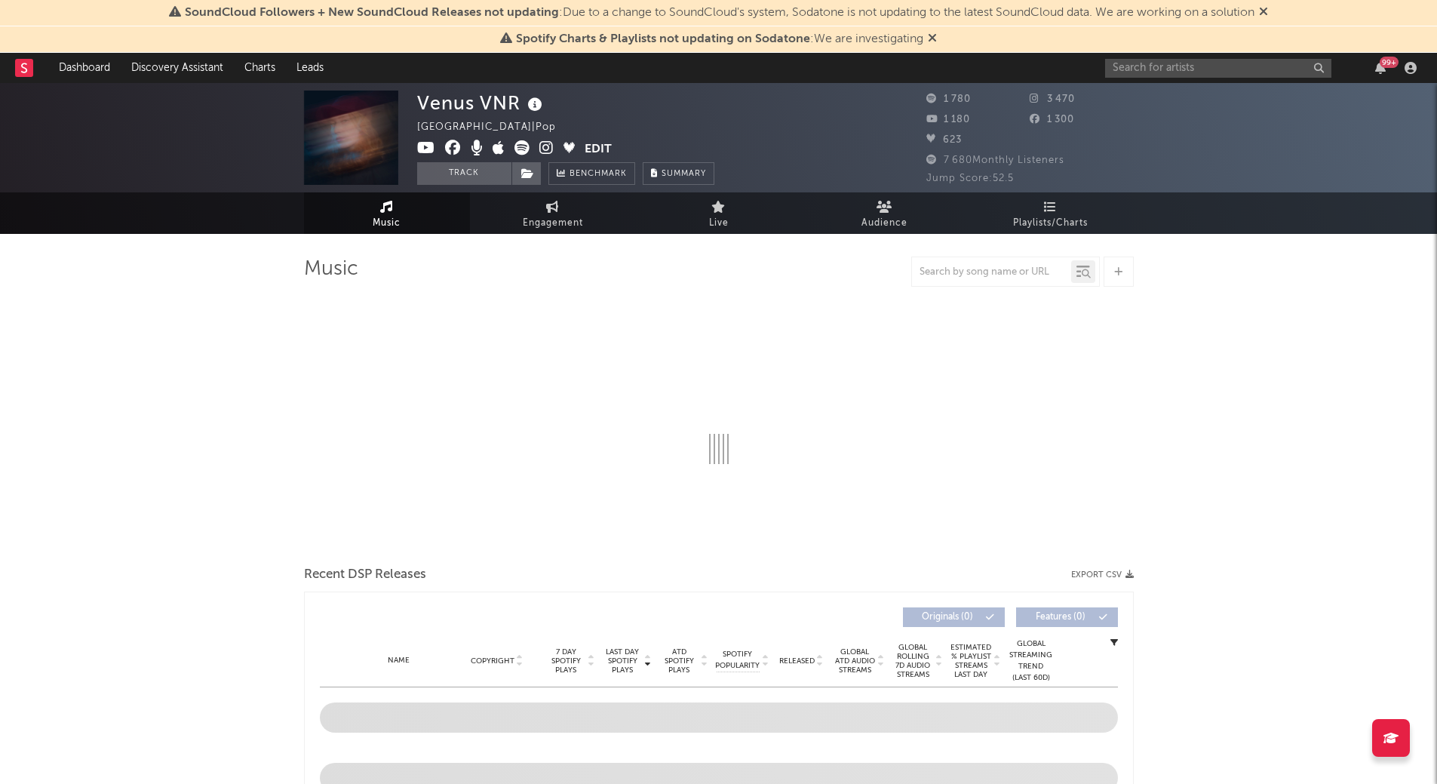
select select "6m"
